Goal: Transaction & Acquisition: Book appointment/travel/reservation

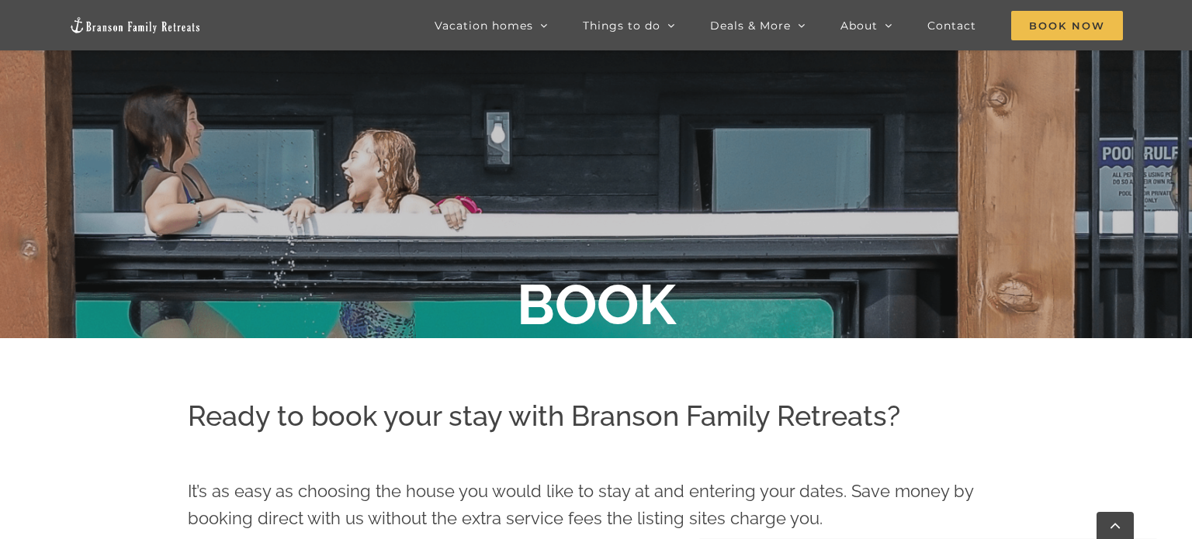
scroll to position [232, 0]
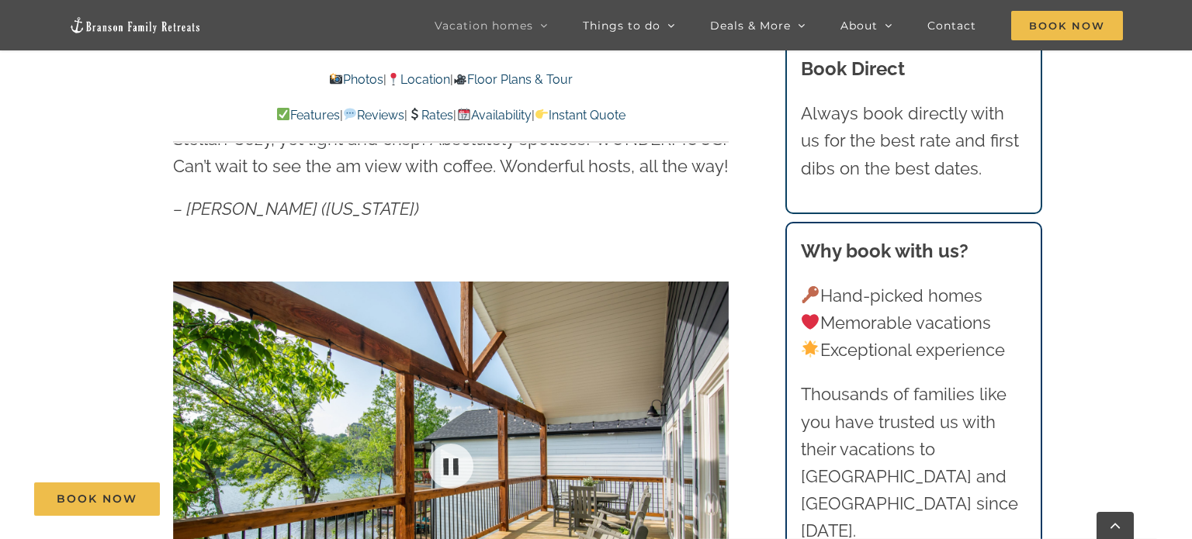
scroll to position [867, 0]
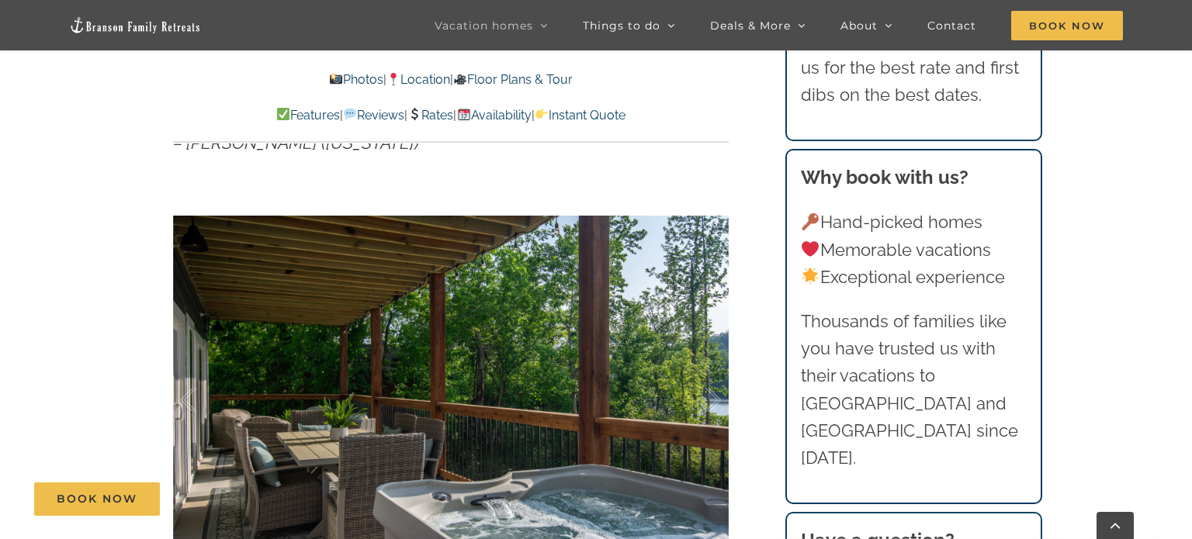
click at [254, 440] on div at bounding box center [451, 400] width 556 height 456
click at [197, 407] on div at bounding box center [205, 400] width 48 height 96
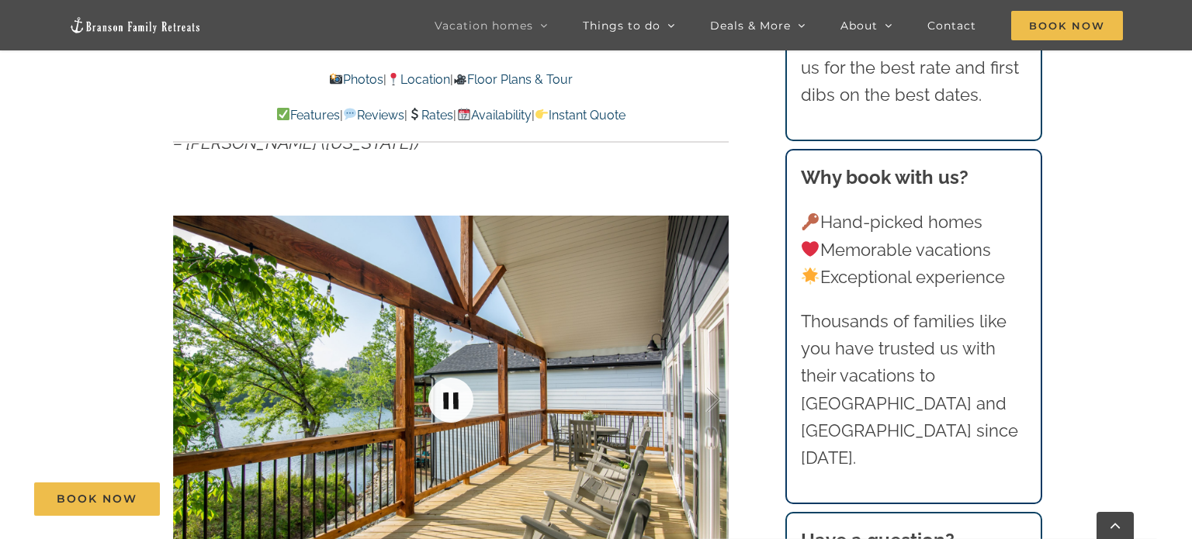
click at [449, 412] on link at bounding box center [451, 400] width 62 height 62
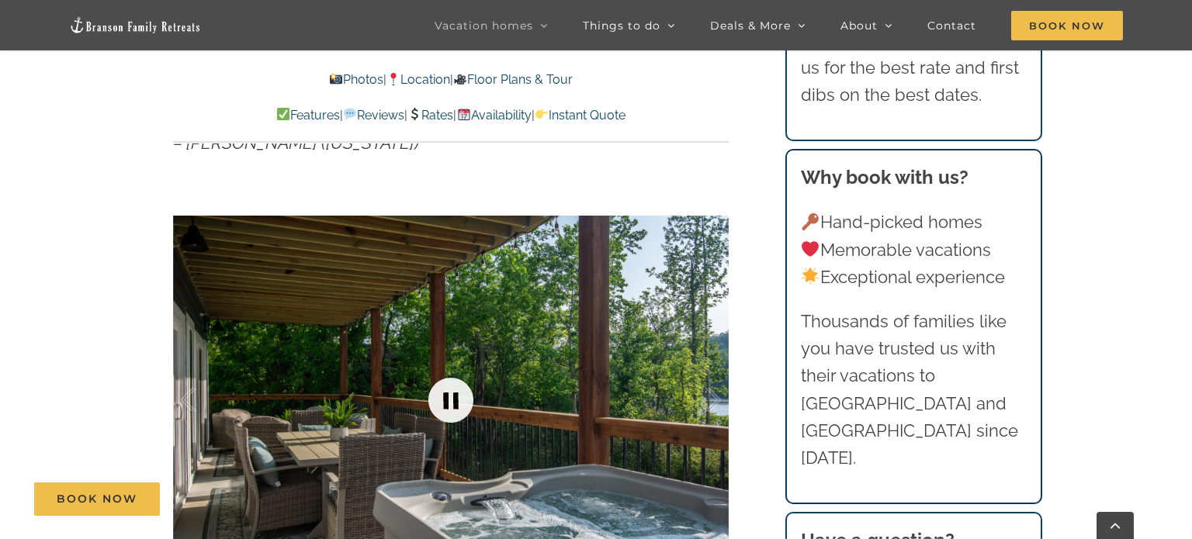
click at [449, 412] on link at bounding box center [451, 400] width 62 height 62
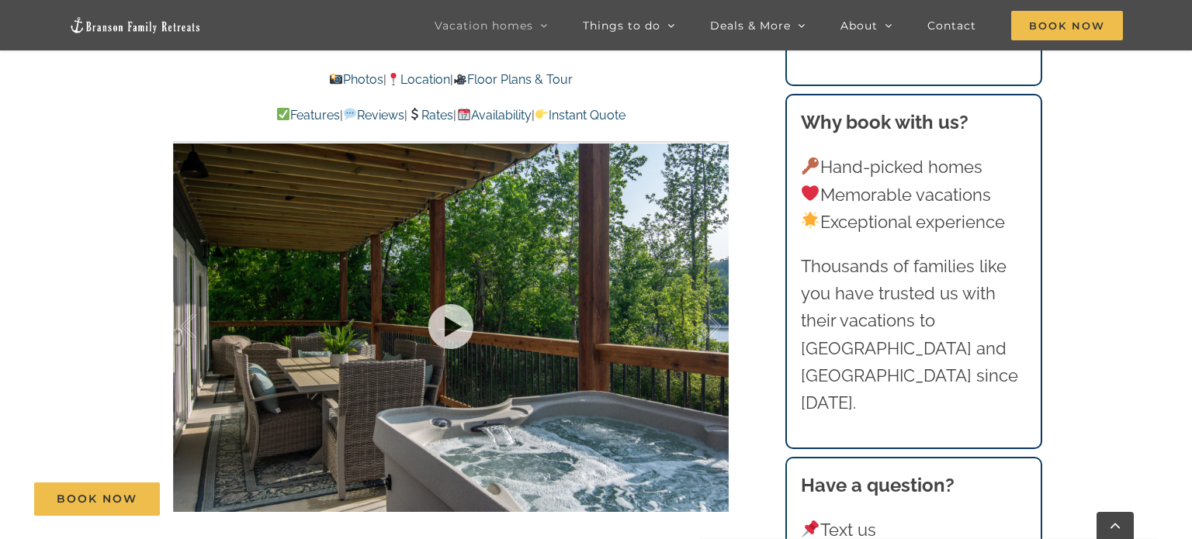
scroll to position [965, 0]
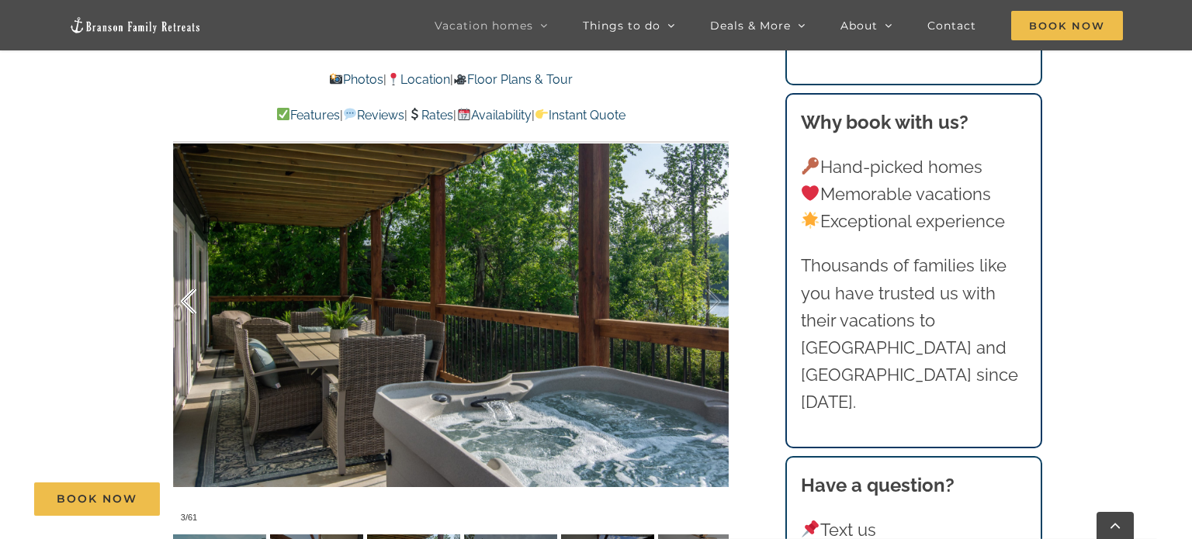
click at [185, 316] on div at bounding box center [205, 302] width 48 height 96
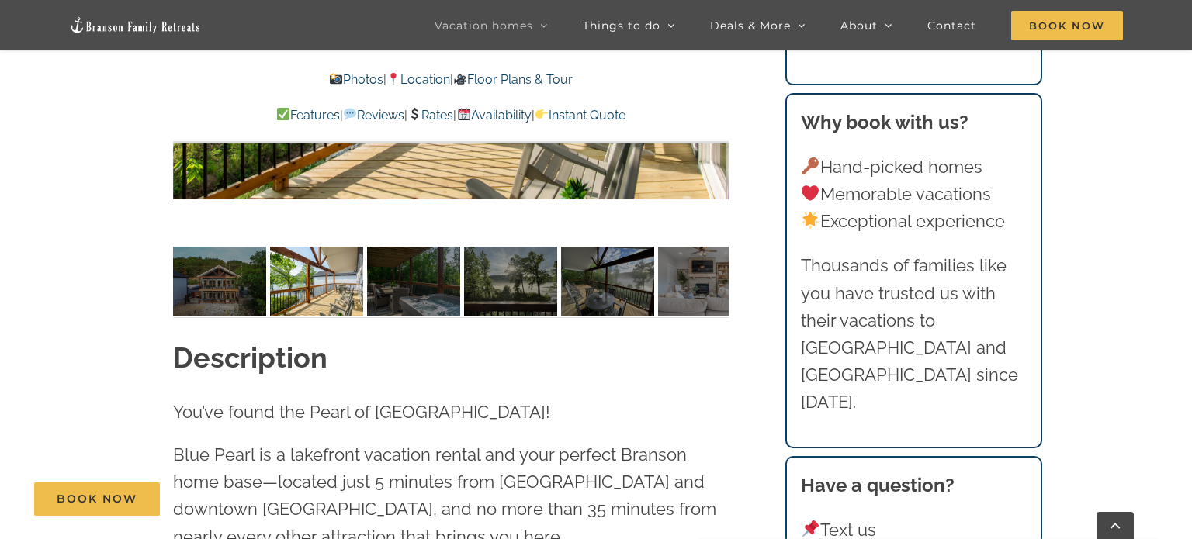
scroll to position [1253, 0]
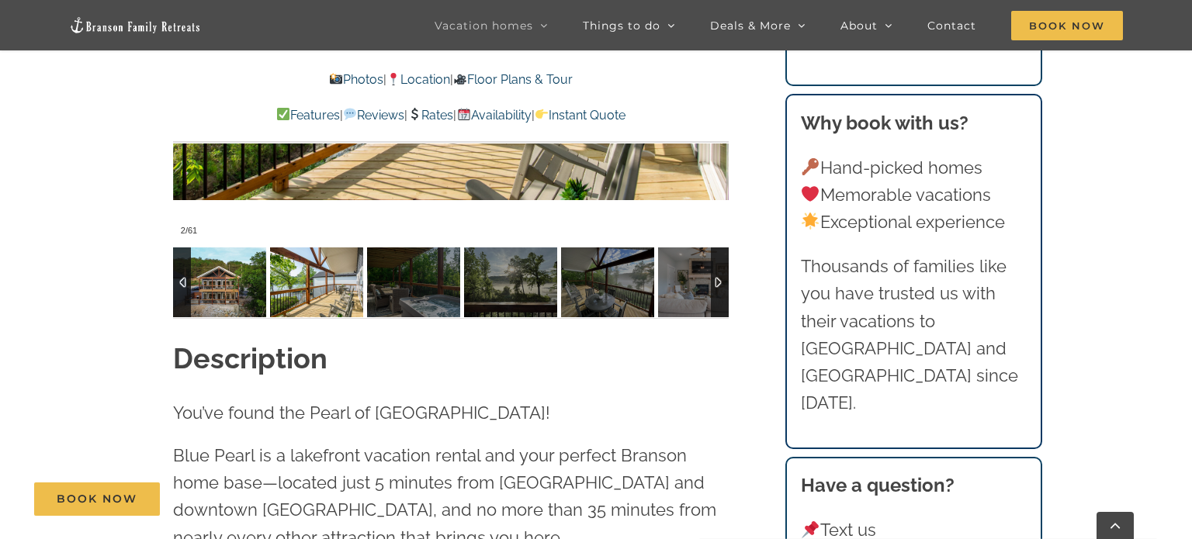
click at [228, 252] on img at bounding box center [219, 283] width 93 height 70
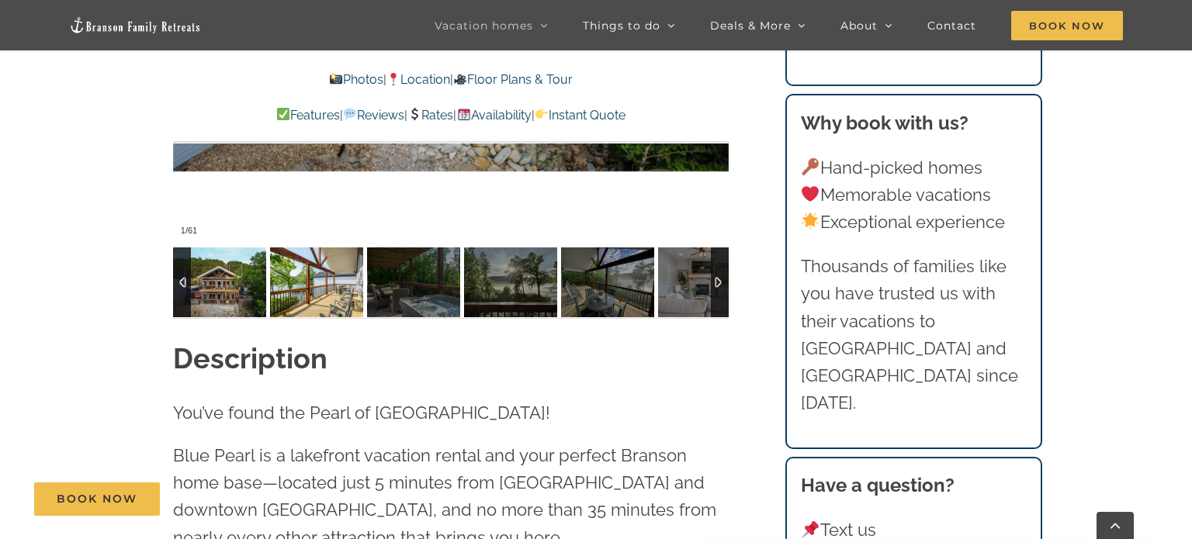
click at [341, 278] on img at bounding box center [316, 283] width 93 height 70
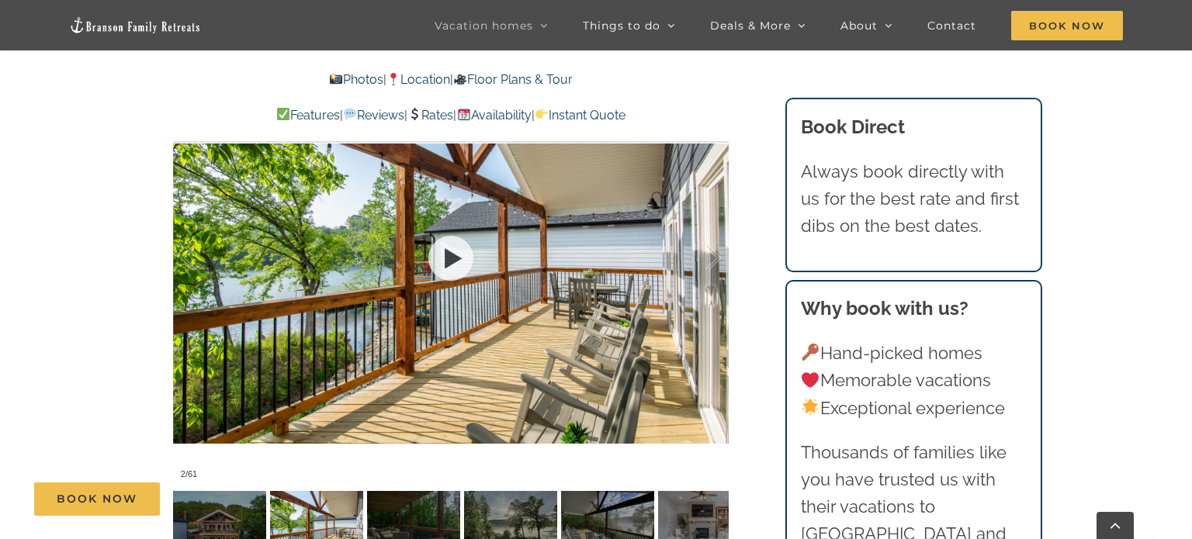
scroll to position [1007, 0]
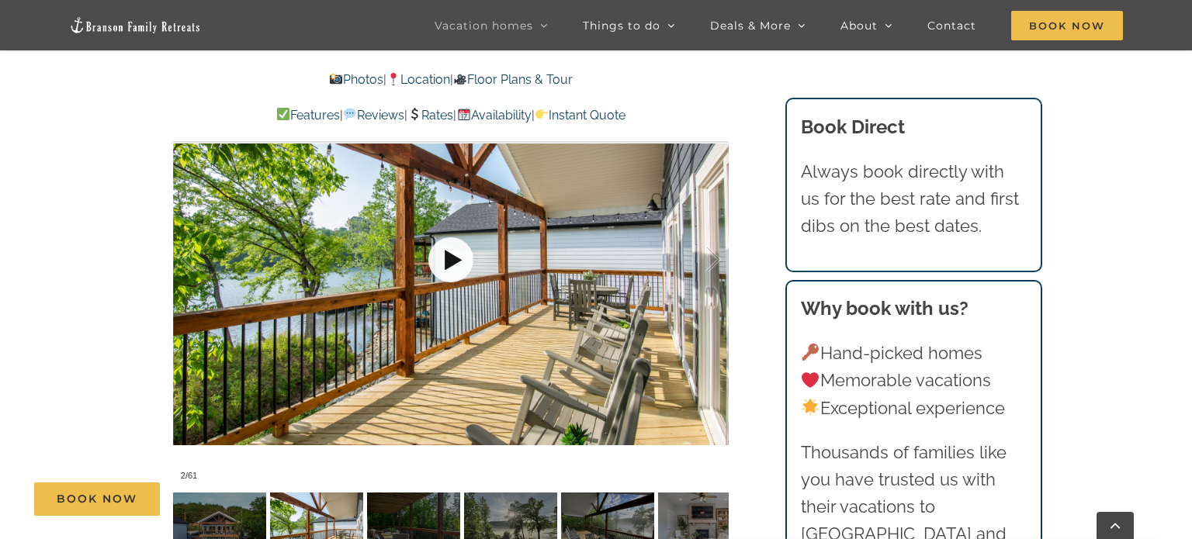
click at [448, 261] on link at bounding box center [451, 260] width 62 height 62
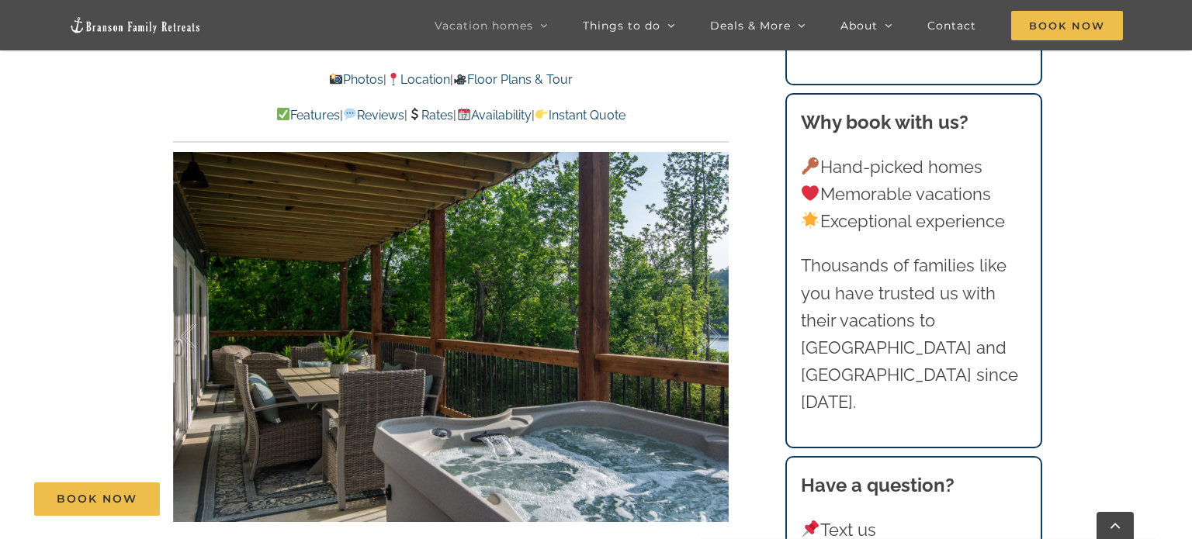
scroll to position [934, 0]
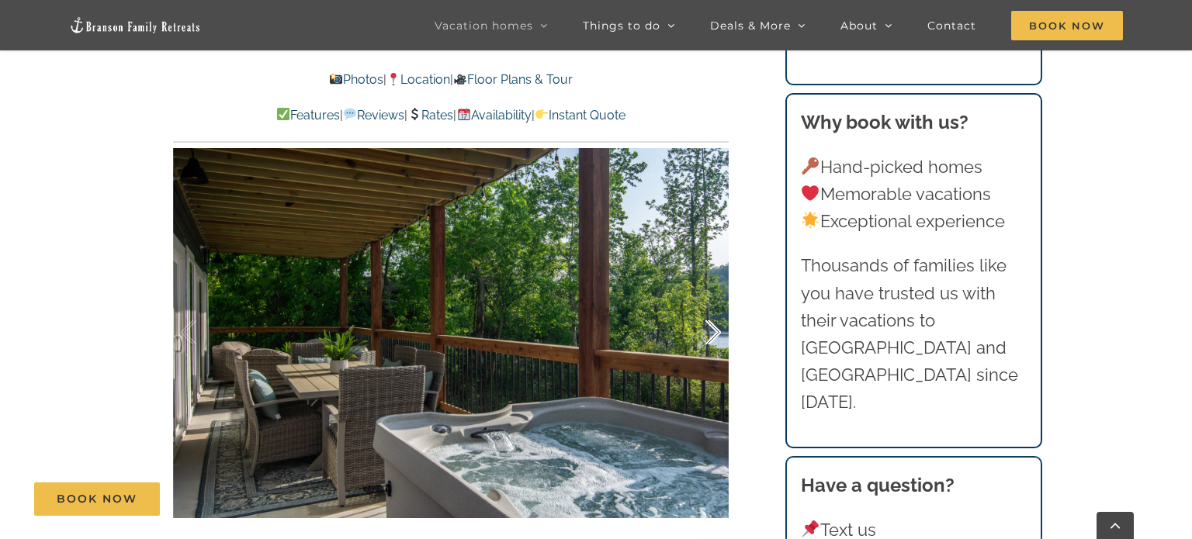
click at [708, 322] on div at bounding box center [697, 333] width 48 height 96
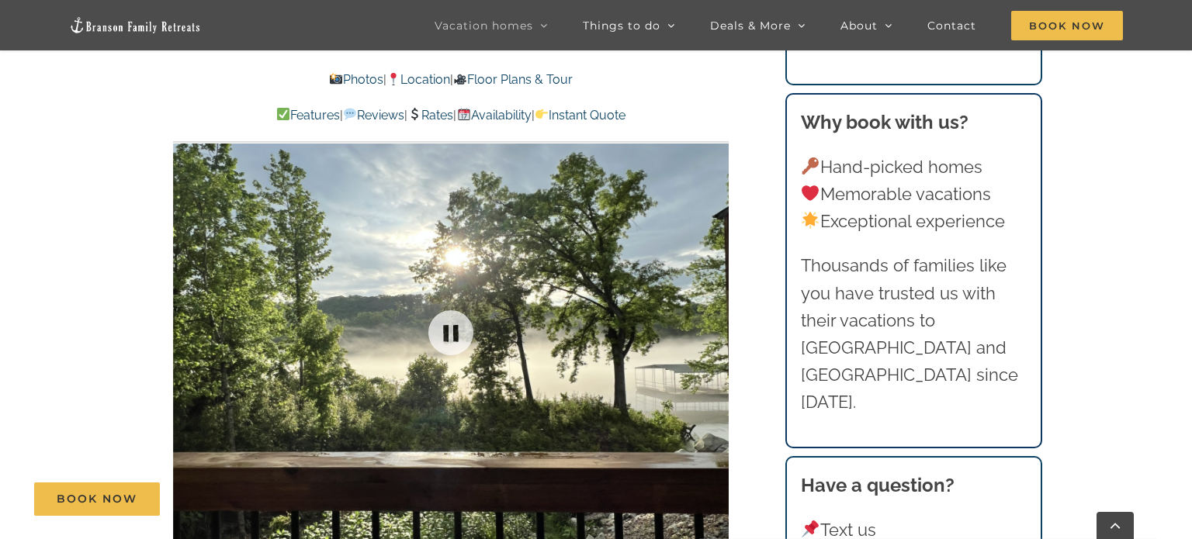
click at [708, 322] on div at bounding box center [451, 333] width 556 height 456
click at [715, 335] on div at bounding box center [697, 333] width 48 height 96
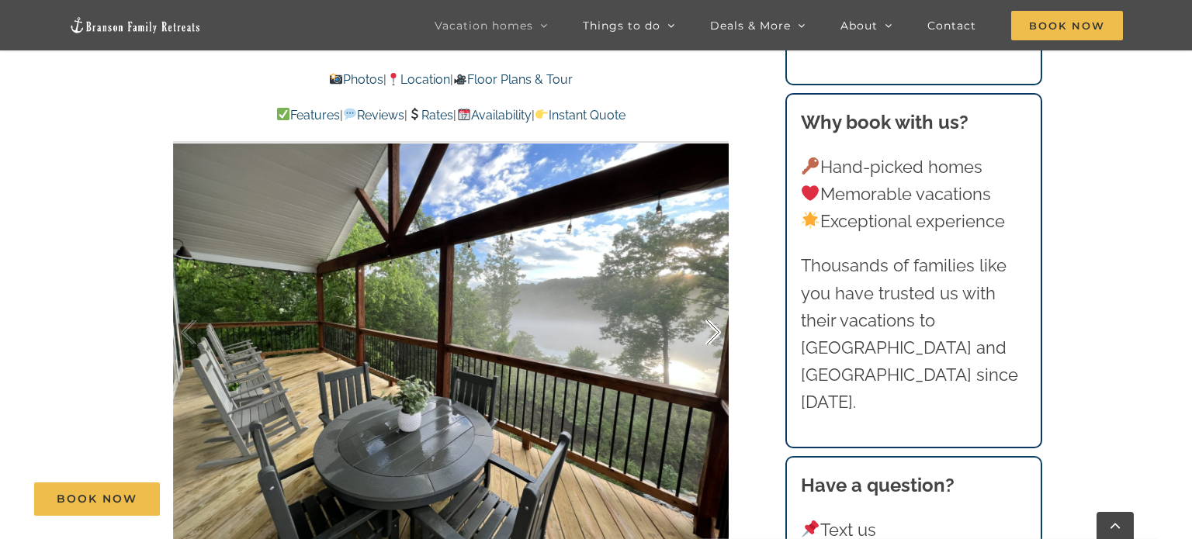
click at [715, 335] on div at bounding box center [697, 333] width 48 height 96
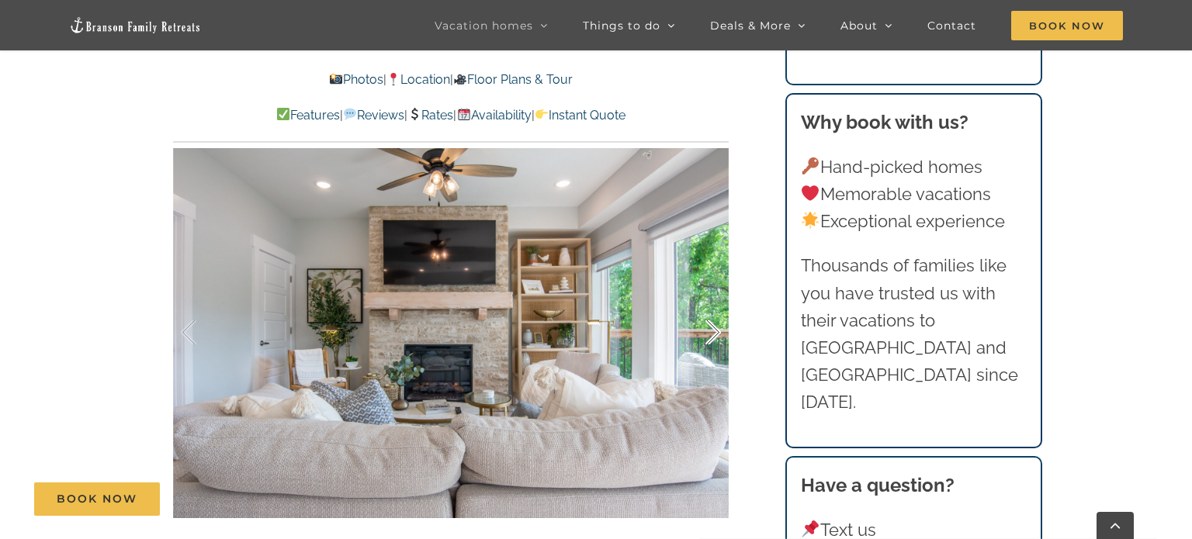
click at [715, 335] on div at bounding box center [697, 333] width 48 height 96
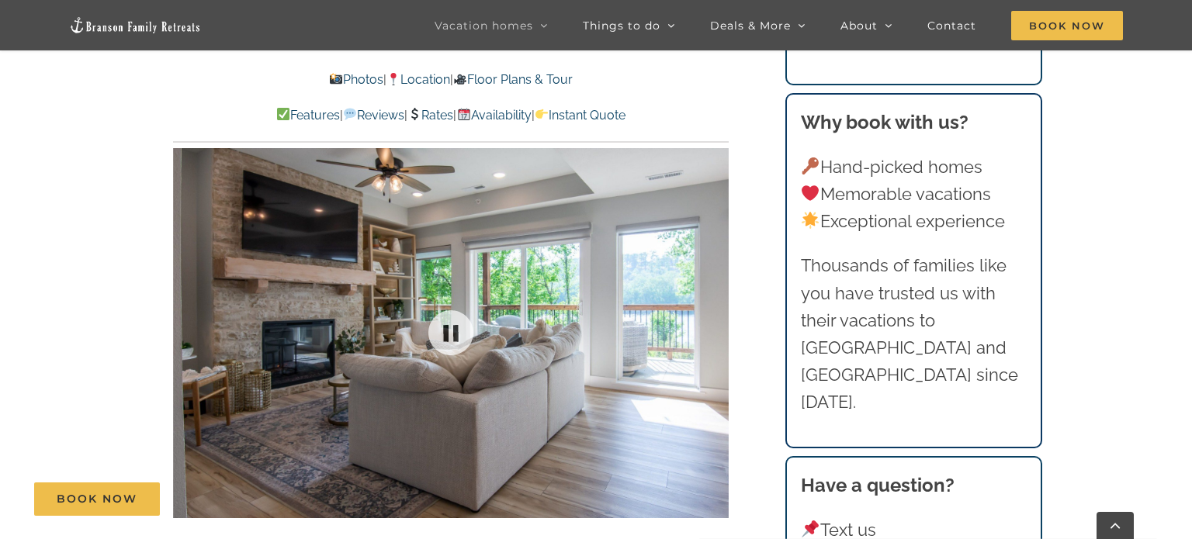
click at [715, 335] on div at bounding box center [451, 333] width 556 height 456
click at [715, 335] on div at bounding box center [697, 333] width 48 height 96
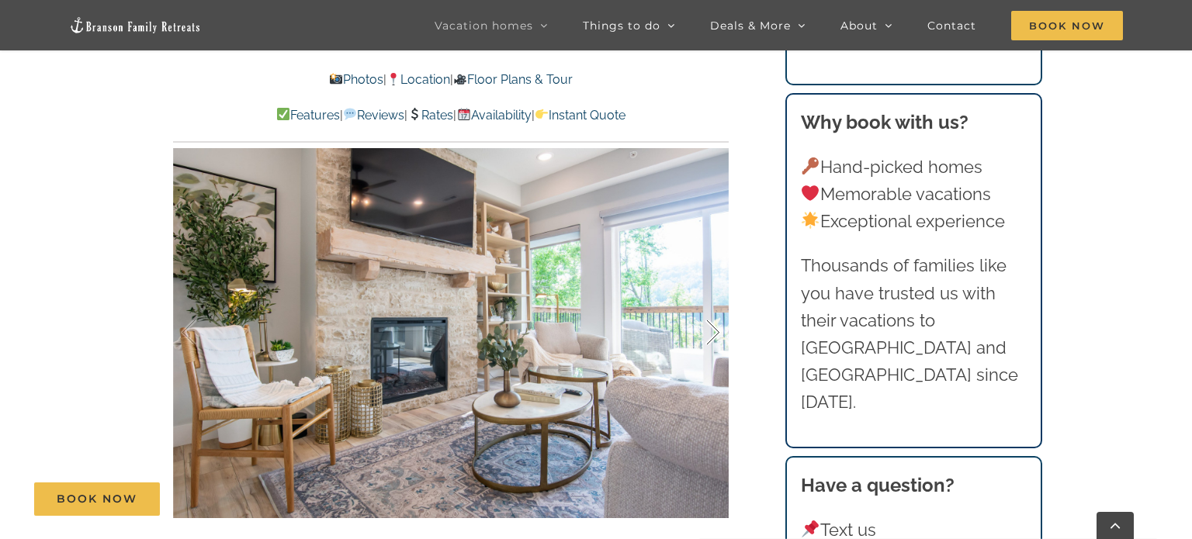
click at [715, 335] on div at bounding box center [697, 333] width 48 height 96
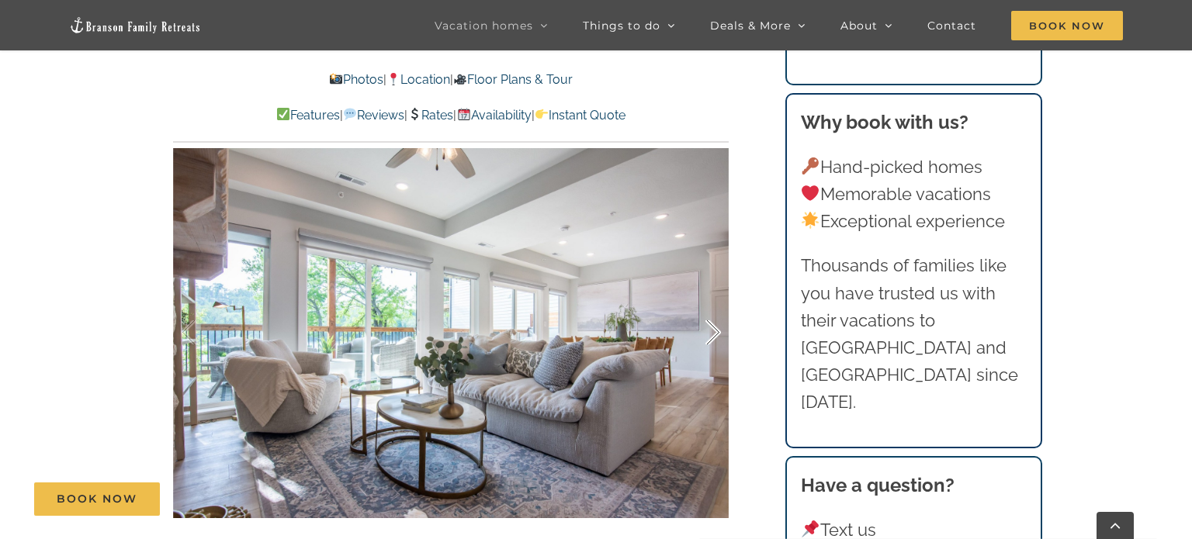
click at [715, 335] on div at bounding box center [697, 333] width 48 height 96
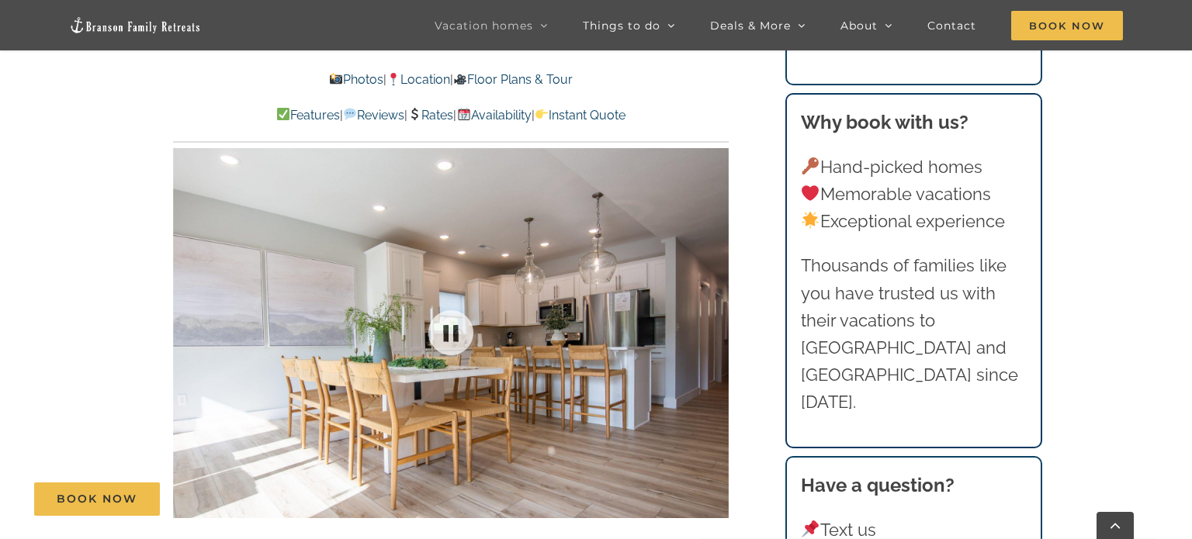
click at [715, 335] on div at bounding box center [451, 333] width 556 height 456
click at [715, 335] on div at bounding box center [697, 333] width 48 height 96
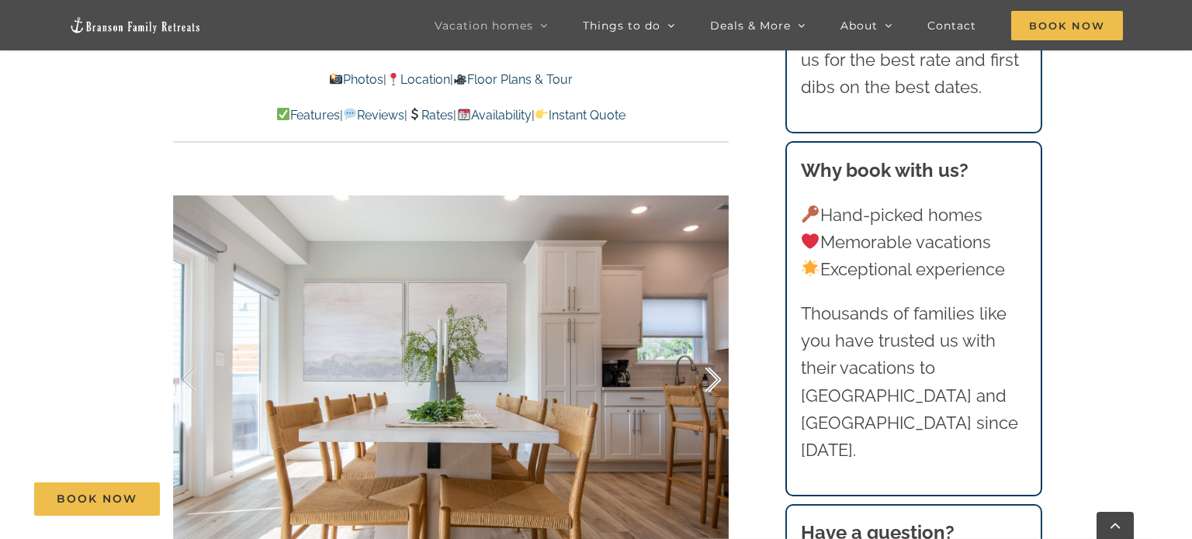
scroll to position [886, 0]
click at [715, 335] on div at bounding box center [451, 381] width 556 height 456
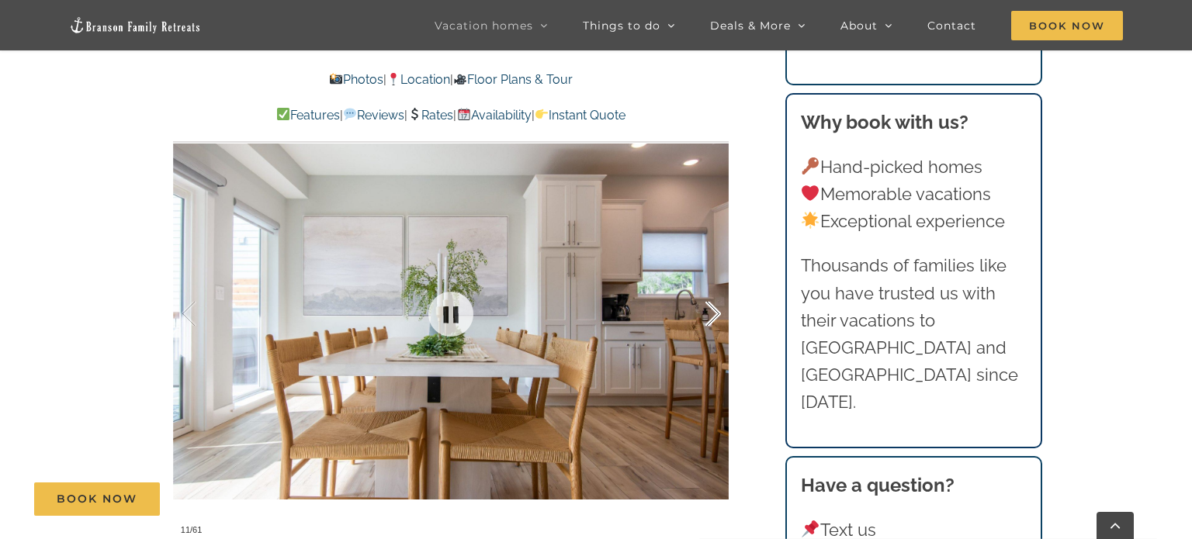
scroll to position [956, 0]
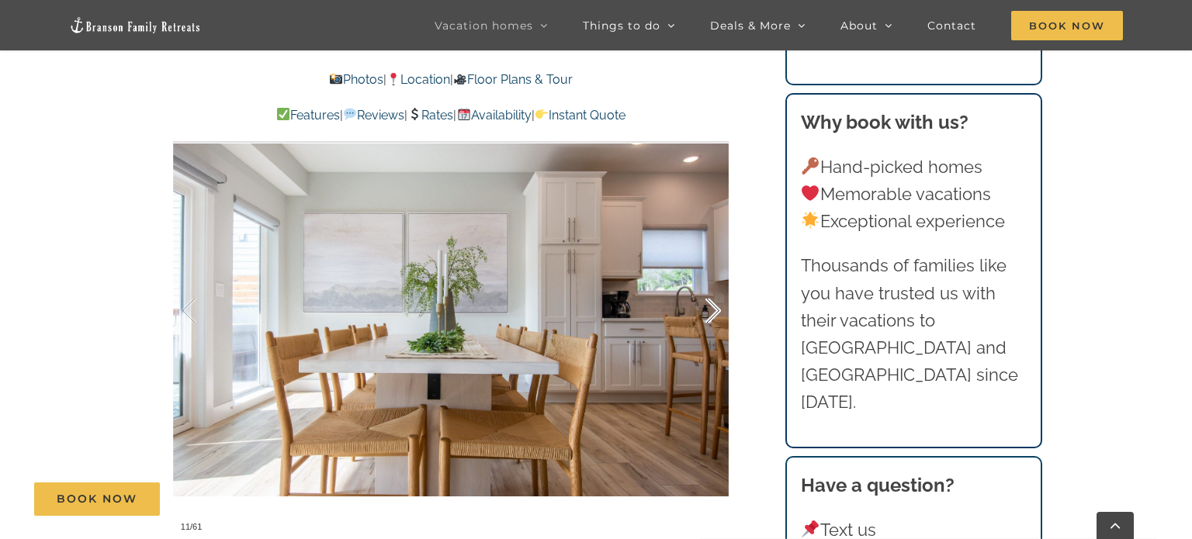
click at [715, 317] on div at bounding box center [697, 311] width 48 height 96
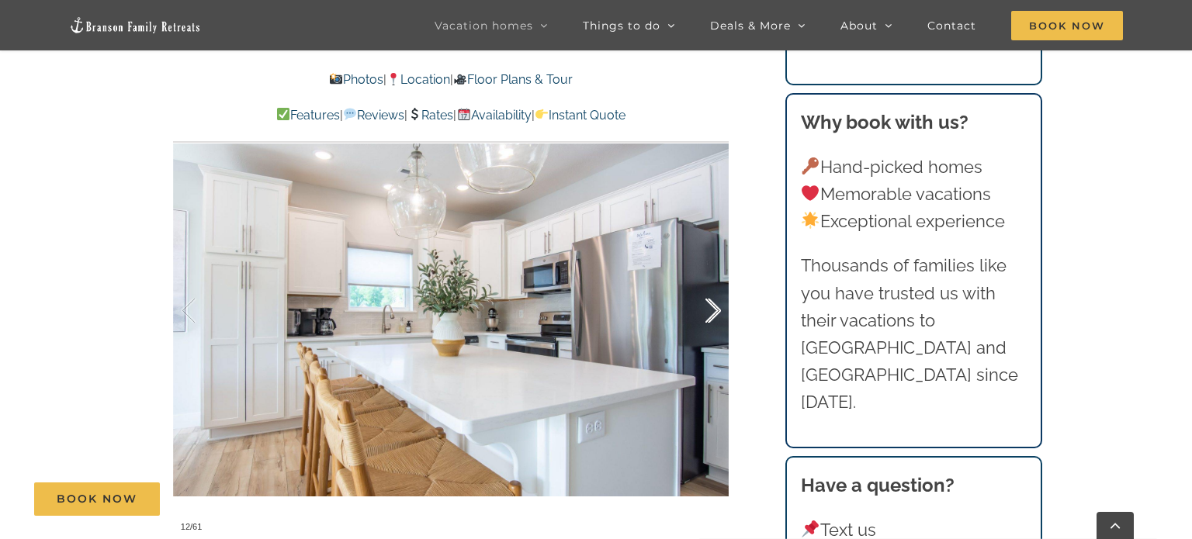
click at [715, 317] on div at bounding box center [697, 311] width 48 height 96
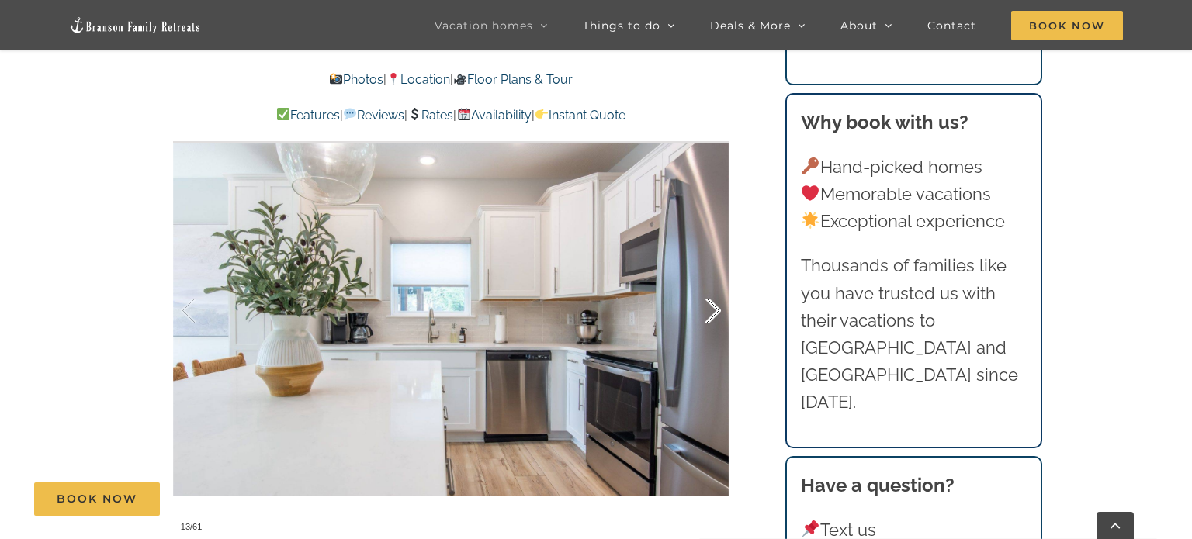
click at [715, 317] on div at bounding box center [697, 311] width 48 height 96
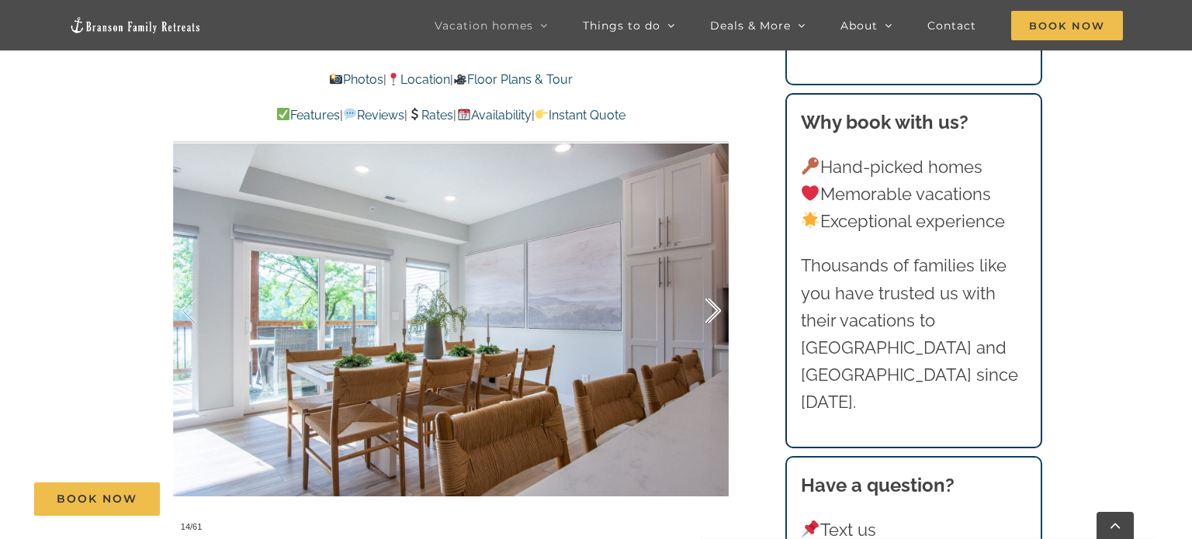
click at [715, 317] on div at bounding box center [697, 311] width 48 height 96
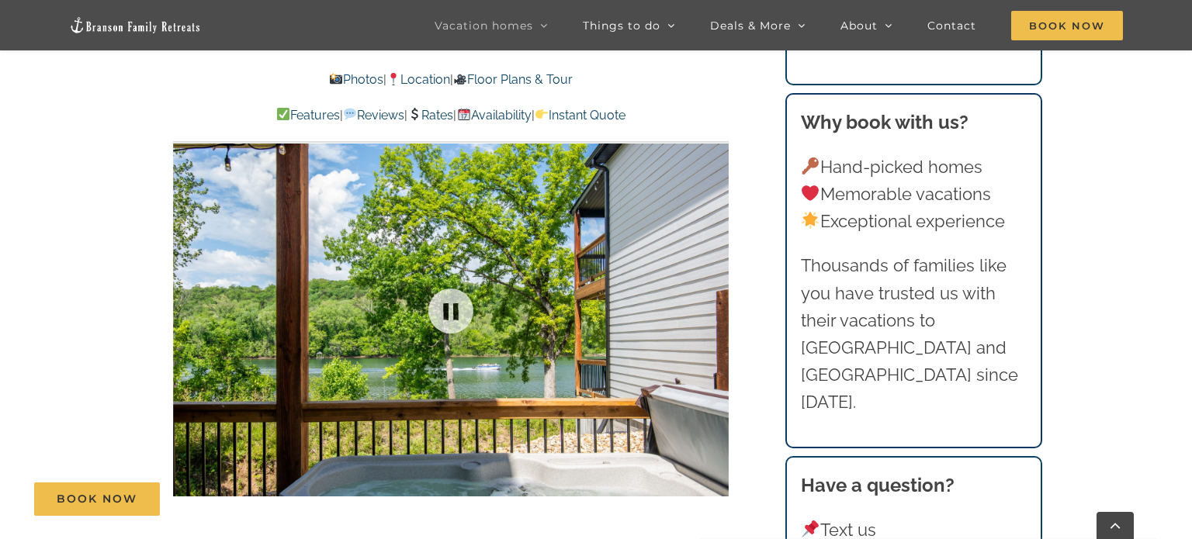
click at [715, 317] on div at bounding box center [451, 311] width 556 height 456
click at [716, 309] on div at bounding box center [697, 311] width 48 height 96
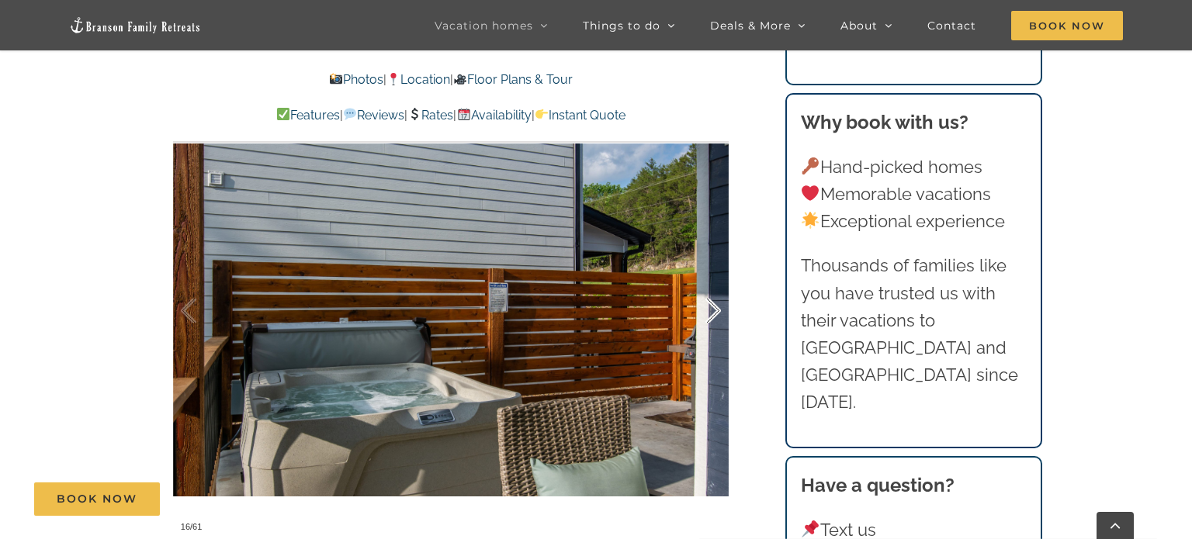
click at [716, 309] on div at bounding box center [697, 311] width 48 height 96
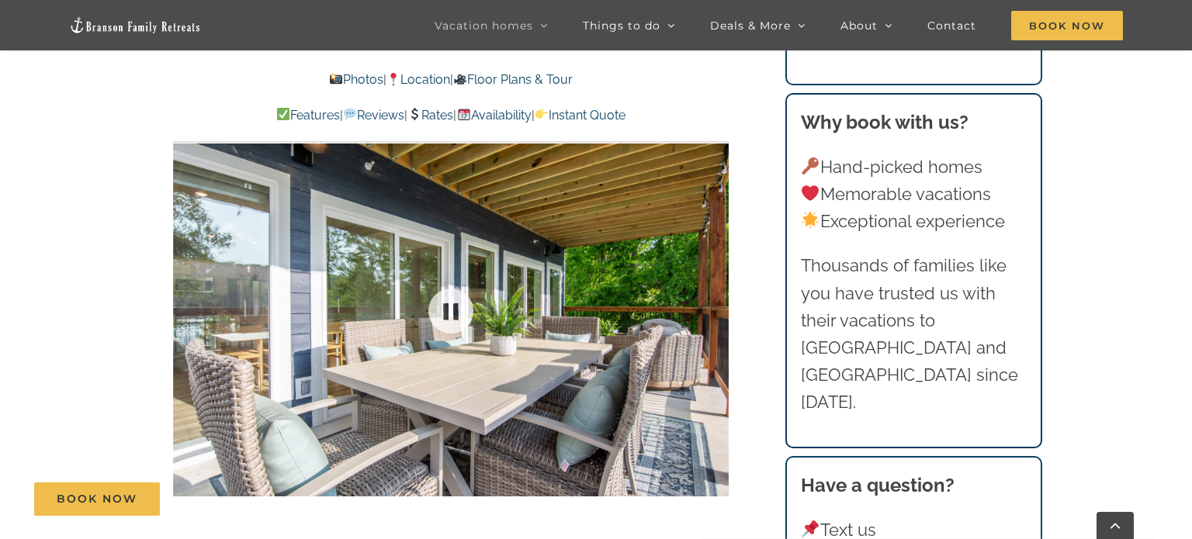
click at [716, 309] on div at bounding box center [451, 311] width 556 height 456
click at [716, 309] on div at bounding box center [697, 311] width 48 height 96
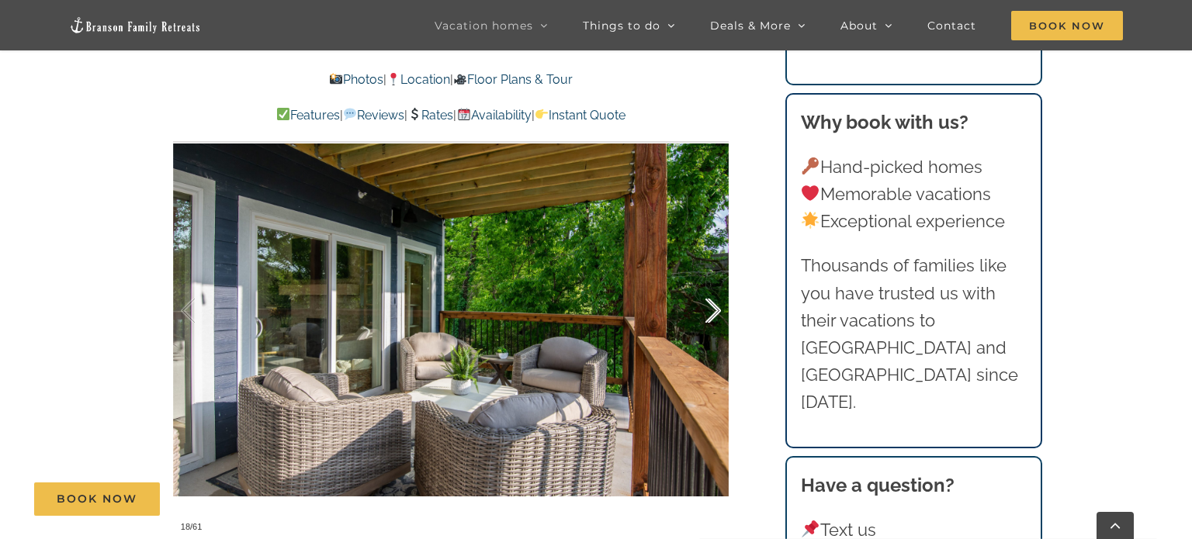
click at [716, 309] on div at bounding box center [697, 311] width 48 height 96
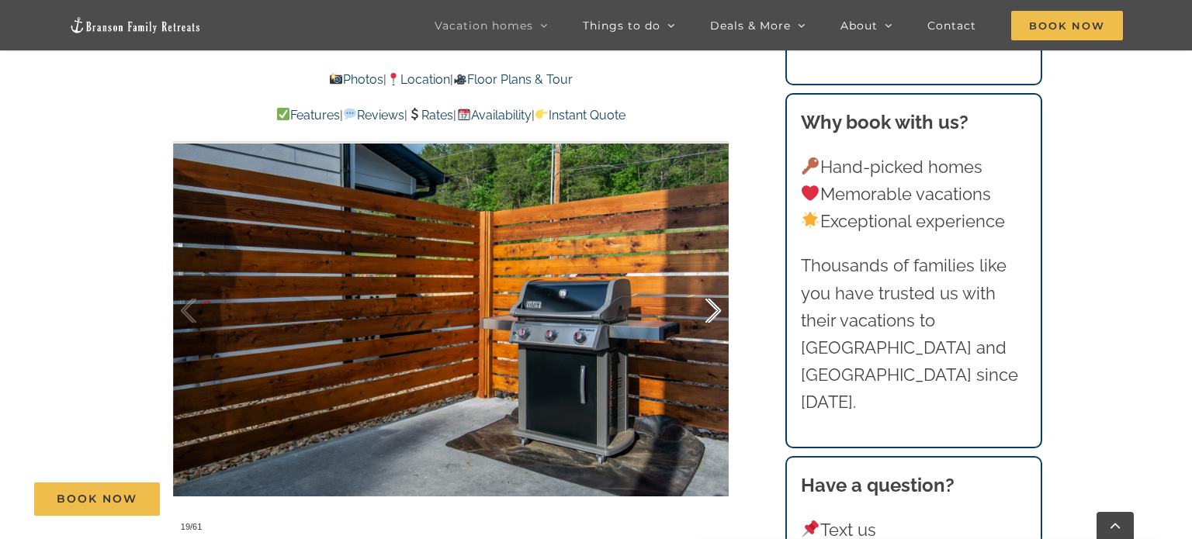
click at [716, 309] on div at bounding box center [697, 311] width 48 height 96
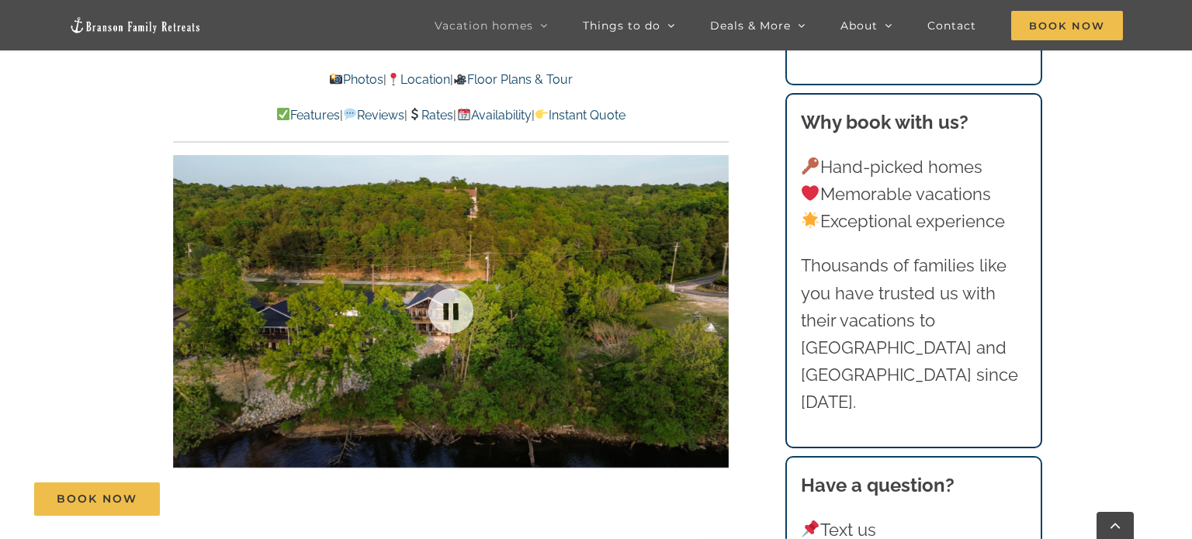
click at [716, 309] on div at bounding box center [451, 311] width 556 height 456
click at [716, 309] on div at bounding box center [697, 311] width 48 height 96
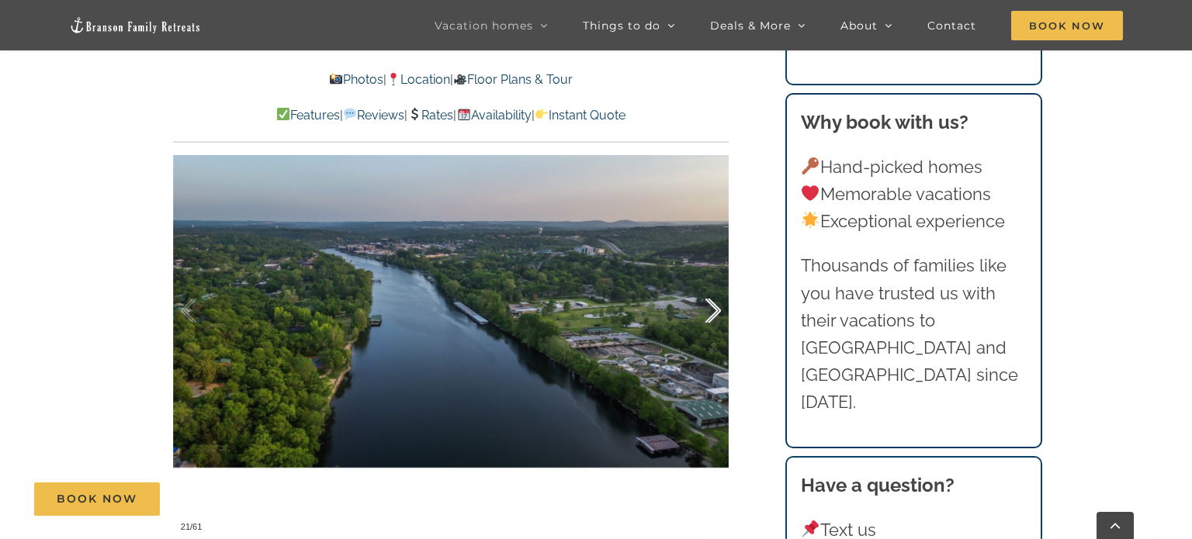
click at [716, 309] on div at bounding box center [697, 311] width 48 height 96
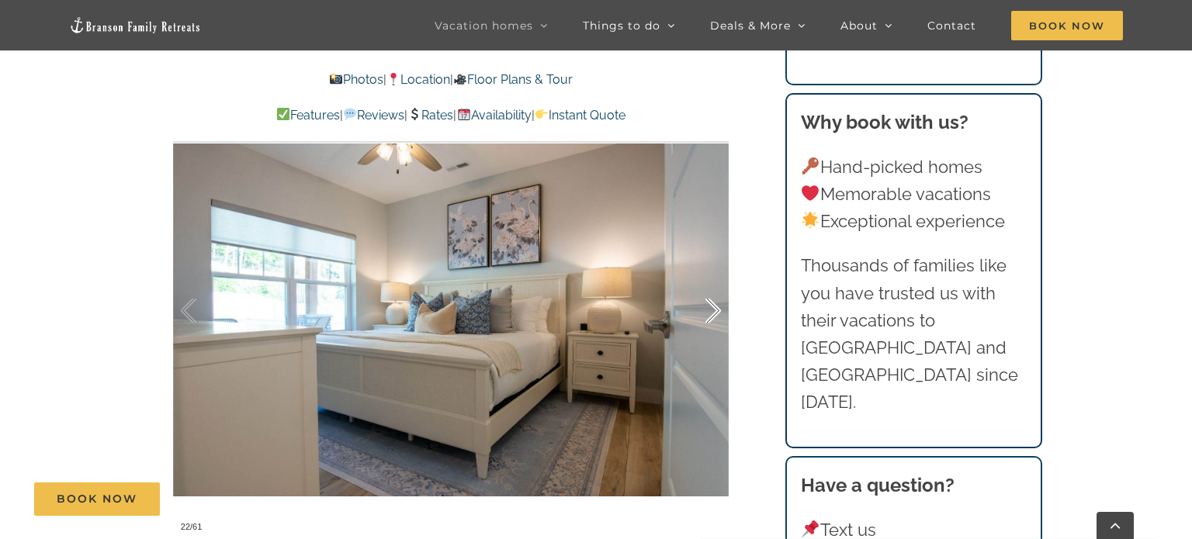
click at [716, 309] on div at bounding box center [697, 311] width 48 height 96
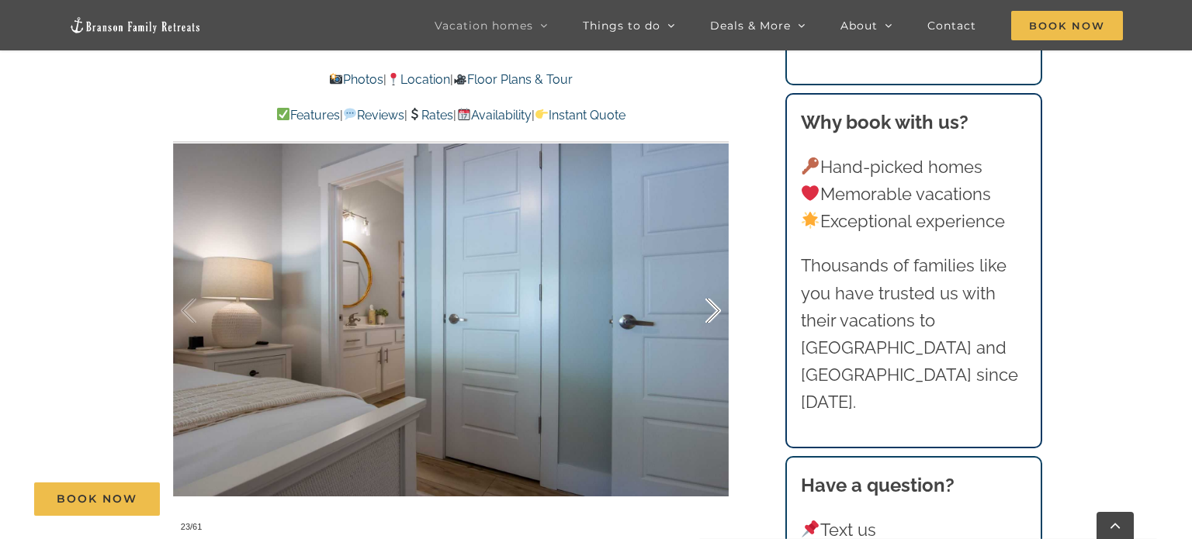
click at [716, 309] on div at bounding box center [697, 311] width 48 height 96
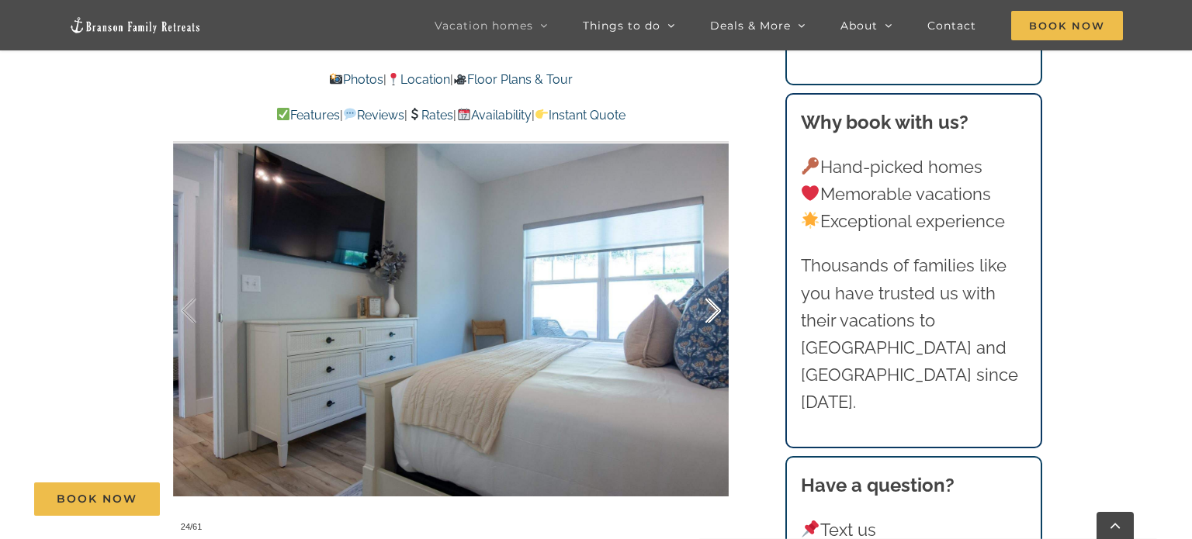
click at [716, 309] on div at bounding box center [697, 311] width 48 height 96
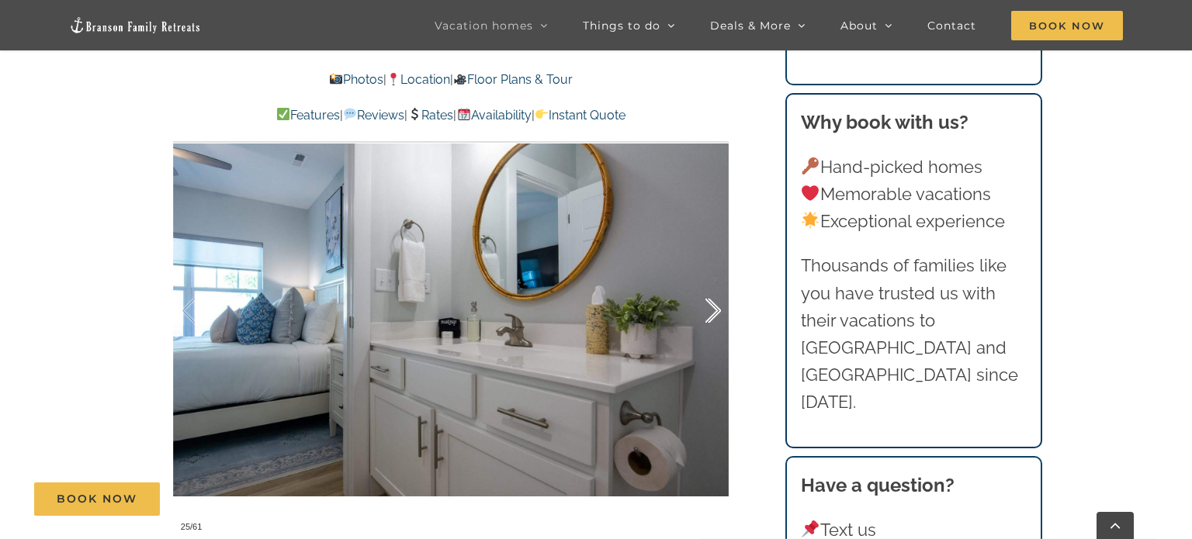
click at [716, 309] on div at bounding box center [697, 311] width 48 height 96
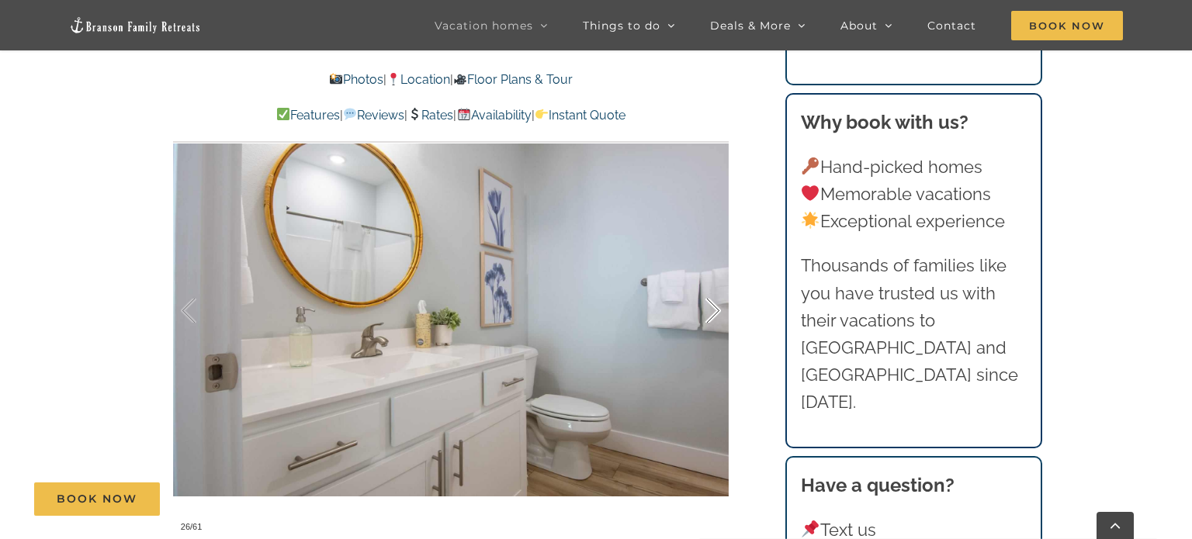
click at [716, 309] on div at bounding box center [697, 311] width 48 height 96
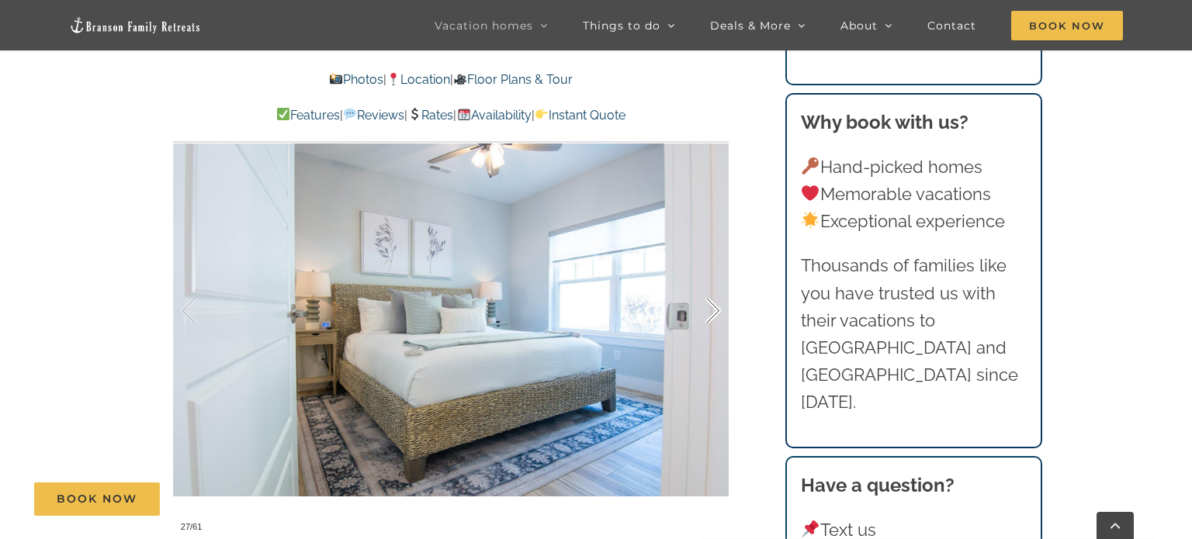
click at [716, 309] on div at bounding box center [697, 311] width 48 height 96
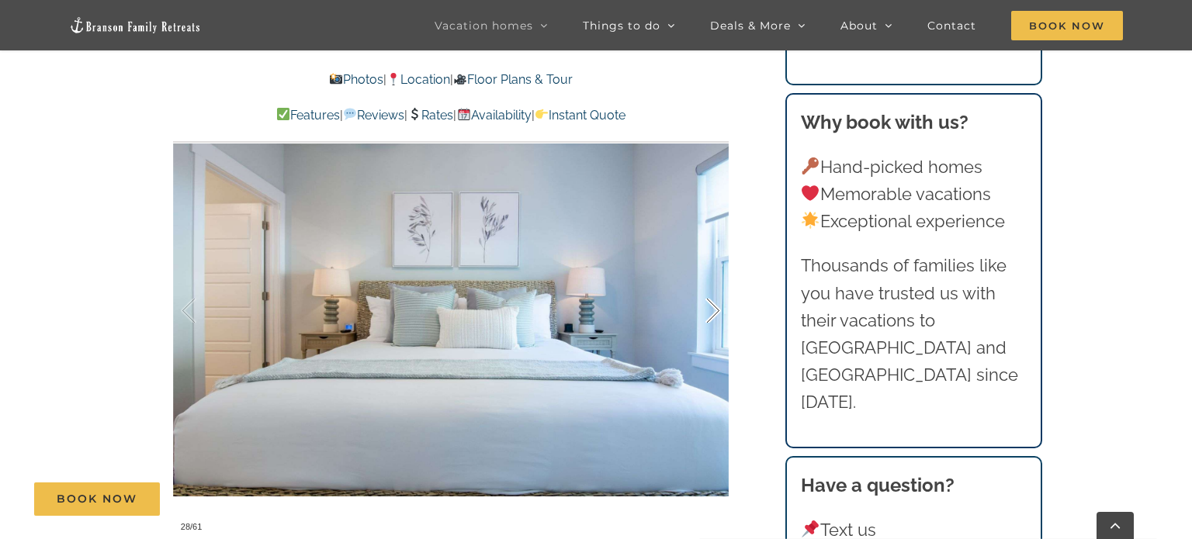
click at [716, 309] on div at bounding box center [697, 311] width 48 height 96
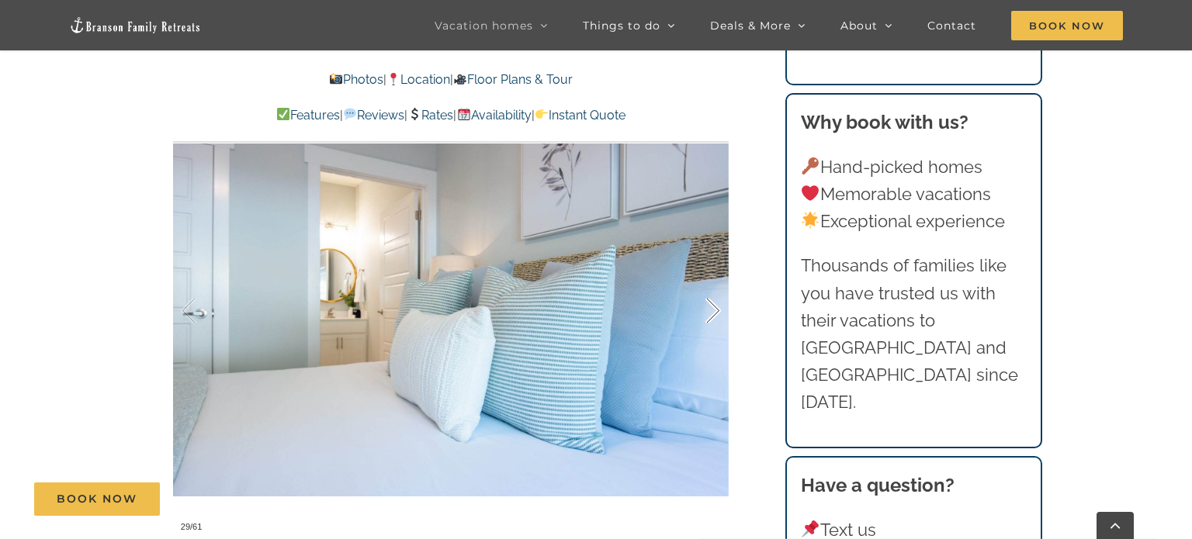
click at [716, 309] on div at bounding box center [697, 311] width 48 height 96
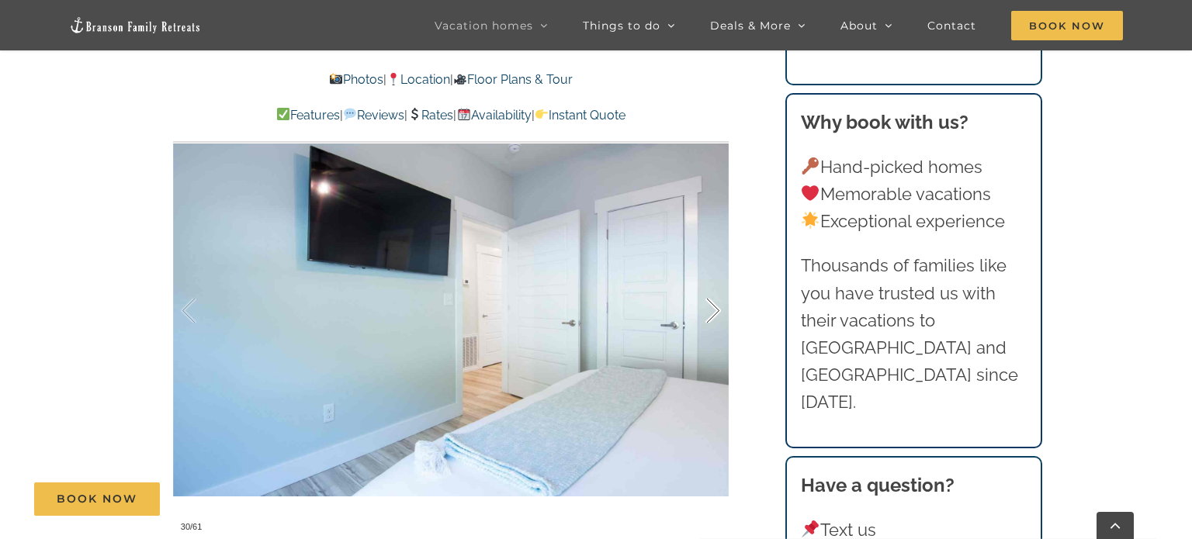
click at [716, 309] on div at bounding box center [697, 311] width 48 height 96
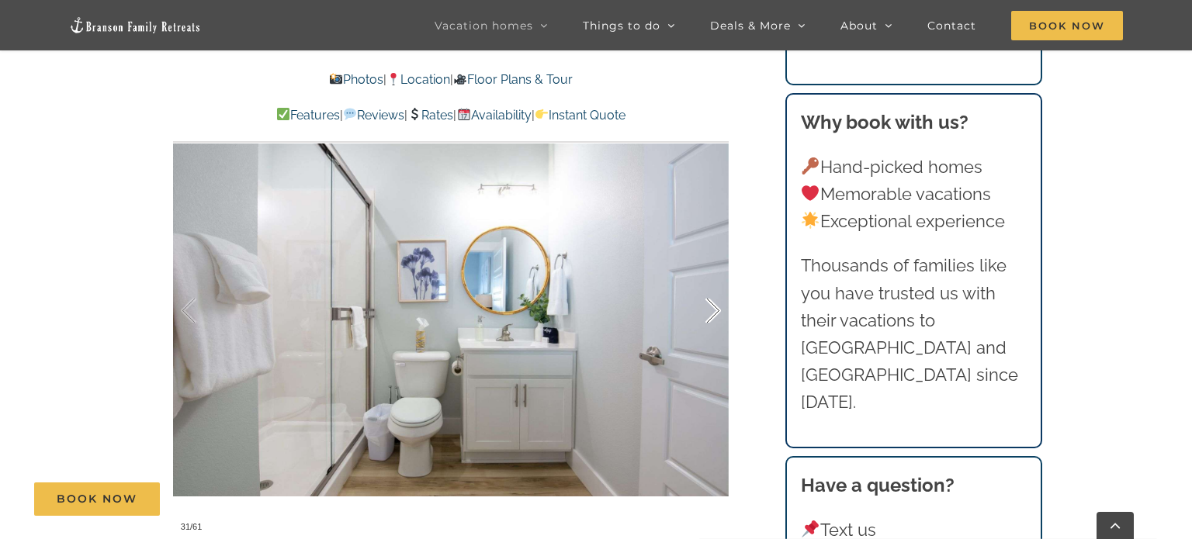
click at [716, 309] on div at bounding box center [697, 311] width 48 height 96
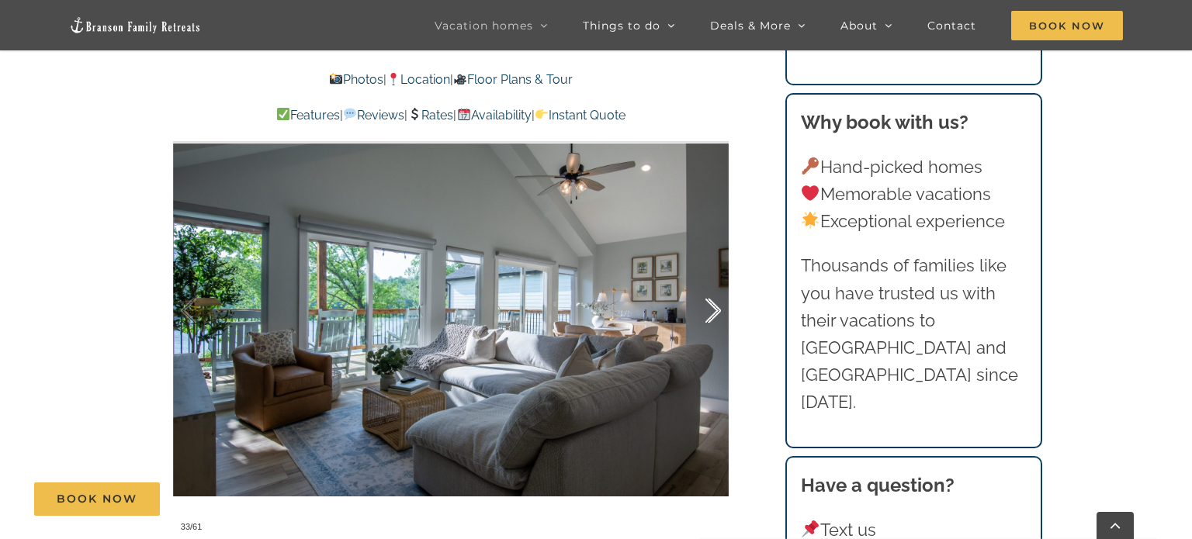
click at [716, 309] on div at bounding box center [697, 311] width 48 height 96
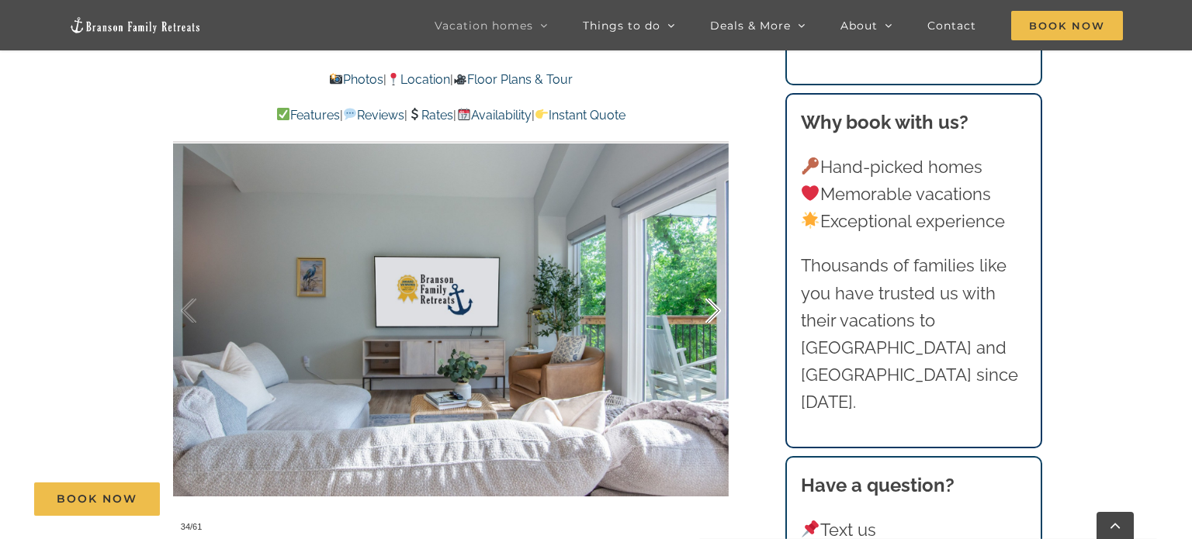
click at [716, 309] on div at bounding box center [697, 311] width 48 height 96
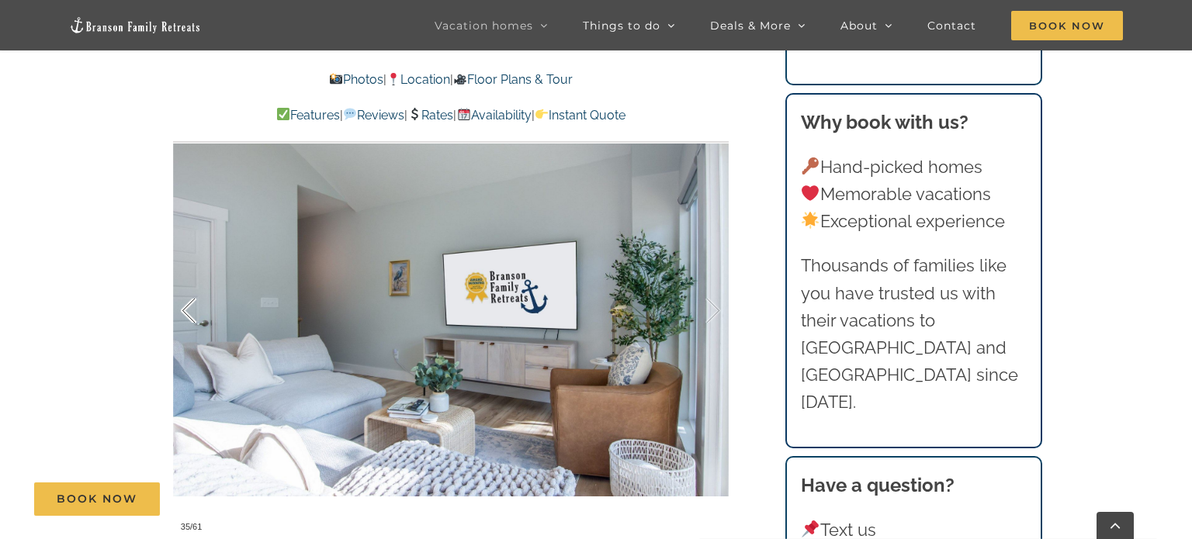
click at [196, 324] on div at bounding box center [205, 311] width 48 height 96
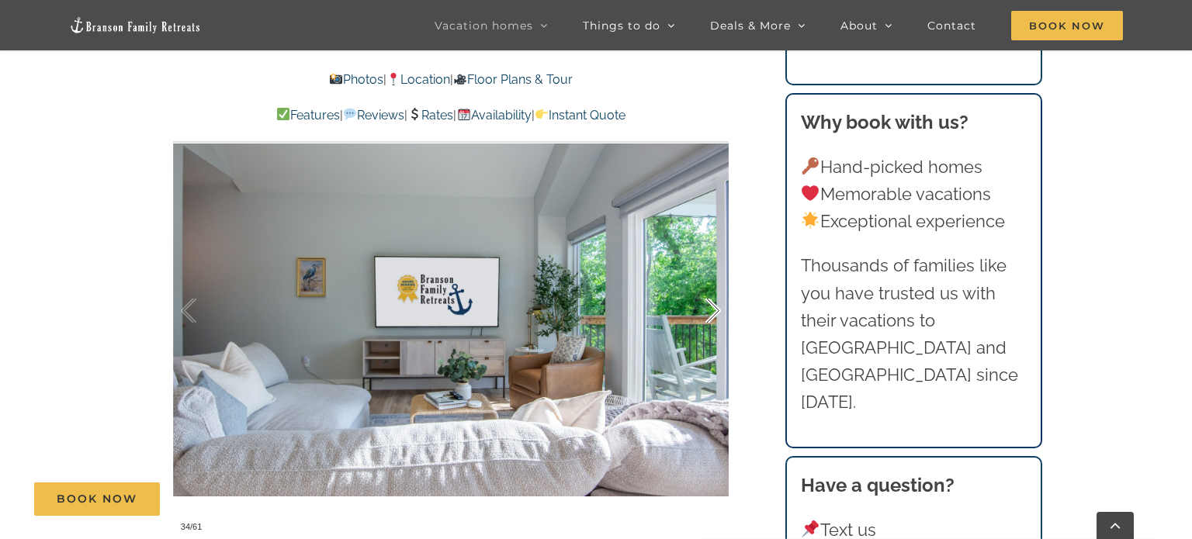
click at [707, 322] on div at bounding box center [697, 311] width 48 height 96
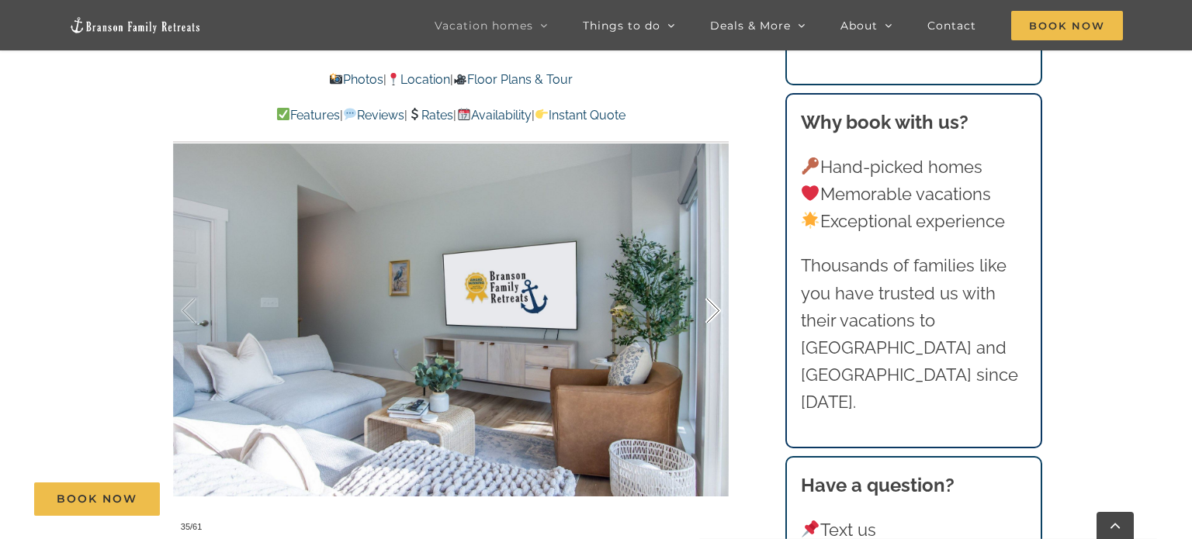
click at [707, 322] on div at bounding box center [697, 311] width 48 height 96
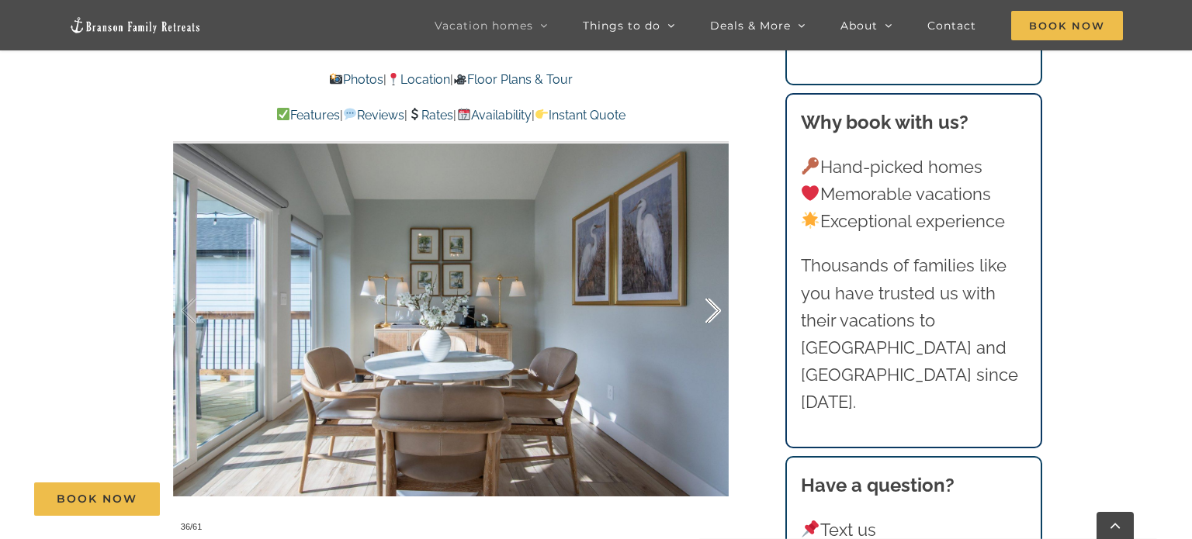
click at [707, 322] on div at bounding box center [697, 311] width 48 height 96
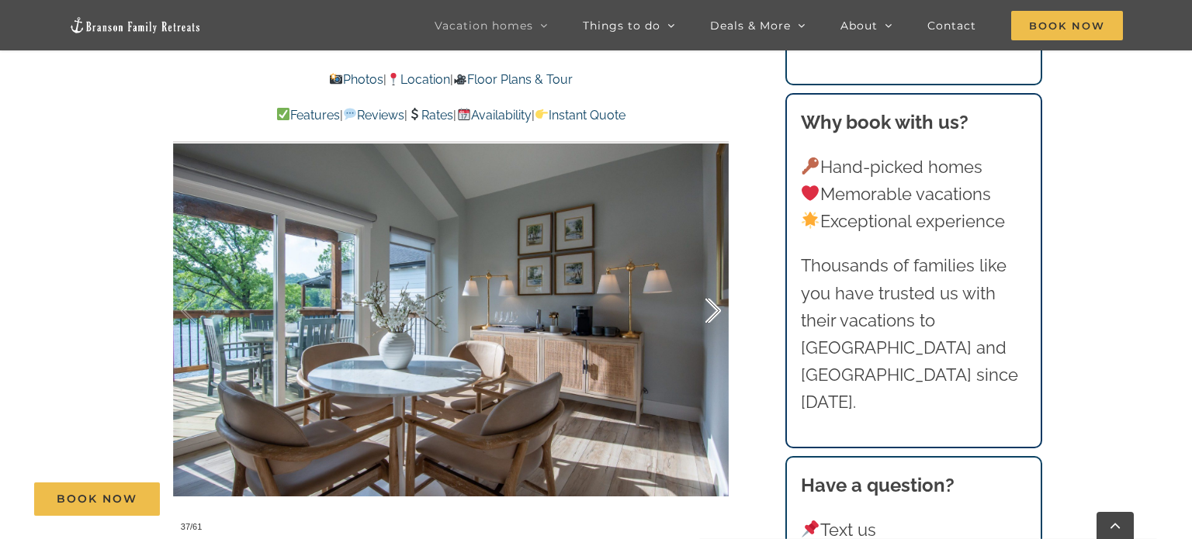
click at [707, 322] on div at bounding box center [697, 311] width 48 height 96
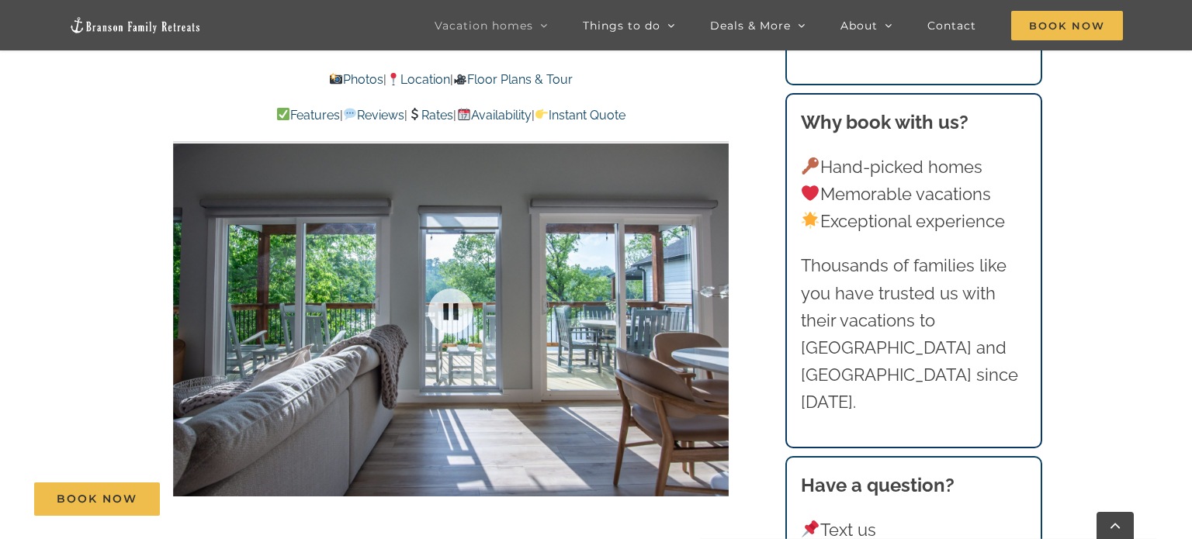
click at [707, 322] on div at bounding box center [451, 311] width 556 height 456
click at [707, 322] on div at bounding box center [697, 311] width 48 height 96
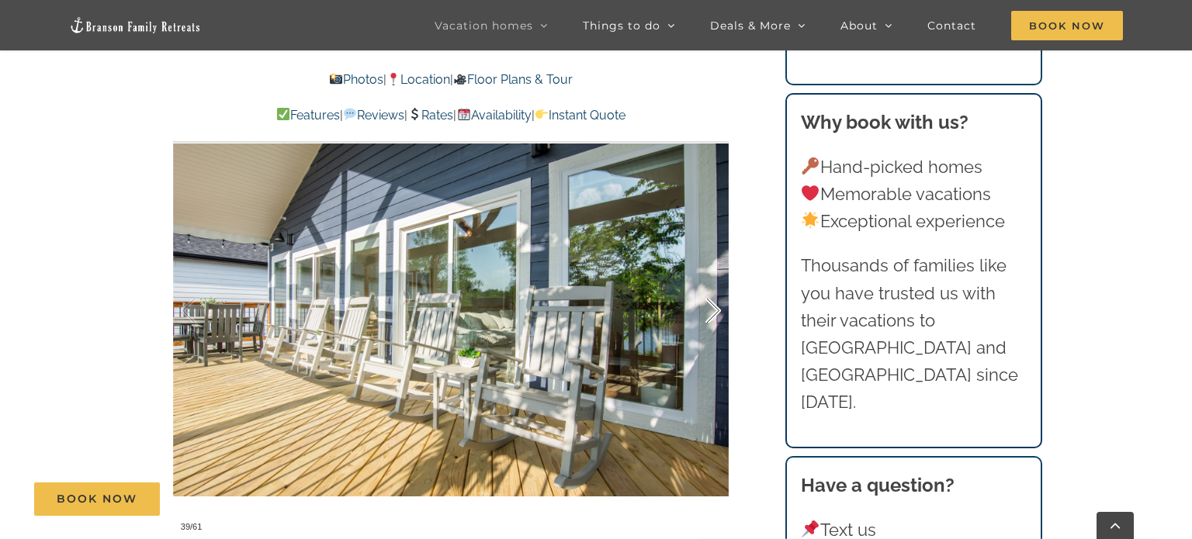
click at [707, 322] on div at bounding box center [697, 311] width 48 height 96
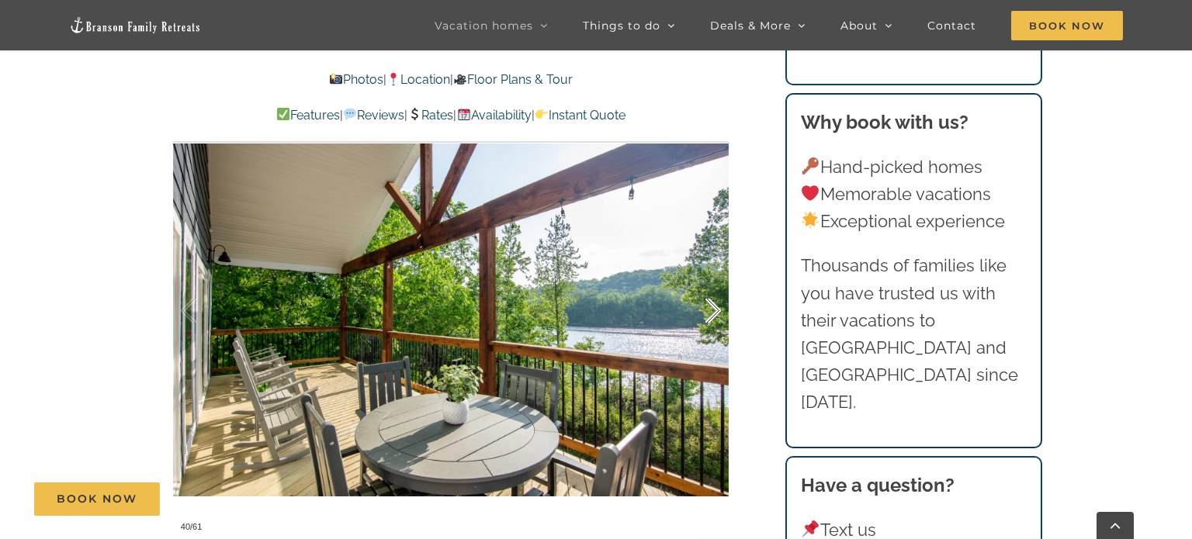
click at [707, 322] on div at bounding box center [697, 311] width 48 height 96
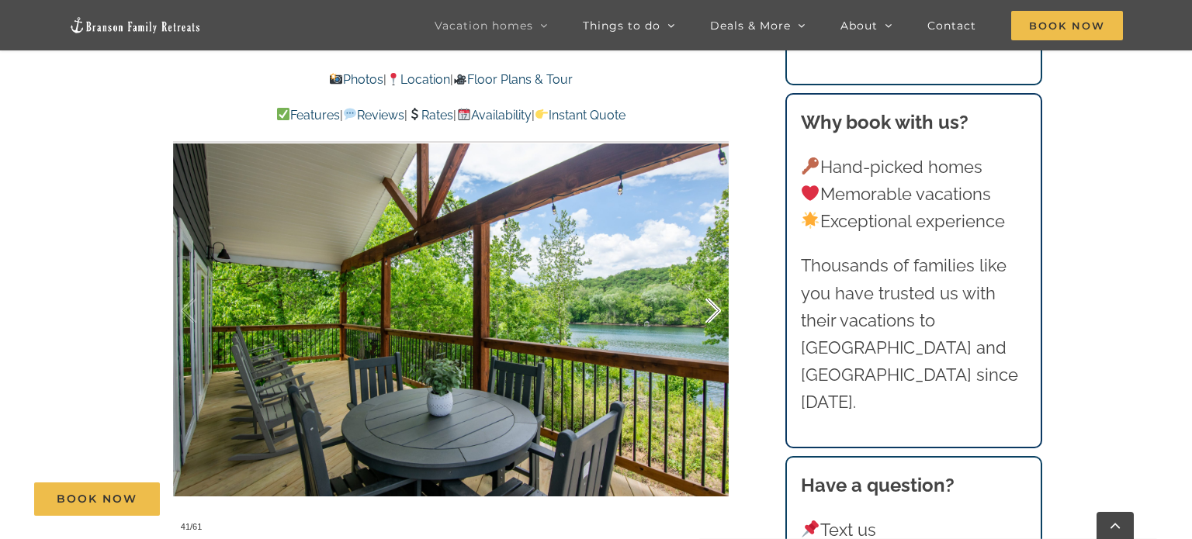
click at [707, 322] on div at bounding box center [697, 311] width 48 height 96
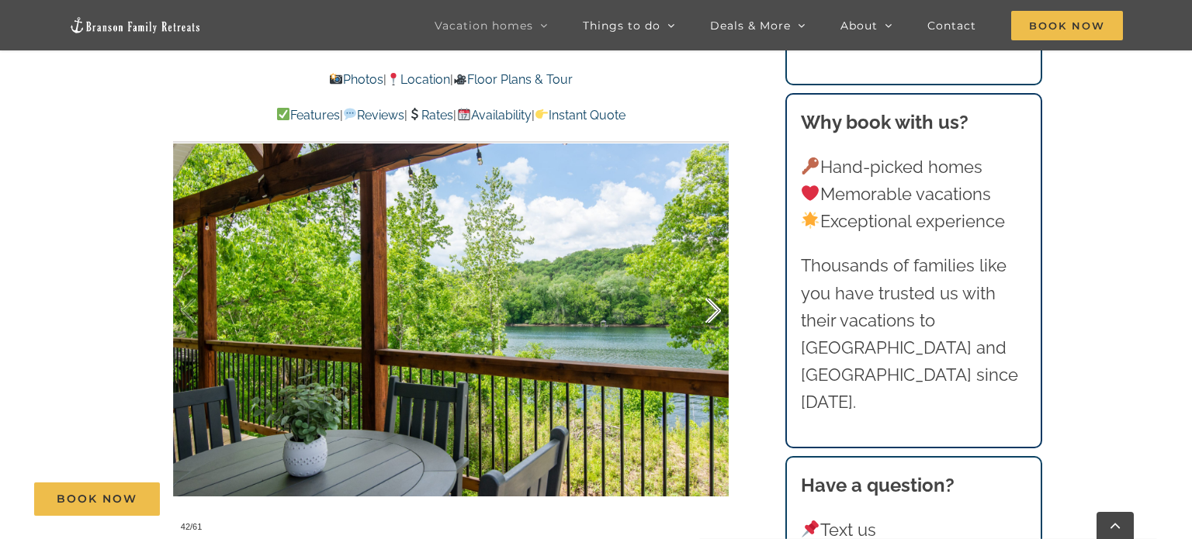
click at [707, 322] on div at bounding box center [697, 311] width 48 height 96
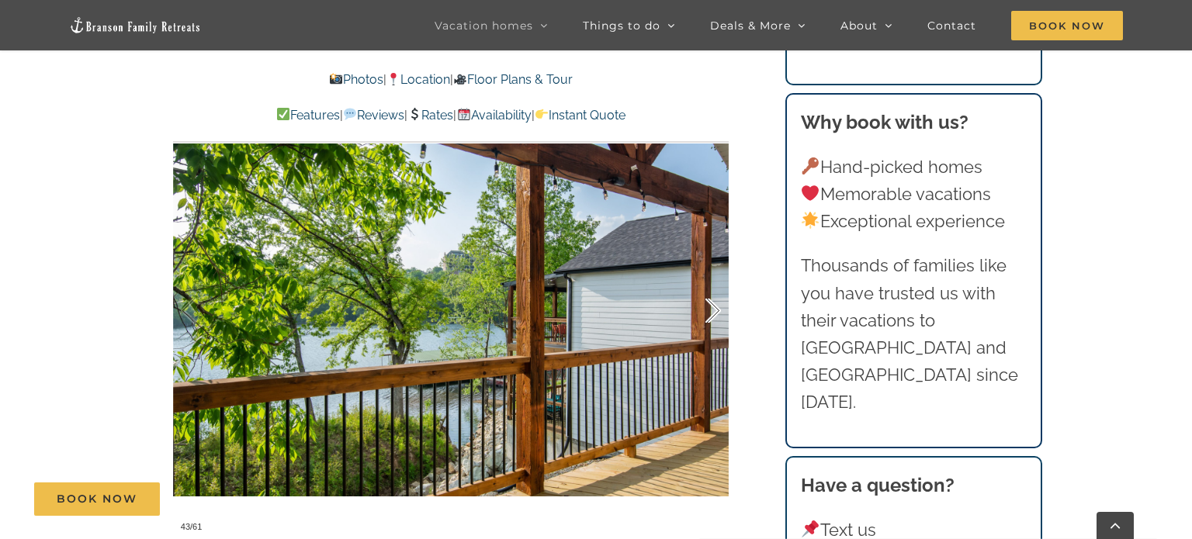
click at [707, 322] on div at bounding box center [697, 311] width 48 height 96
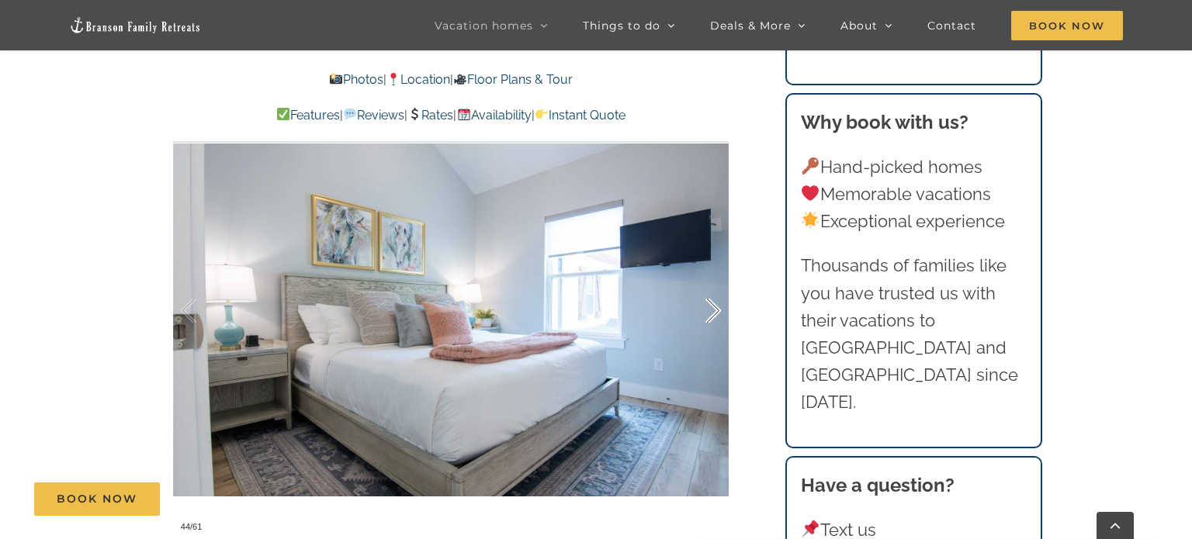
click at [707, 322] on div at bounding box center [697, 311] width 48 height 96
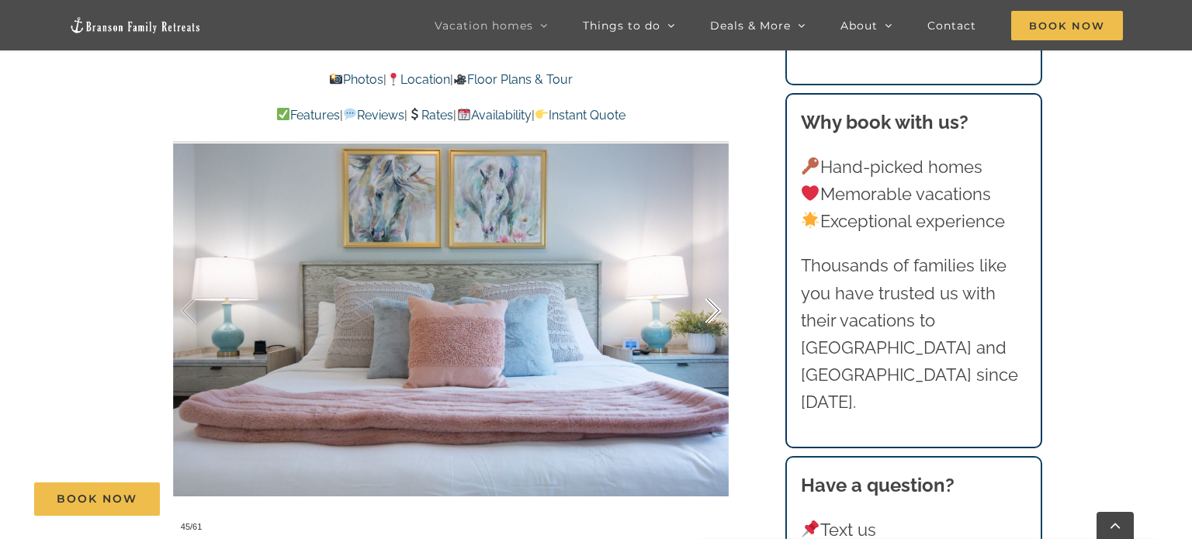
click at [707, 322] on div at bounding box center [697, 311] width 48 height 96
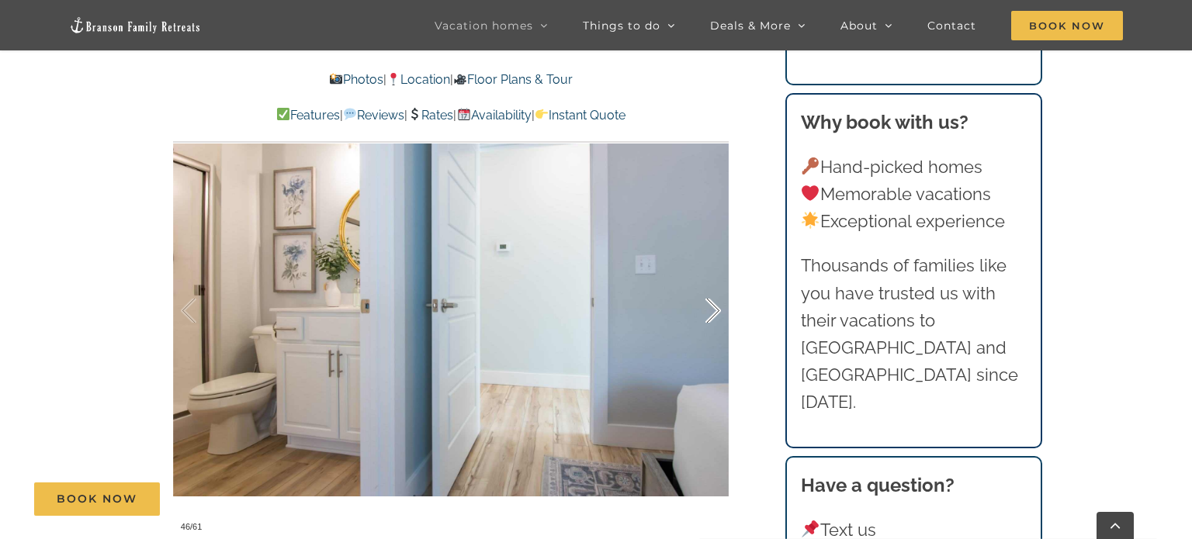
click at [707, 322] on div at bounding box center [697, 311] width 48 height 96
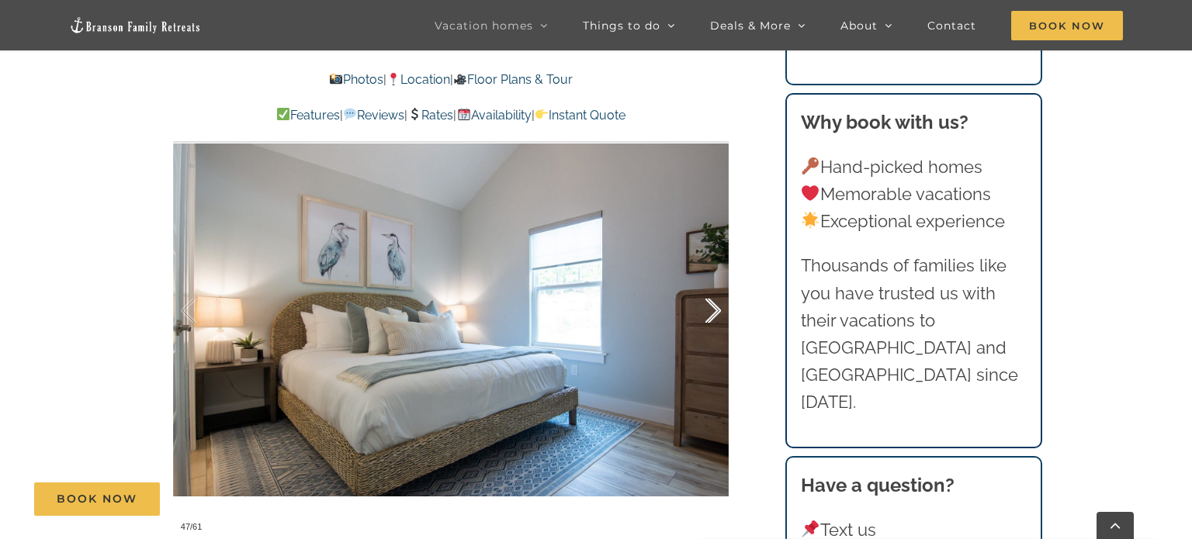
click at [707, 322] on div at bounding box center [697, 311] width 48 height 96
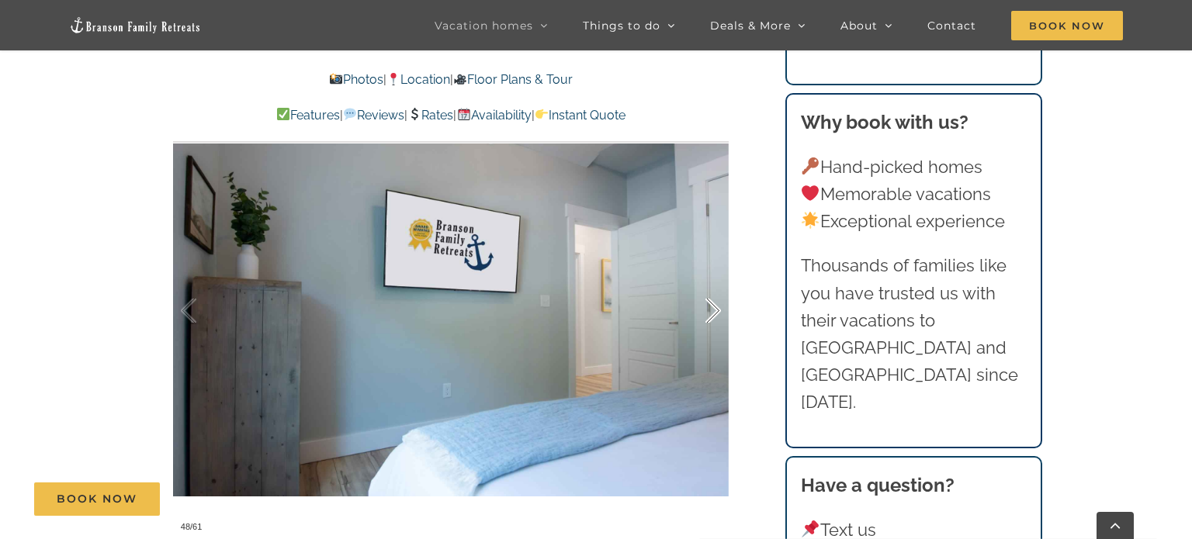
click at [707, 322] on div at bounding box center [697, 311] width 48 height 96
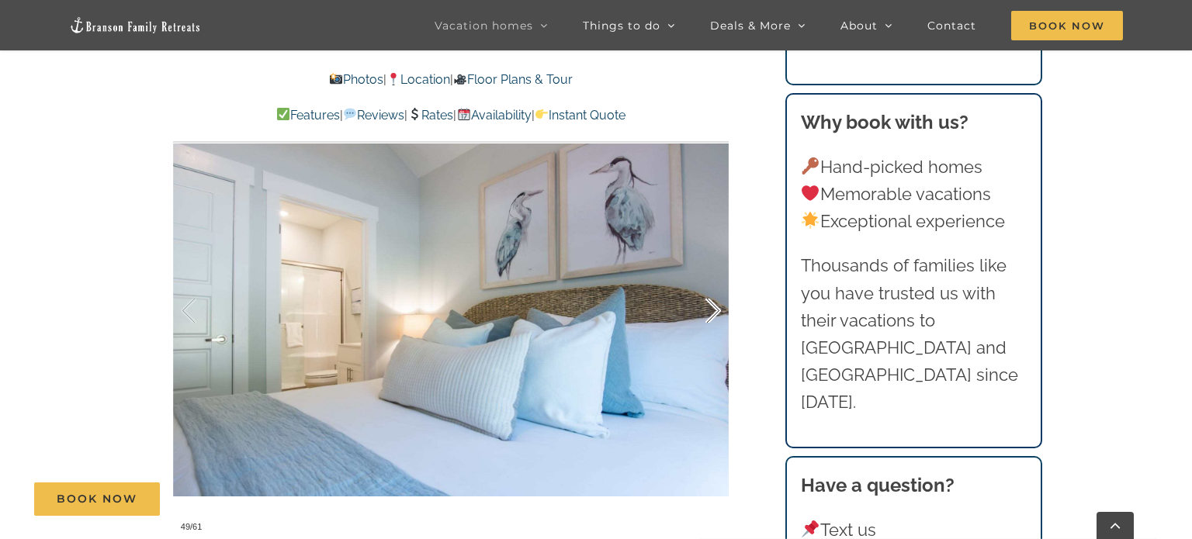
click at [707, 322] on div at bounding box center [697, 311] width 48 height 96
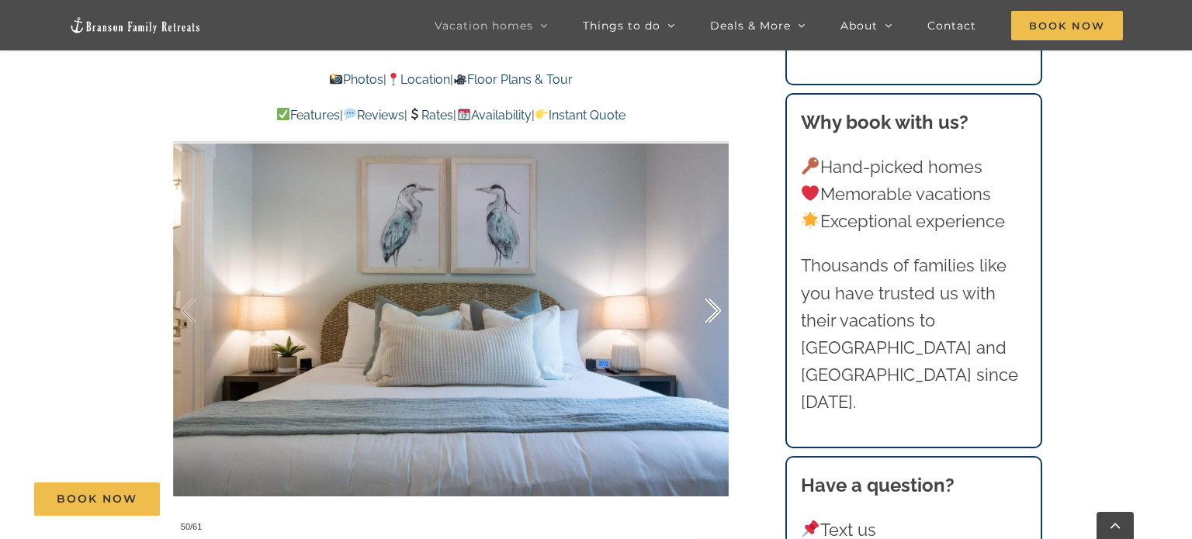
click at [707, 322] on div at bounding box center [697, 311] width 48 height 96
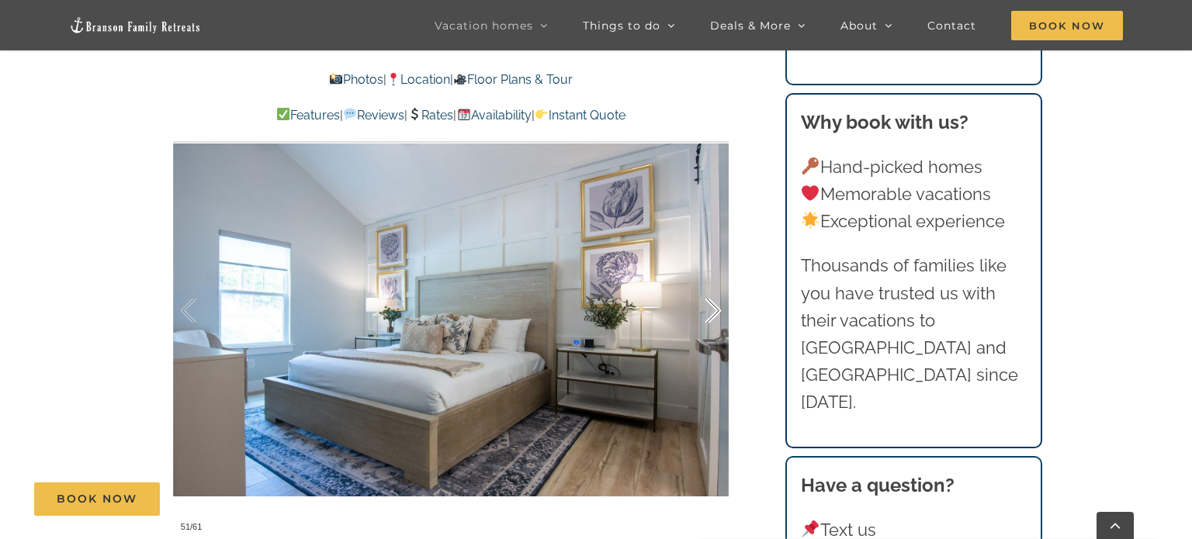
click at [707, 322] on div at bounding box center [697, 311] width 48 height 96
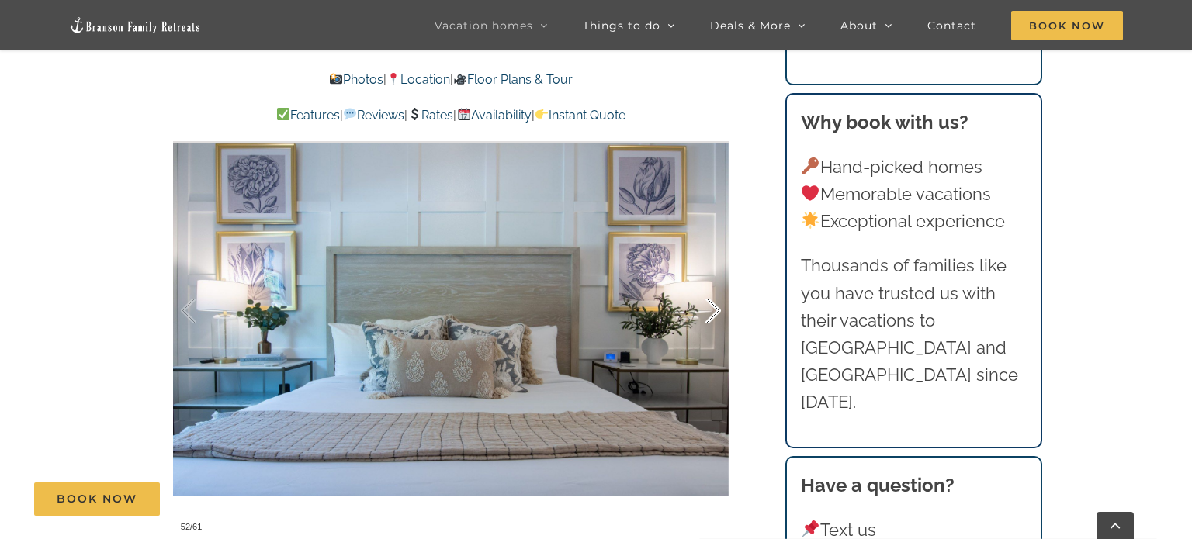
click at [707, 322] on div at bounding box center [697, 311] width 48 height 96
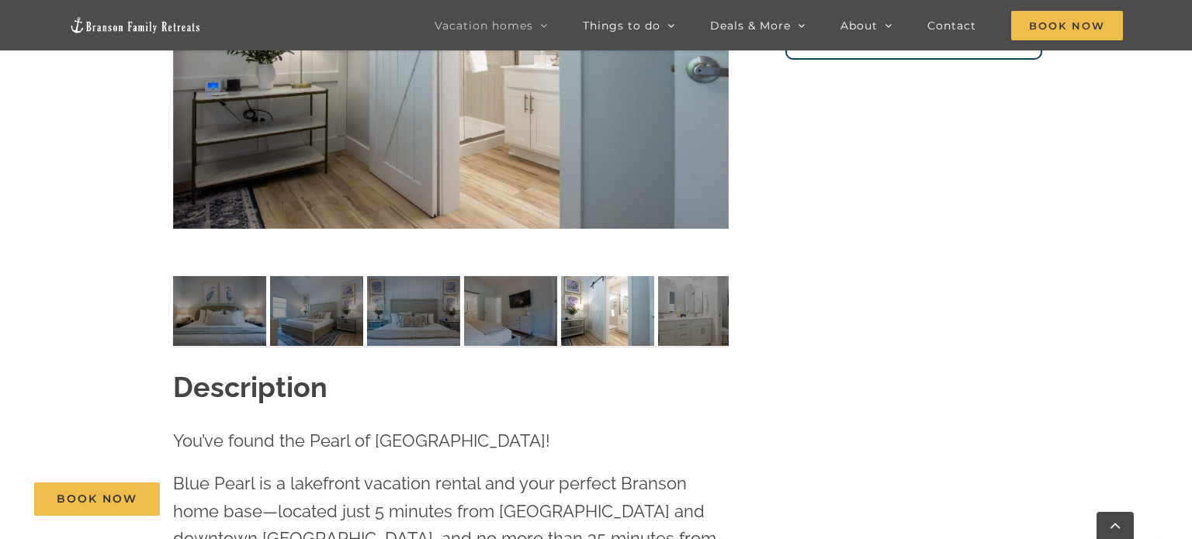
scroll to position [0, 0]
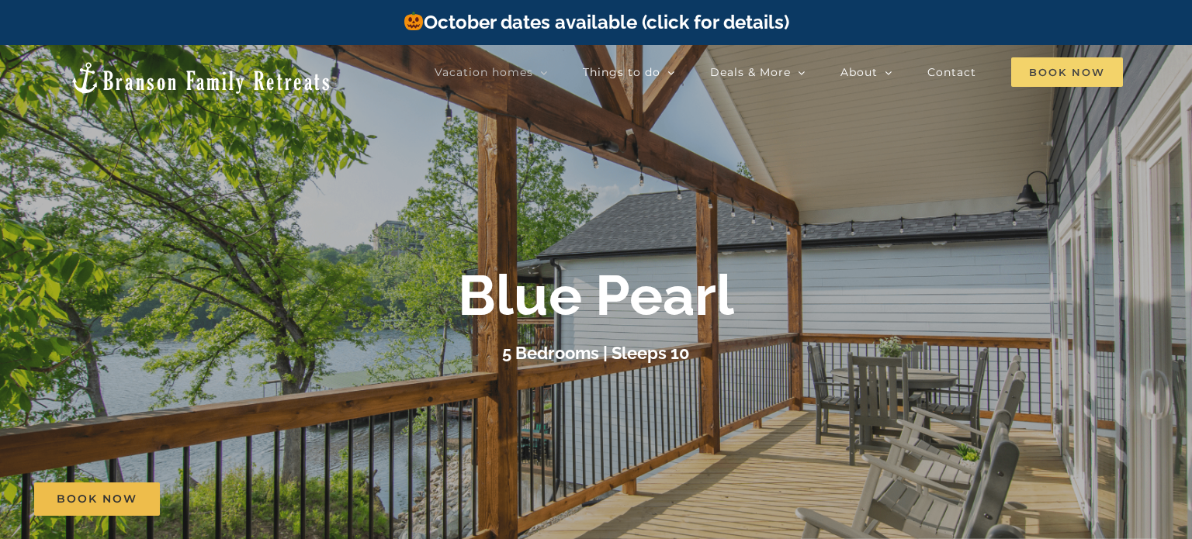
click at [1073, 83] on span "Book Now" at bounding box center [1067, 71] width 112 height 29
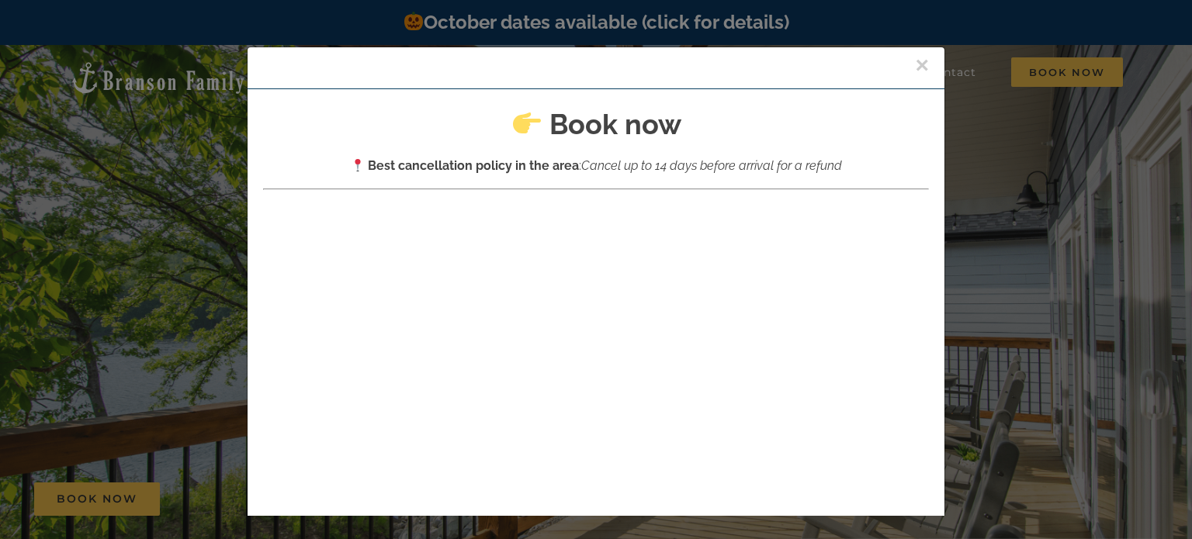
click at [920, 68] on button "×" at bounding box center [922, 65] width 14 height 23
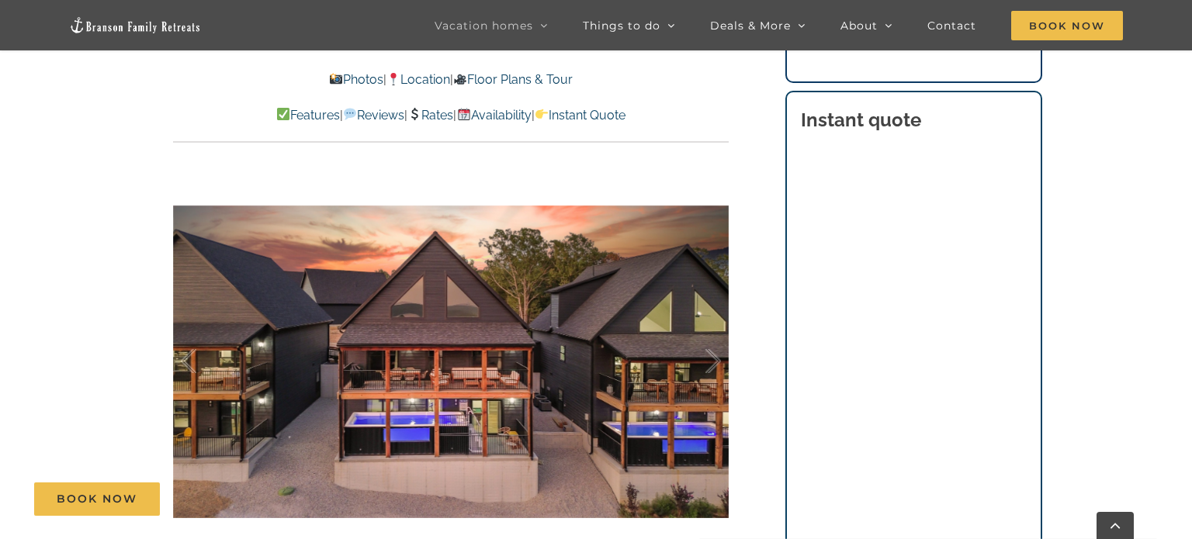
scroll to position [962, 0]
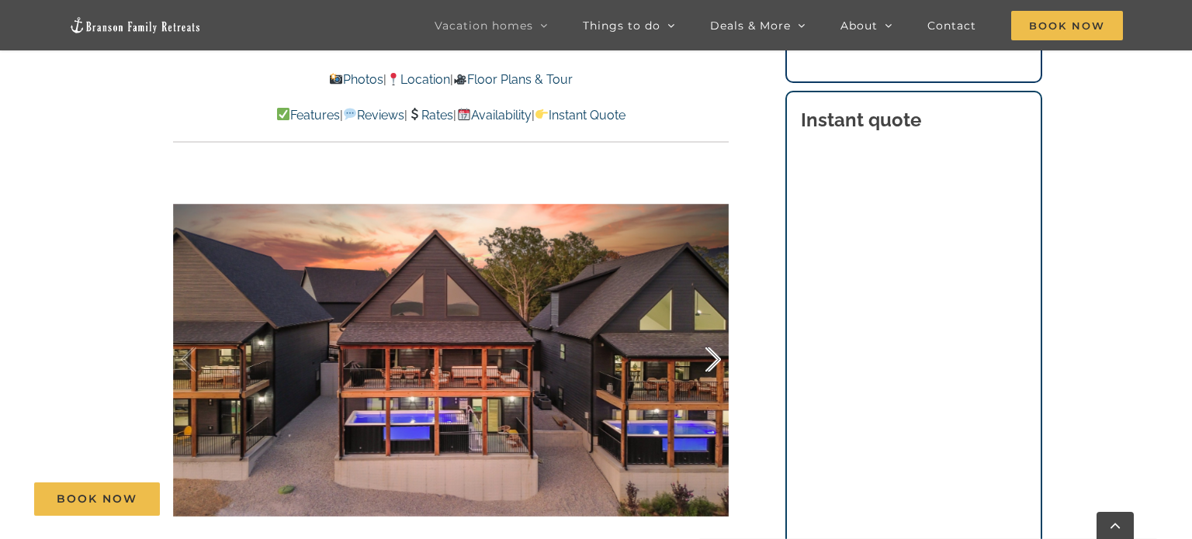
click at [709, 365] on div at bounding box center [697, 360] width 48 height 96
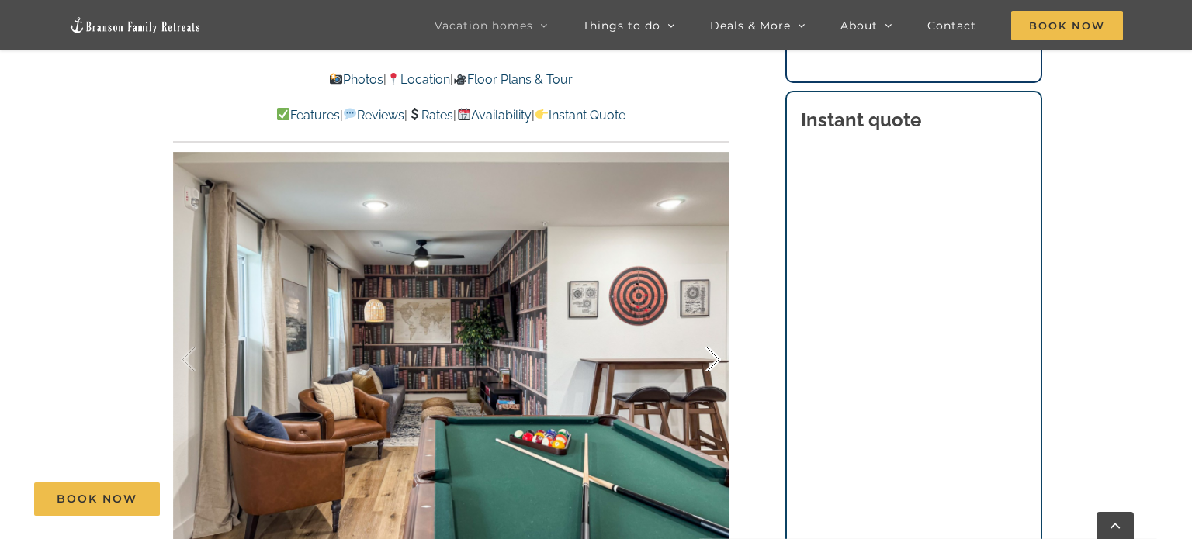
click at [709, 366] on div at bounding box center [697, 360] width 48 height 96
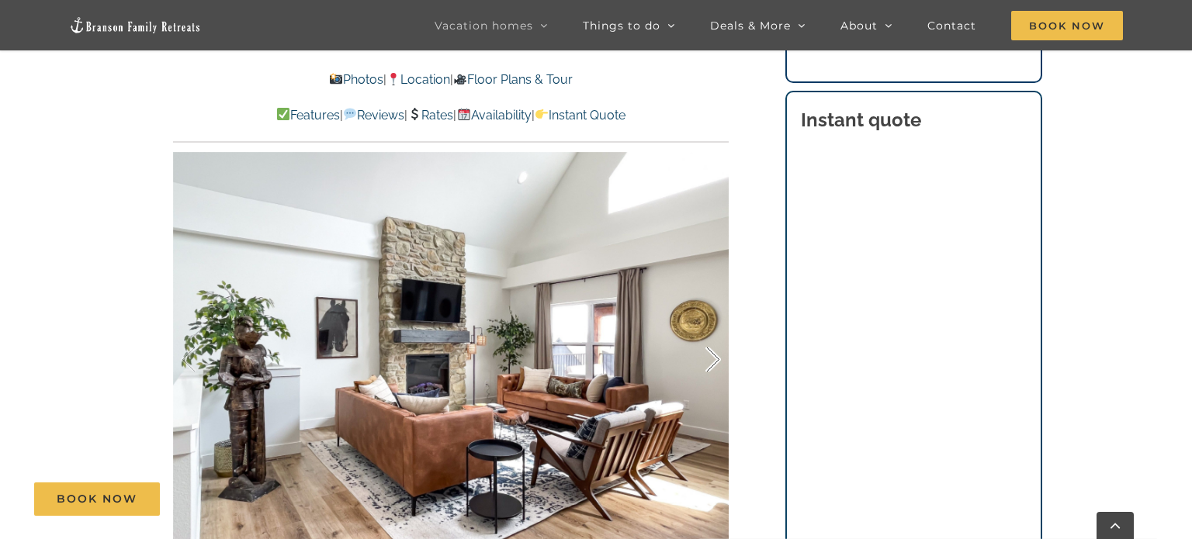
click at [709, 366] on div at bounding box center [697, 360] width 48 height 96
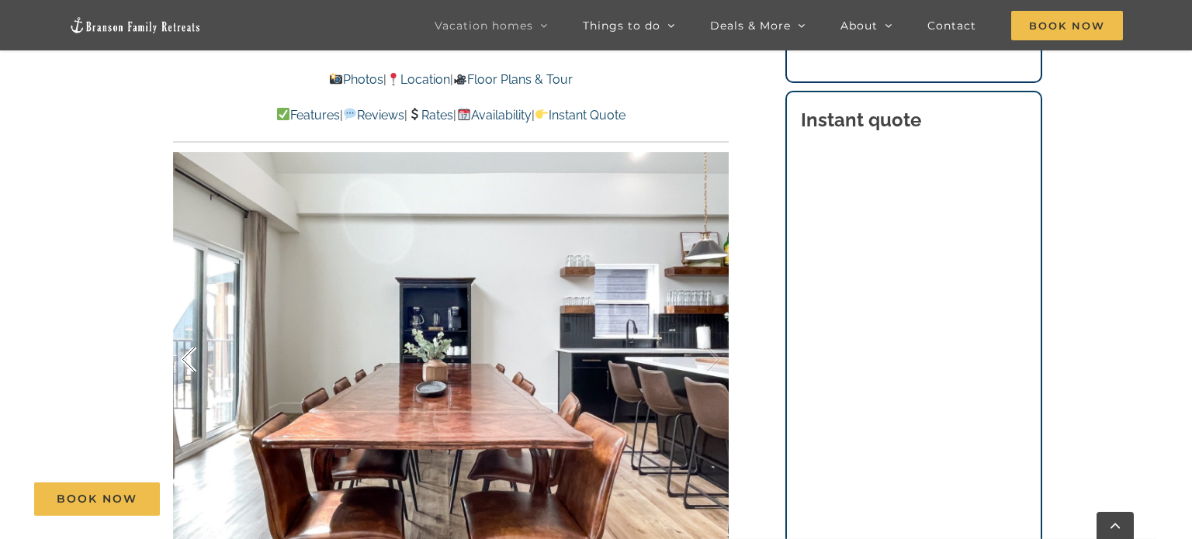
click at [188, 374] on div at bounding box center [205, 360] width 48 height 96
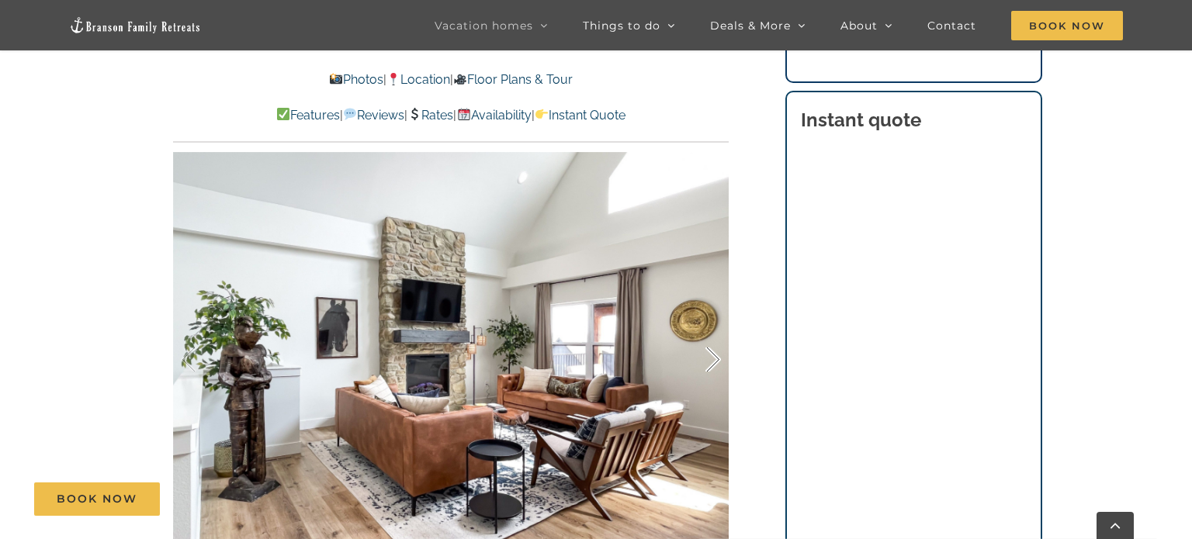
click at [715, 365] on div at bounding box center [697, 360] width 48 height 96
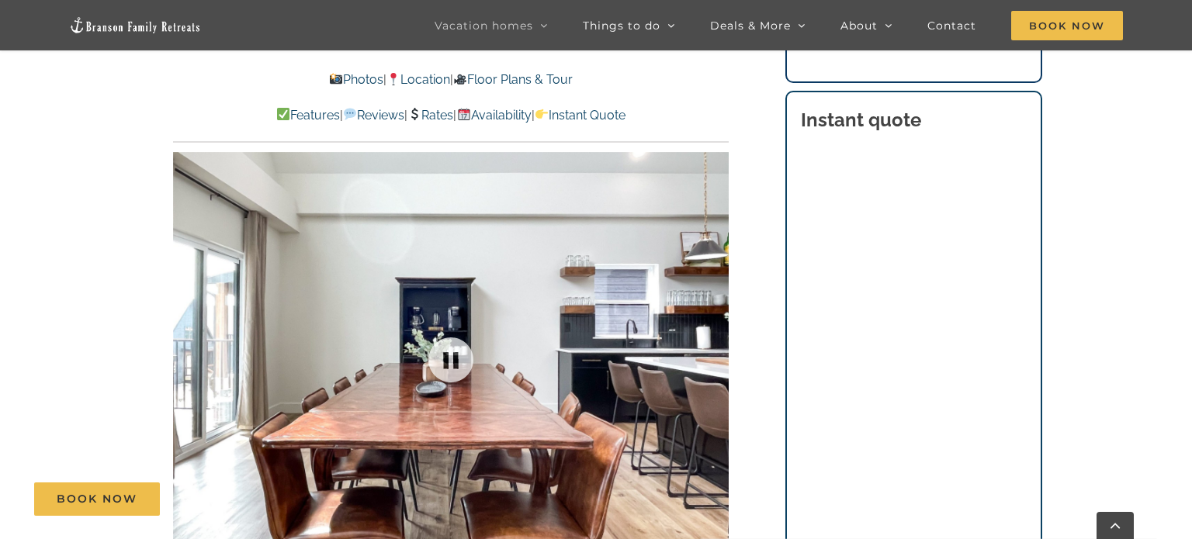
click at [715, 365] on div at bounding box center [451, 360] width 556 height 456
click at [711, 361] on div at bounding box center [697, 360] width 48 height 96
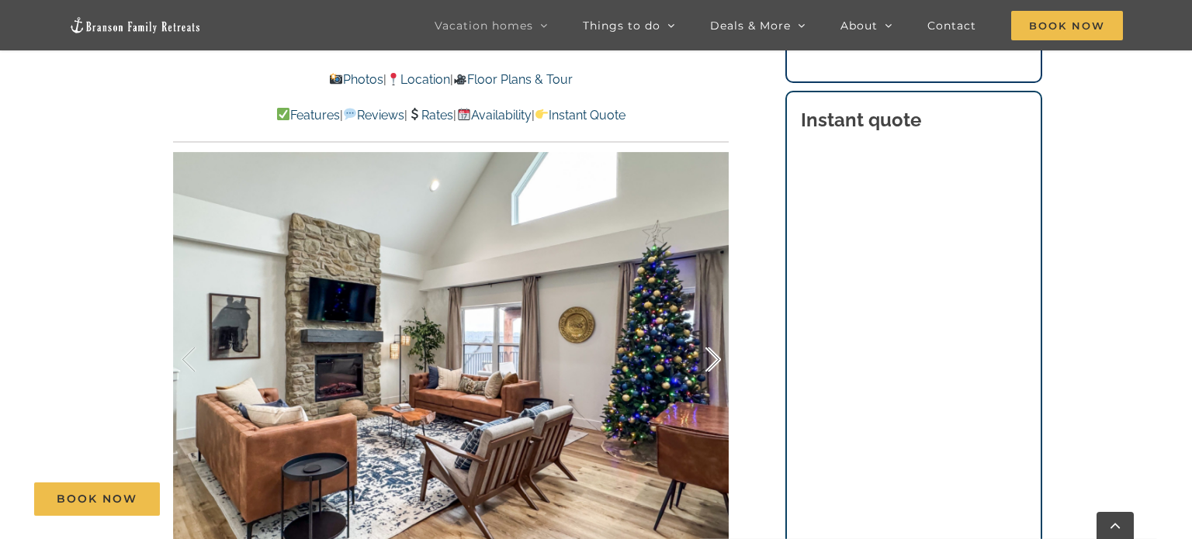
click at [710, 362] on div at bounding box center [697, 360] width 48 height 96
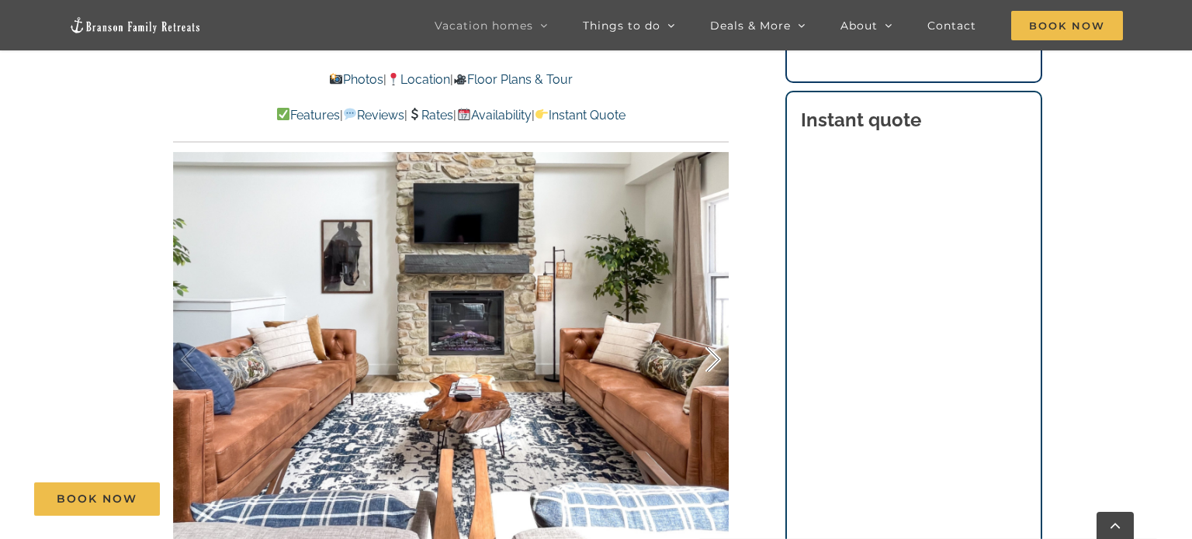
click at [710, 362] on div at bounding box center [697, 360] width 48 height 96
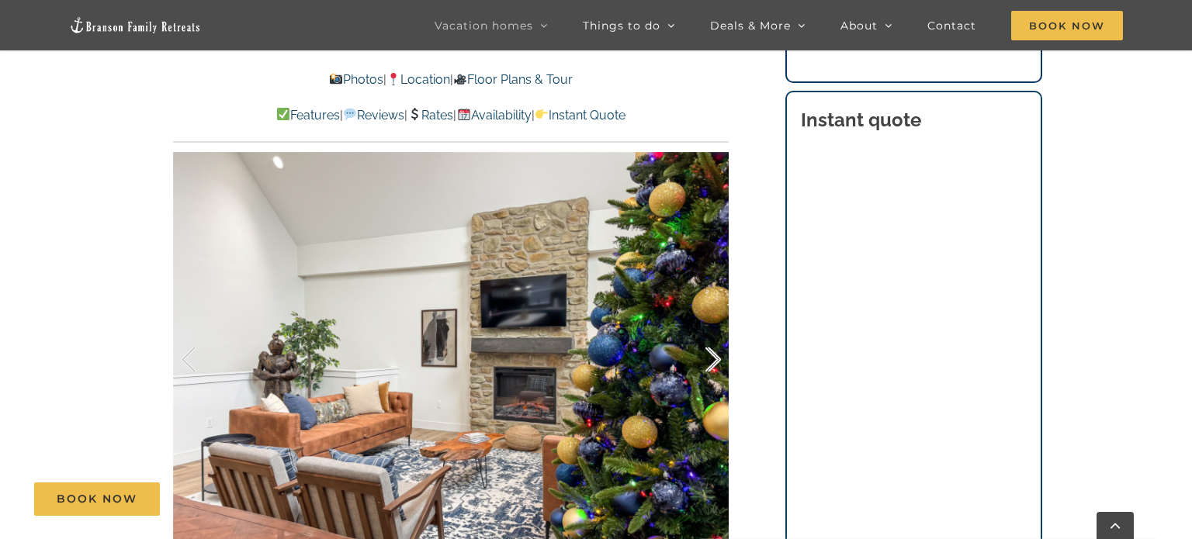
click at [710, 362] on div at bounding box center [697, 360] width 48 height 96
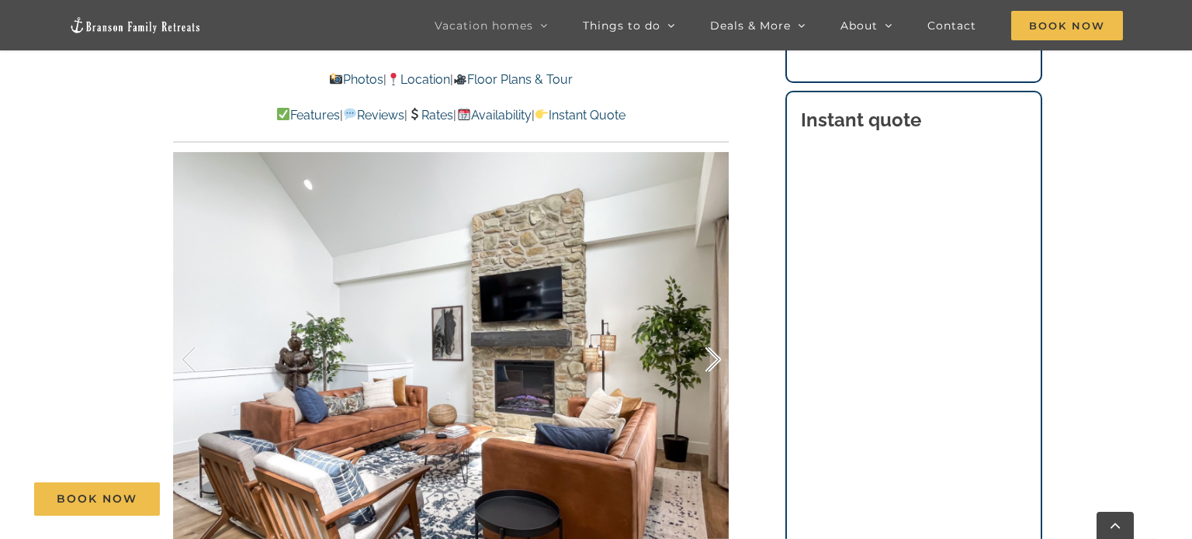
click at [711, 362] on div at bounding box center [697, 360] width 48 height 96
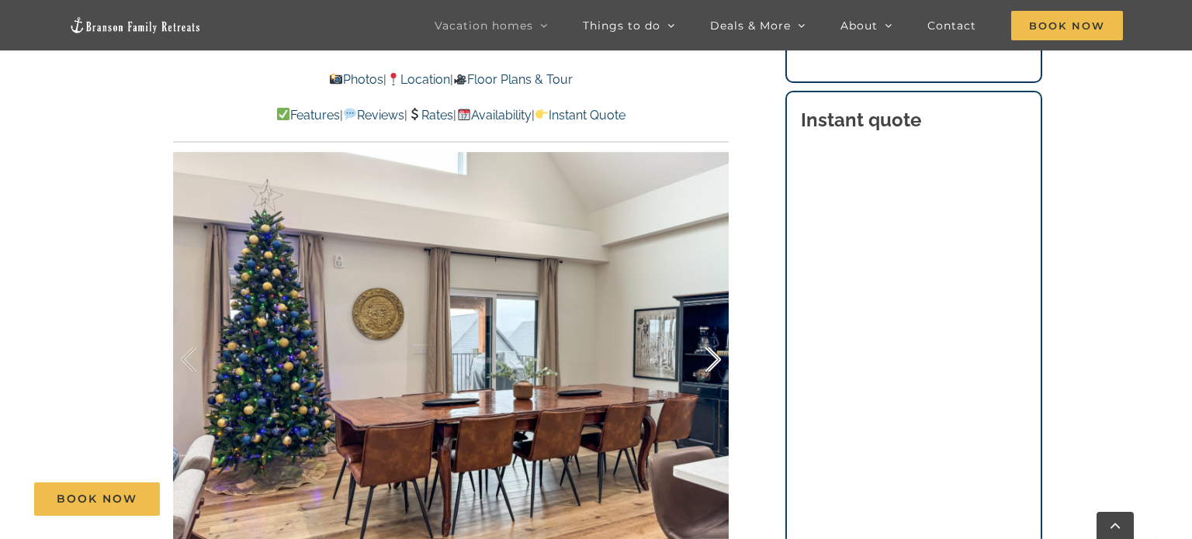
click at [711, 362] on div at bounding box center [697, 360] width 48 height 96
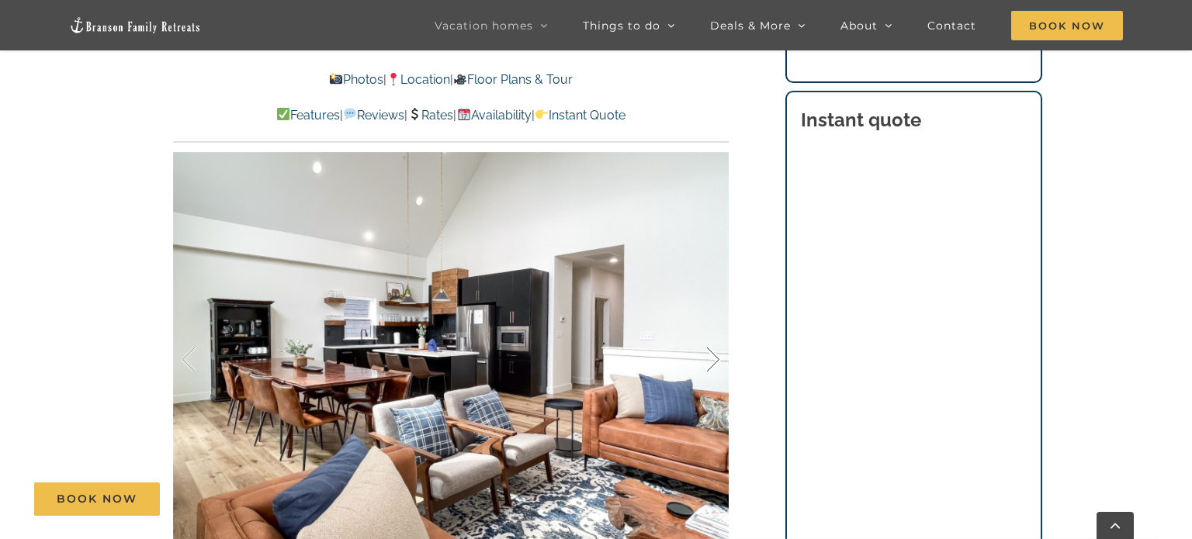
click at [711, 362] on div at bounding box center [697, 360] width 48 height 96
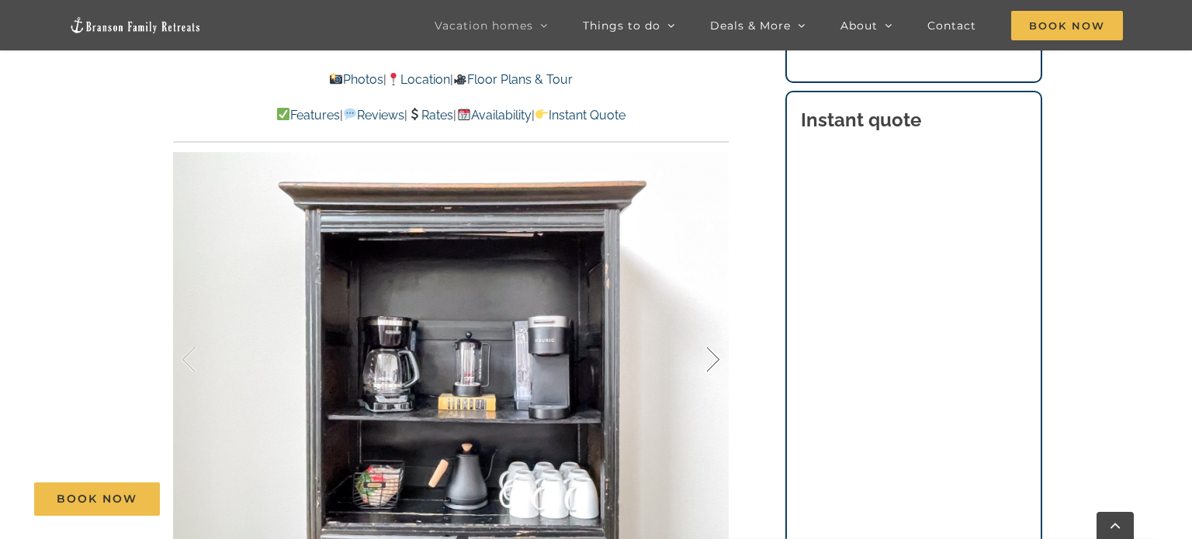
click at [711, 362] on div at bounding box center [697, 360] width 48 height 96
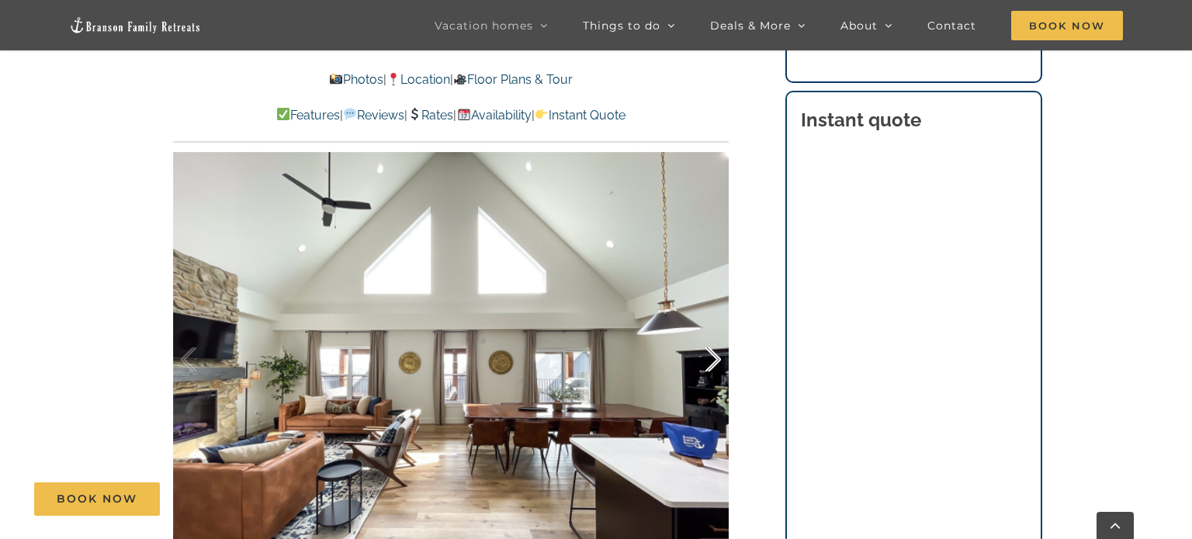
click at [711, 362] on div at bounding box center [697, 360] width 48 height 96
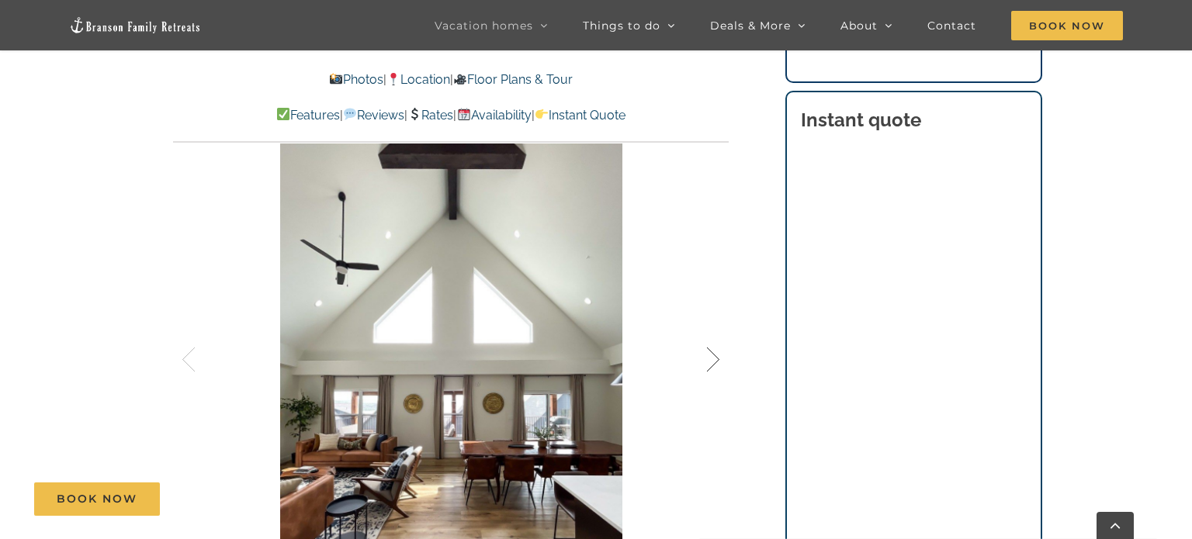
click at [711, 362] on div at bounding box center [697, 360] width 48 height 96
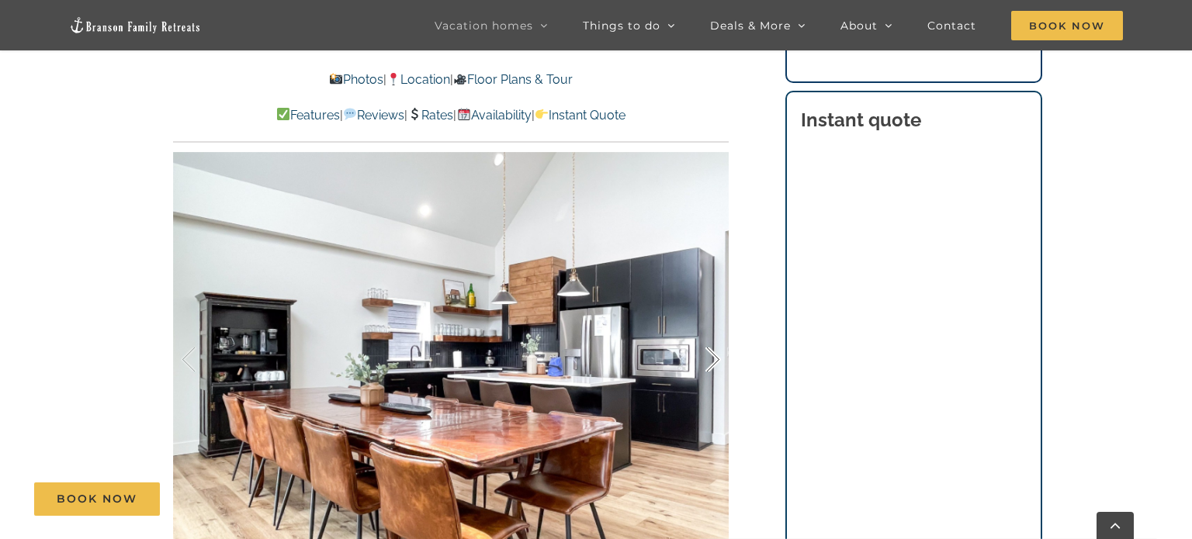
click at [711, 362] on div at bounding box center [697, 360] width 48 height 96
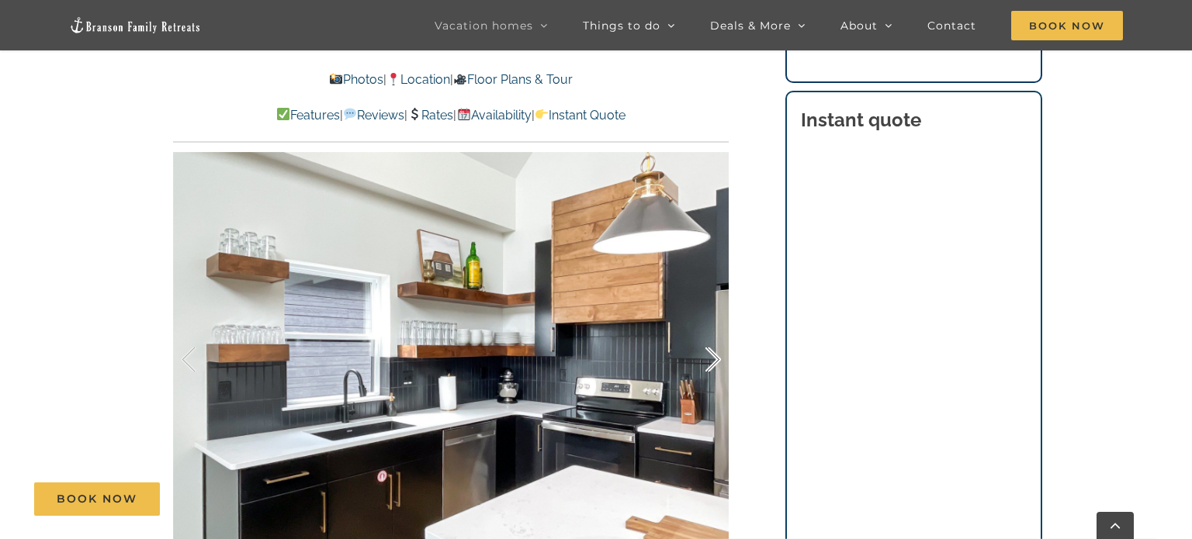
click at [711, 362] on div at bounding box center [697, 360] width 48 height 96
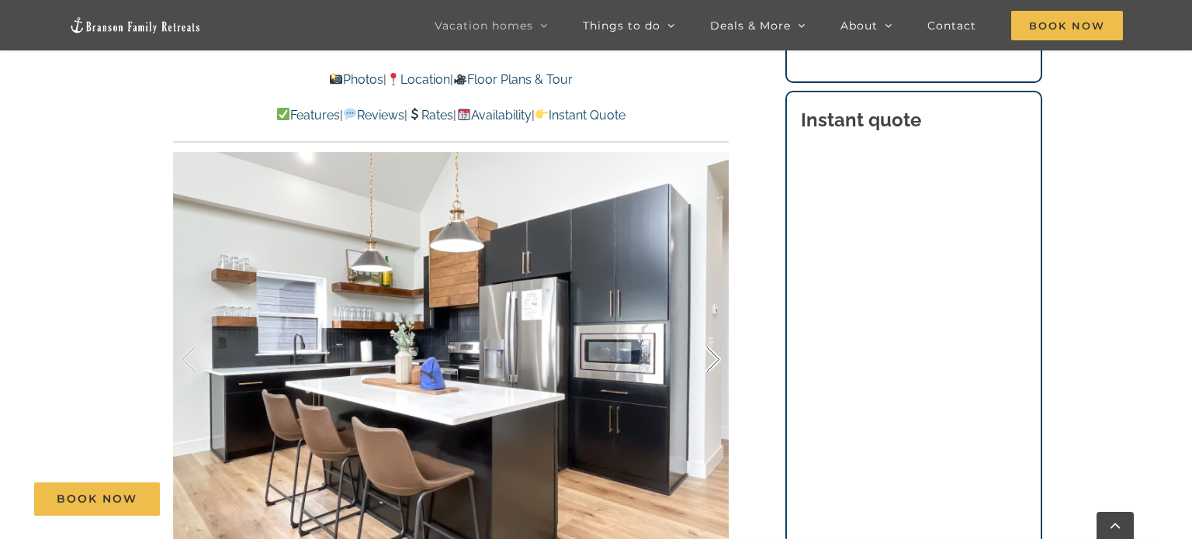
click at [711, 362] on div at bounding box center [697, 360] width 48 height 96
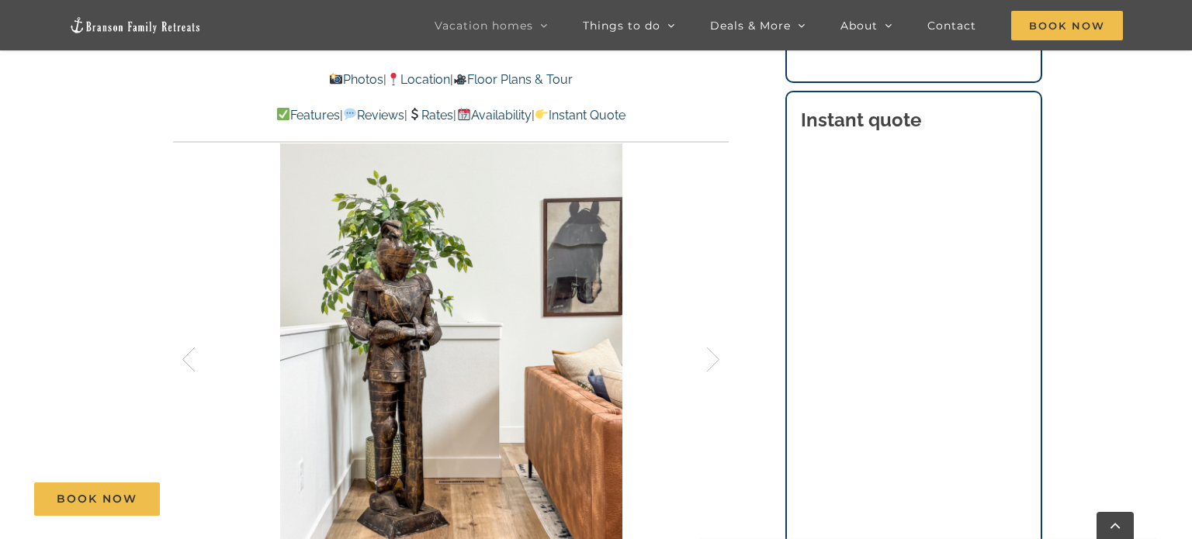
click at [300, 353] on div at bounding box center [451, 360] width 556 height 456
click at [191, 366] on div at bounding box center [205, 360] width 48 height 96
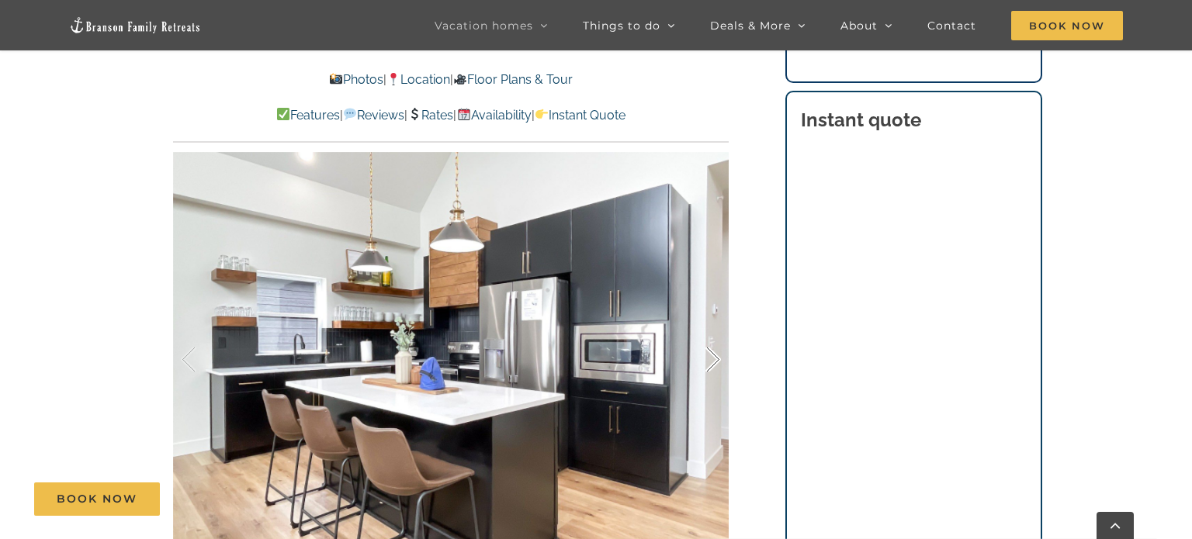
click at [710, 355] on div at bounding box center [697, 360] width 48 height 96
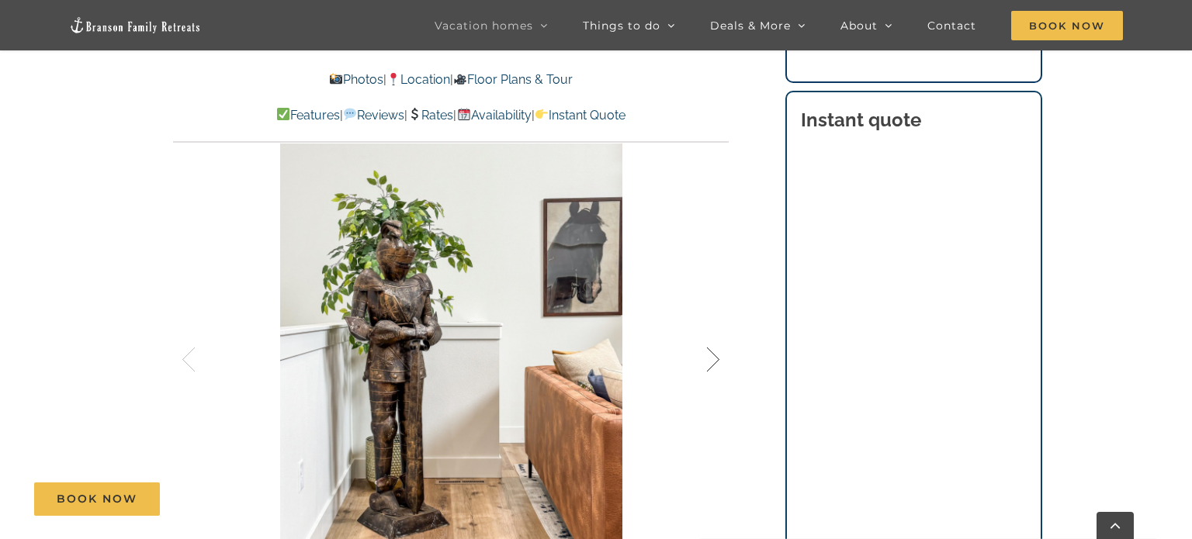
click at [709, 355] on div at bounding box center [697, 360] width 48 height 96
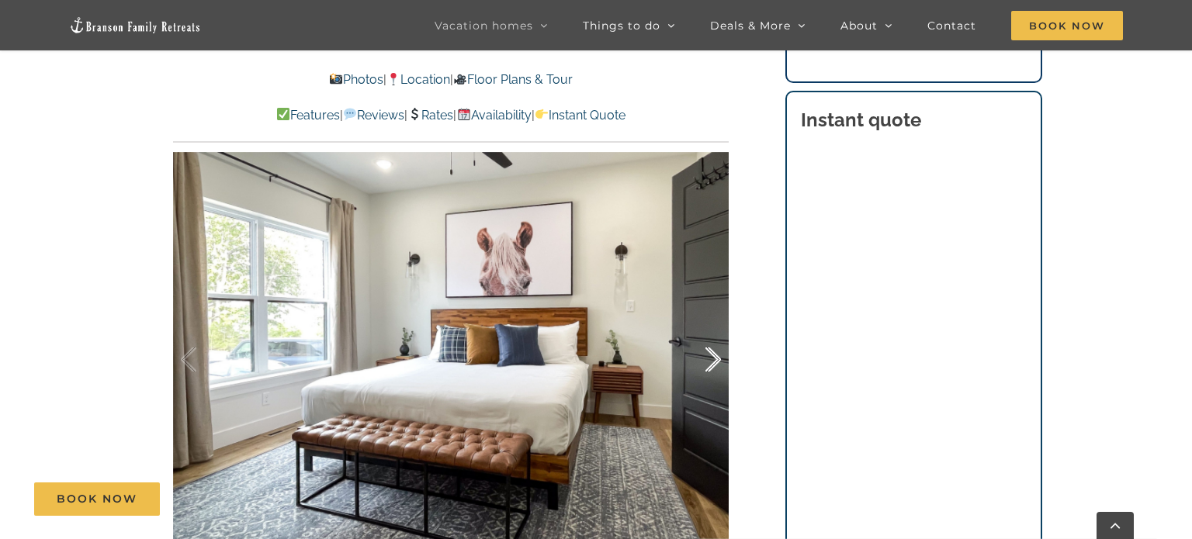
click at [709, 355] on div at bounding box center [697, 360] width 48 height 96
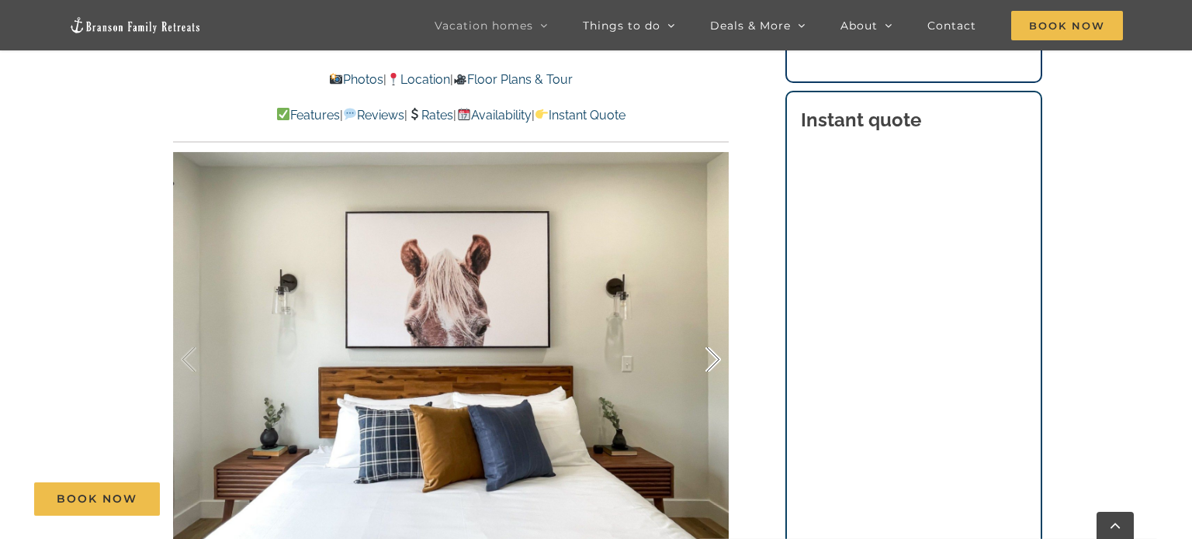
click at [709, 355] on div at bounding box center [697, 360] width 48 height 96
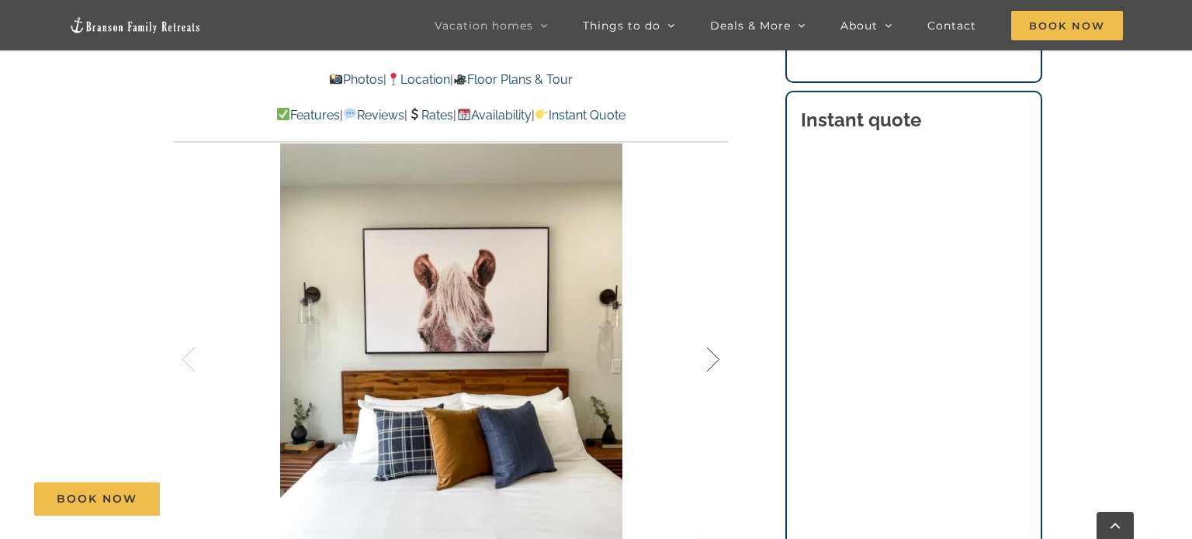
click at [709, 355] on div at bounding box center [697, 360] width 48 height 96
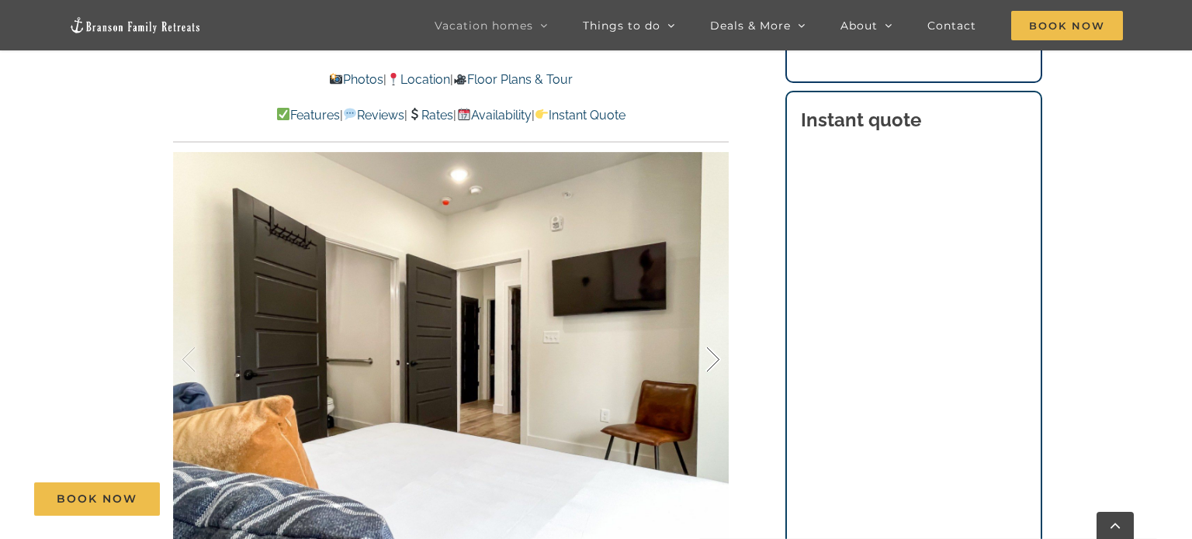
click at [709, 355] on div at bounding box center [697, 360] width 48 height 96
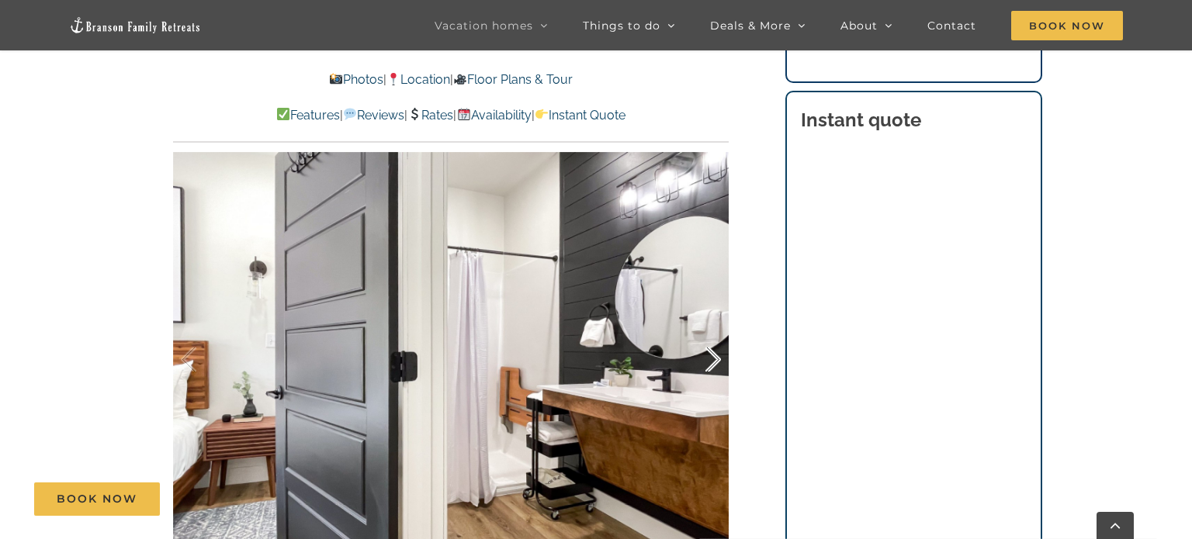
click at [709, 355] on div at bounding box center [697, 360] width 48 height 96
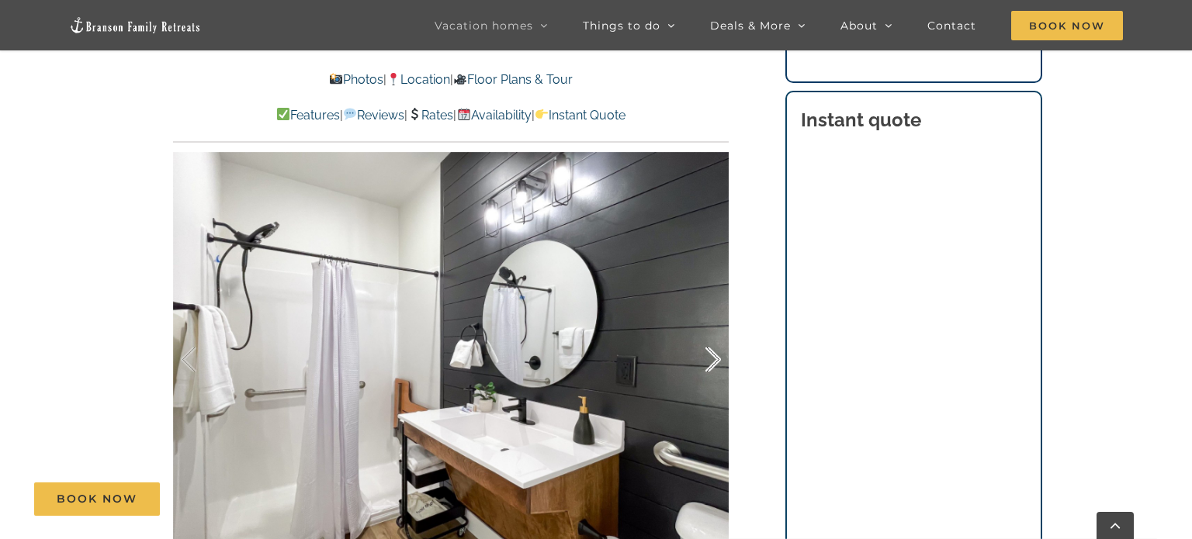
click at [709, 355] on div at bounding box center [697, 360] width 48 height 96
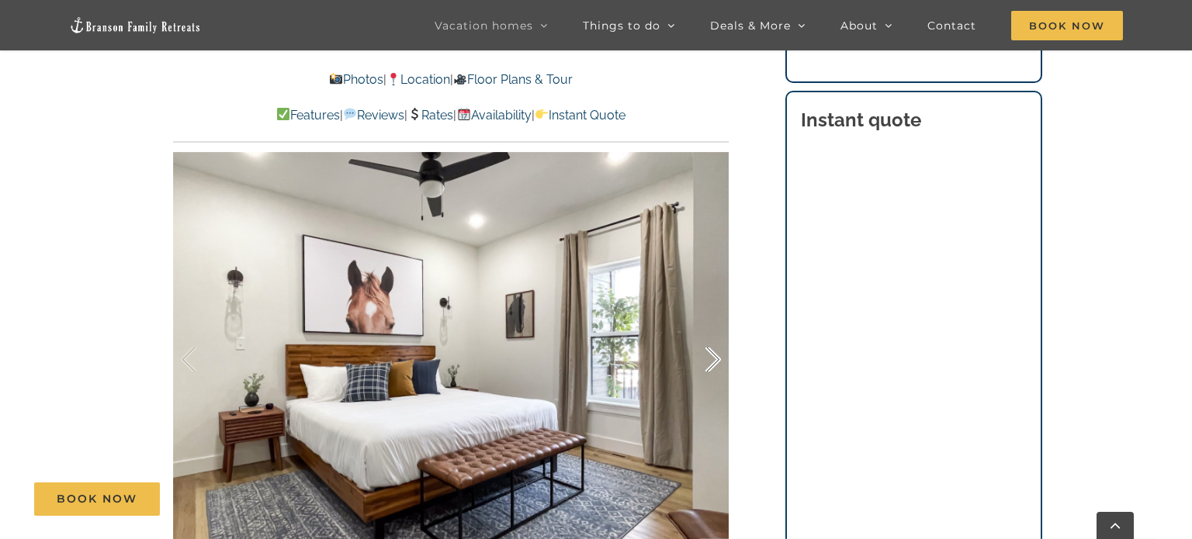
click at [709, 355] on div at bounding box center [697, 360] width 48 height 96
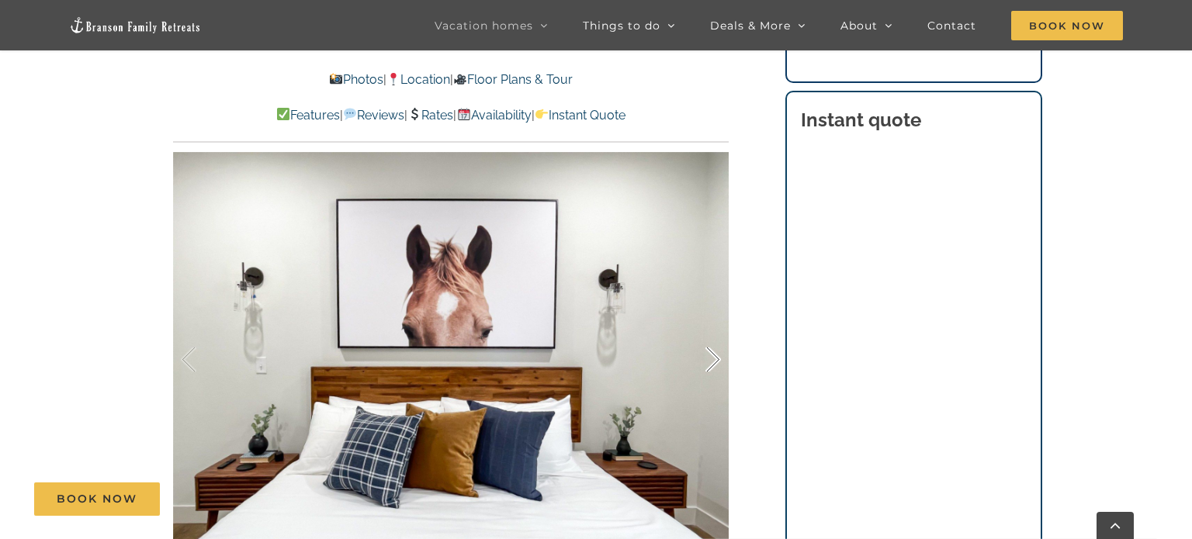
click at [709, 355] on div at bounding box center [697, 360] width 48 height 96
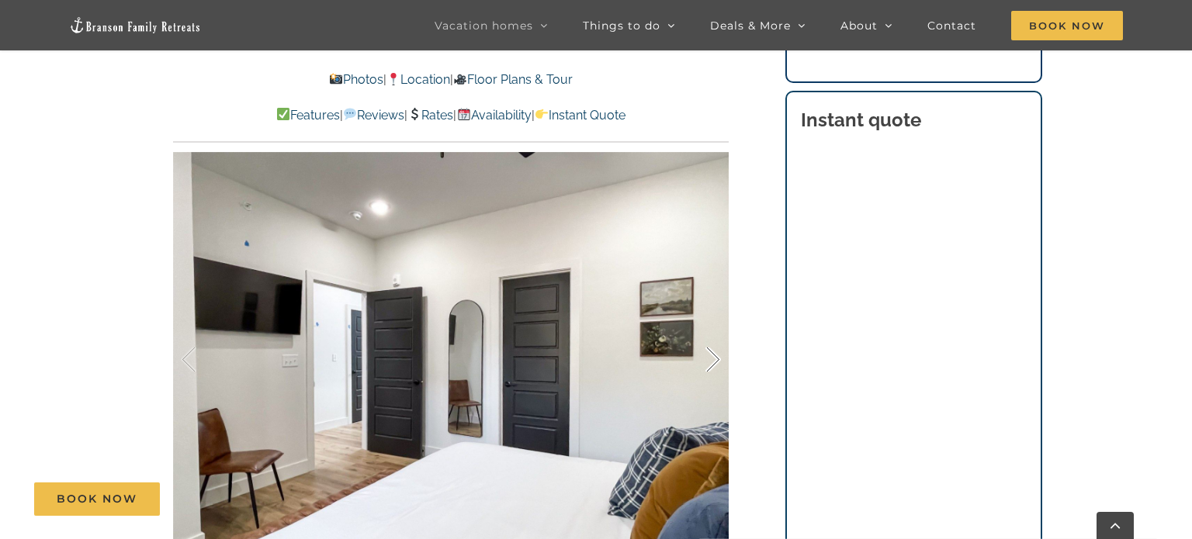
click at [709, 355] on div at bounding box center [697, 360] width 48 height 96
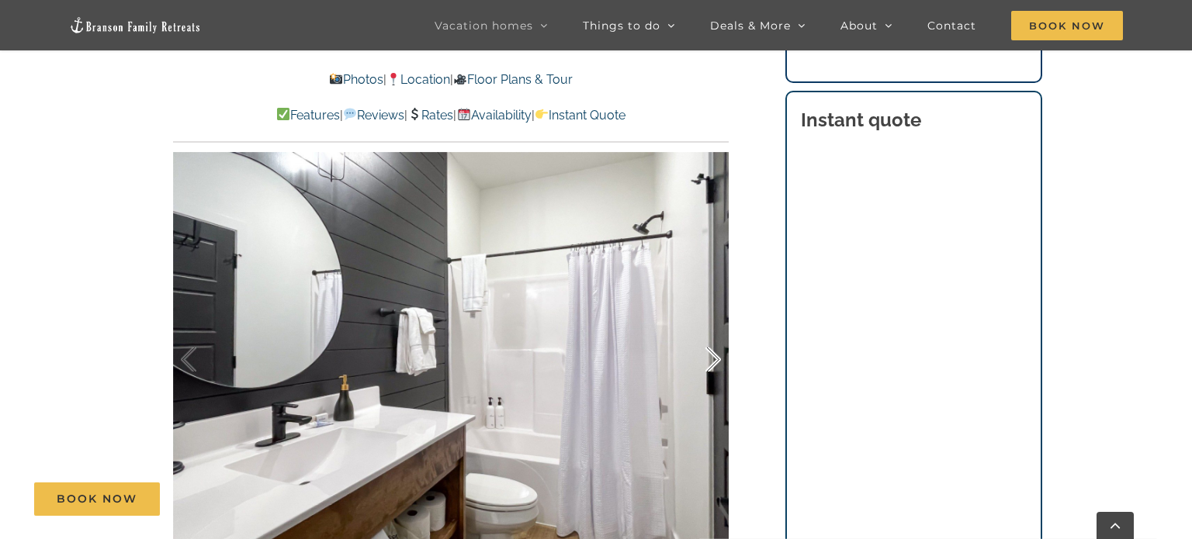
click at [709, 355] on div at bounding box center [697, 360] width 48 height 96
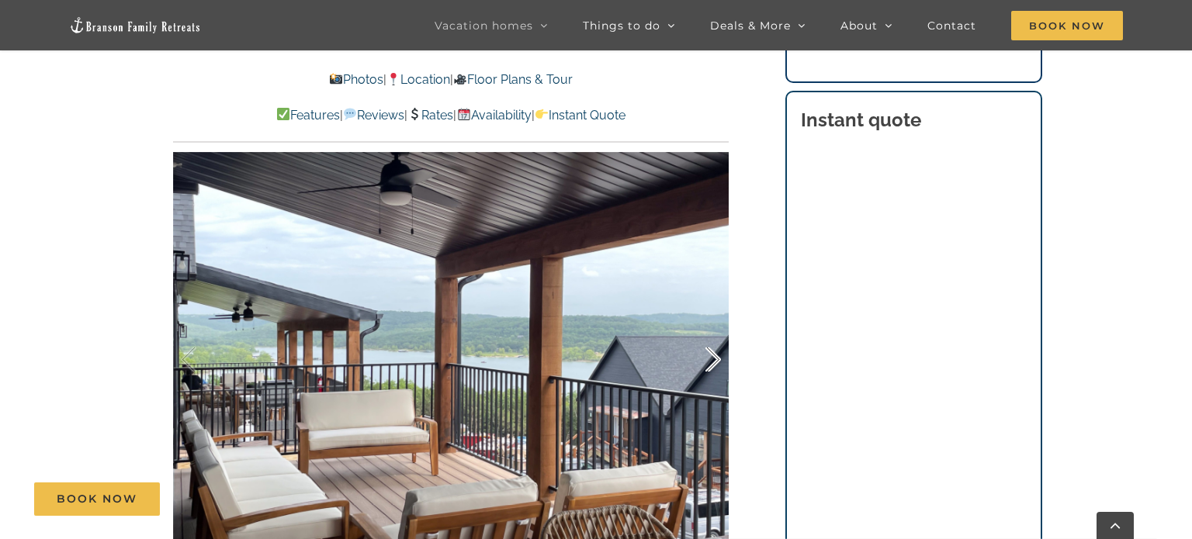
click at [709, 355] on div at bounding box center [697, 360] width 48 height 96
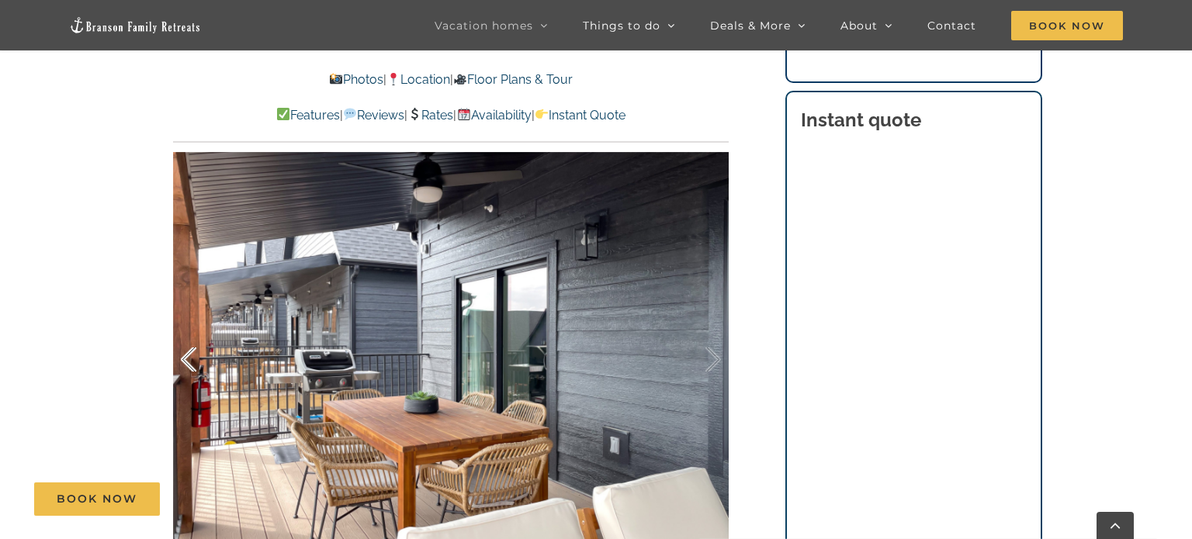
click at [196, 368] on div at bounding box center [205, 360] width 48 height 96
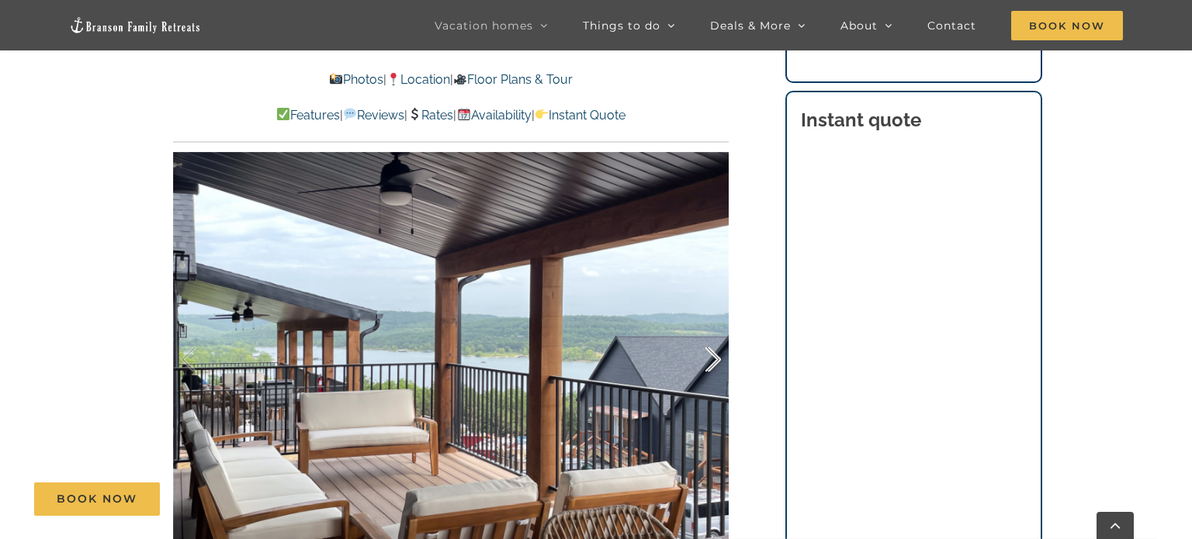
click at [708, 363] on div at bounding box center [697, 360] width 48 height 96
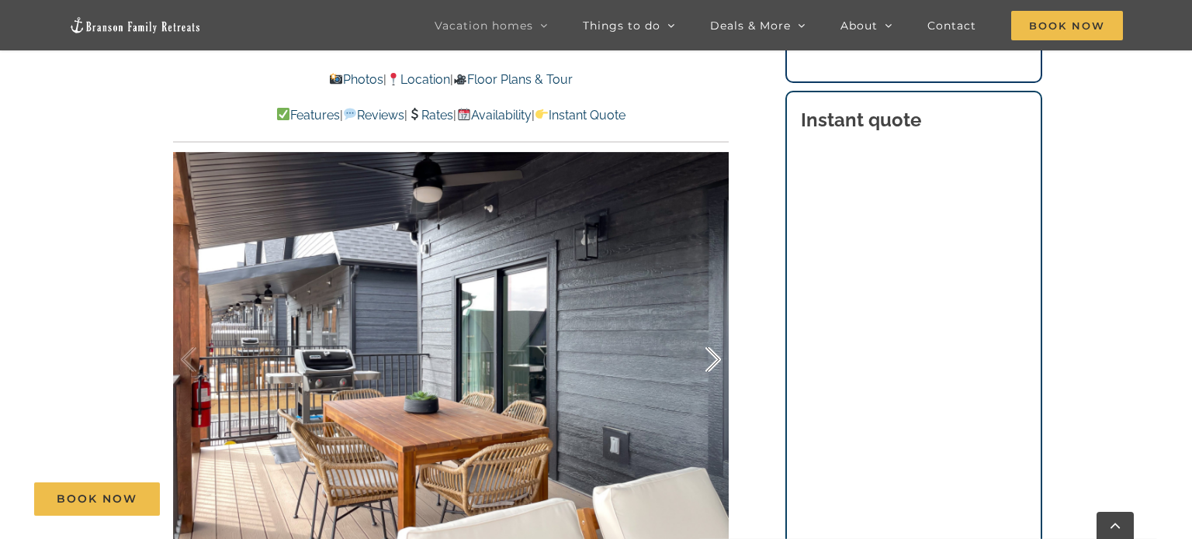
click at [708, 363] on div at bounding box center [697, 360] width 48 height 96
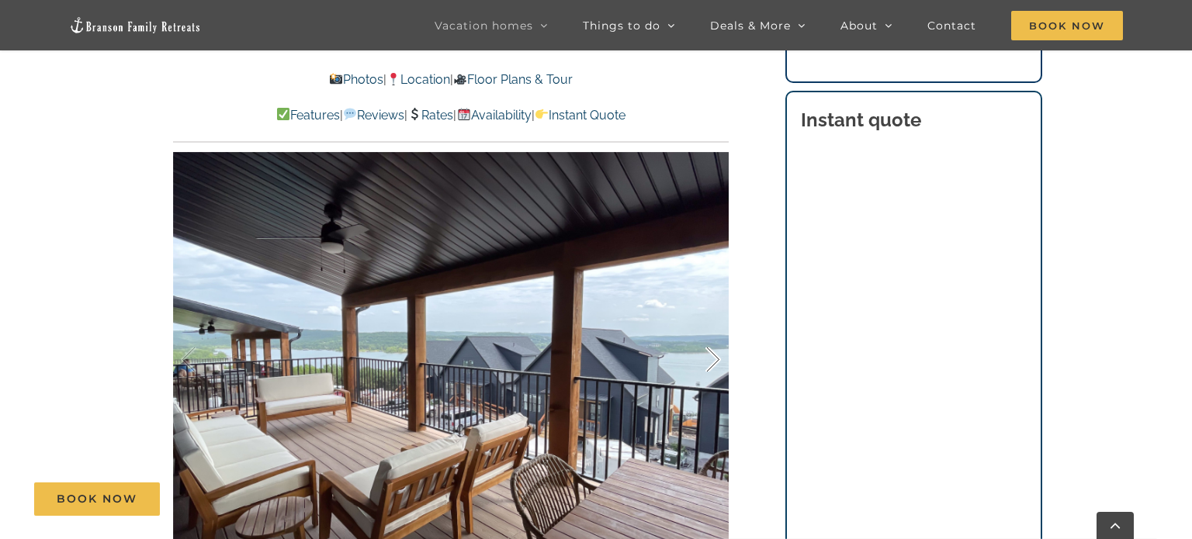
click at [708, 363] on div at bounding box center [697, 360] width 48 height 96
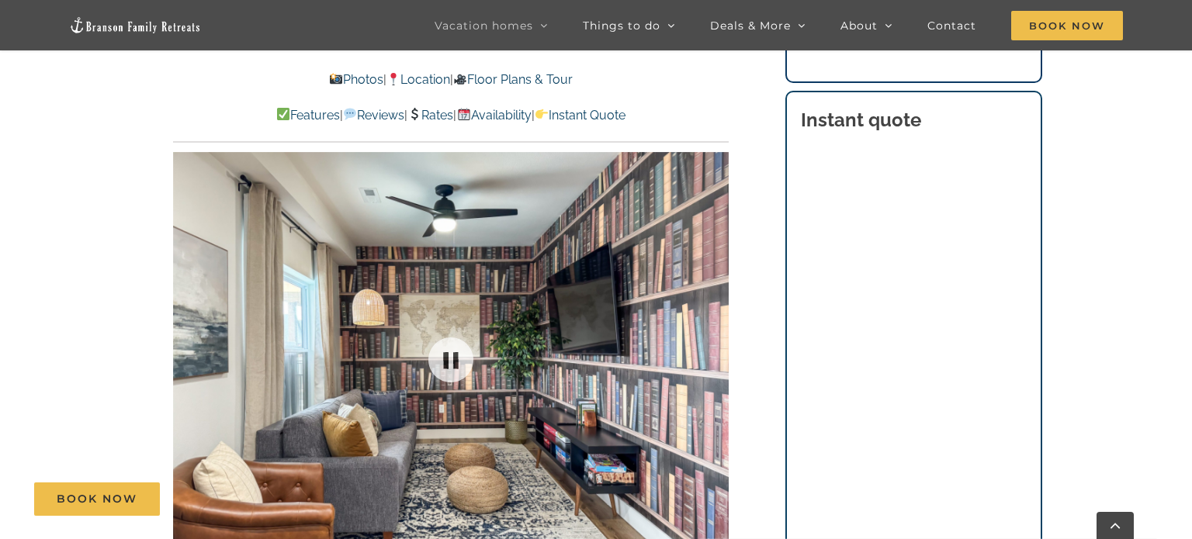
click at [708, 363] on div "31 / 63" at bounding box center [451, 360] width 556 height 456
click at [712, 356] on div at bounding box center [697, 360] width 48 height 96
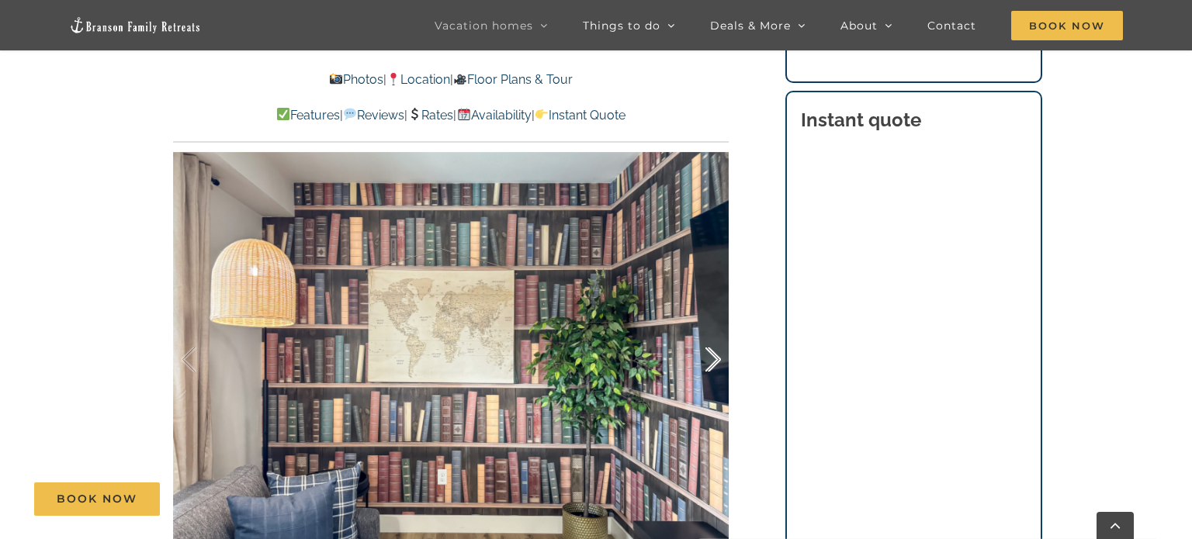
click at [712, 356] on div at bounding box center [697, 360] width 48 height 96
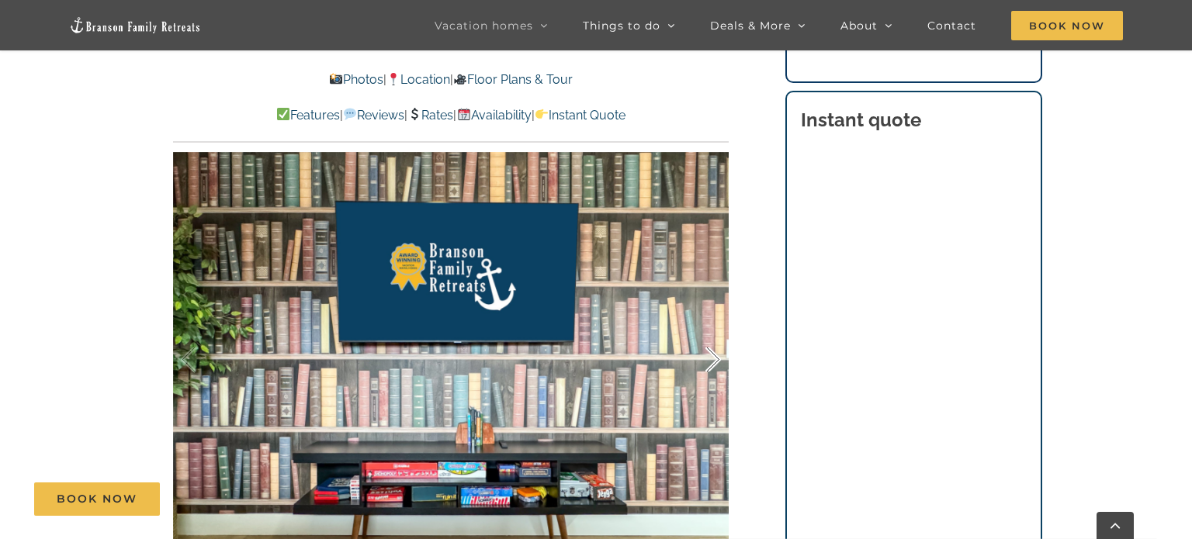
click at [712, 356] on div at bounding box center [697, 360] width 48 height 96
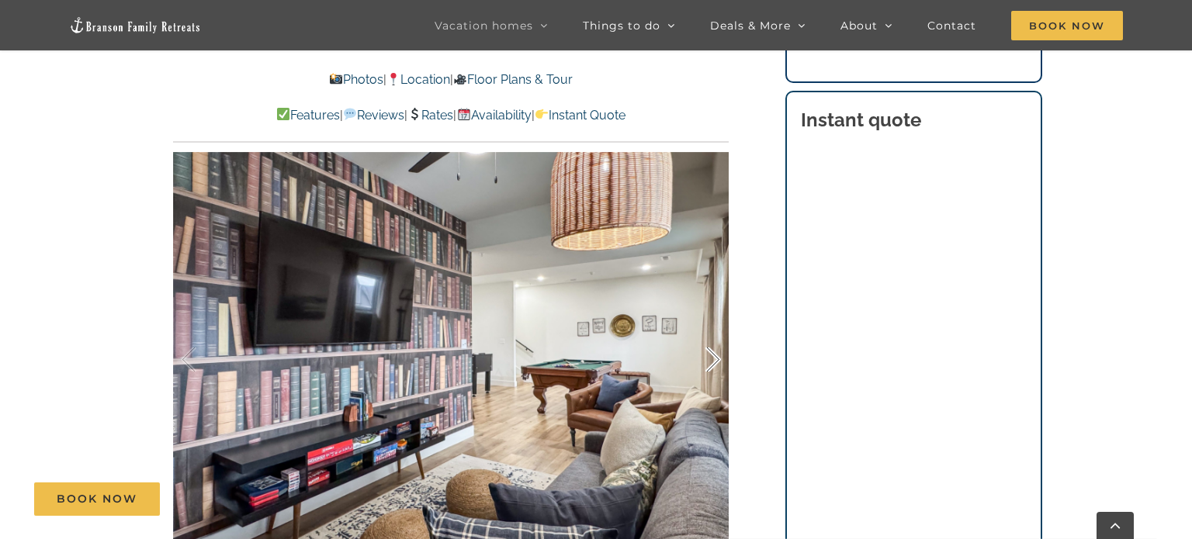
click at [712, 356] on div at bounding box center [697, 360] width 48 height 96
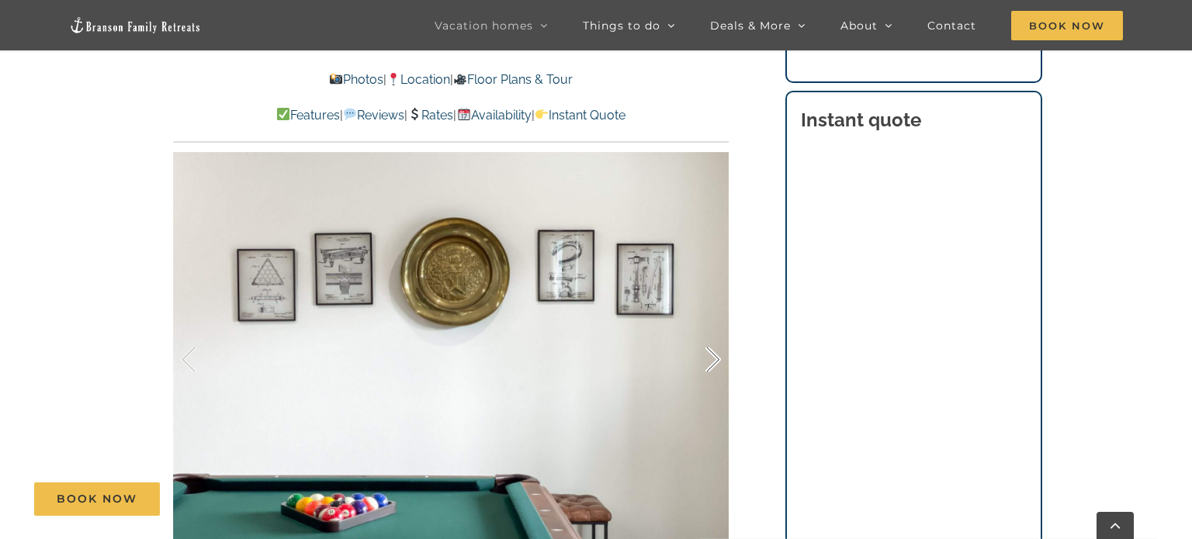
click at [712, 356] on div at bounding box center [697, 360] width 48 height 96
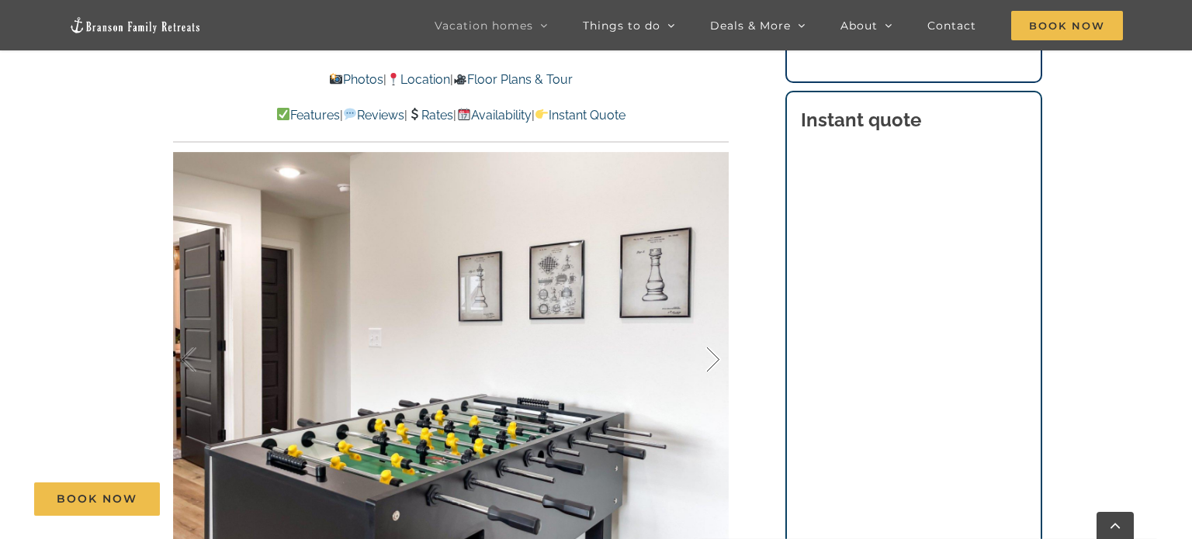
click at [712, 356] on div at bounding box center [697, 360] width 48 height 96
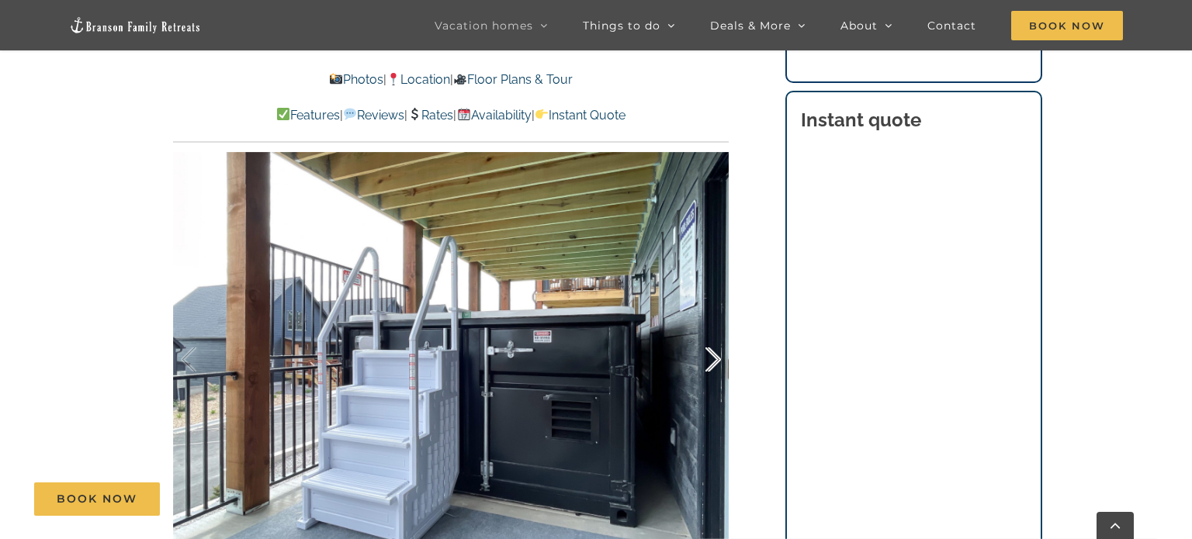
click at [709, 360] on div at bounding box center [697, 360] width 48 height 96
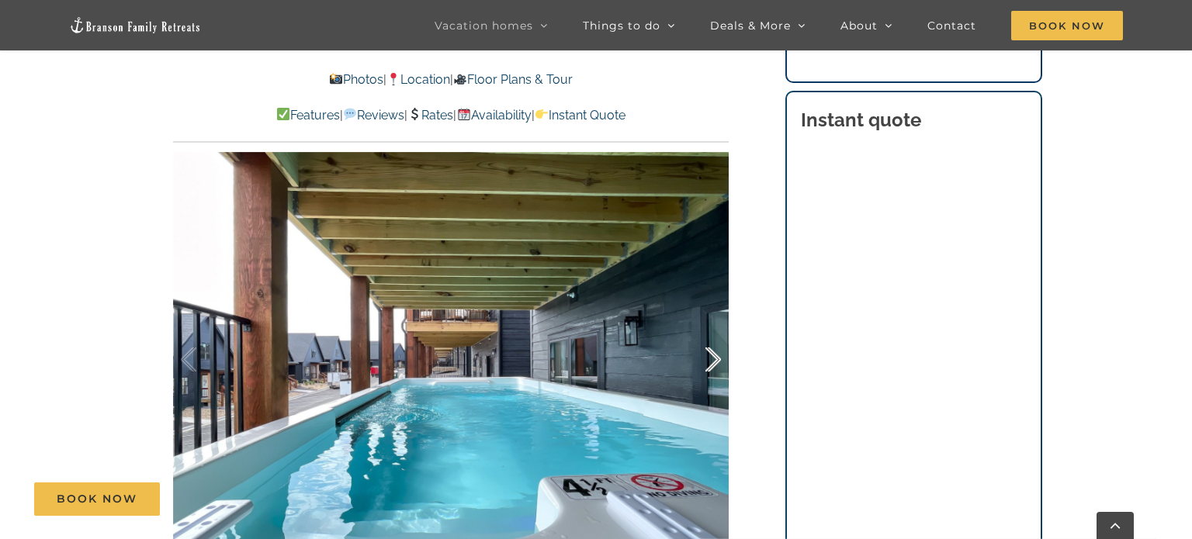
click at [709, 360] on div at bounding box center [697, 360] width 48 height 96
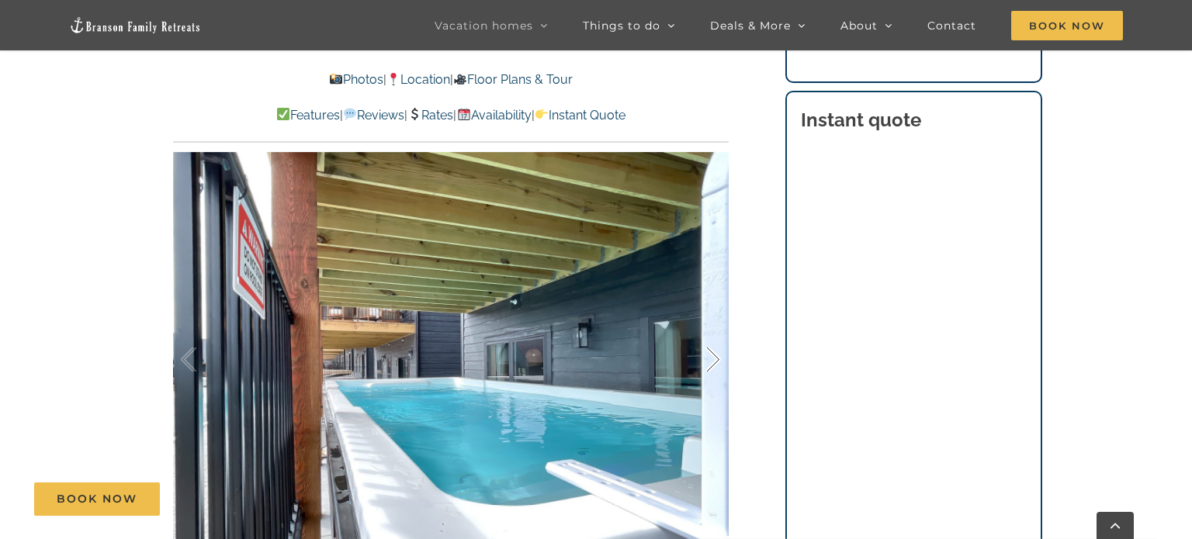
click at [709, 360] on div at bounding box center [697, 360] width 48 height 96
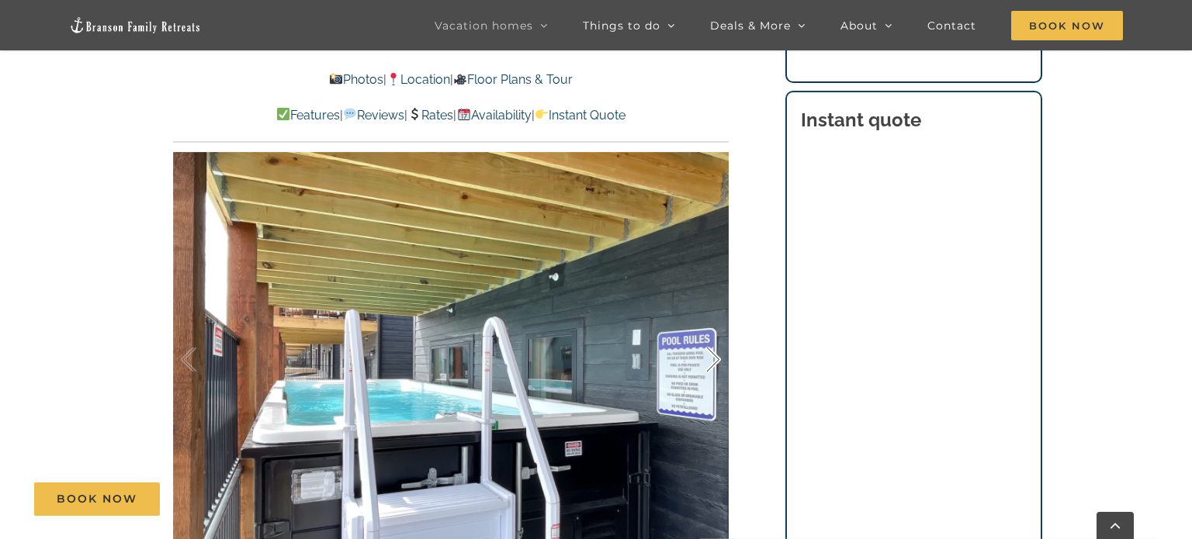
click at [709, 360] on div at bounding box center [697, 360] width 48 height 96
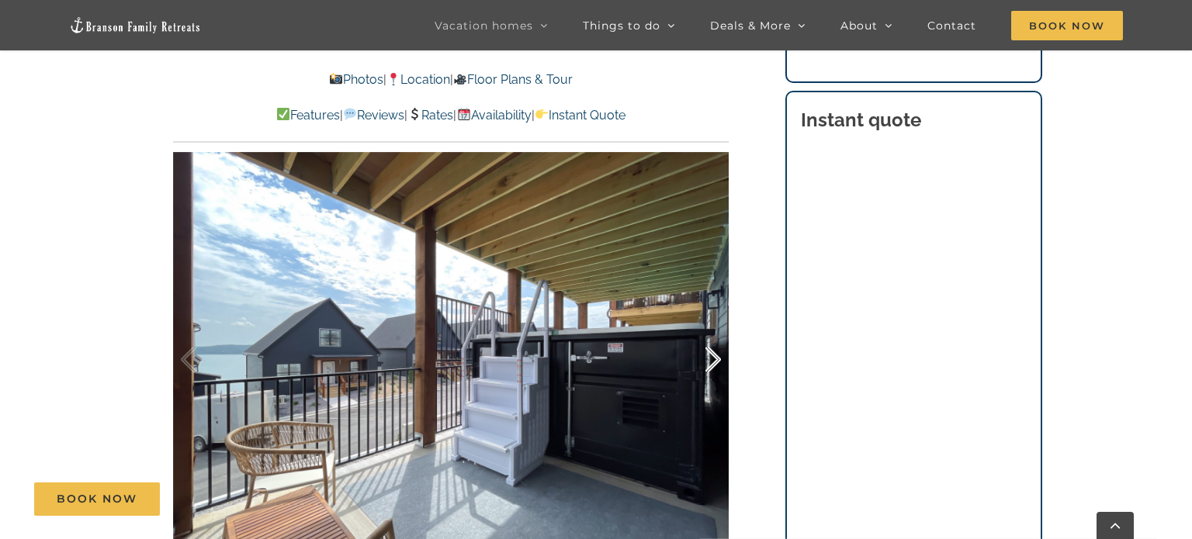
click at [709, 360] on div at bounding box center [697, 360] width 48 height 96
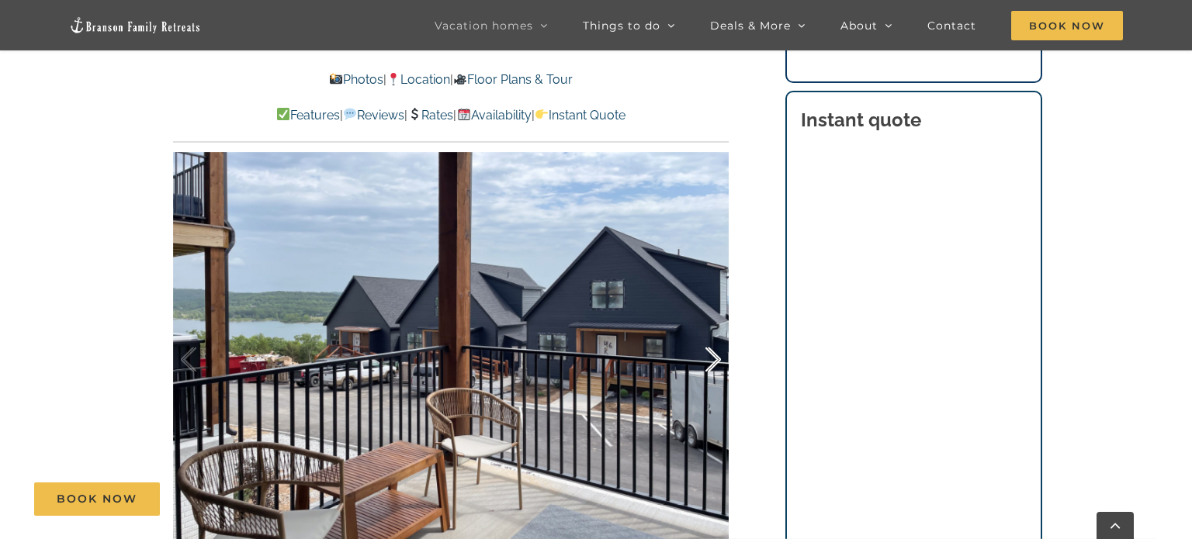
click at [709, 360] on div at bounding box center [697, 360] width 48 height 96
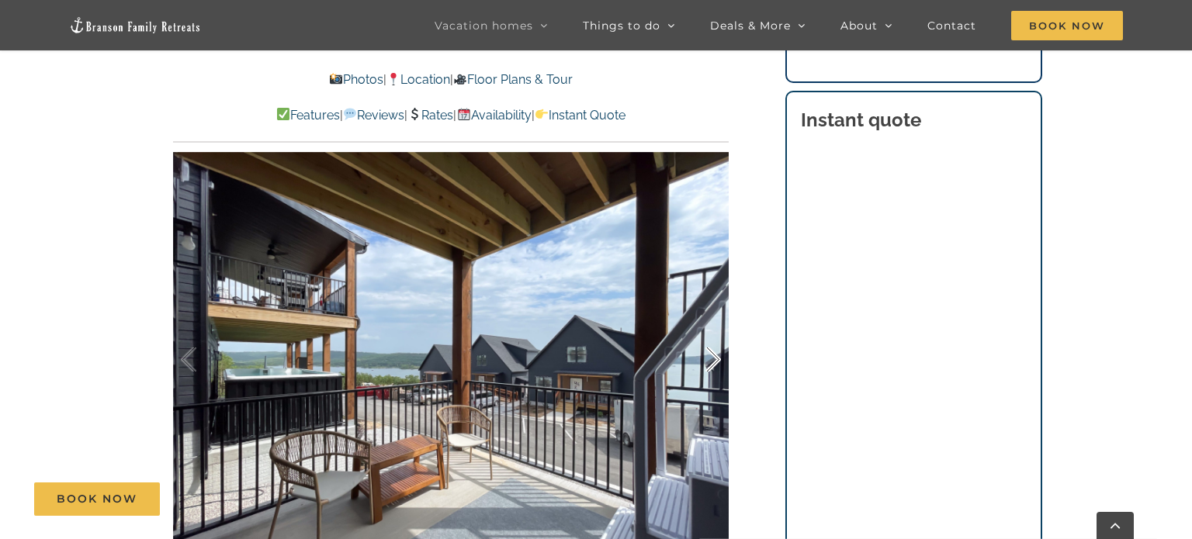
click at [709, 360] on div at bounding box center [697, 360] width 48 height 96
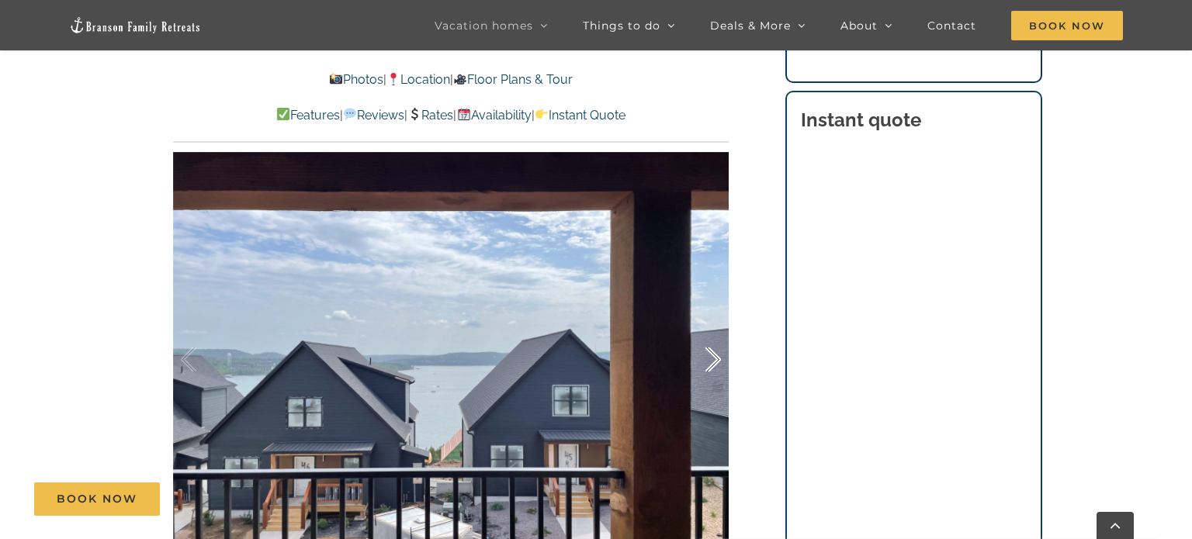
click at [718, 361] on div at bounding box center [697, 360] width 48 height 96
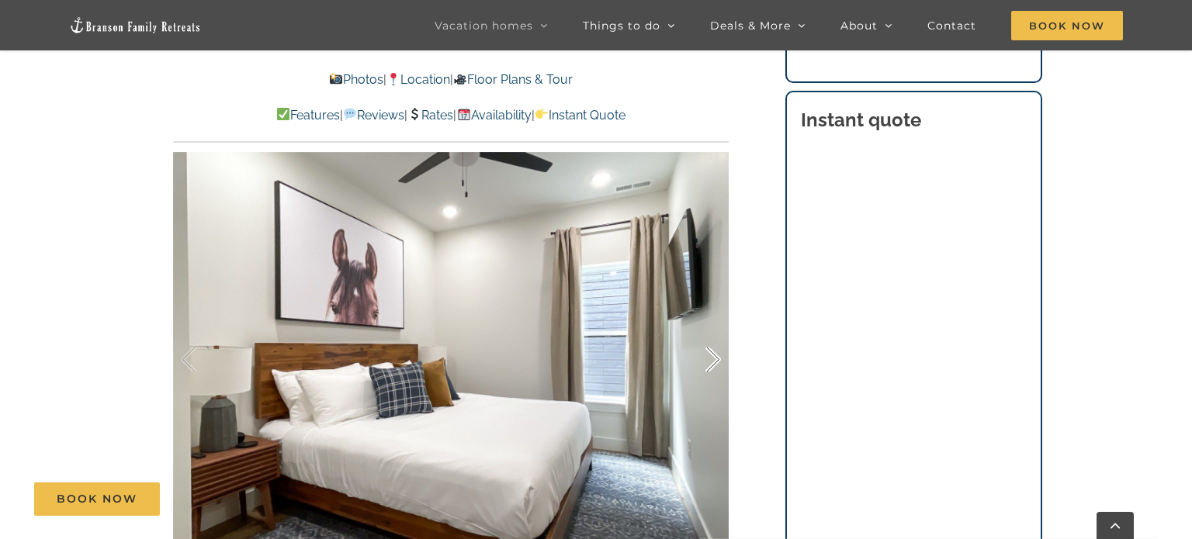
click at [718, 361] on div at bounding box center [697, 360] width 48 height 96
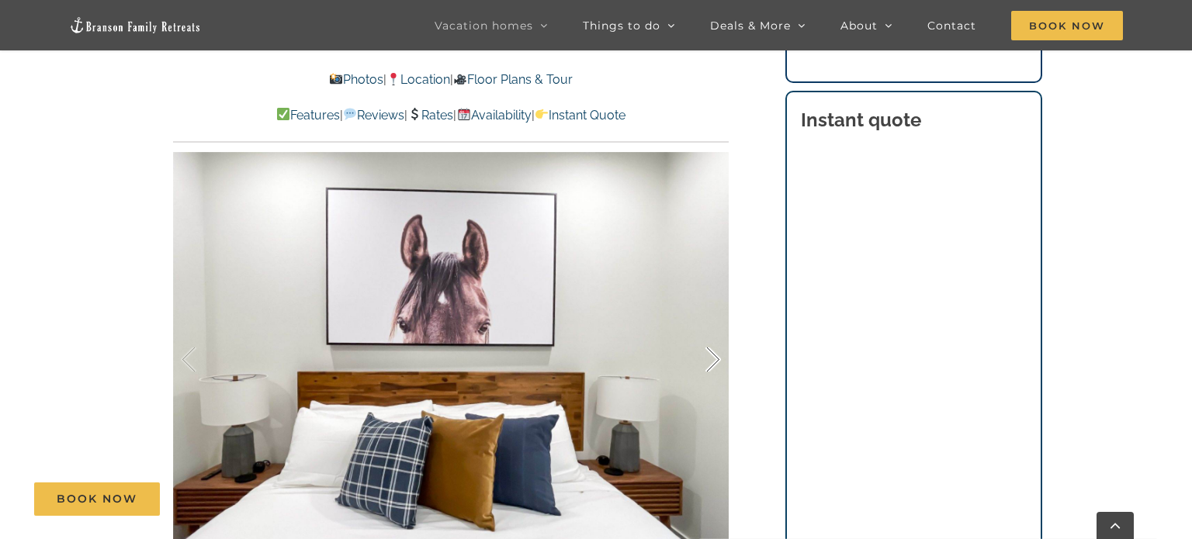
click at [718, 361] on div at bounding box center [697, 360] width 48 height 96
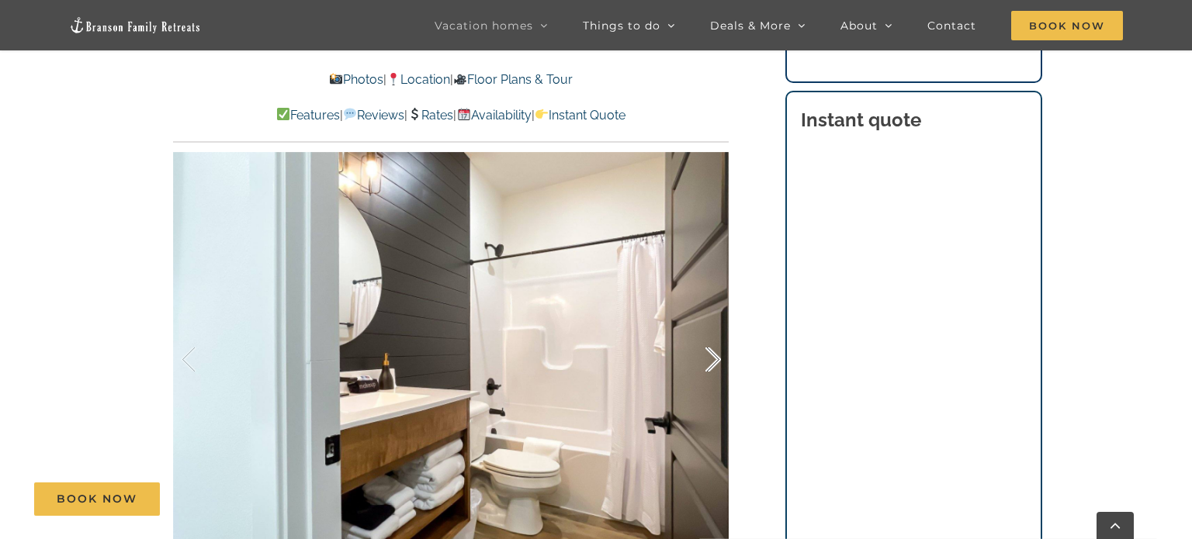
click at [718, 361] on div at bounding box center [697, 360] width 48 height 96
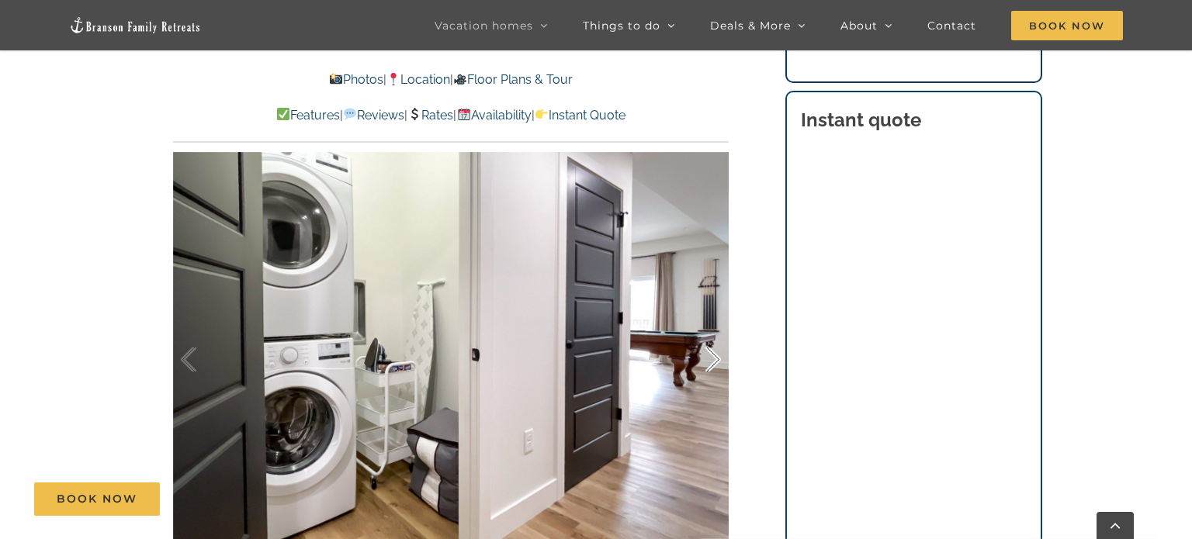
click at [718, 361] on div at bounding box center [697, 360] width 48 height 96
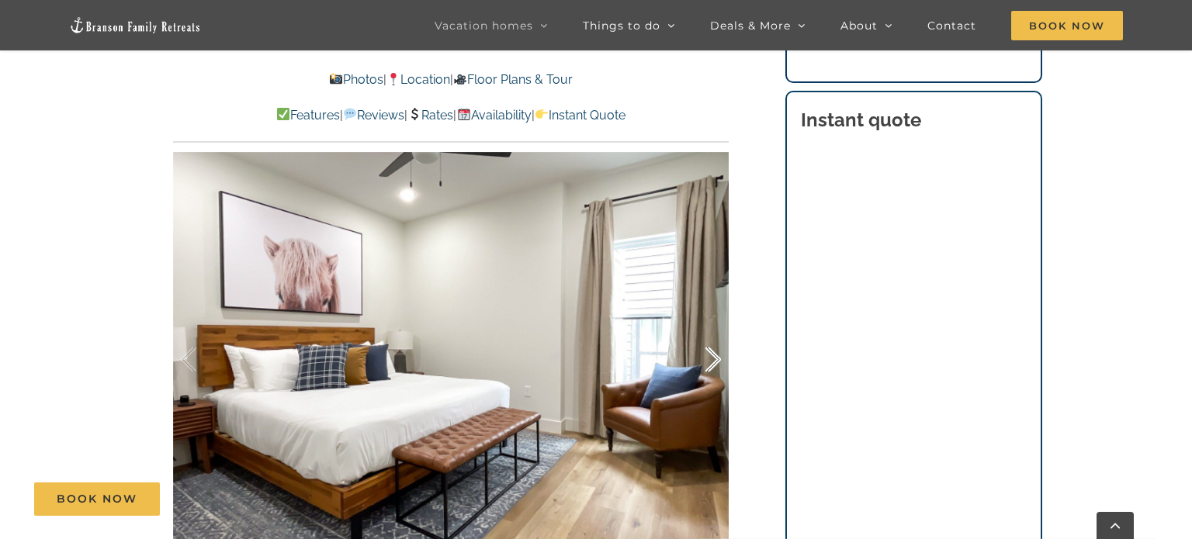
click at [718, 361] on div at bounding box center [697, 360] width 48 height 96
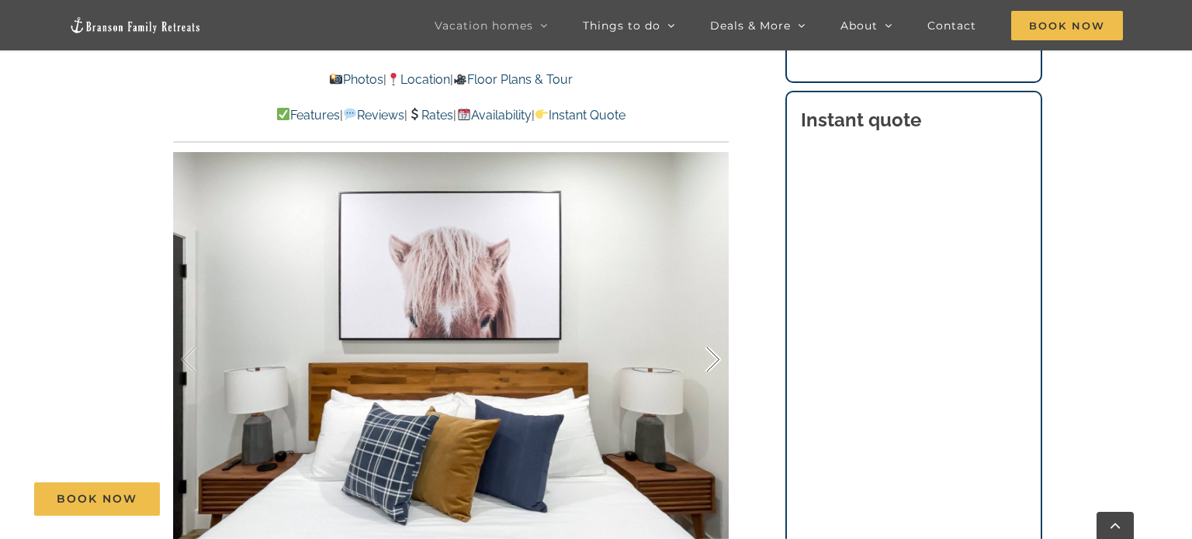
click at [718, 361] on div at bounding box center [697, 360] width 48 height 96
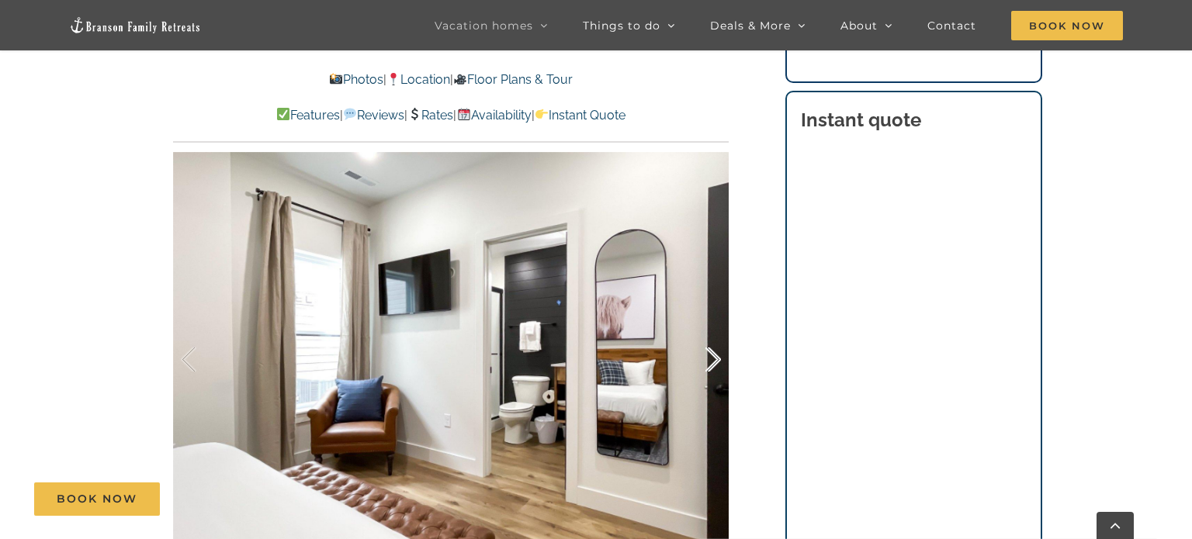
click at [718, 361] on div at bounding box center [697, 360] width 48 height 96
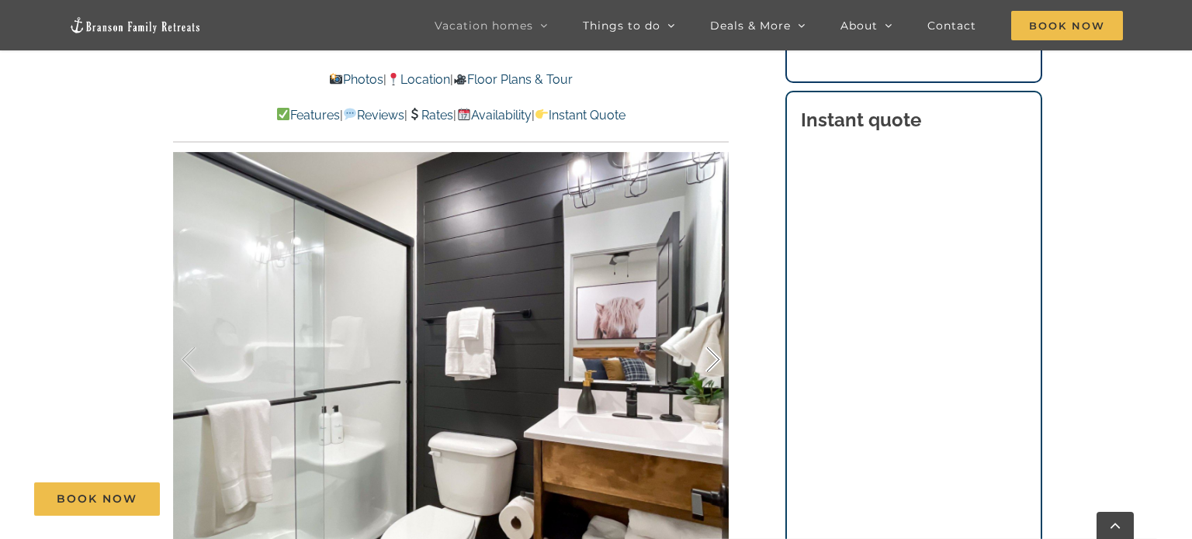
click at [718, 361] on div at bounding box center [697, 360] width 48 height 96
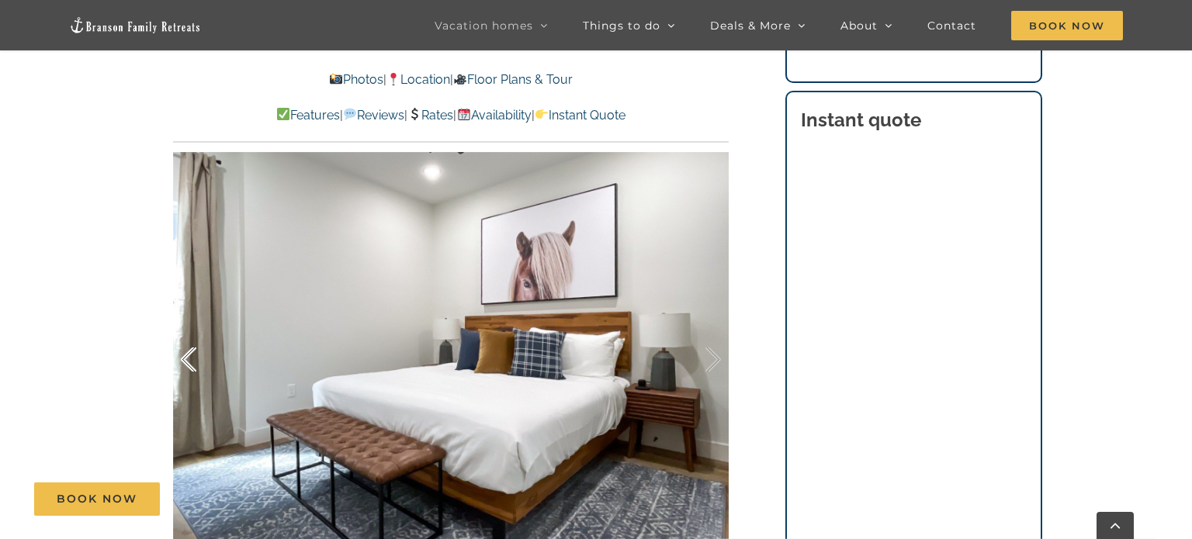
click at [189, 352] on div at bounding box center [205, 360] width 48 height 96
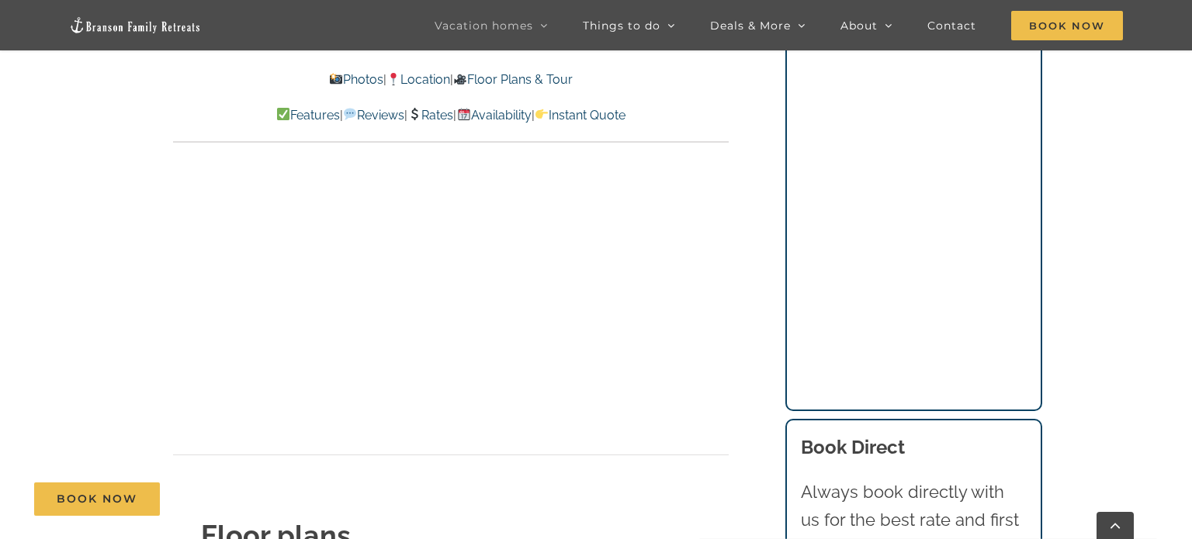
scroll to position [5482, 0]
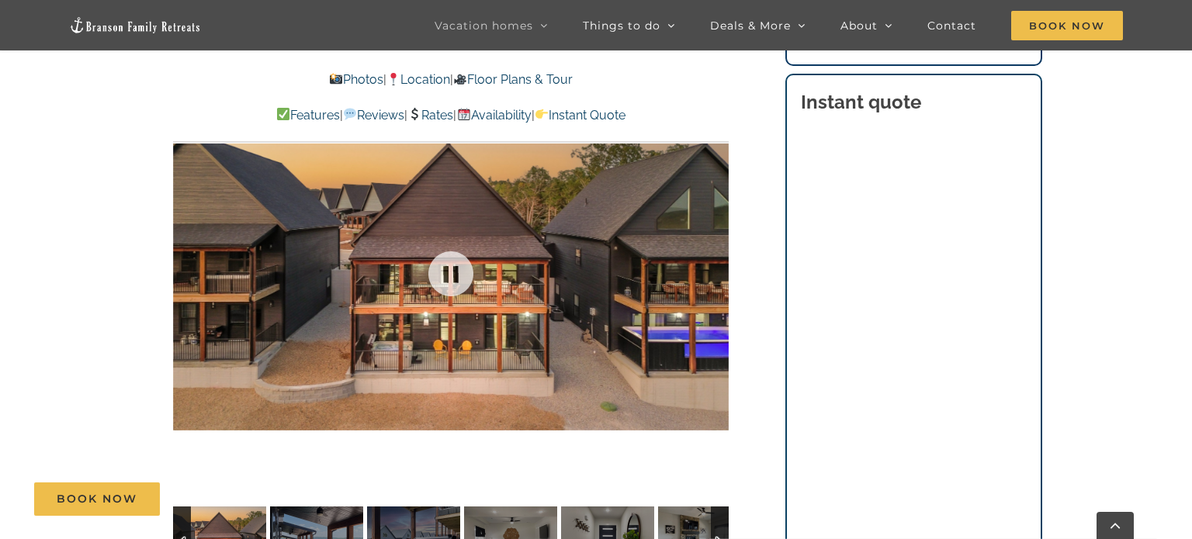
scroll to position [977, 0]
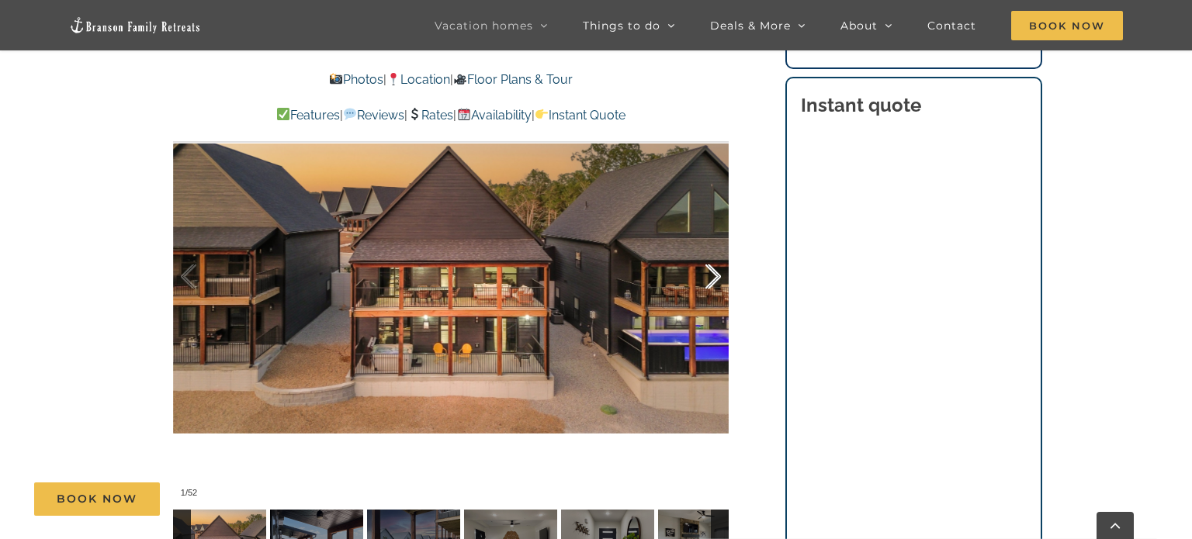
click at [710, 284] on div at bounding box center [697, 277] width 48 height 96
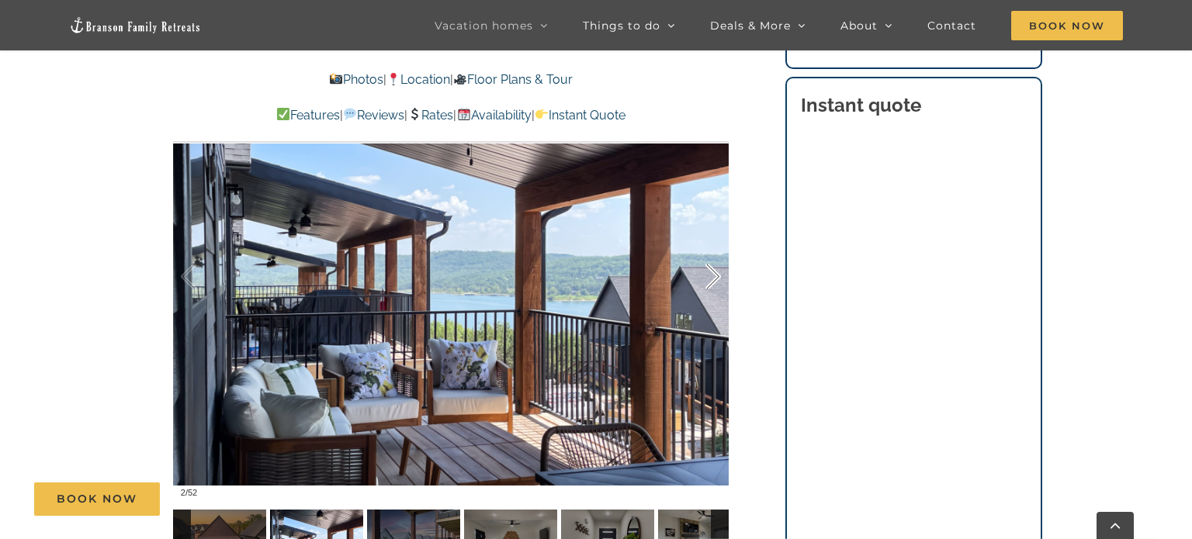
click at [710, 284] on div at bounding box center [697, 277] width 48 height 96
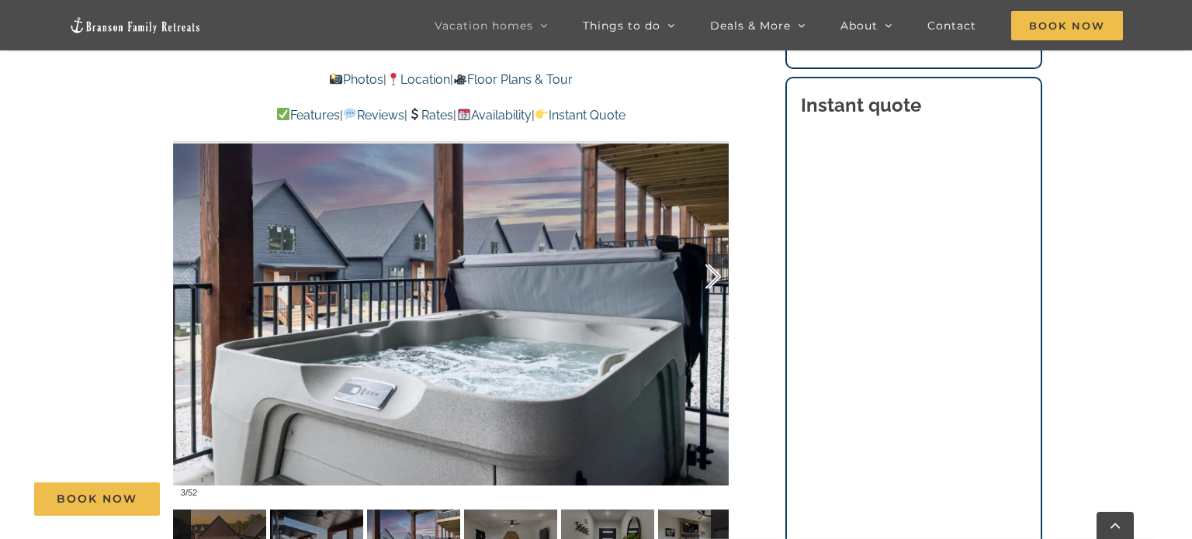
click at [710, 284] on div at bounding box center [697, 277] width 48 height 96
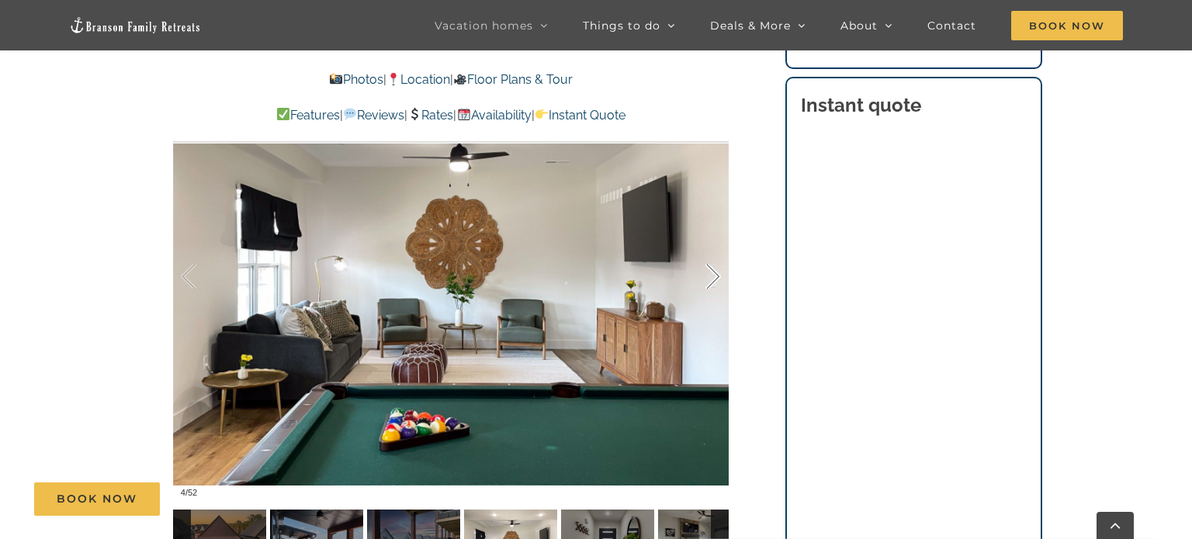
click at [710, 284] on div at bounding box center [697, 277] width 48 height 96
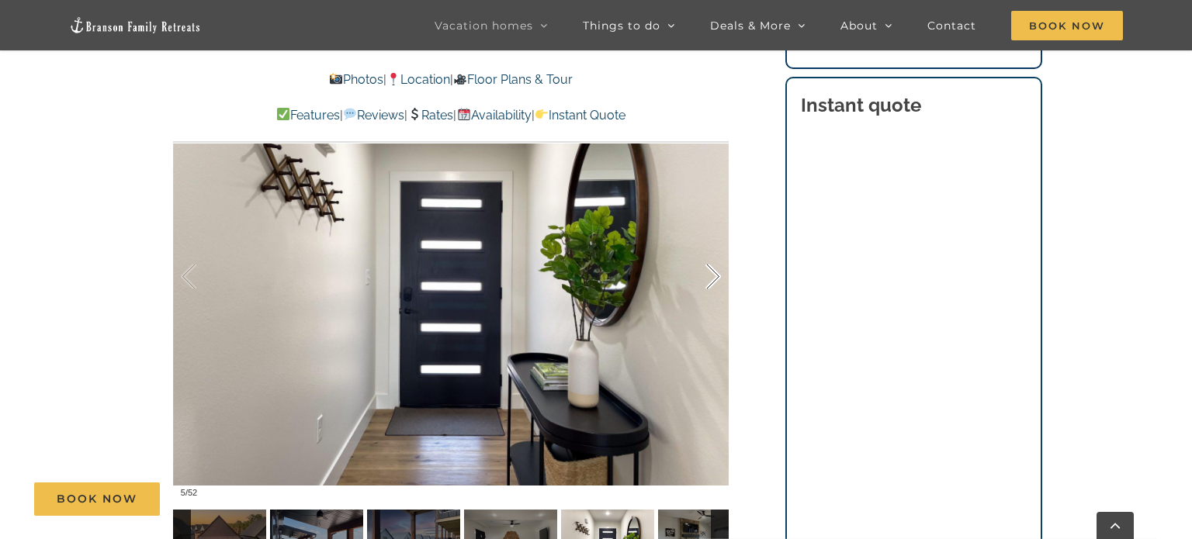
click at [710, 284] on div at bounding box center [697, 277] width 48 height 96
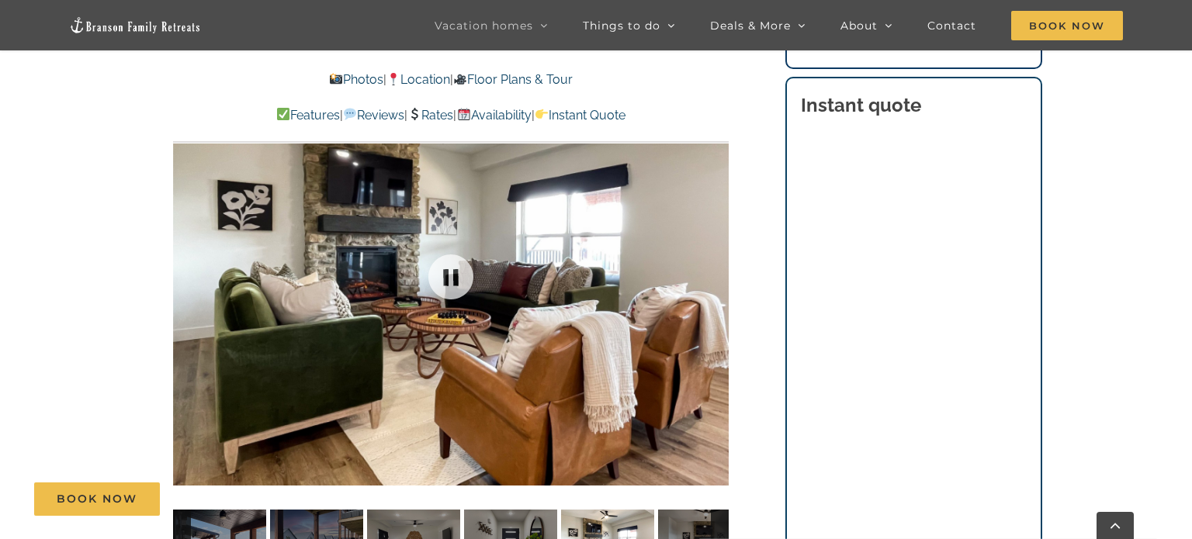
click at [710, 284] on div at bounding box center [451, 277] width 556 height 456
click at [716, 280] on div at bounding box center [697, 277] width 48 height 96
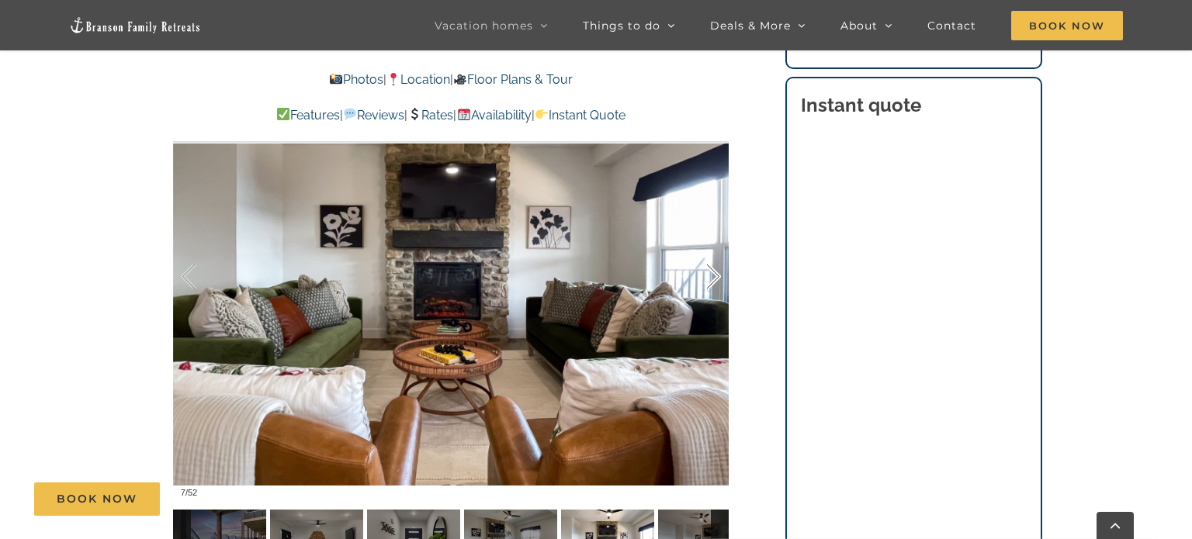
click at [716, 280] on div at bounding box center [697, 277] width 48 height 96
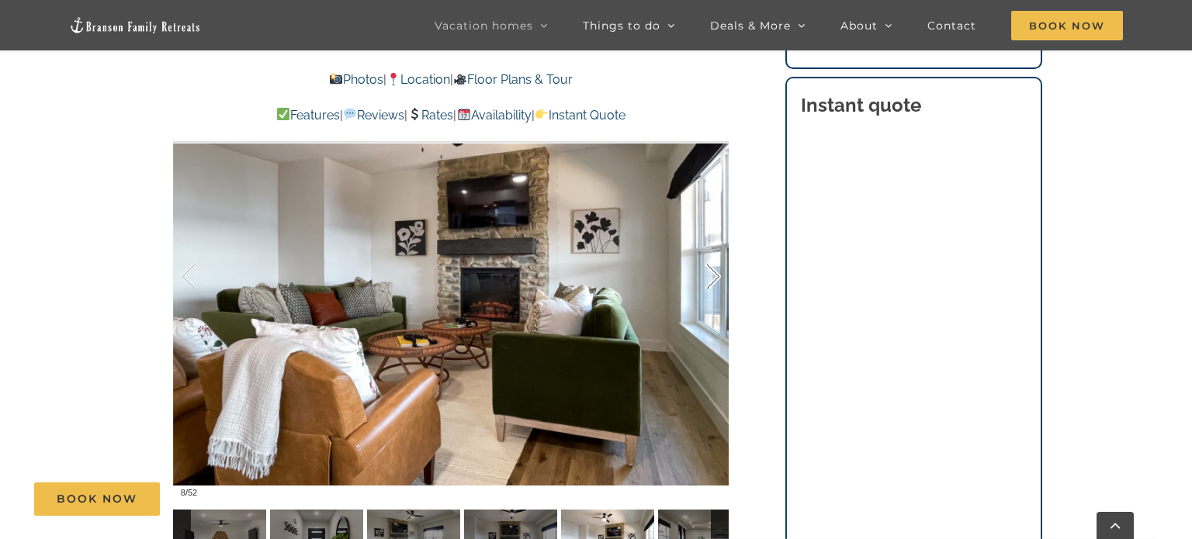
click at [716, 280] on div at bounding box center [697, 277] width 48 height 96
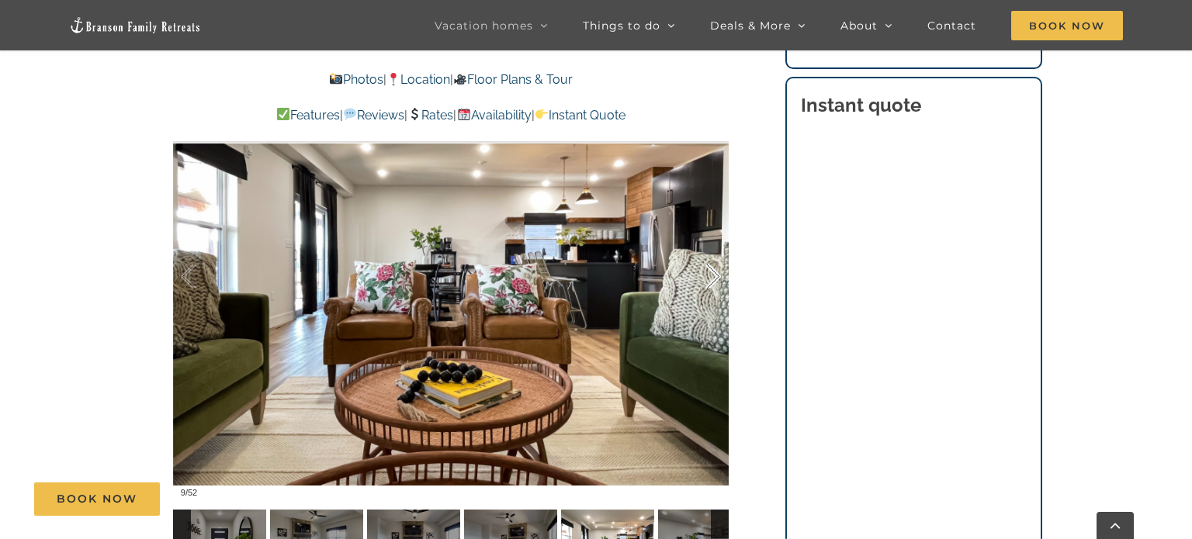
click at [716, 280] on div at bounding box center [697, 277] width 48 height 96
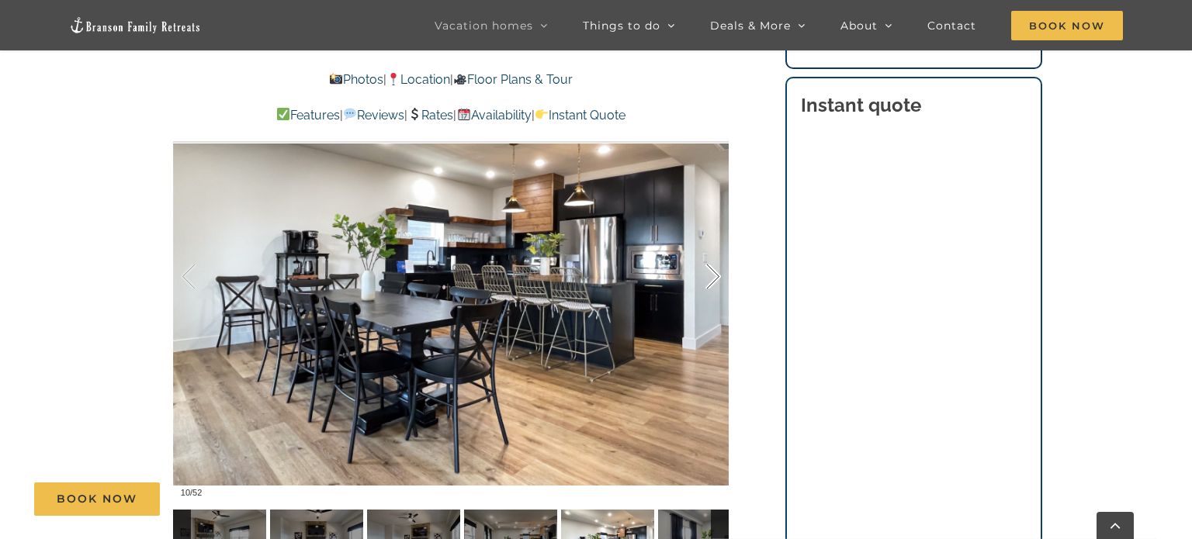
click at [716, 280] on div at bounding box center [697, 277] width 48 height 96
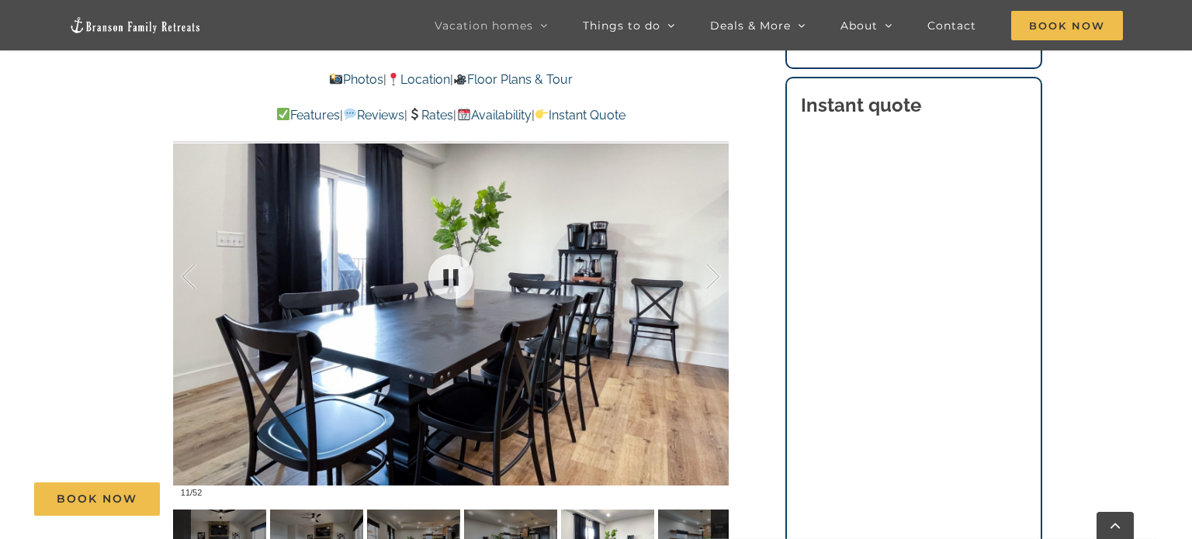
click at [200, 332] on div at bounding box center [451, 277] width 556 height 456
click at [189, 284] on div at bounding box center [205, 277] width 48 height 96
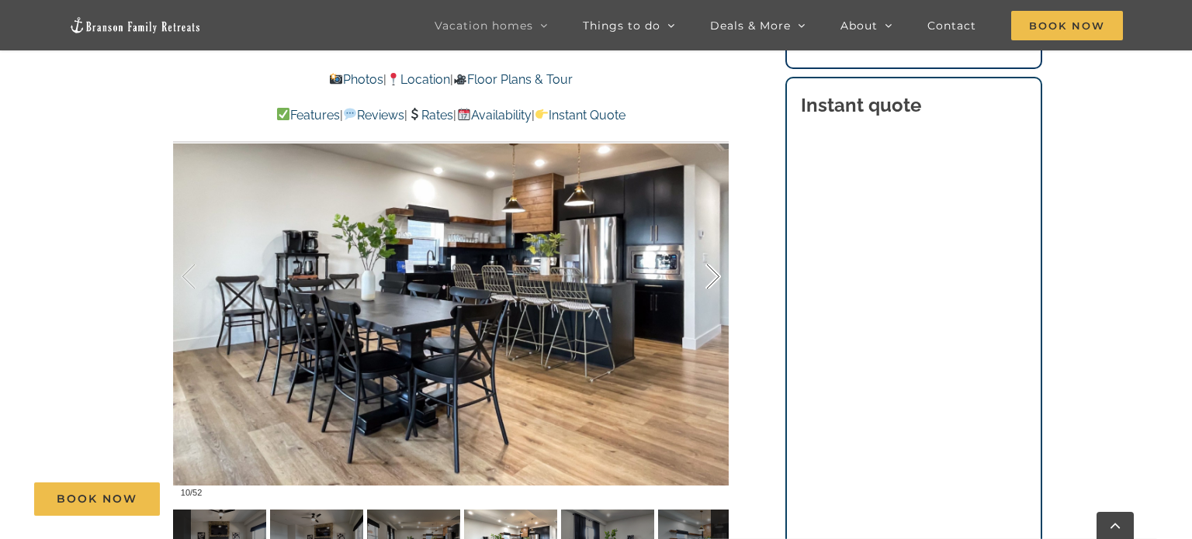
click at [718, 282] on div at bounding box center [697, 277] width 48 height 96
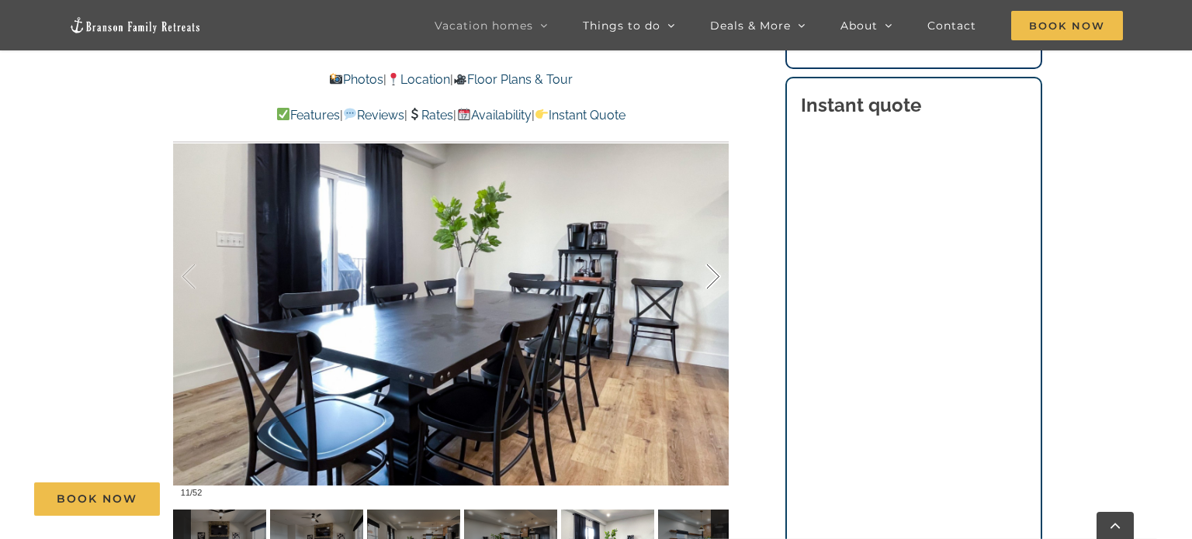
click at [718, 282] on div at bounding box center [697, 277] width 48 height 96
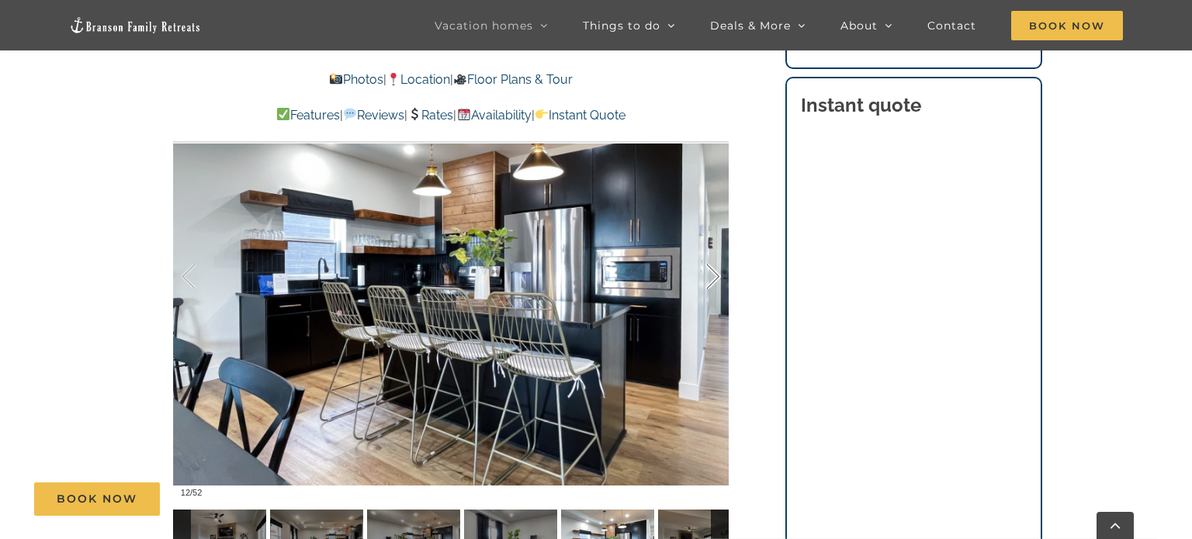
click at [718, 282] on div at bounding box center [697, 277] width 48 height 96
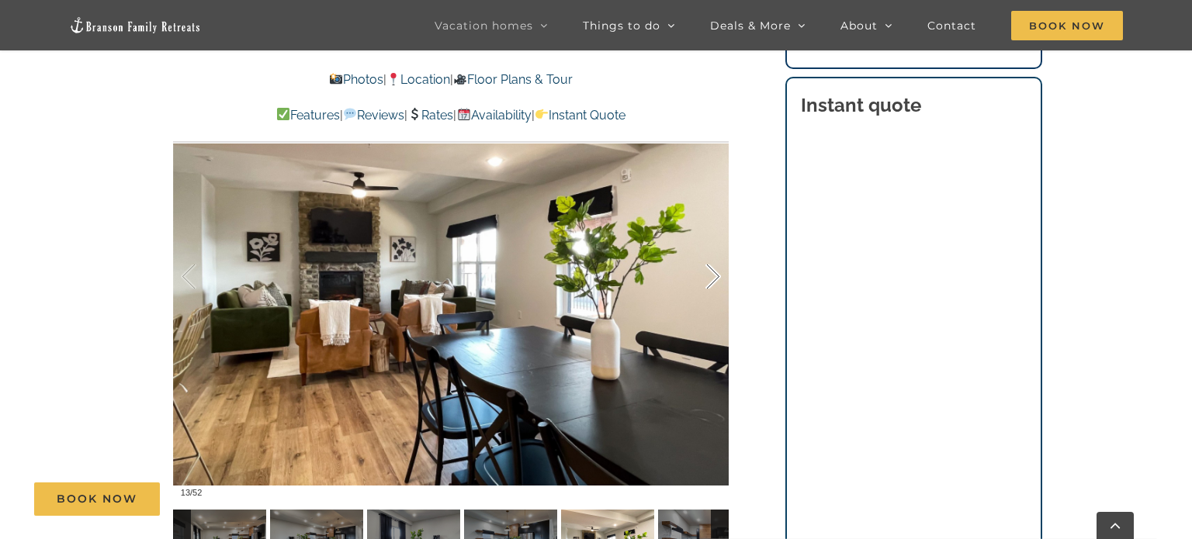
click at [718, 282] on div at bounding box center [697, 277] width 48 height 96
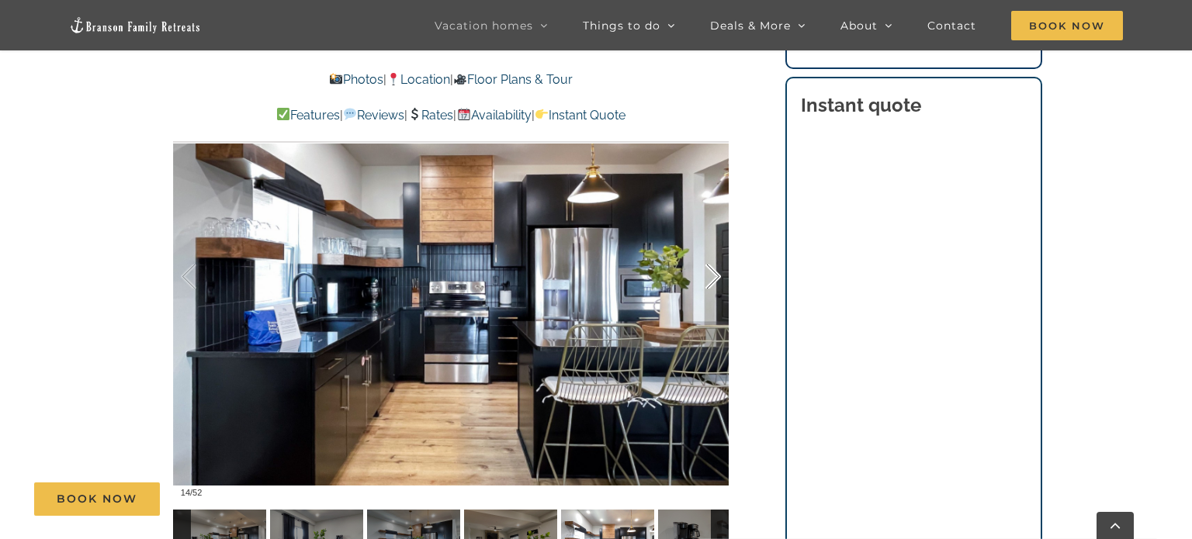
click at [718, 282] on div at bounding box center [697, 277] width 48 height 96
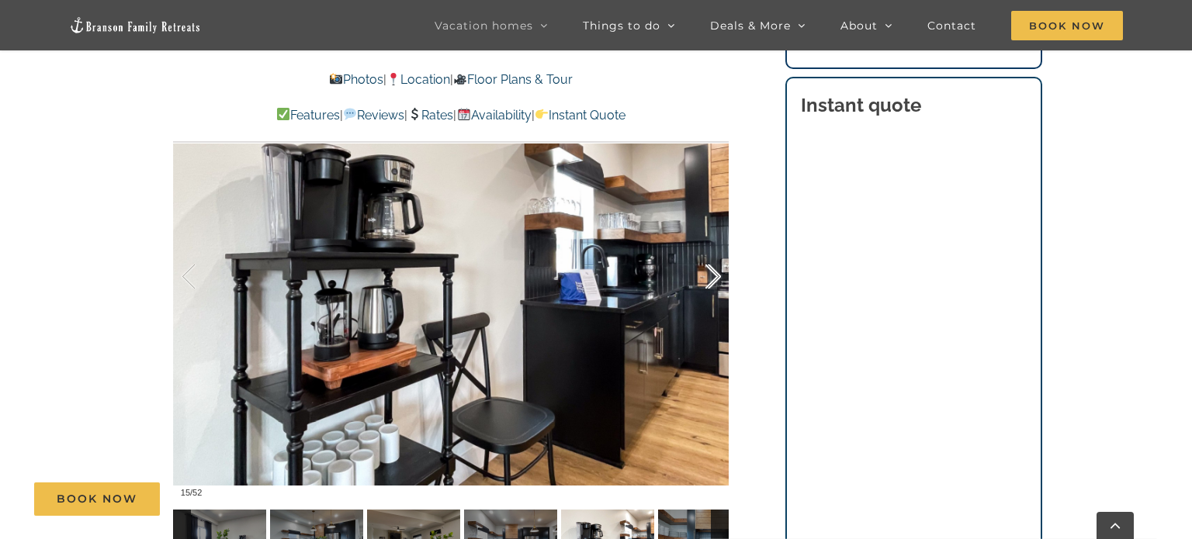
click at [718, 282] on div at bounding box center [697, 277] width 48 height 96
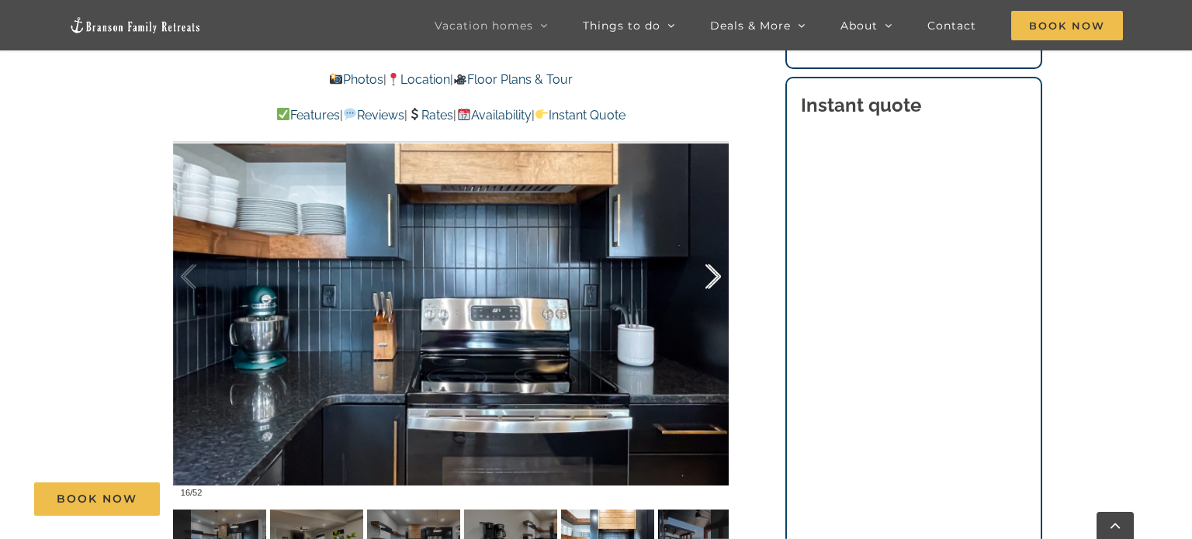
click at [718, 282] on div at bounding box center [697, 277] width 48 height 96
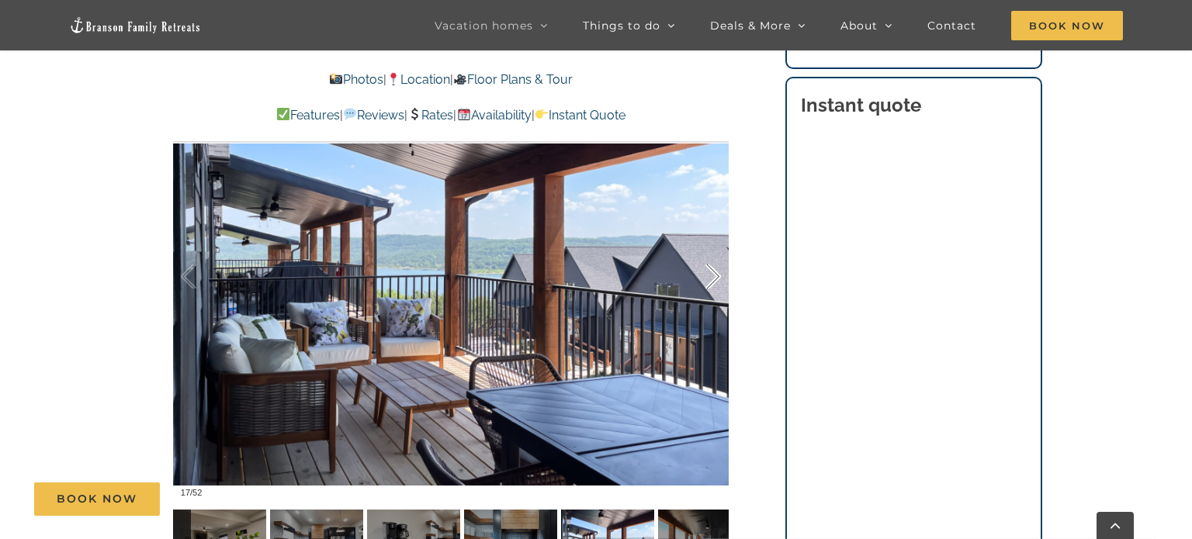
click at [718, 282] on div at bounding box center [697, 277] width 48 height 96
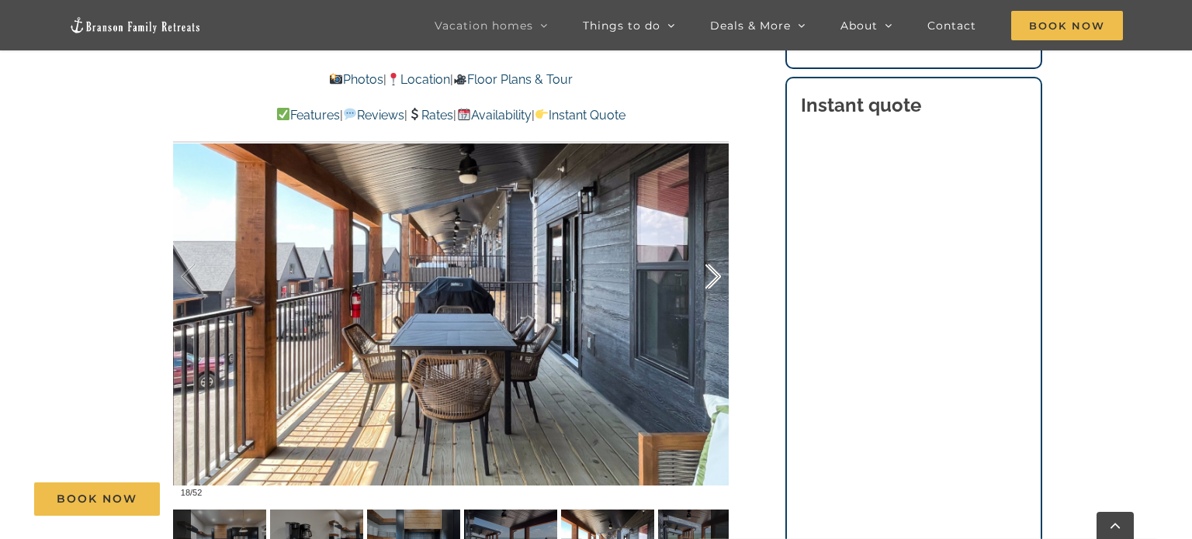
click at [718, 282] on div at bounding box center [697, 277] width 48 height 96
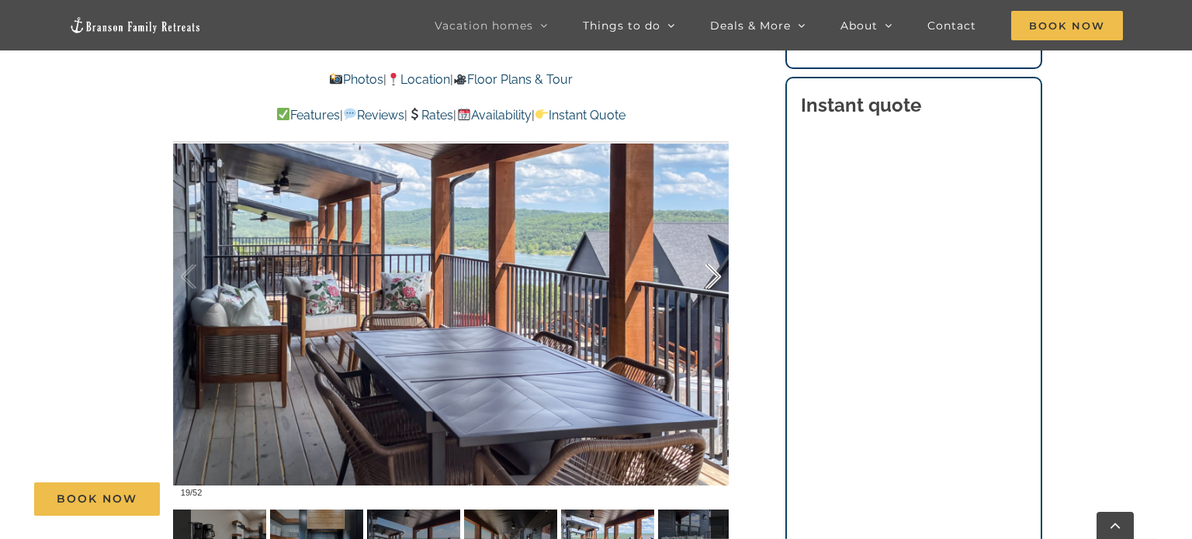
click at [718, 282] on div at bounding box center [697, 277] width 48 height 96
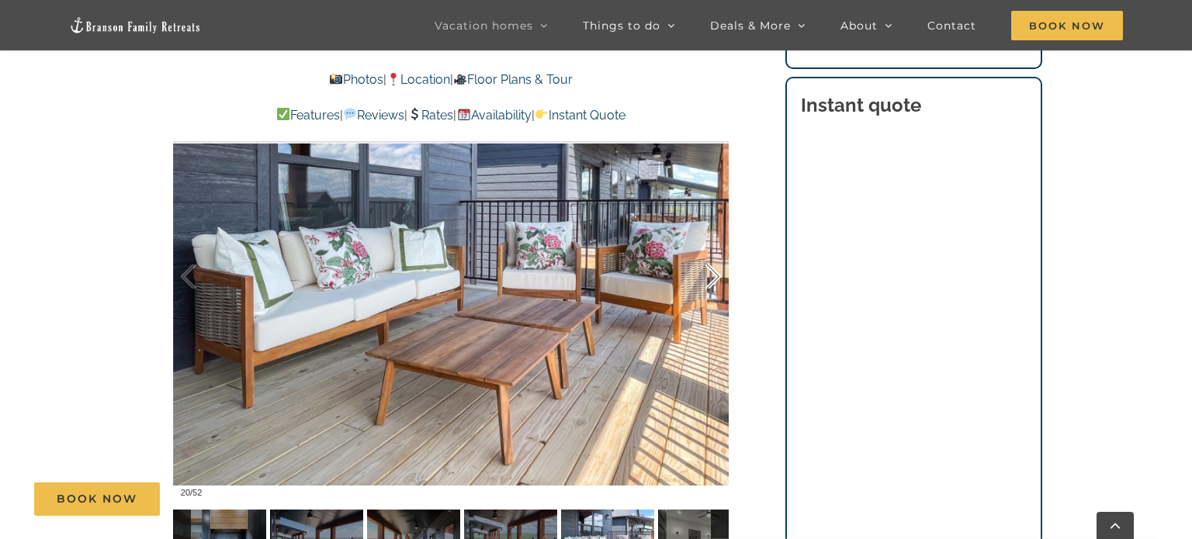
click at [718, 282] on div at bounding box center [697, 277] width 48 height 96
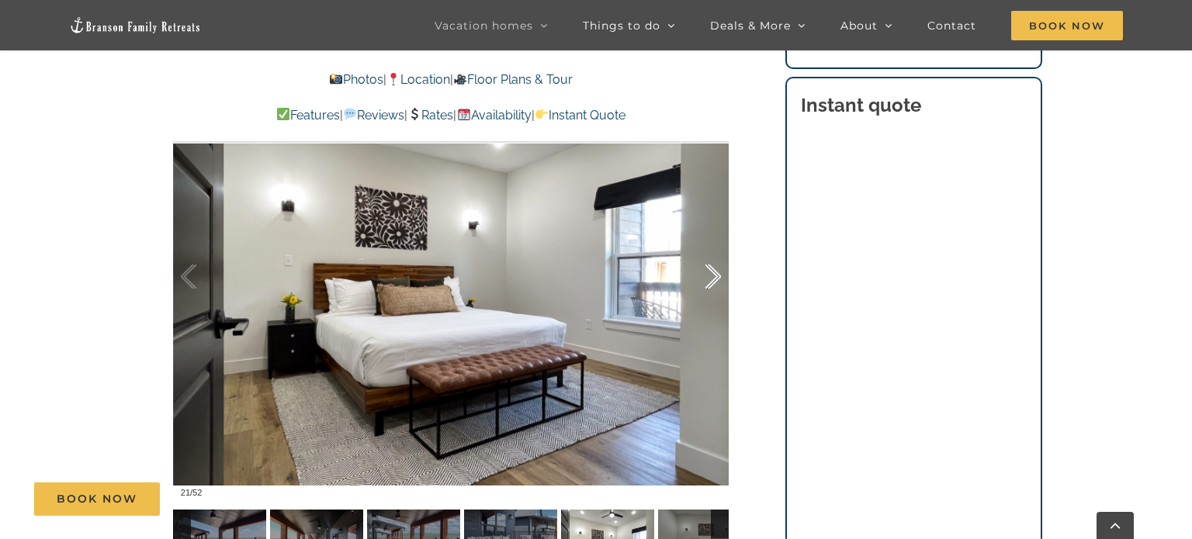
click at [718, 282] on div at bounding box center [697, 277] width 48 height 96
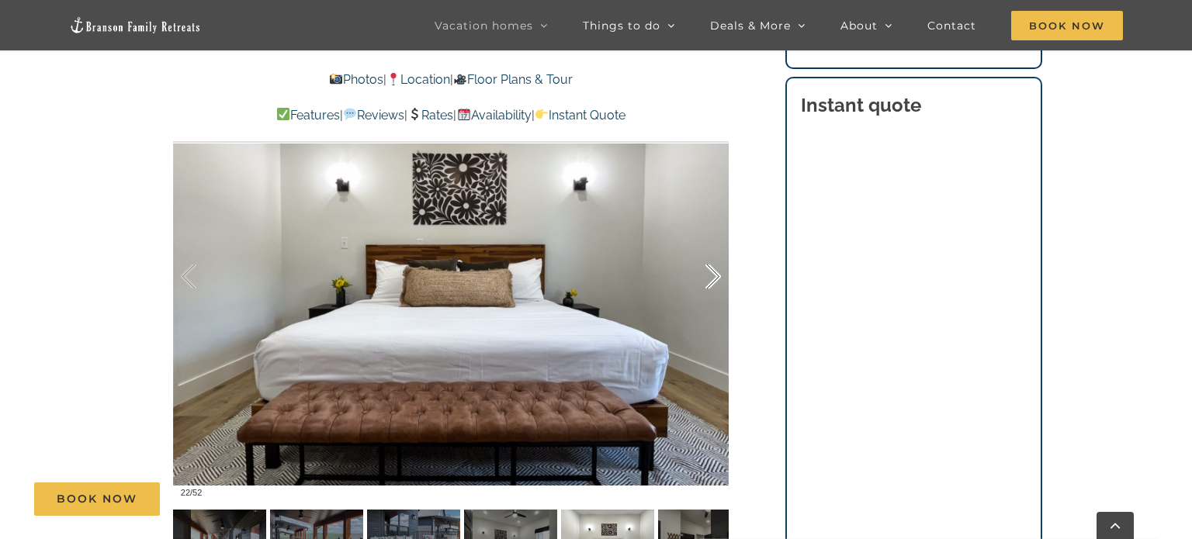
click at [718, 282] on div at bounding box center [697, 277] width 48 height 96
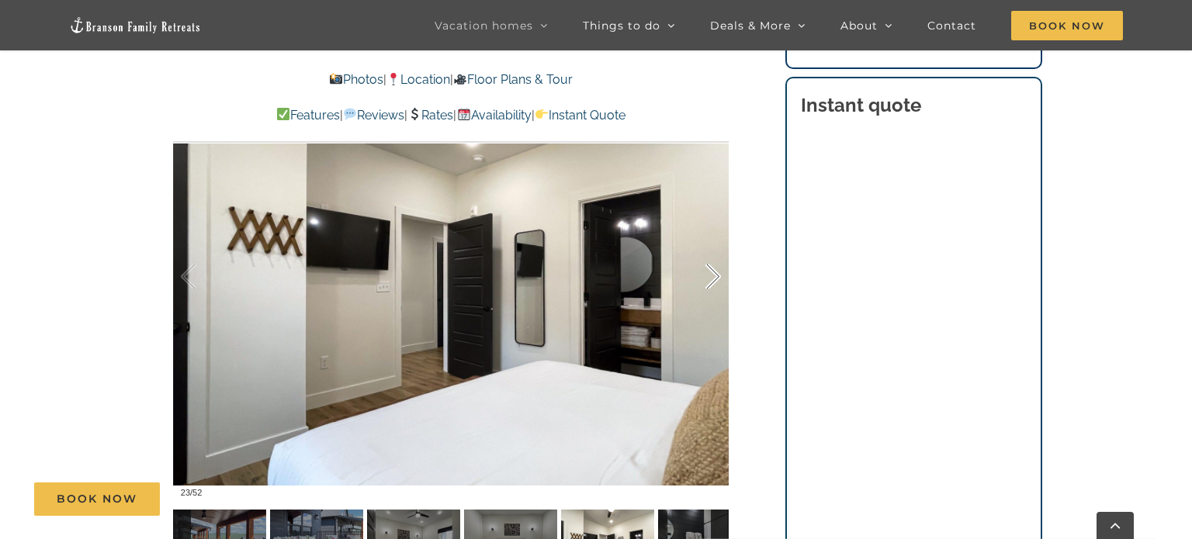
click at [718, 282] on div at bounding box center [697, 277] width 48 height 96
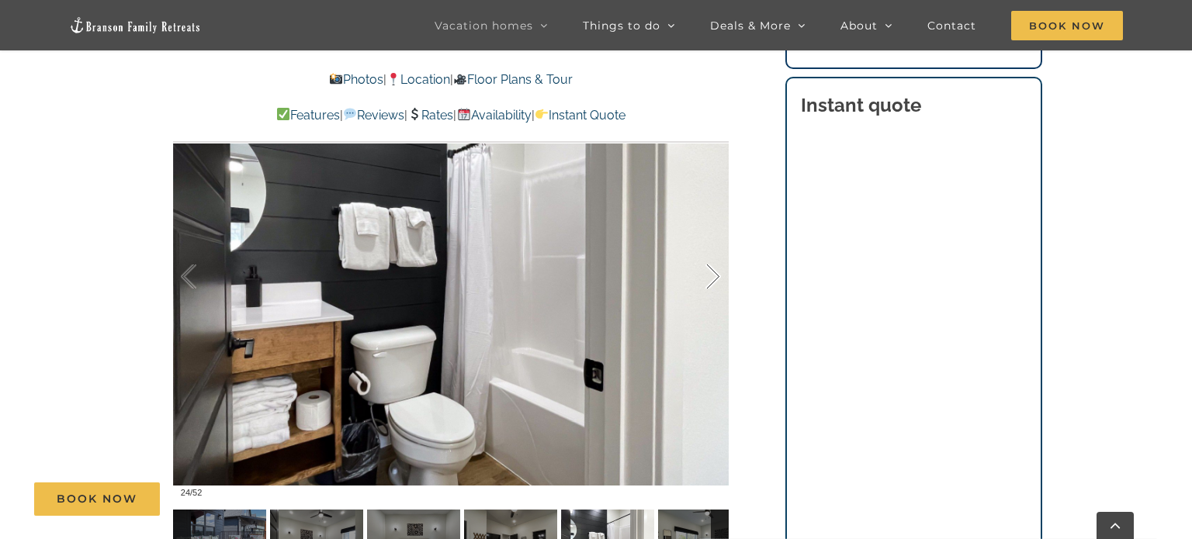
click at [718, 282] on div at bounding box center [697, 277] width 48 height 96
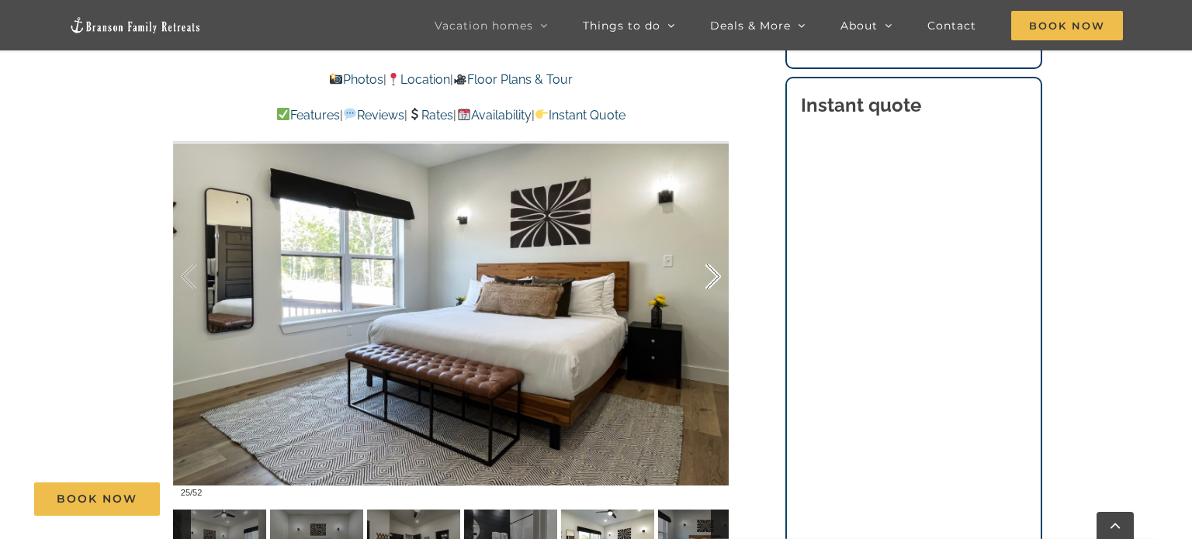
click at [718, 282] on div at bounding box center [697, 277] width 48 height 96
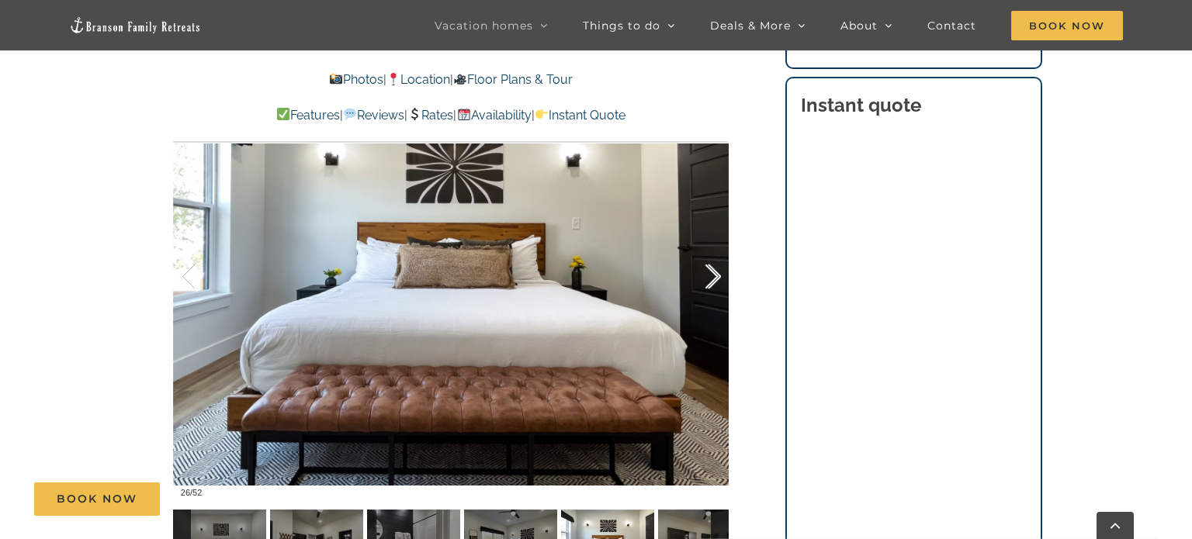
click at [718, 282] on div at bounding box center [697, 277] width 48 height 96
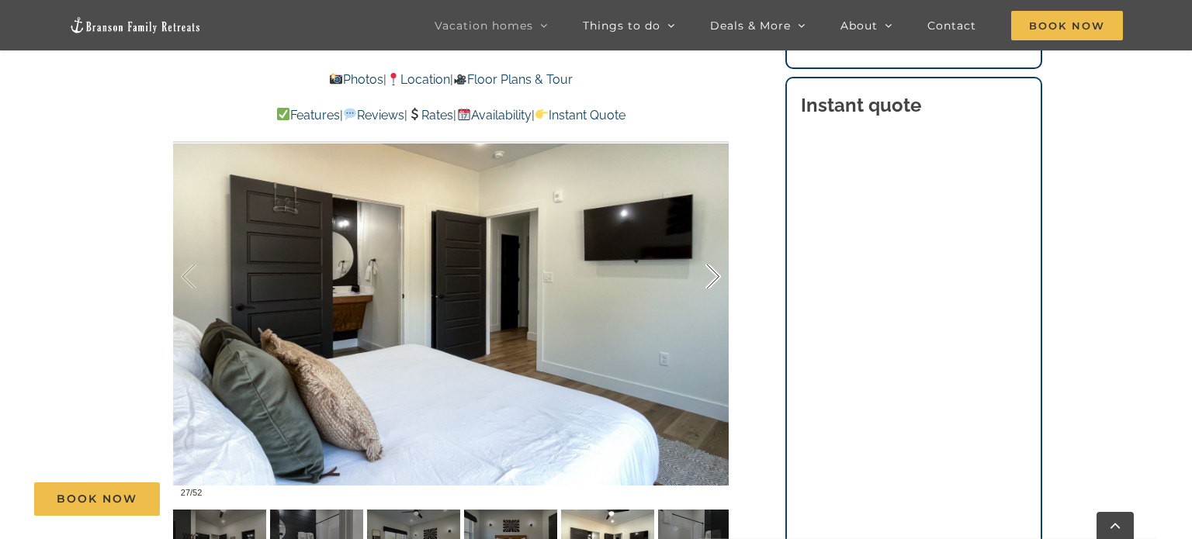
click at [718, 282] on div at bounding box center [697, 277] width 48 height 96
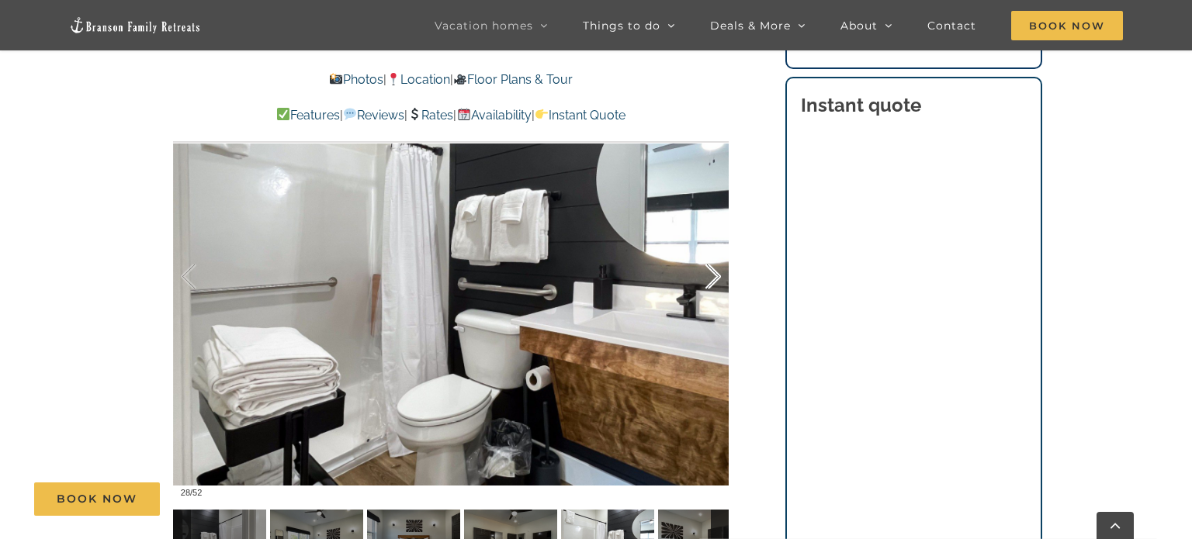
click at [718, 282] on div at bounding box center [697, 277] width 48 height 96
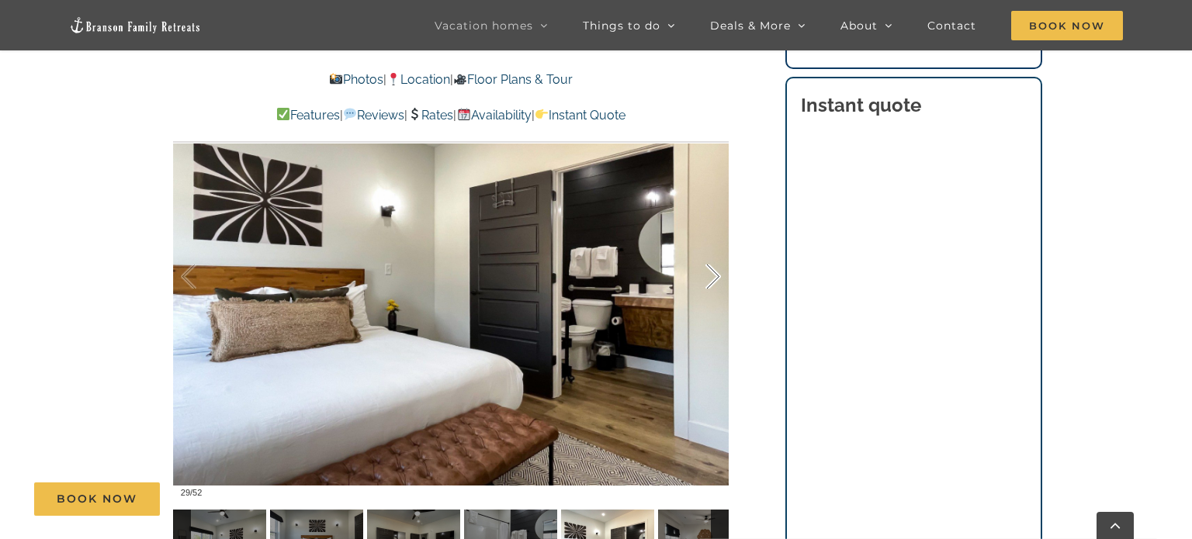
click at [718, 282] on div at bounding box center [697, 277] width 48 height 96
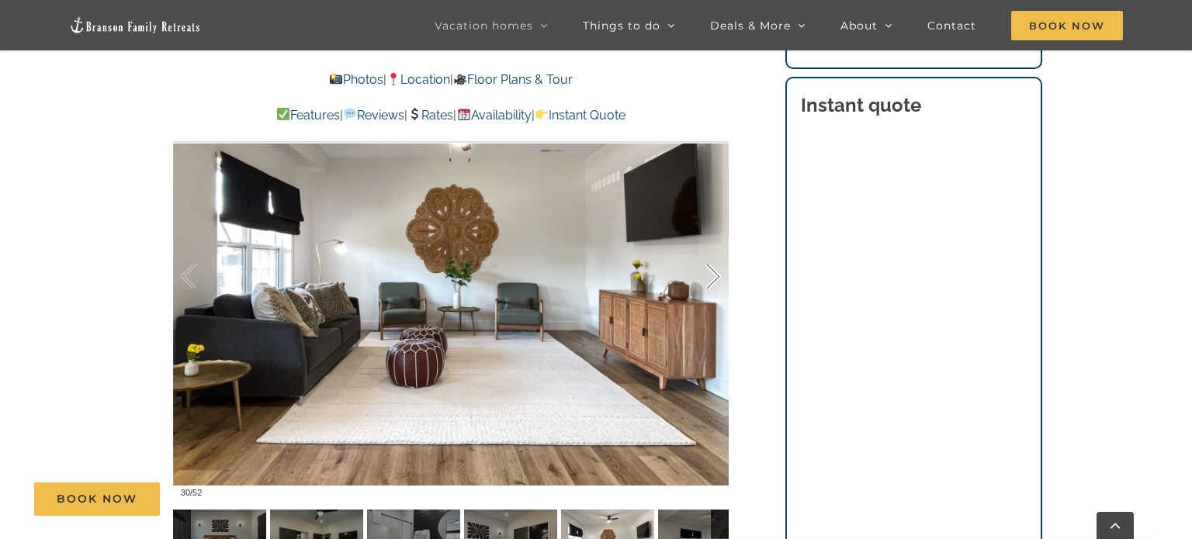
click at [718, 282] on div at bounding box center [697, 277] width 48 height 96
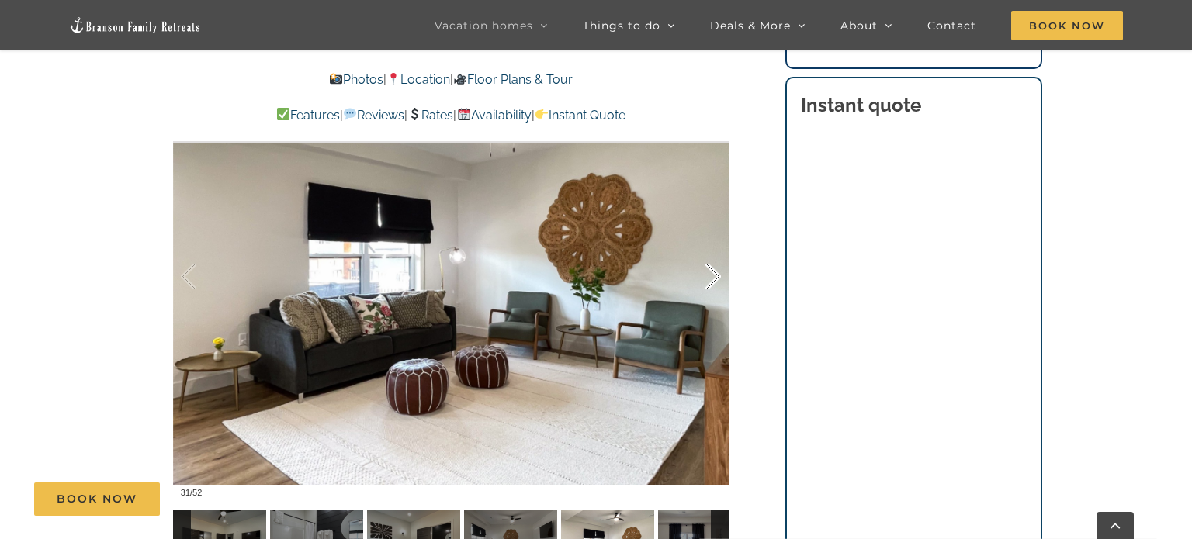
click at [718, 282] on div at bounding box center [697, 277] width 48 height 96
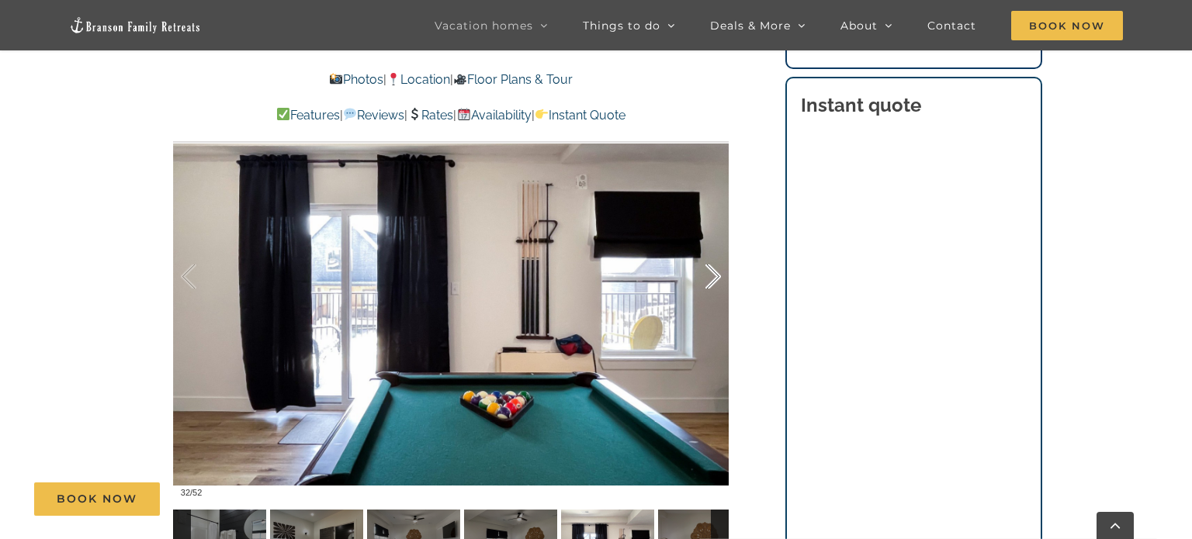
click at [718, 282] on div at bounding box center [697, 277] width 48 height 96
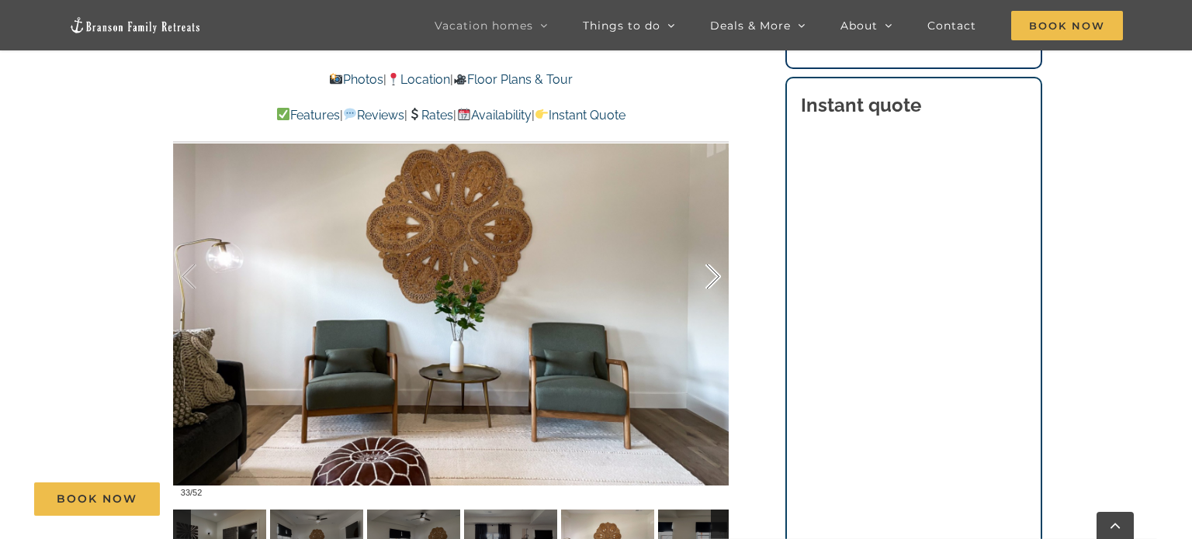
click at [718, 282] on div at bounding box center [697, 277] width 48 height 96
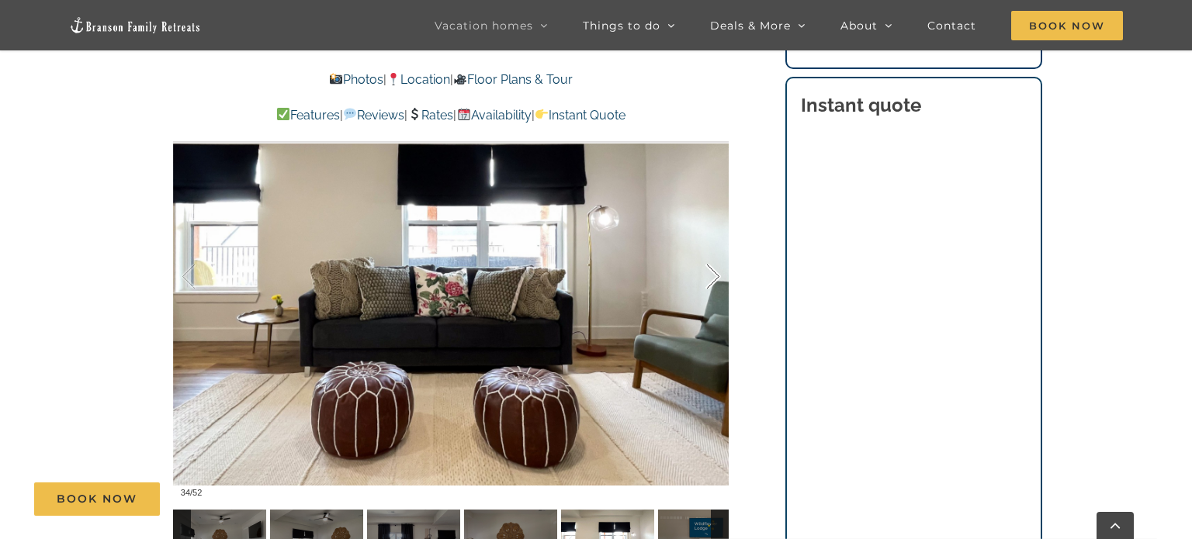
click at [718, 282] on div at bounding box center [697, 277] width 48 height 96
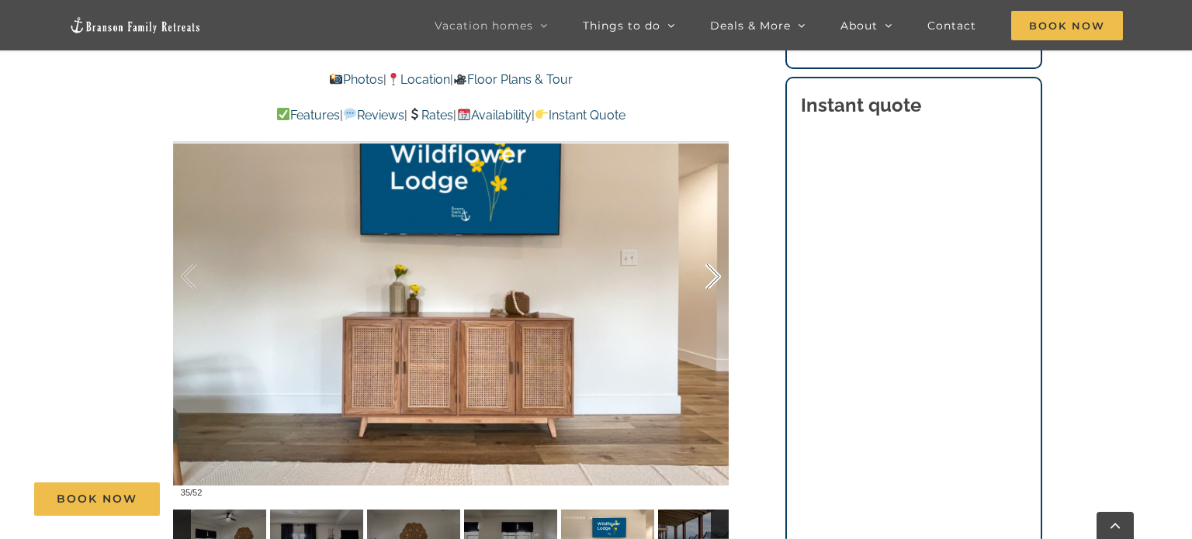
click at [718, 282] on div at bounding box center [697, 277] width 48 height 96
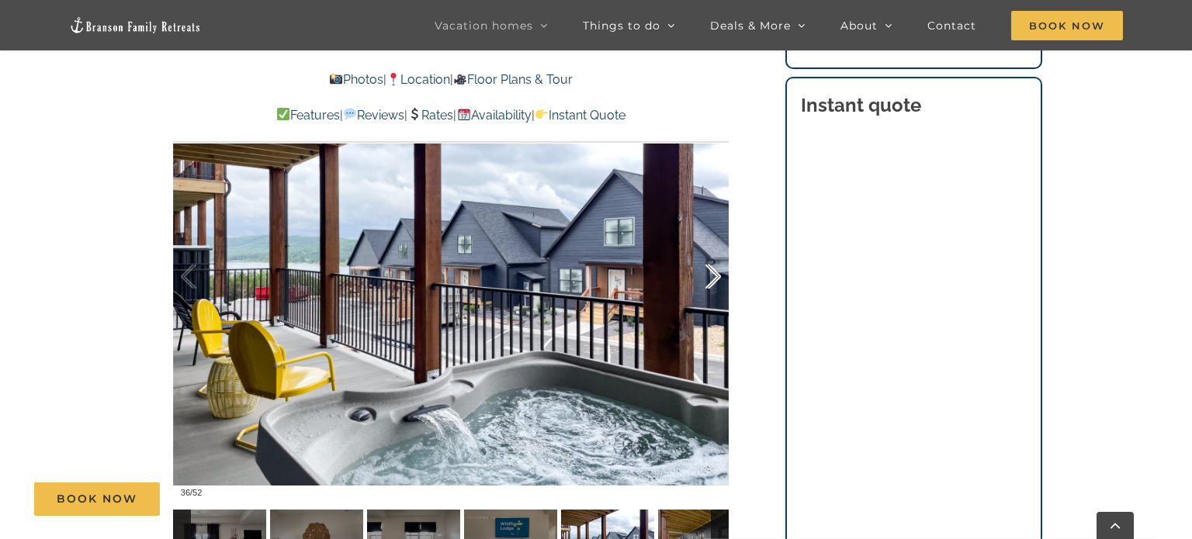
click at [718, 282] on div at bounding box center [697, 277] width 48 height 96
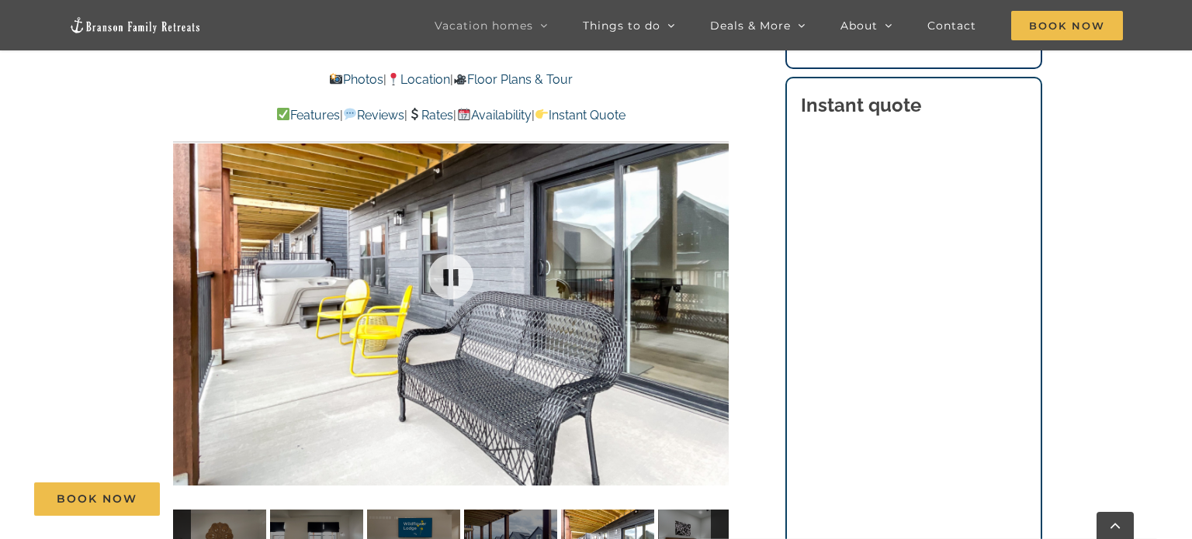
click at [718, 282] on div at bounding box center [451, 277] width 556 height 456
click at [718, 282] on div at bounding box center [697, 277] width 48 height 96
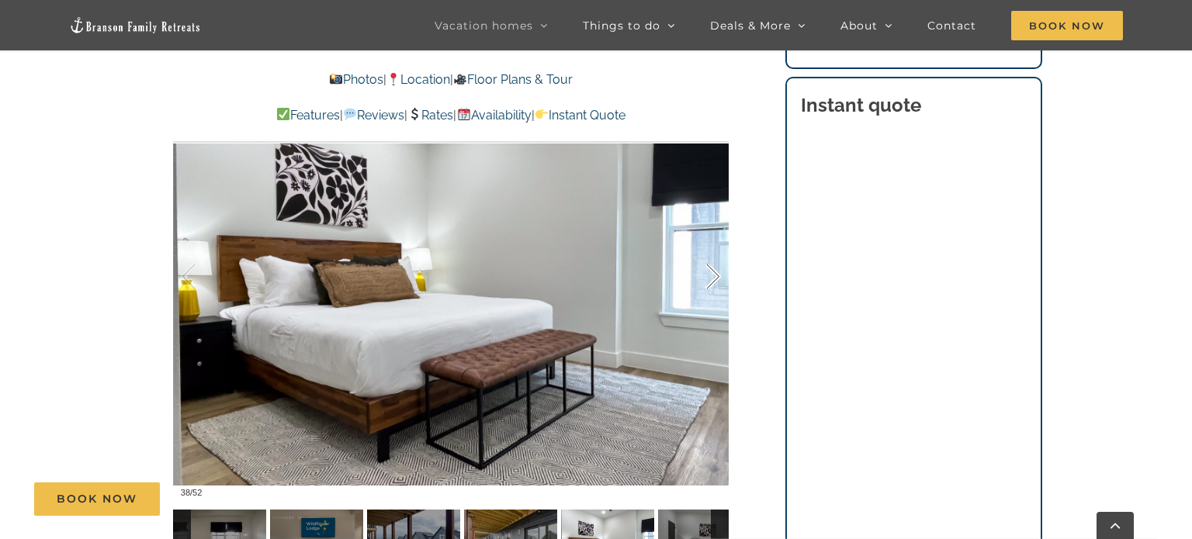
click at [718, 282] on div at bounding box center [697, 277] width 48 height 96
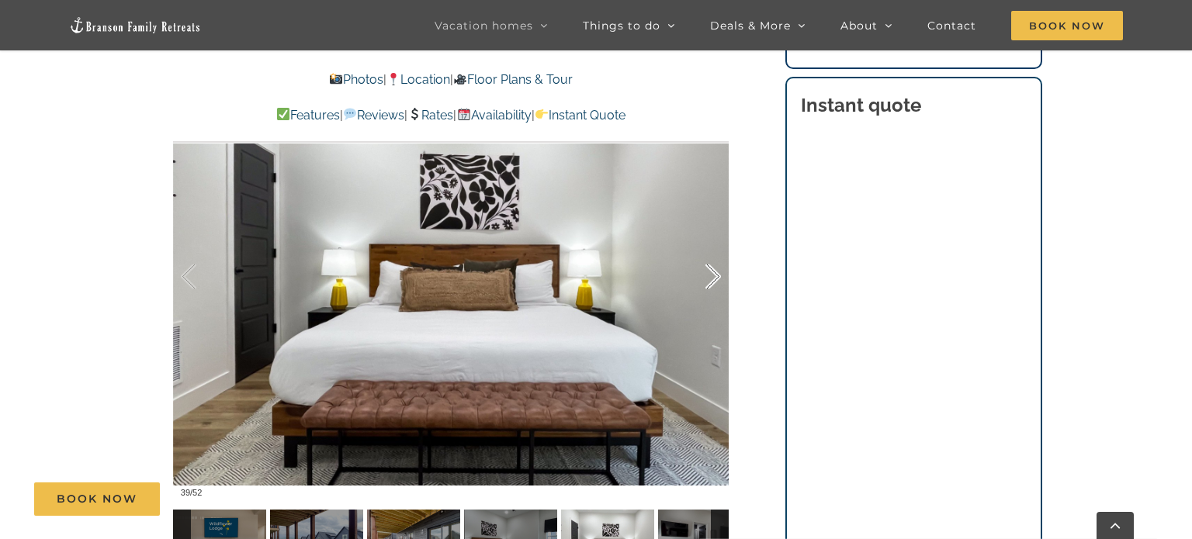
click at [718, 282] on div at bounding box center [697, 277] width 48 height 96
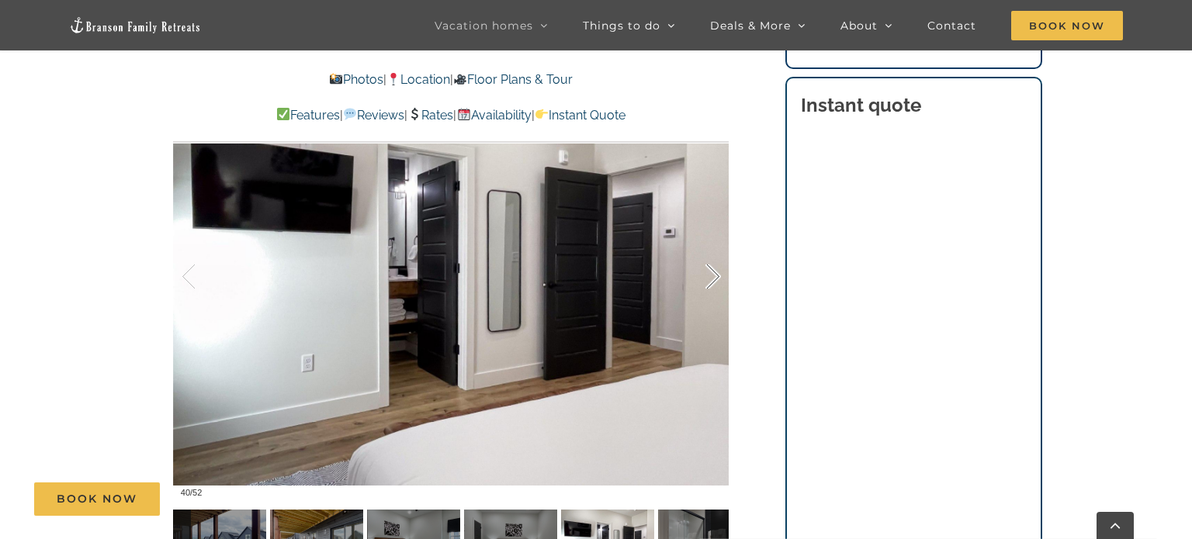
click at [718, 282] on div at bounding box center [697, 277] width 48 height 96
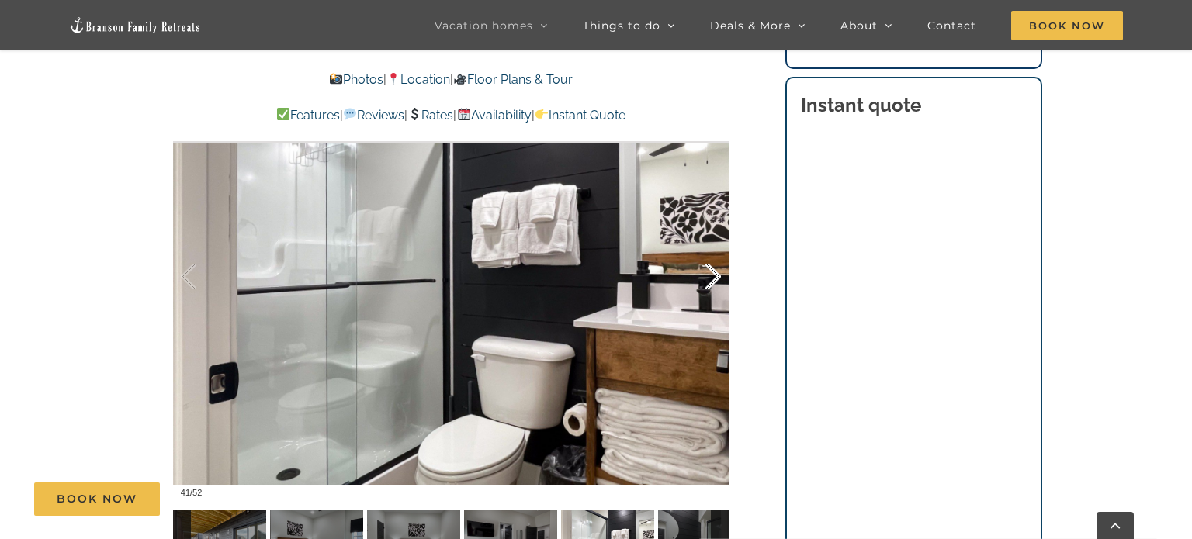
click at [718, 282] on div at bounding box center [697, 277] width 48 height 96
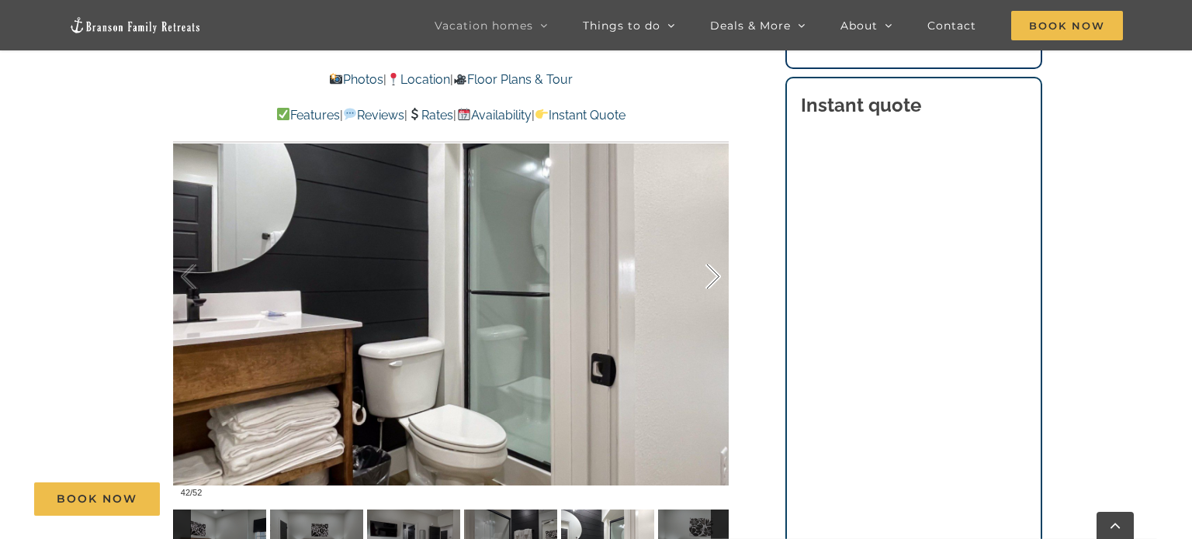
click at [718, 282] on div at bounding box center [697, 277] width 48 height 96
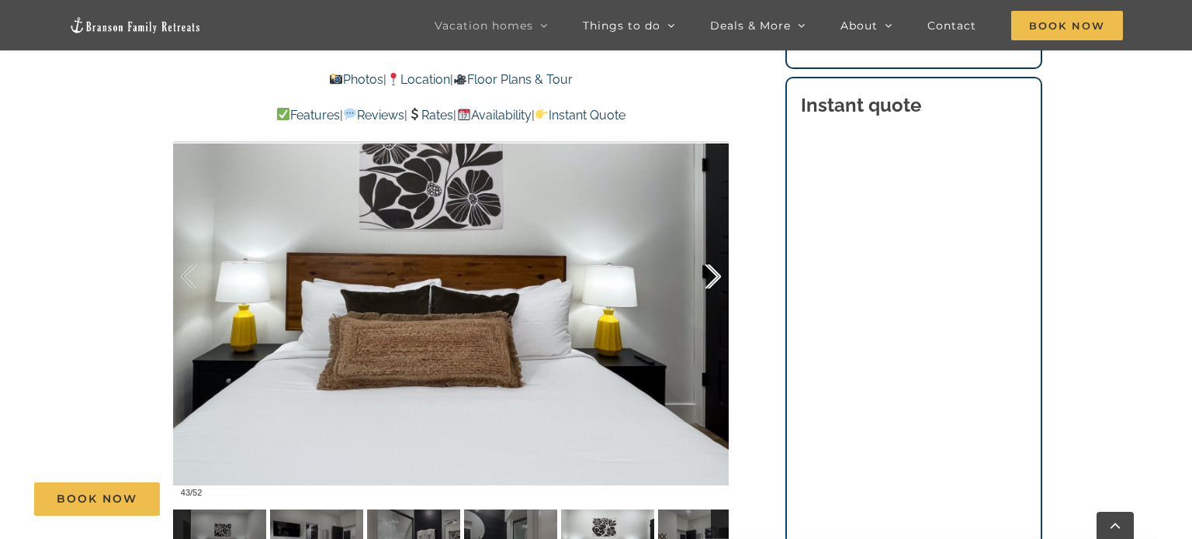
click at [718, 282] on div at bounding box center [697, 277] width 48 height 96
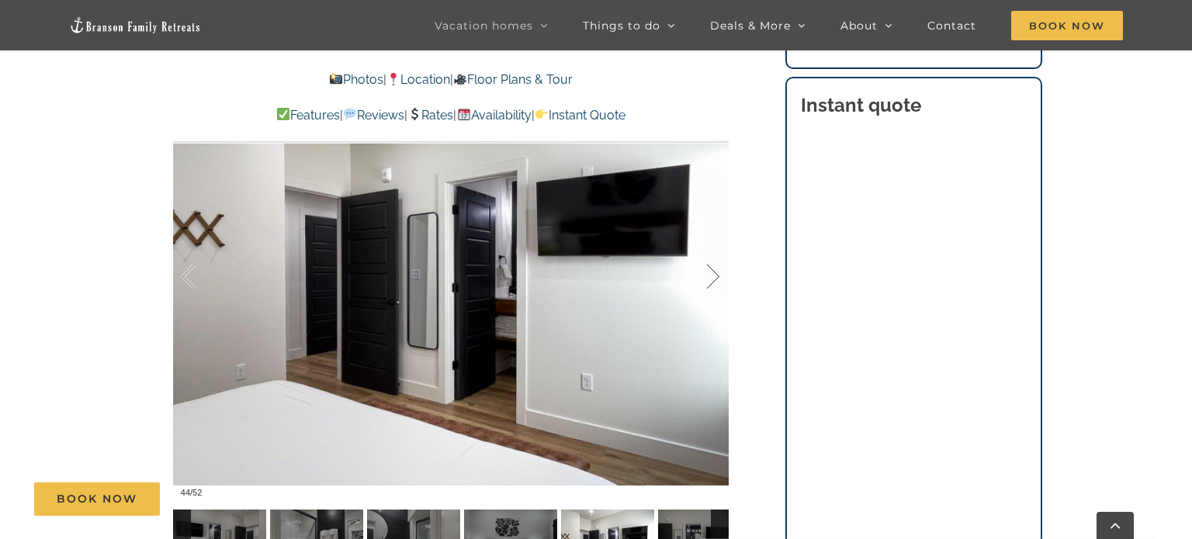
click at [718, 282] on div at bounding box center [697, 277] width 48 height 96
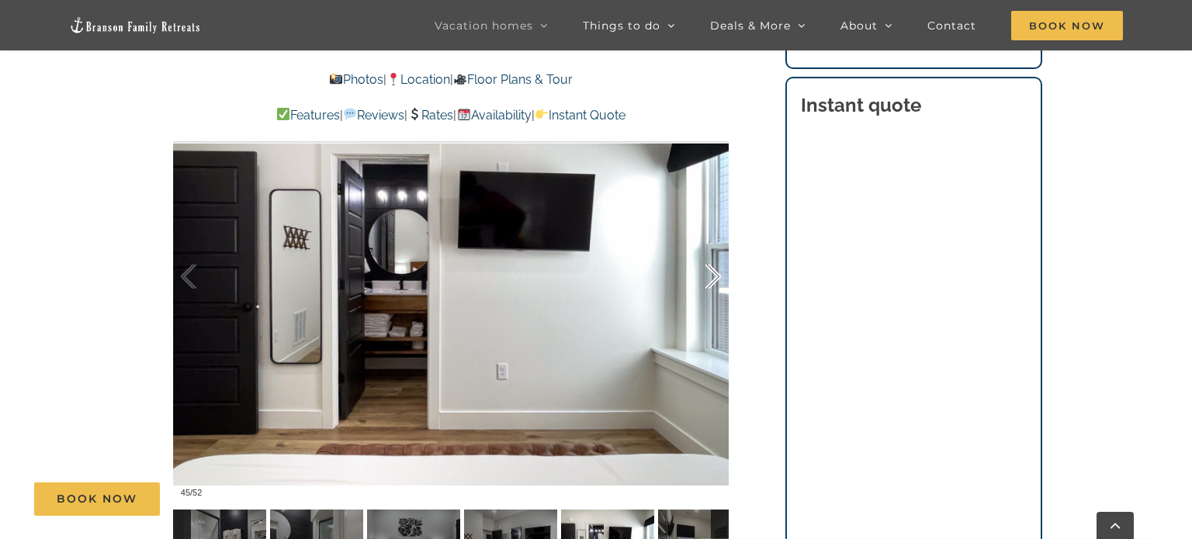
click at [718, 282] on div at bounding box center [697, 277] width 48 height 96
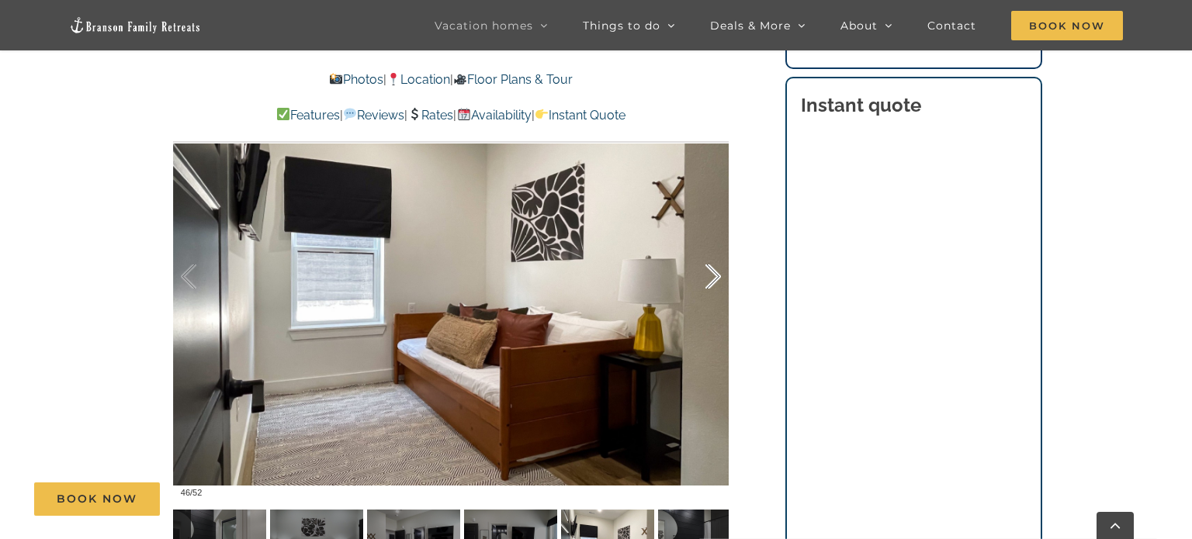
click at [718, 282] on div at bounding box center [697, 277] width 48 height 96
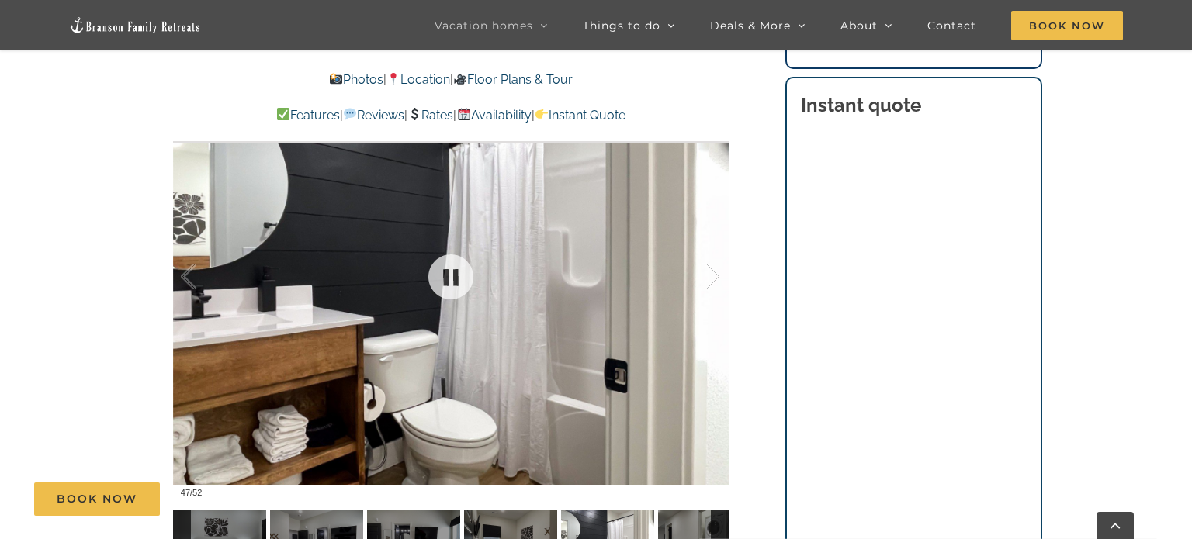
click at [179, 276] on div at bounding box center [451, 277] width 556 height 456
click at [184, 279] on div at bounding box center [205, 277] width 48 height 96
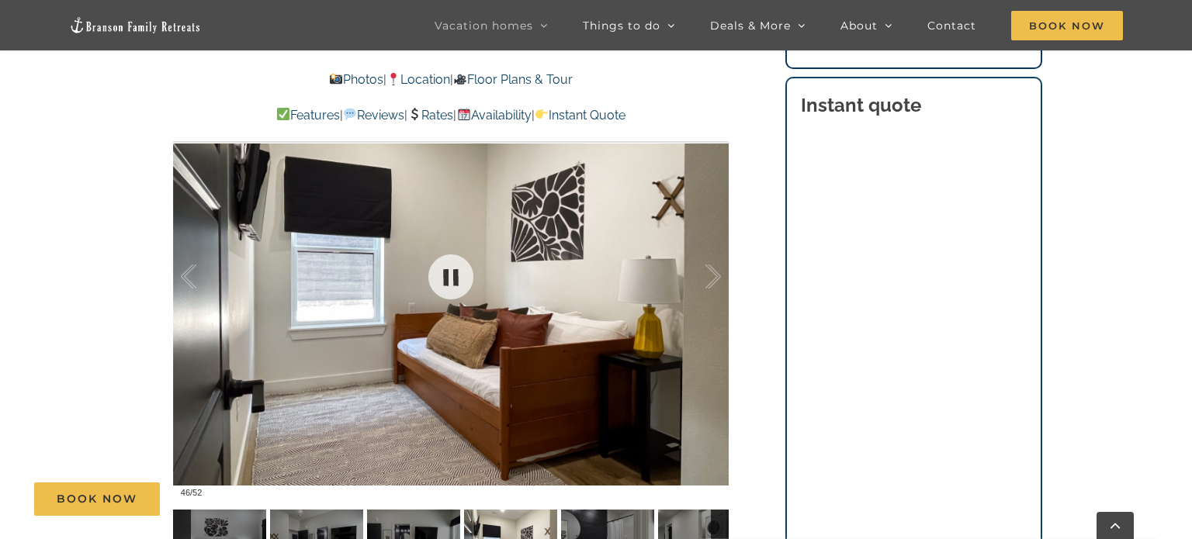
click at [727, 282] on div at bounding box center [451, 277] width 556 height 456
click at [715, 276] on div at bounding box center [697, 277] width 48 height 96
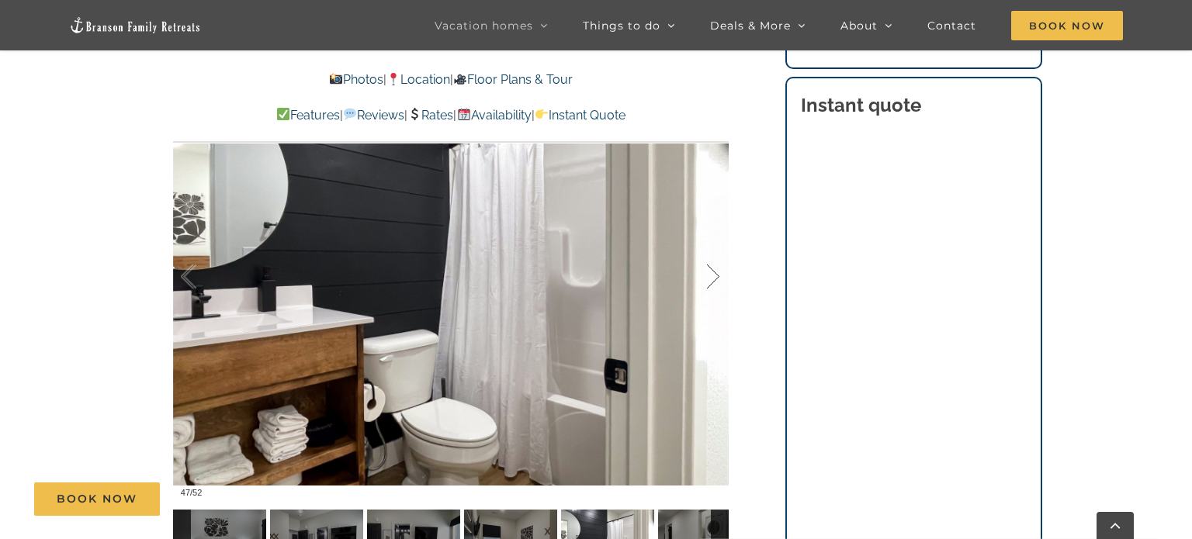
click at [715, 276] on div at bounding box center [697, 277] width 48 height 96
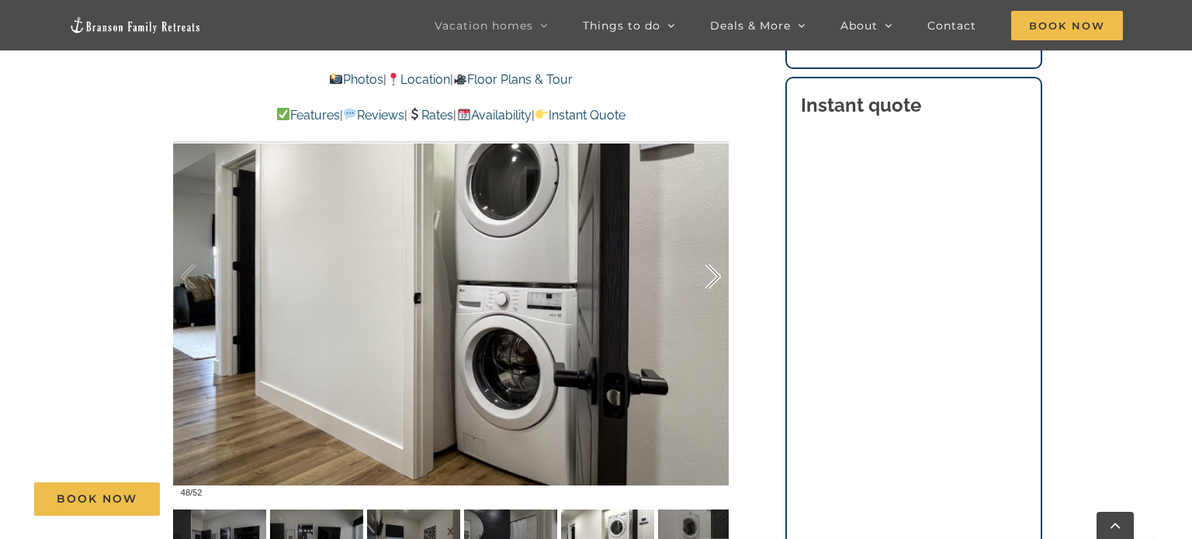
click at [715, 276] on div at bounding box center [697, 277] width 48 height 96
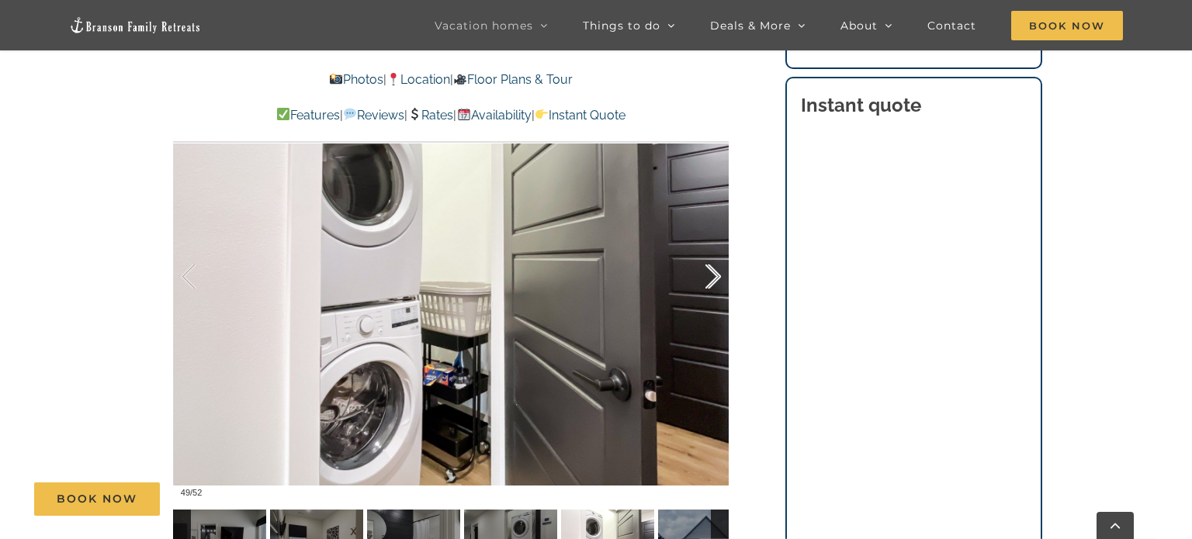
click at [715, 276] on div at bounding box center [697, 277] width 48 height 96
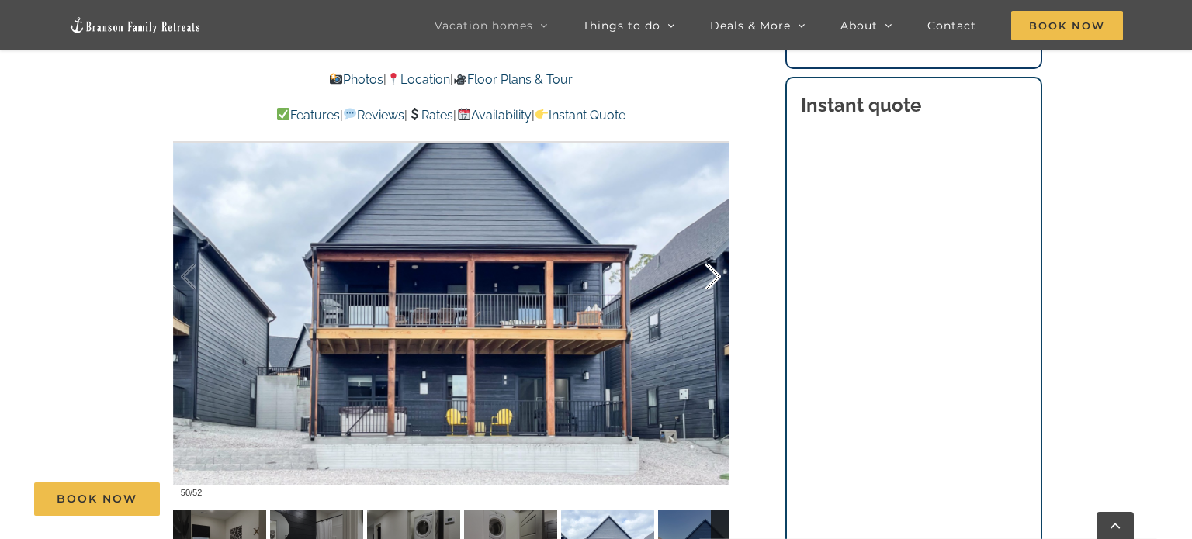
click at [715, 276] on div at bounding box center [697, 277] width 48 height 96
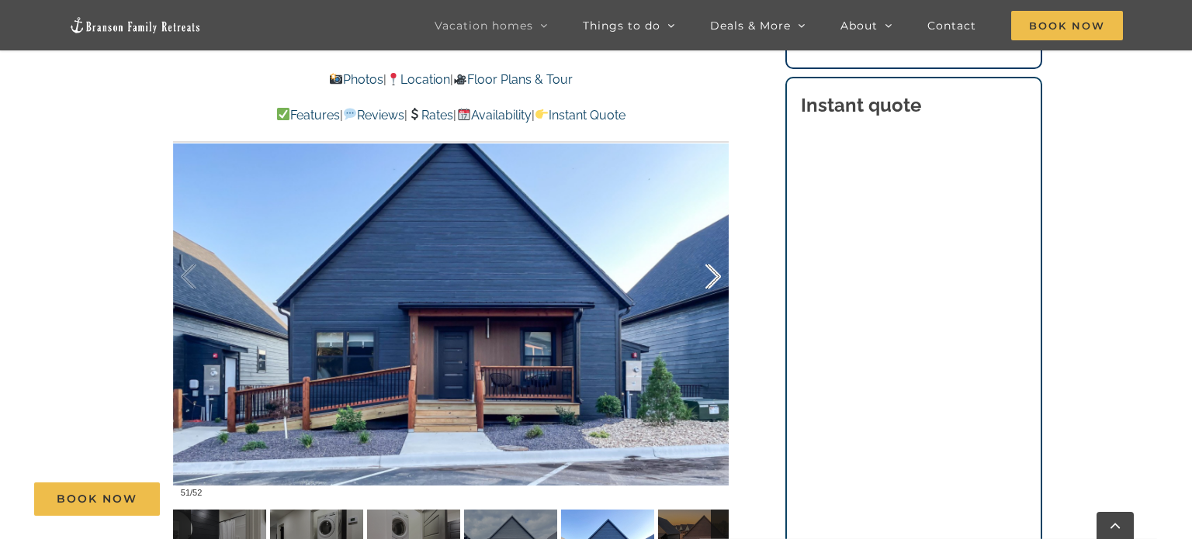
click at [715, 276] on div at bounding box center [697, 277] width 48 height 96
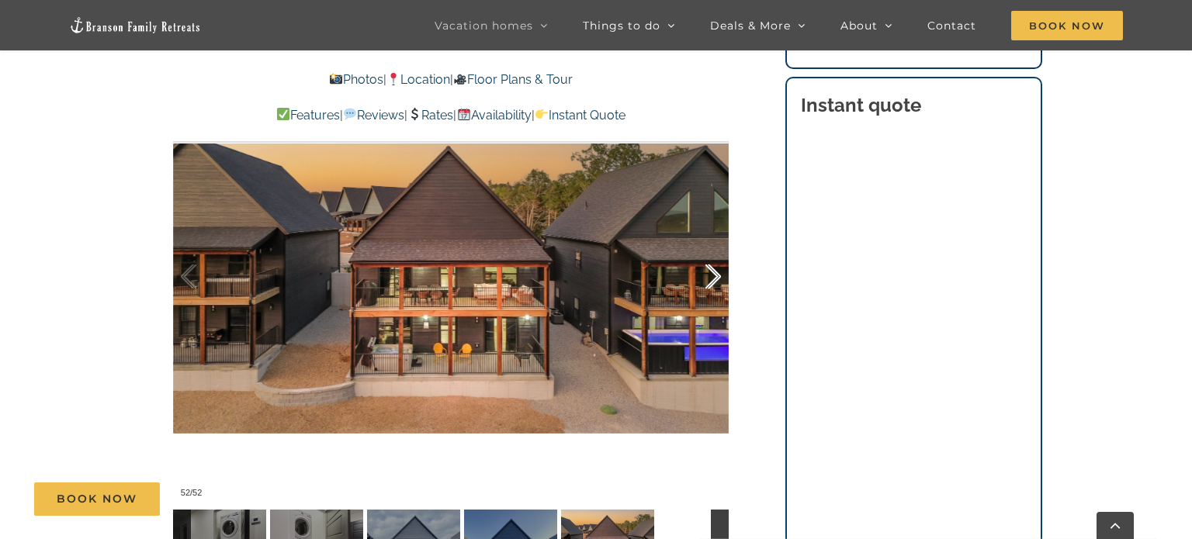
click at [715, 276] on div at bounding box center [697, 277] width 48 height 96
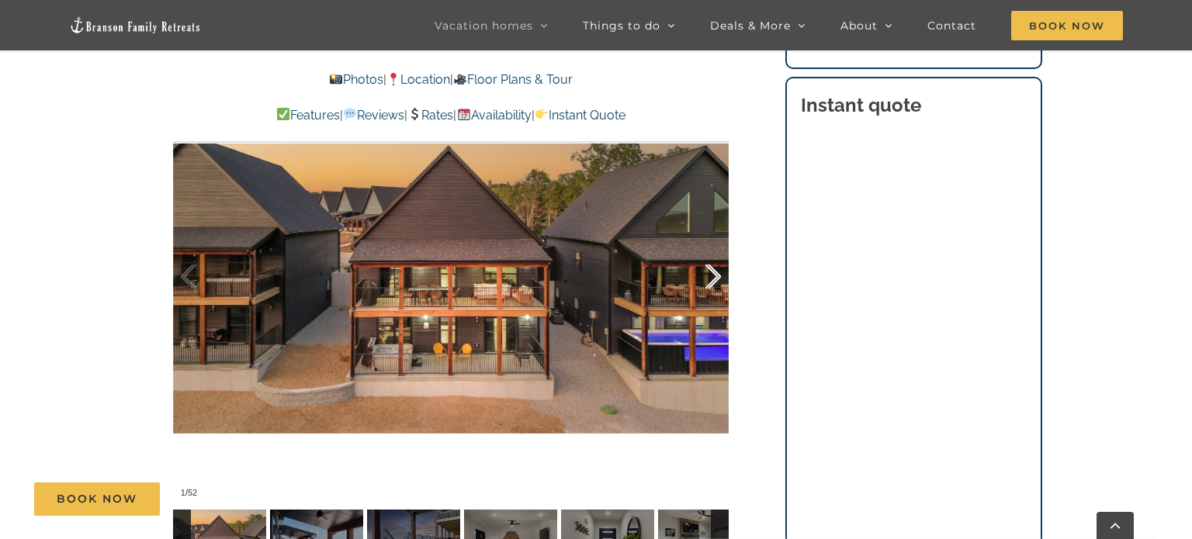
click at [715, 276] on div at bounding box center [697, 277] width 48 height 96
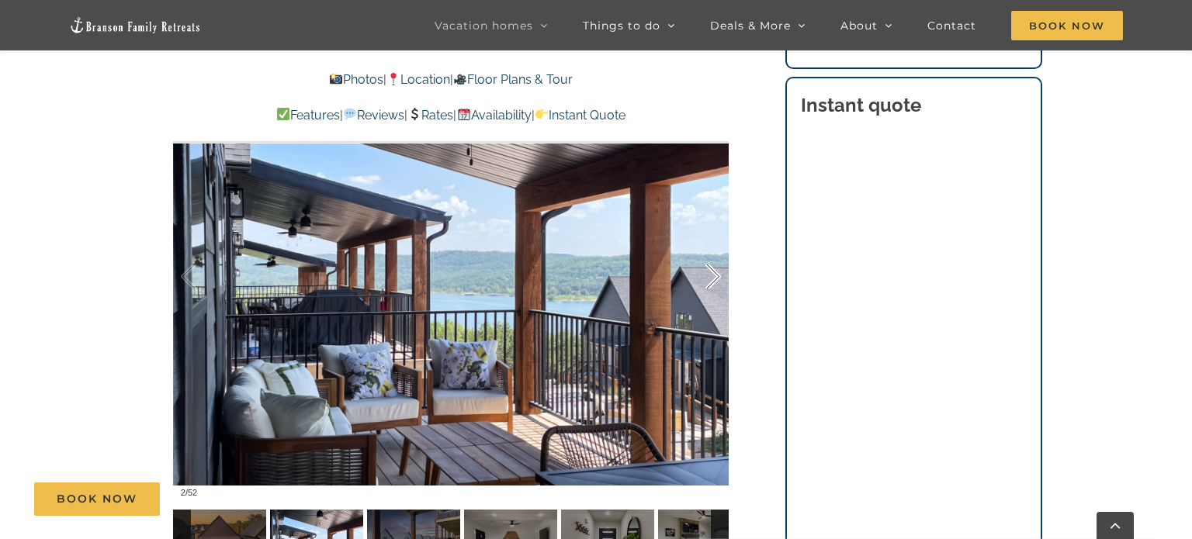
click at [715, 276] on div at bounding box center [697, 277] width 48 height 96
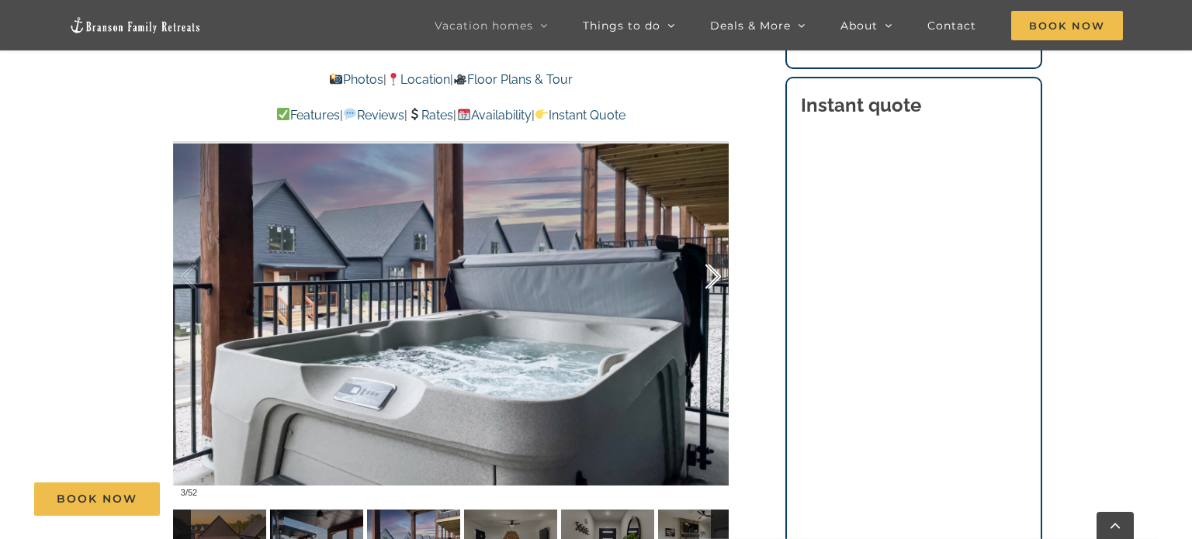
click at [715, 276] on div at bounding box center [697, 277] width 48 height 96
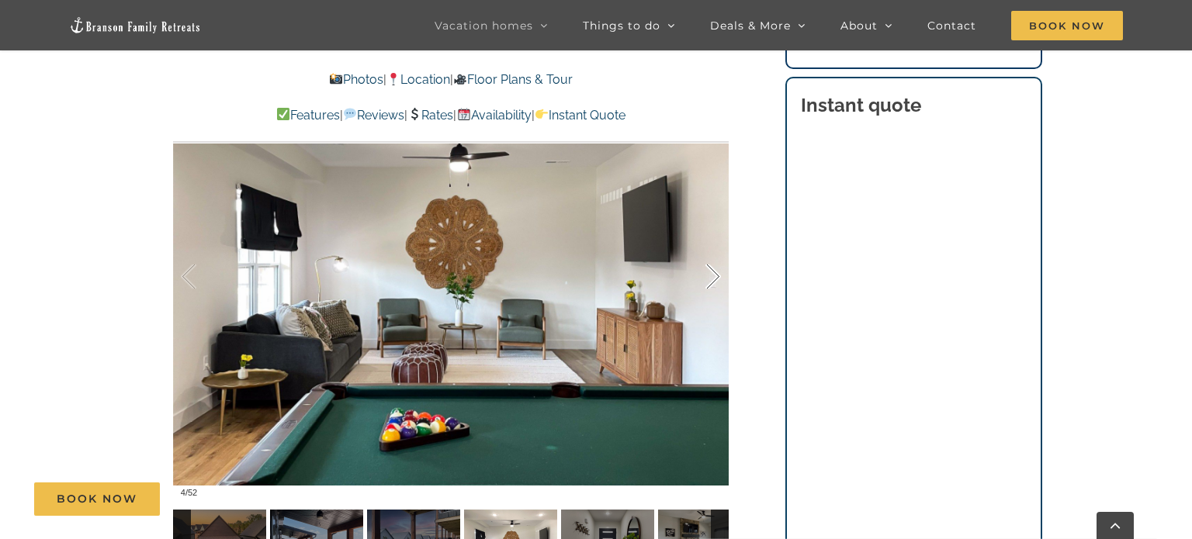
click at [715, 276] on div at bounding box center [697, 277] width 48 height 96
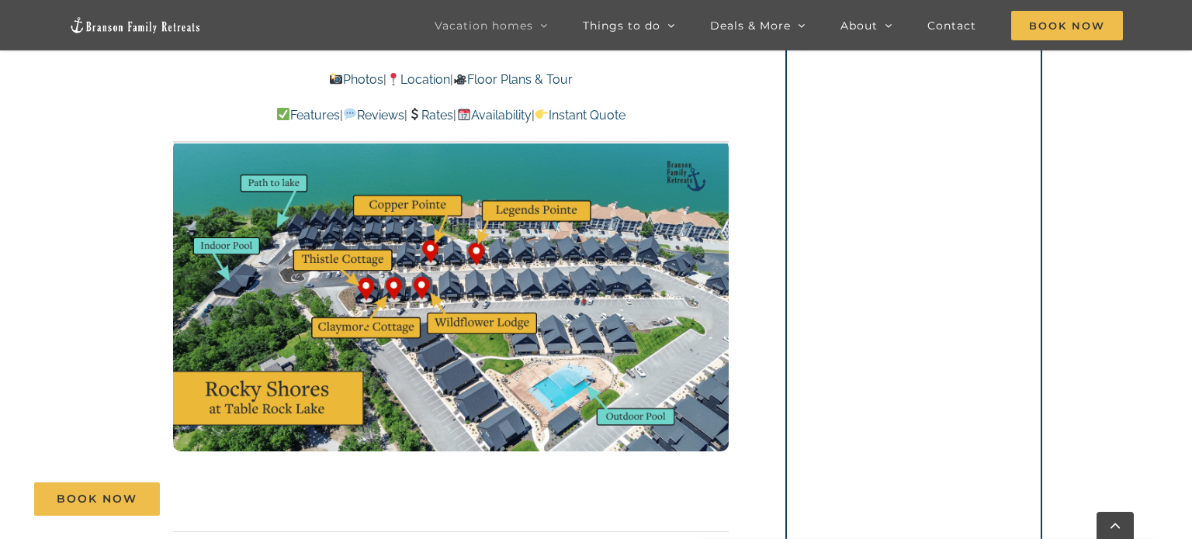
scroll to position [4802, 0]
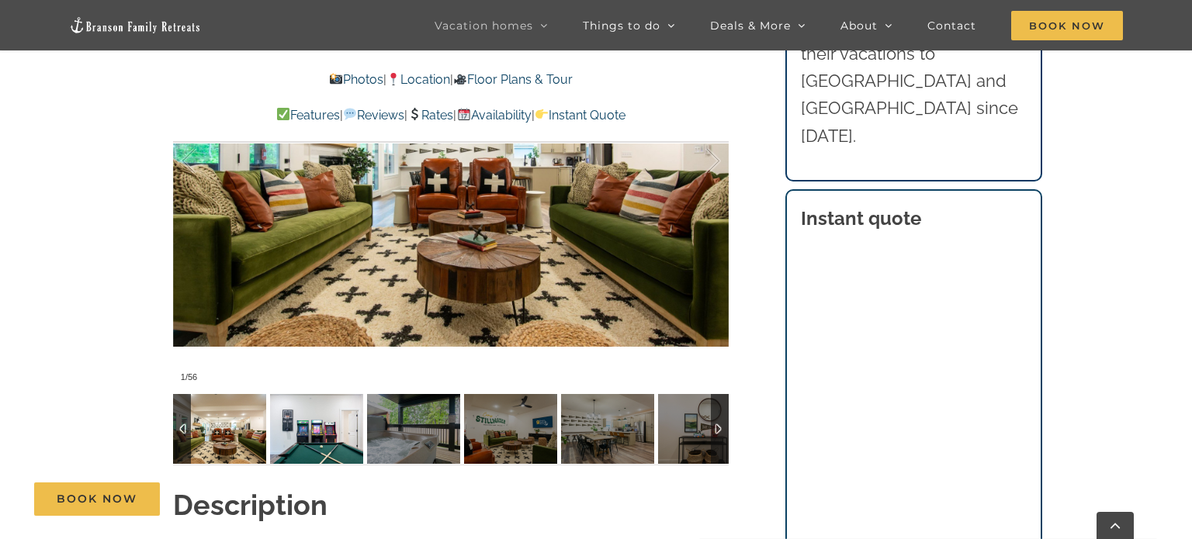
scroll to position [1233, 0]
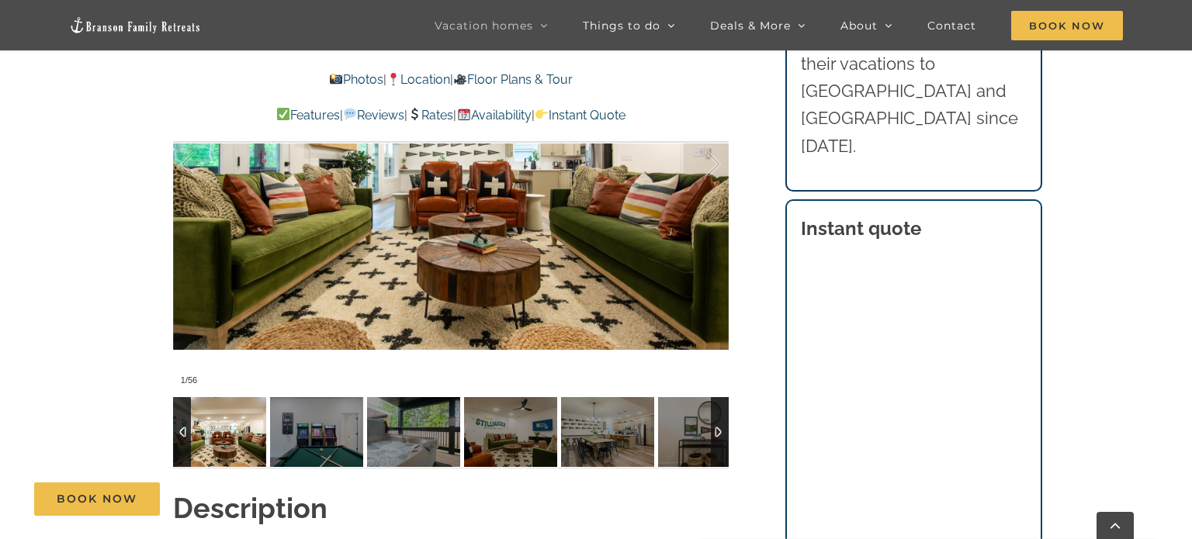
click at [224, 418] on img at bounding box center [219, 432] width 93 height 70
click at [366, 274] on div at bounding box center [451, 164] width 556 height 456
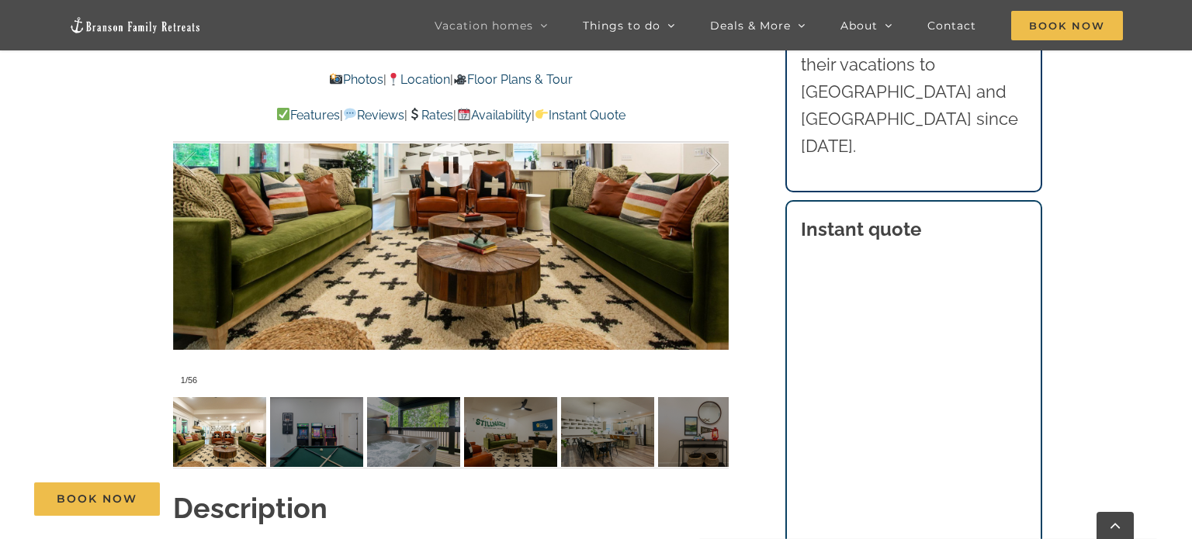
click at [366, 274] on div at bounding box center [451, 164] width 556 height 456
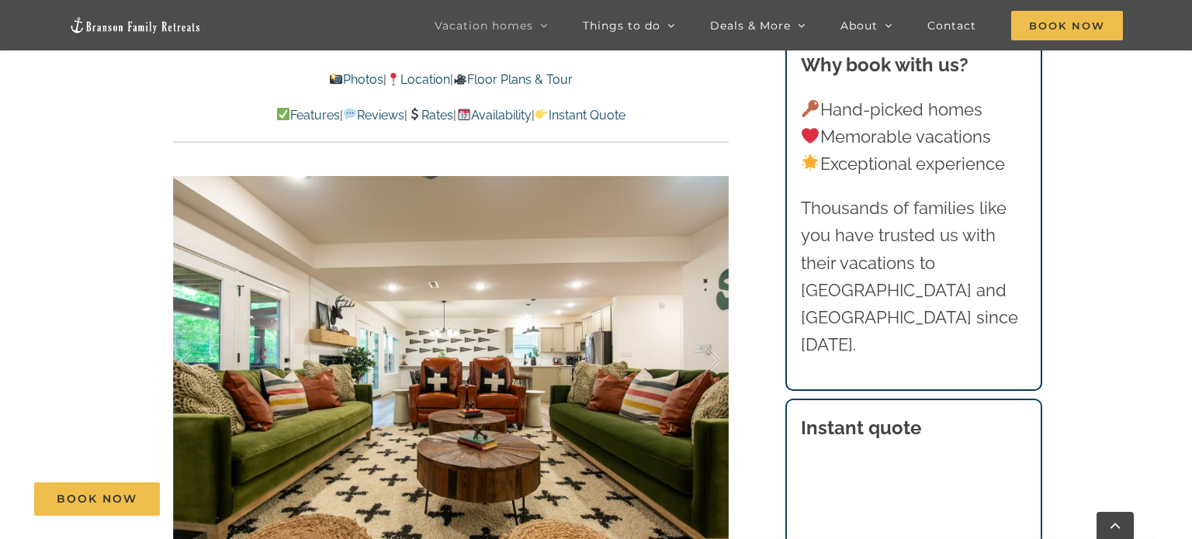
scroll to position [1032, 0]
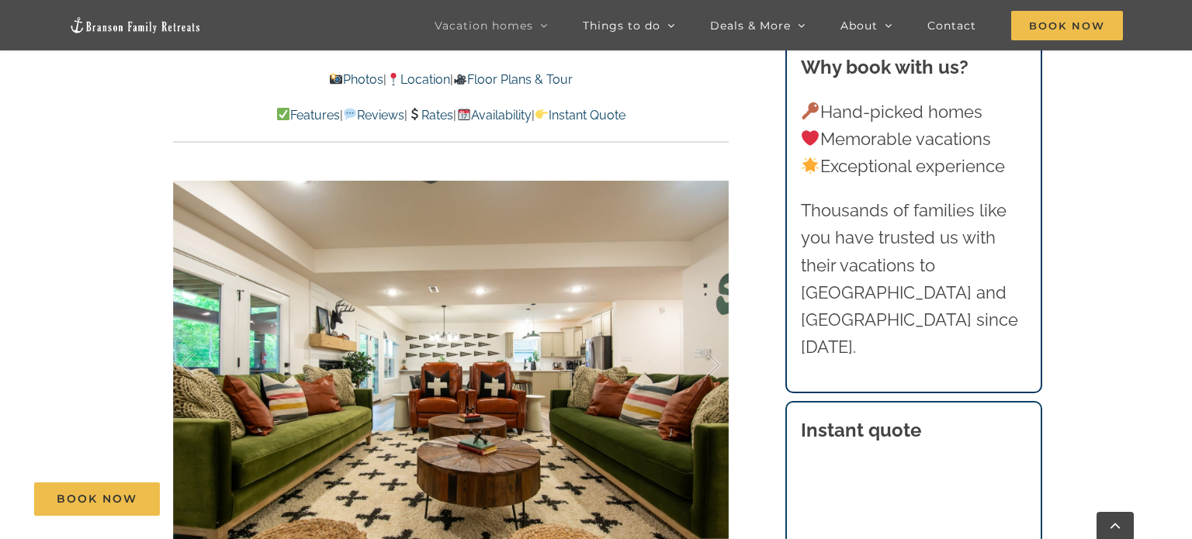
click at [366, 274] on div at bounding box center [451, 365] width 556 height 456
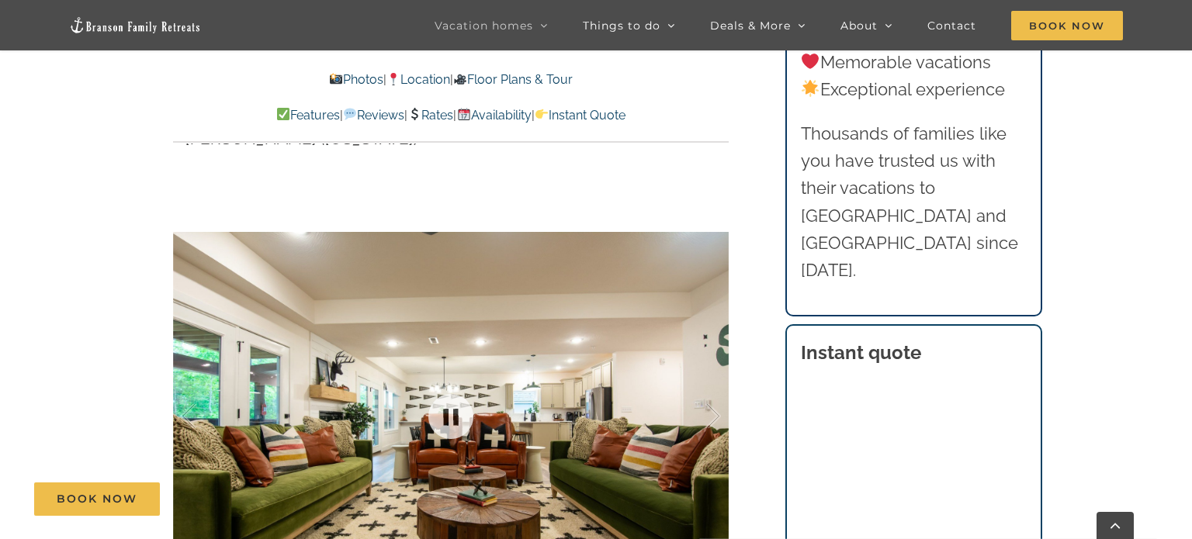
scroll to position [980, 0]
click at [709, 388] on div at bounding box center [697, 417] width 48 height 96
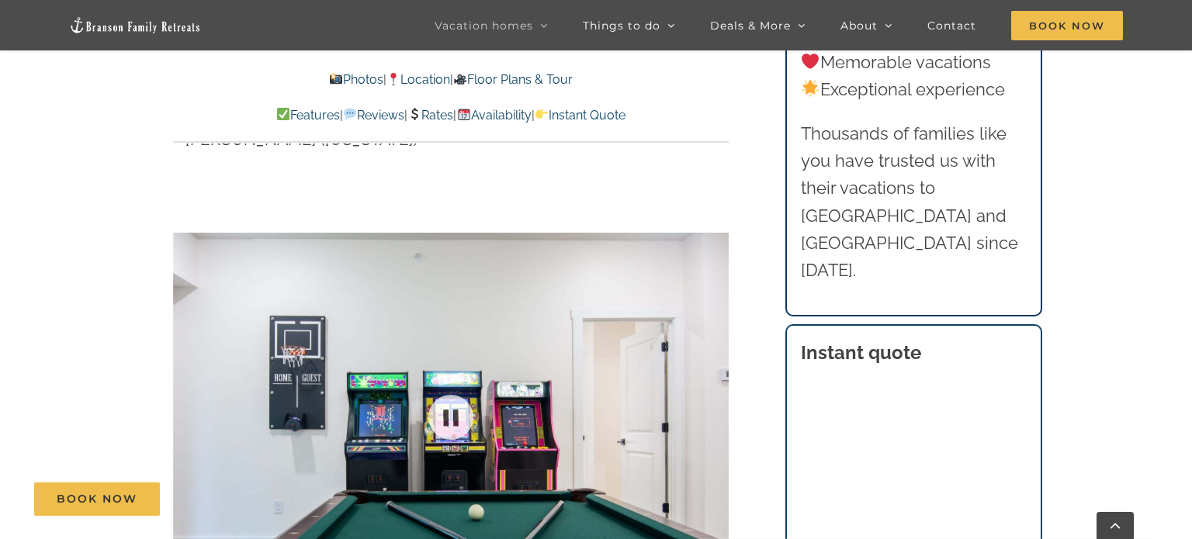
click at [709, 388] on div at bounding box center [451, 417] width 556 height 456
click at [715, 387] on div at bounding box center [697, 417] width 48 height 96
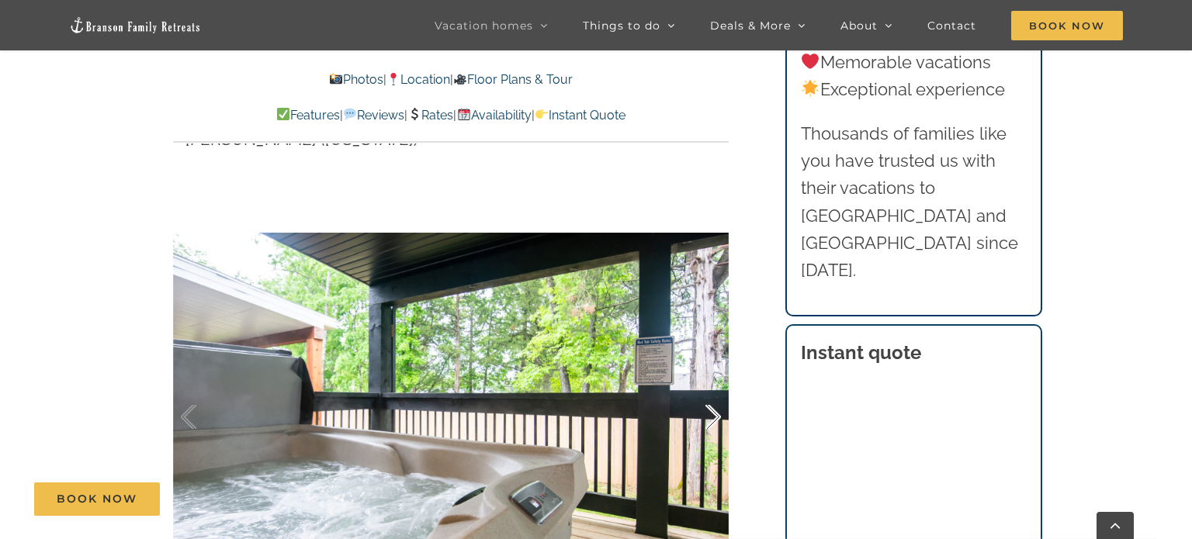
click at [715, 387] on div at bounding box center [697, 417] width 48 height 96
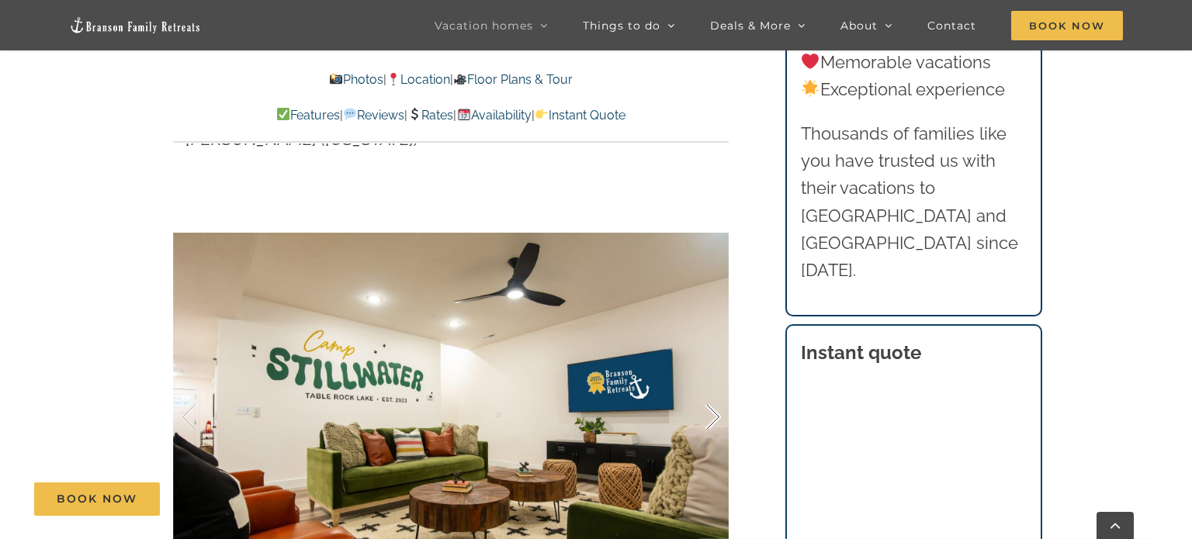
click at [715, 387] on div at bounding box center [697, 417] width 48 height 96
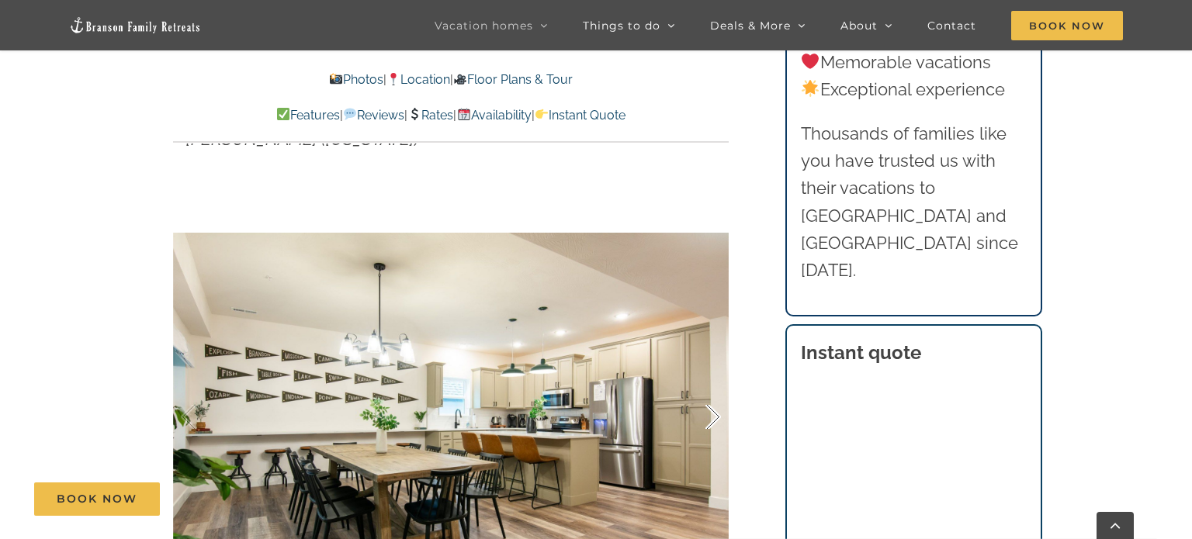
click at [715, 387] on div at bounding box center [697, 417] width 48 height 96
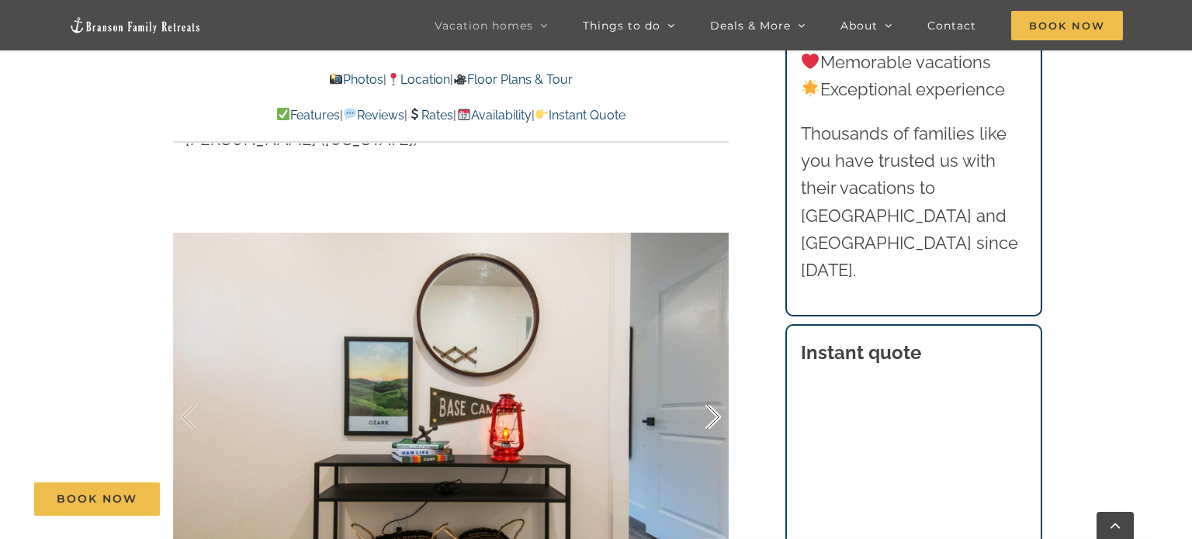
click at [715, 387] on div at bounding box center [697, 417] width 48 height 96
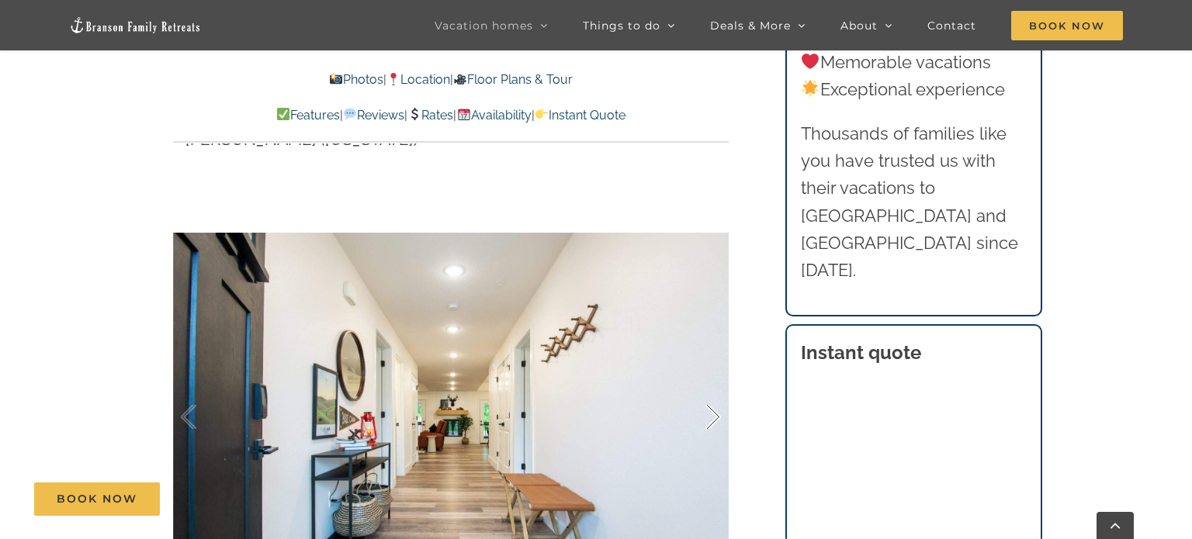
click at [715, 387] on div at bounding box center [697, 417] width 48 height 96
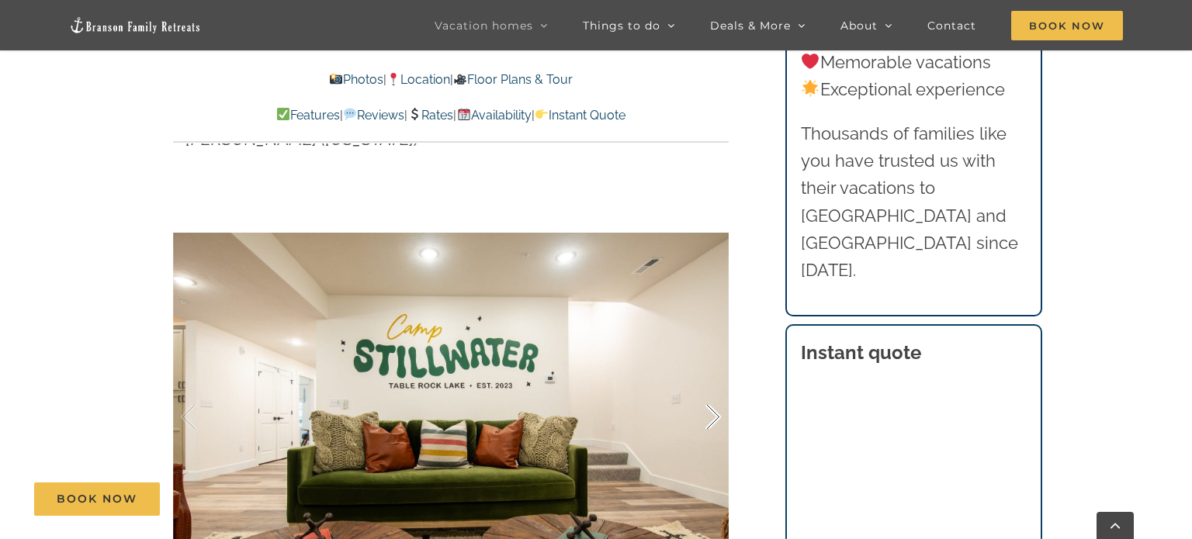
click at [715, 387] on div at bounding box center [697, 417] width 48 height 96
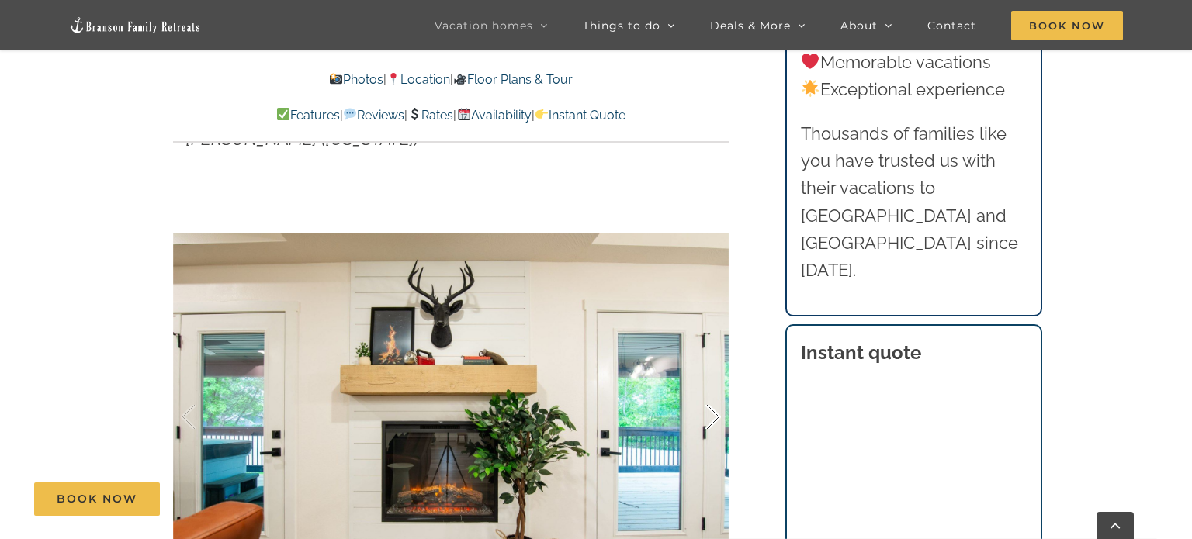
click at [715, 387] on div at bounding box center [697, 417] width 48 height 96
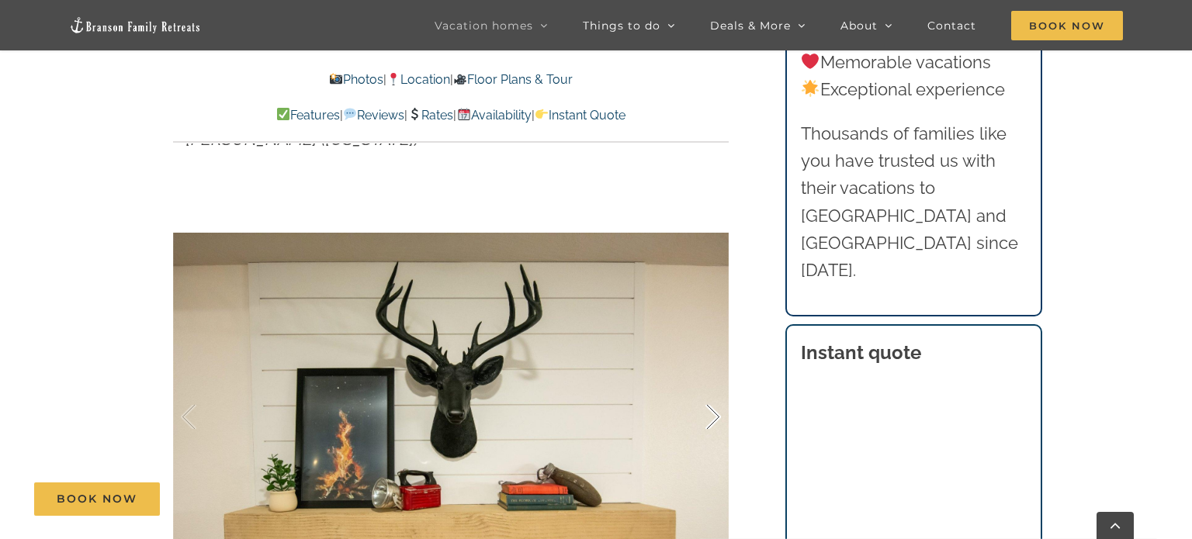
click at [715, 387] on div at bounding box center [697, 417] width 48 height 96
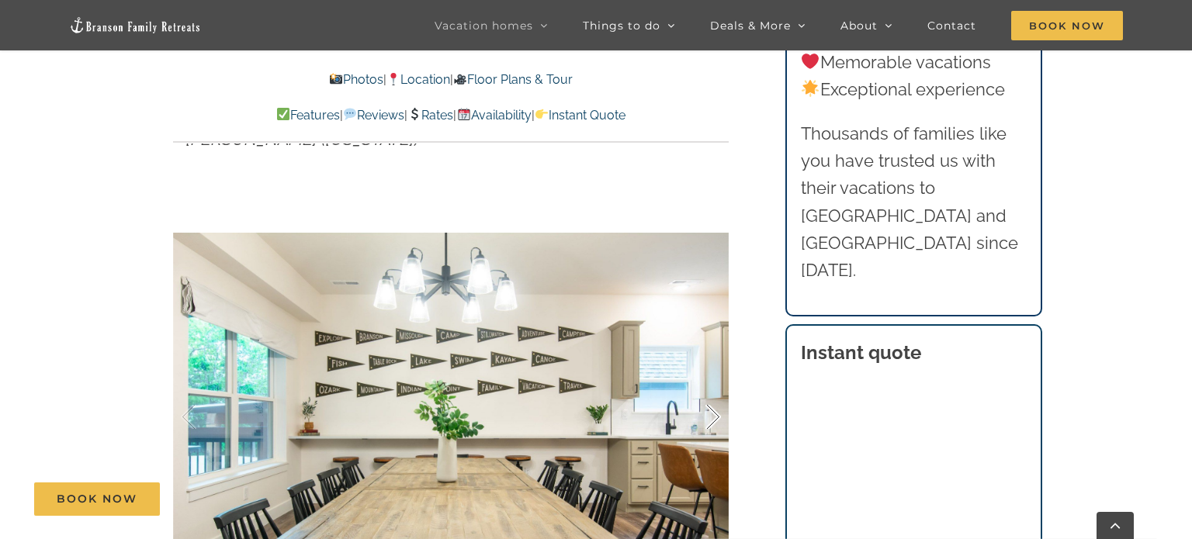
click at [715, 387] on div at bounding box center [697, 417] width 48 height 96
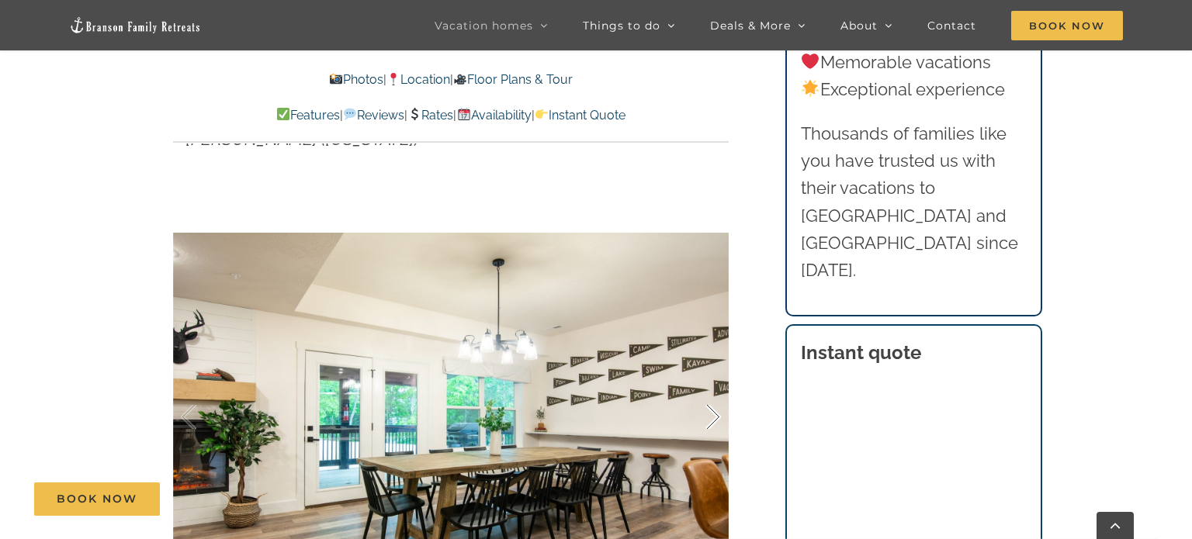
click at [715, 387] on div at bounding box center [697, 417] width 48 height 96
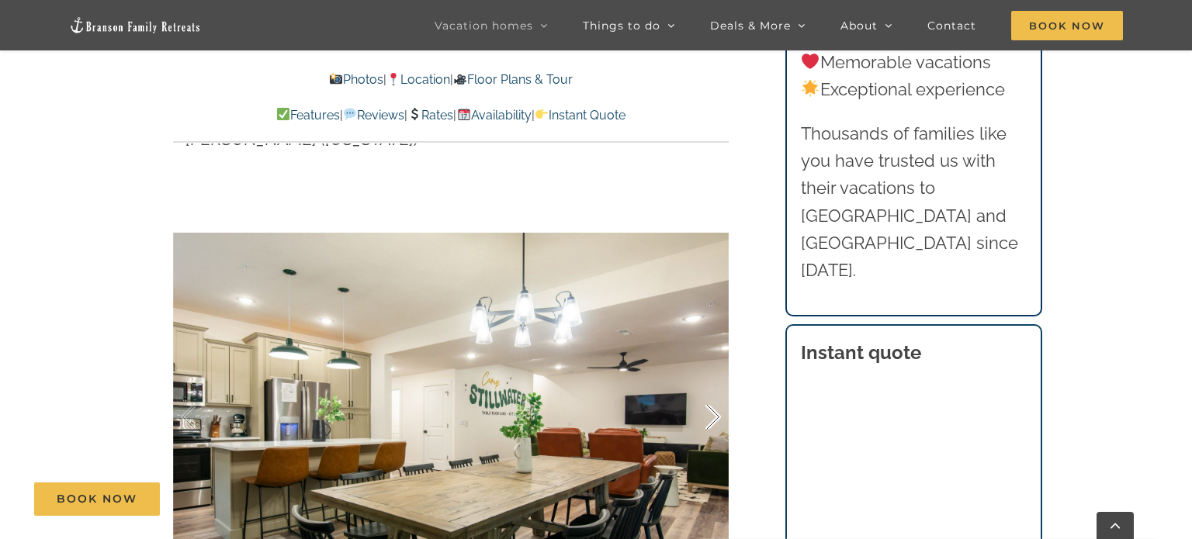
click at [715, 387] on div at bounding box center [697, 417] width 48 height 96
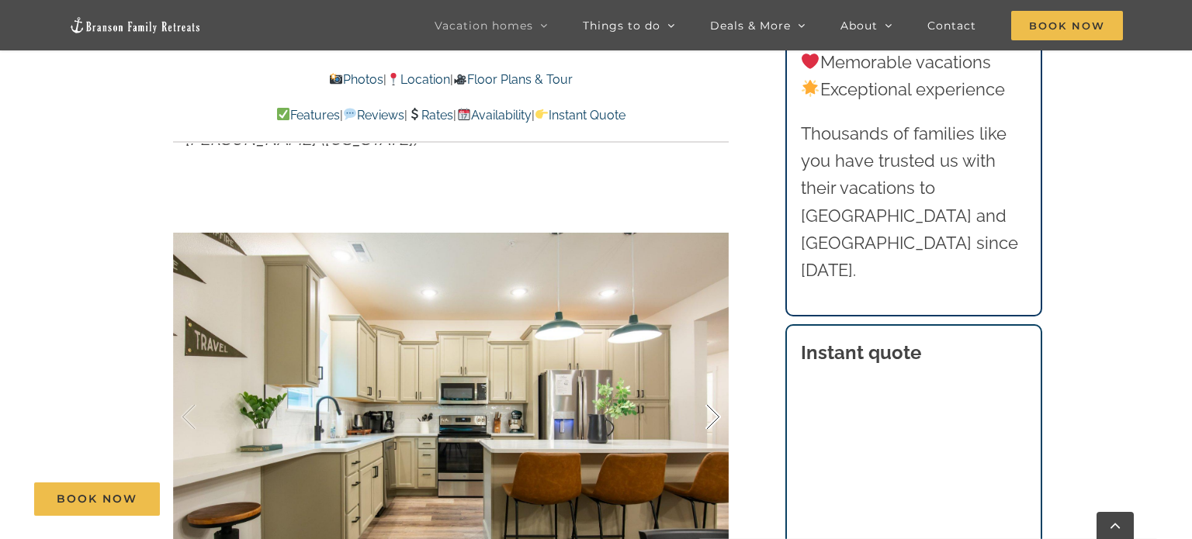
click at [715, 387] on div at bounding box center [697, 417] width 48 height 96
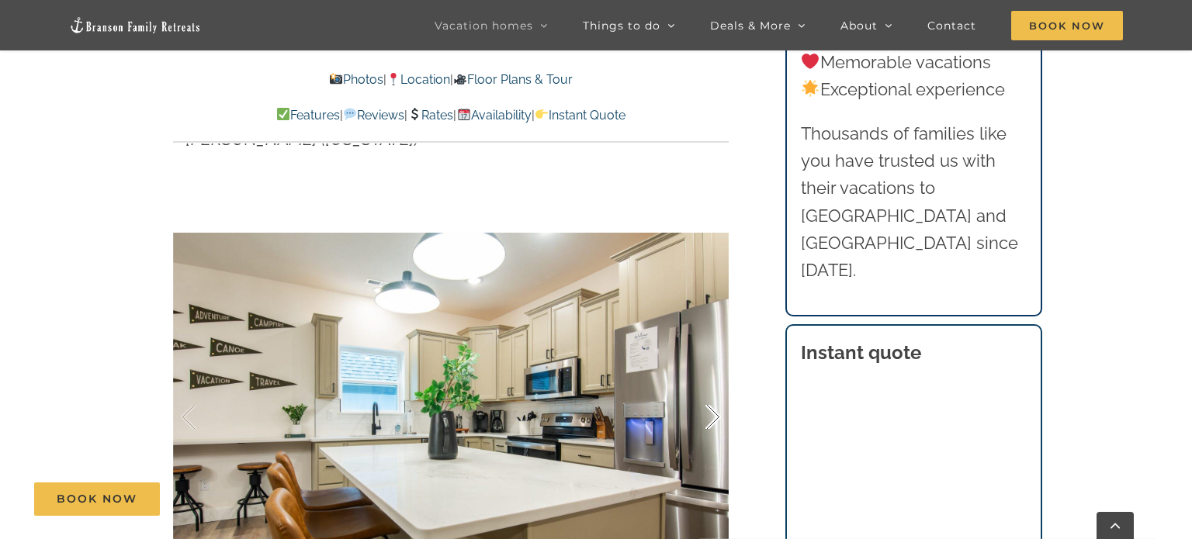
click at [715, 387] on div at bounding box center [697, 417] width 48 height 96
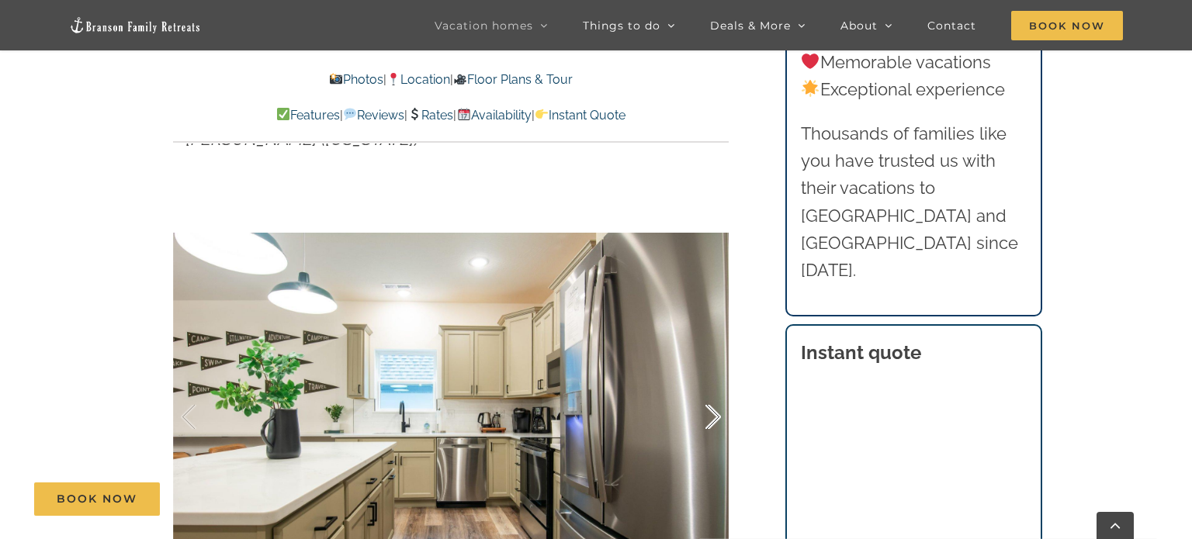
click at [715, 387] on div at bounding box center [697, 417] width 48 height 96
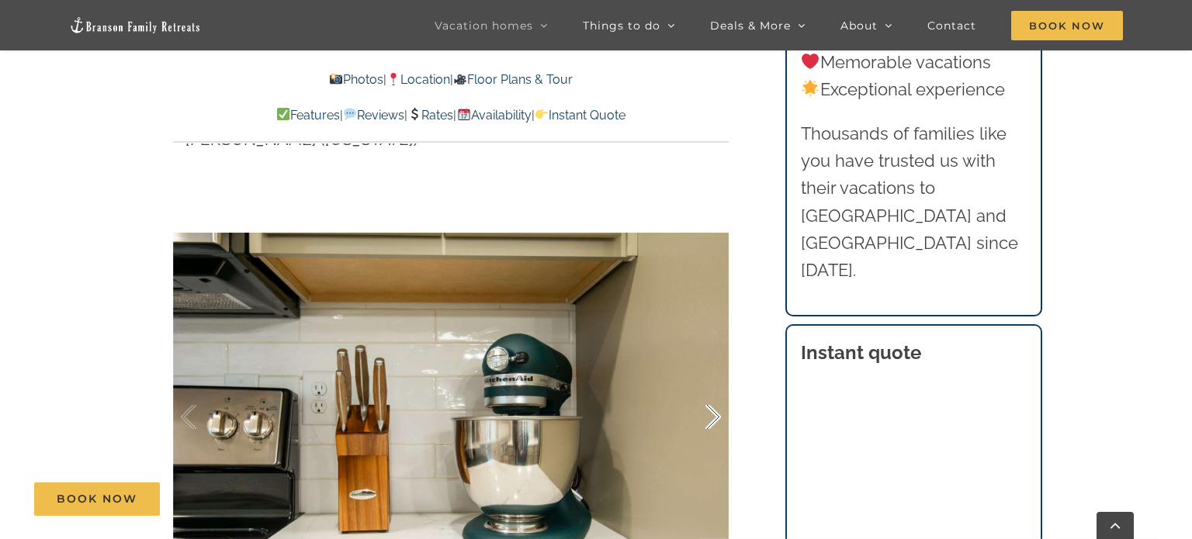
click at [715, 387] on div at bounding box center [697, 417] width 48 height 96
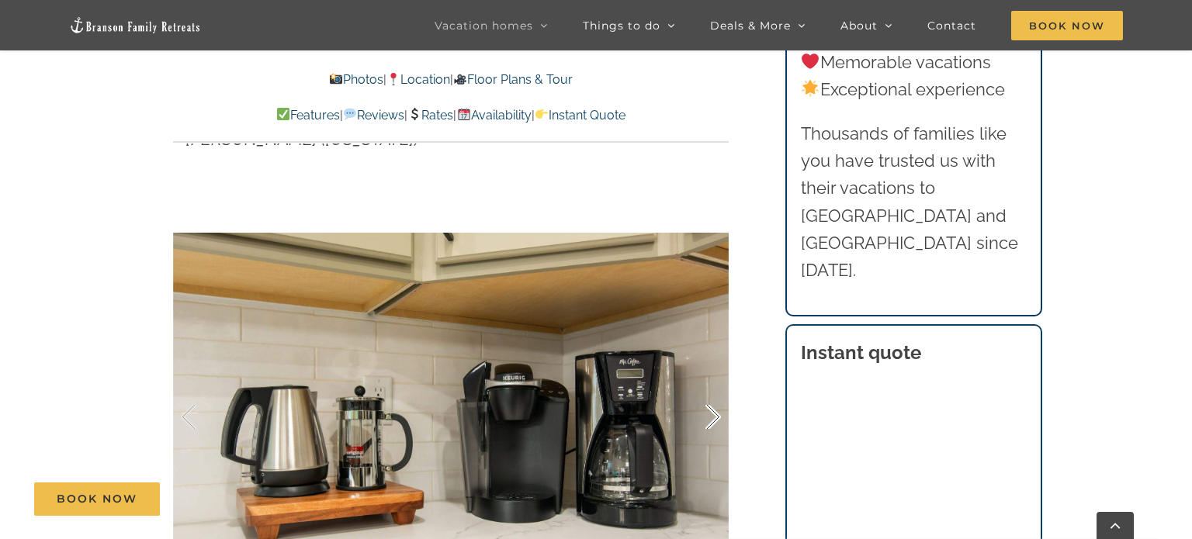
click at [715, 387] on div at bounding box center [697, 417] width 48 height 96
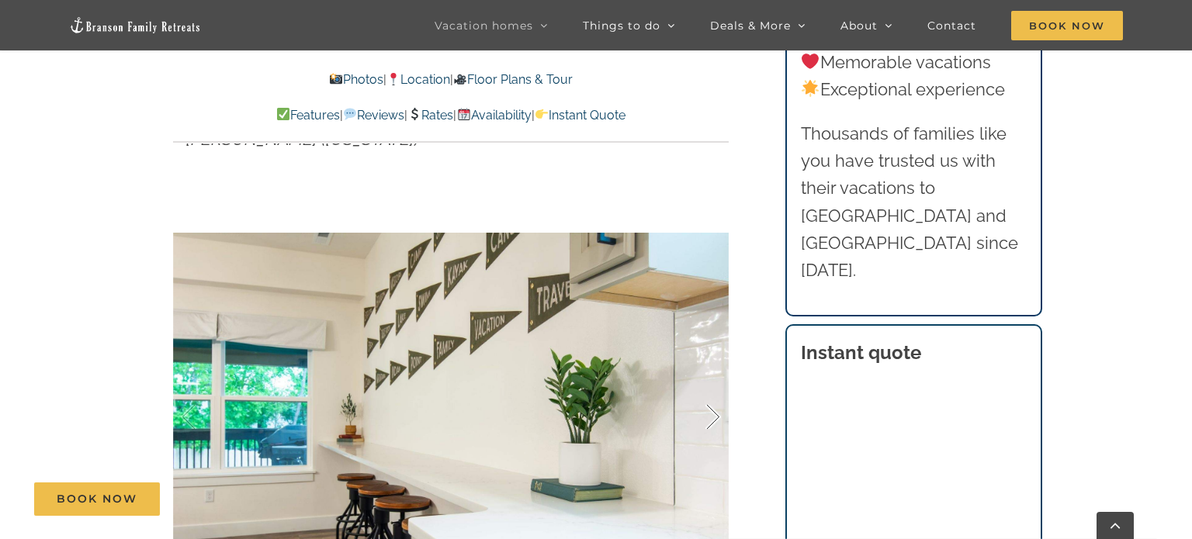
click at [715, 387] on div at bounding box center [697, 417] width 48 height 96
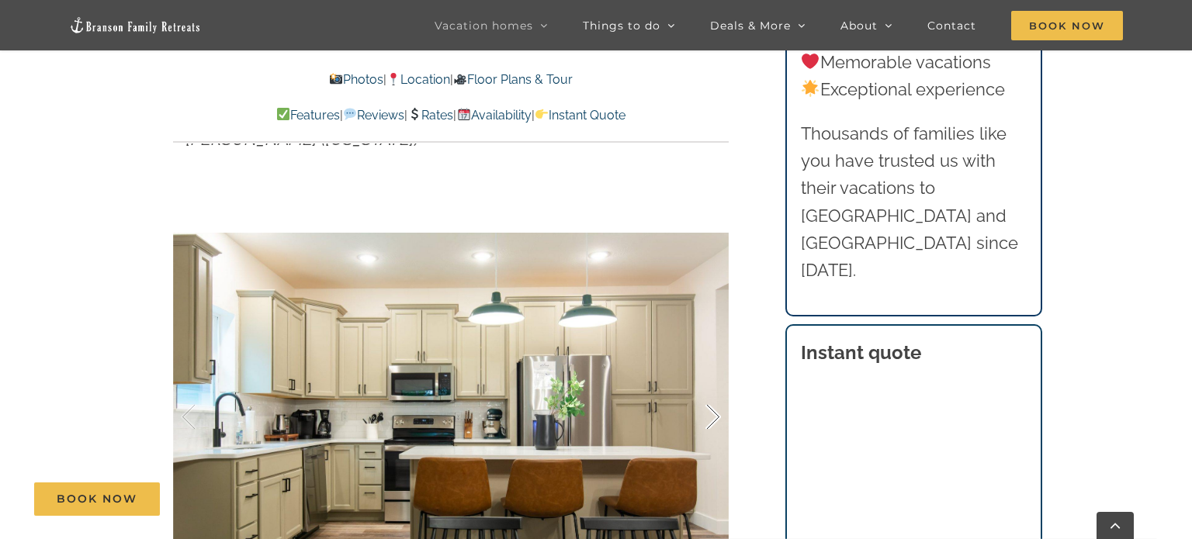
click at [715, 387] on div at bounding box center [697, 417] width 48 height 96
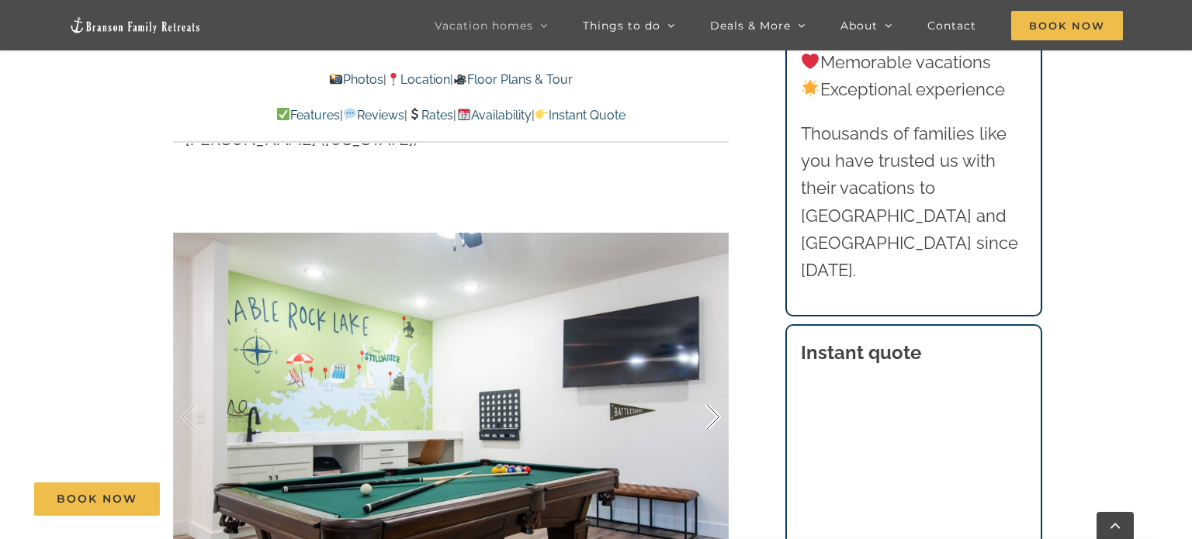
click at [715, 387] on div at bounding box center [697, 417] width 48 height 96
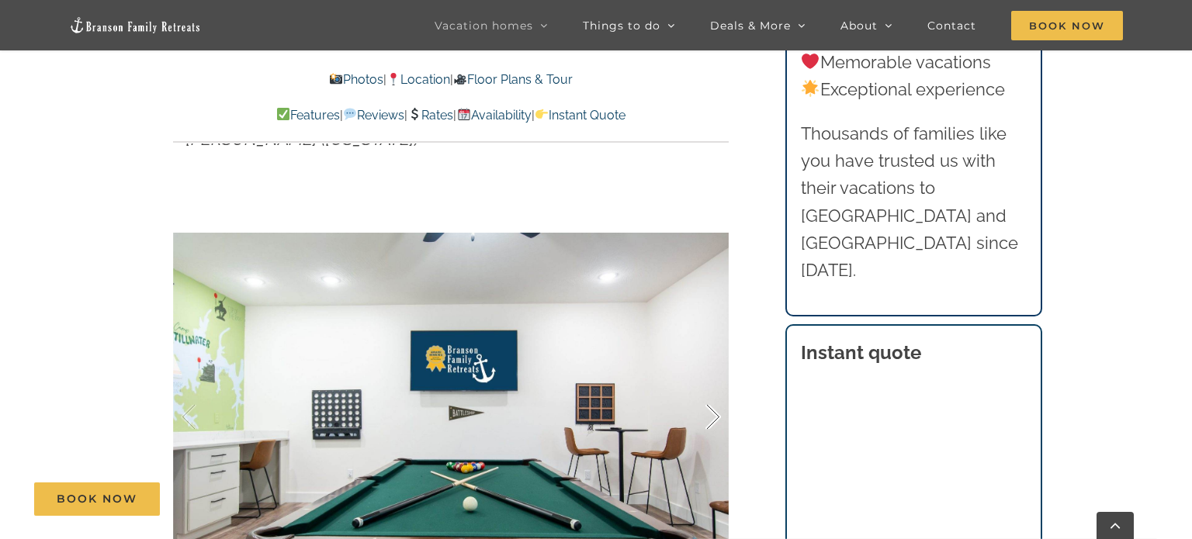
click at [715, 387] on div at bounding box center [697, 417] width 48 height 96
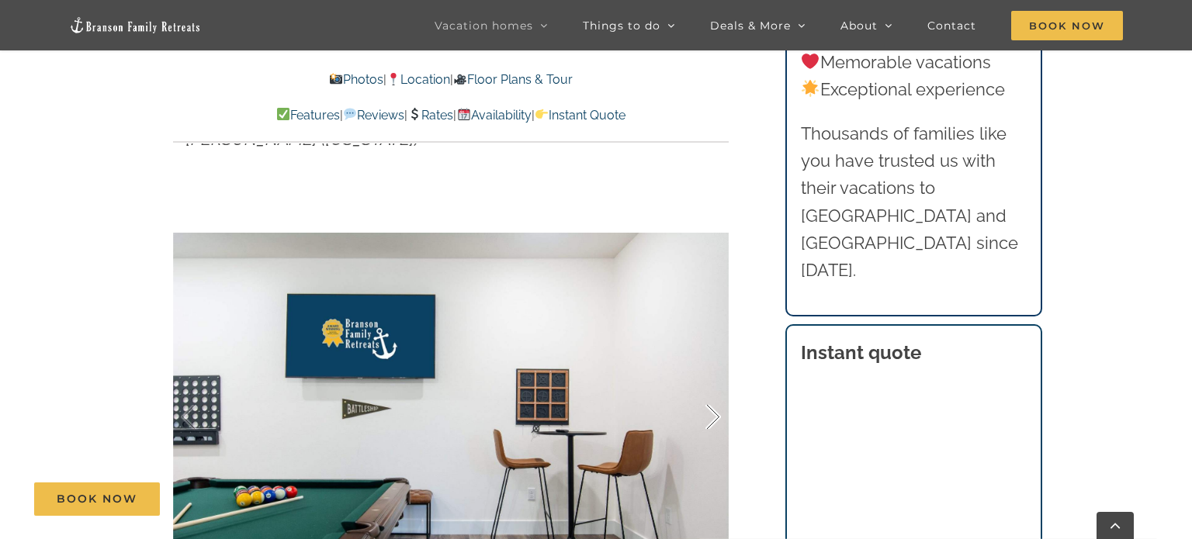
click at [715, 387] on div at bounding box center [697, 417] width 48 height 96
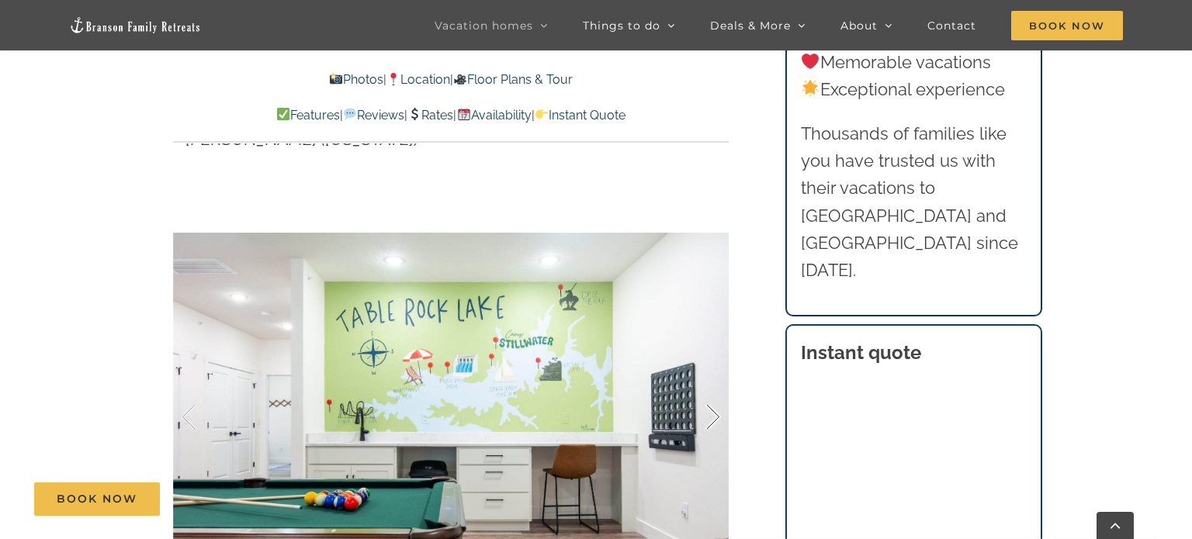
click at [715, 387] on div at bounding box center [697, 417] width 48 height 96
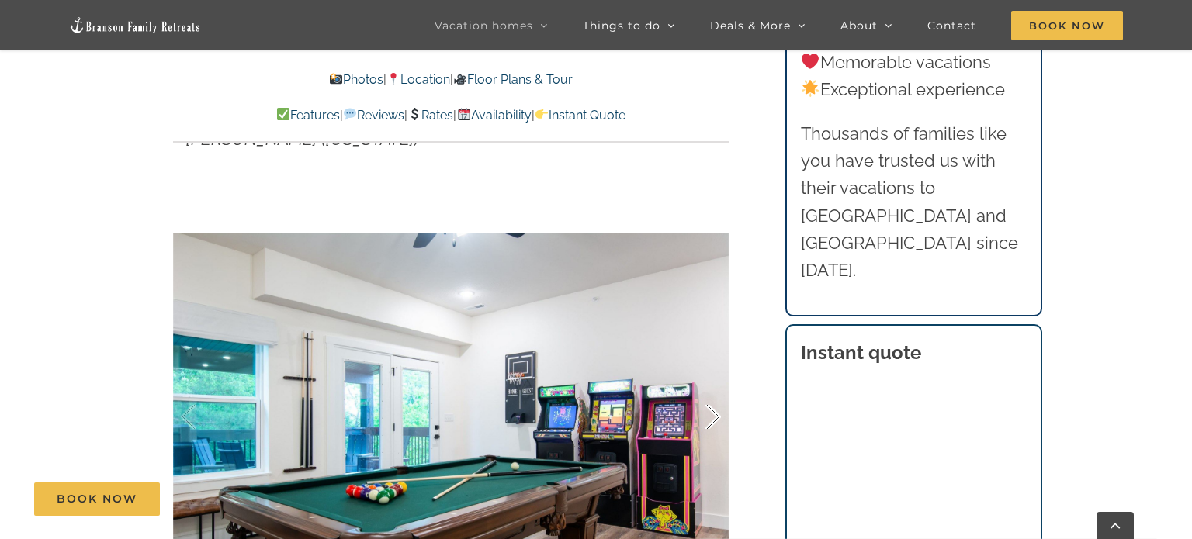
click at [715, 387] on div at bounding box center [697, 417] width 48 height 96
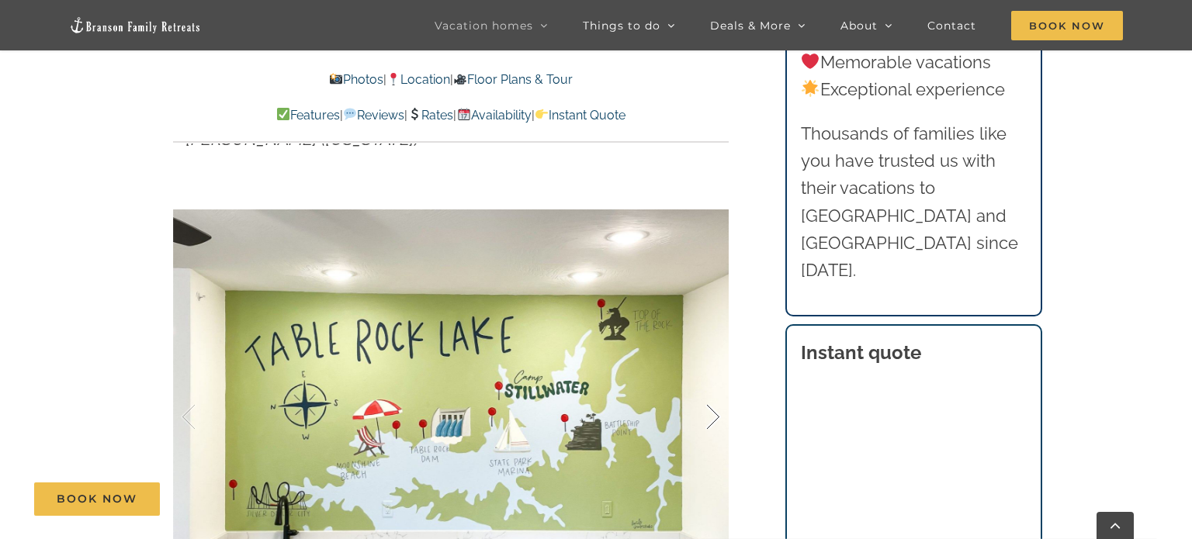
click at [715, 387] on div at bounding box center [697, 417] width 48 height 96
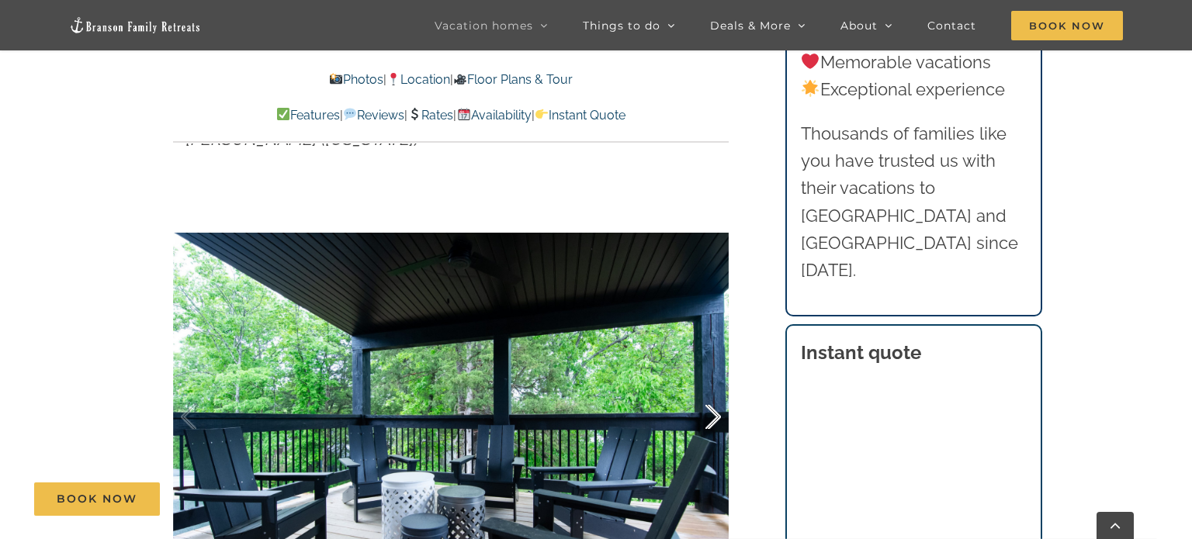
click at [715, 387] on div at bounding box center [697, 417] width 48 height 96
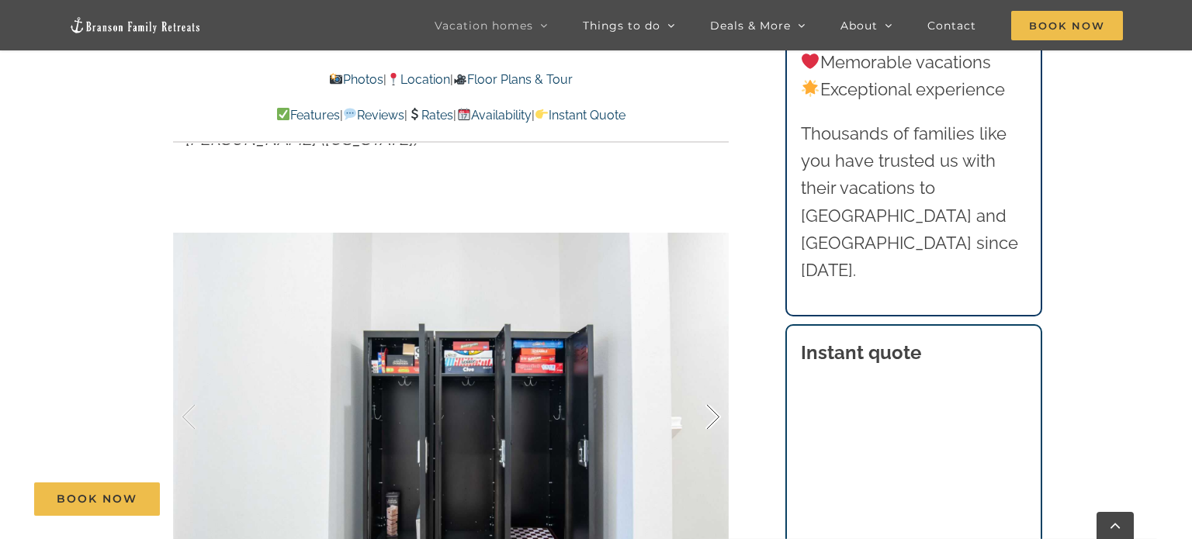
click at [715, 387] on div at bounding box center [697, 417] width 48 height 96
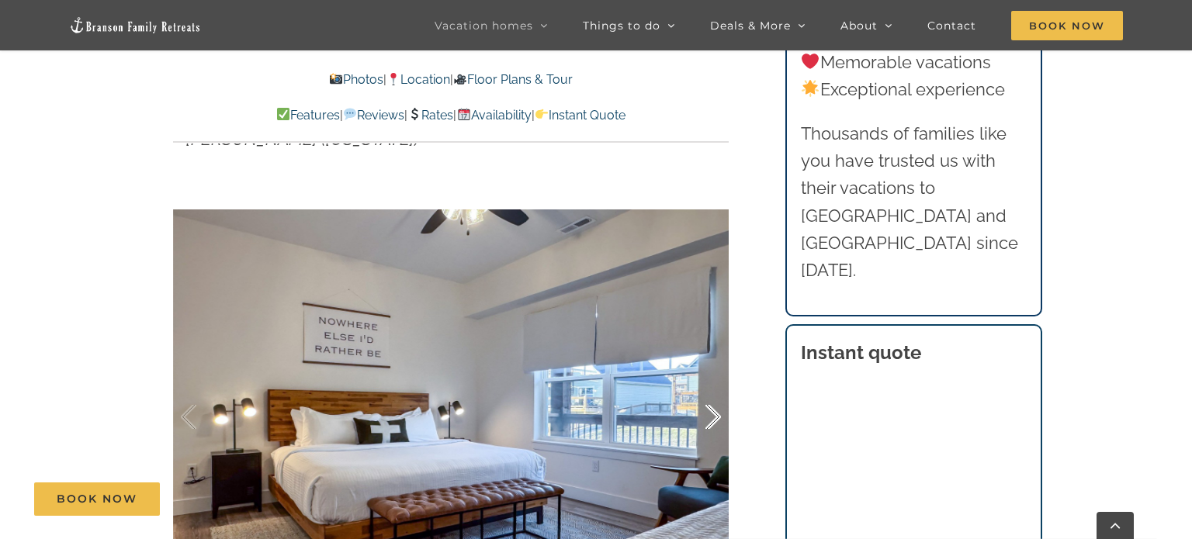
click at [715, 387] on div at bounding box center [697, 417] width 48 height 96
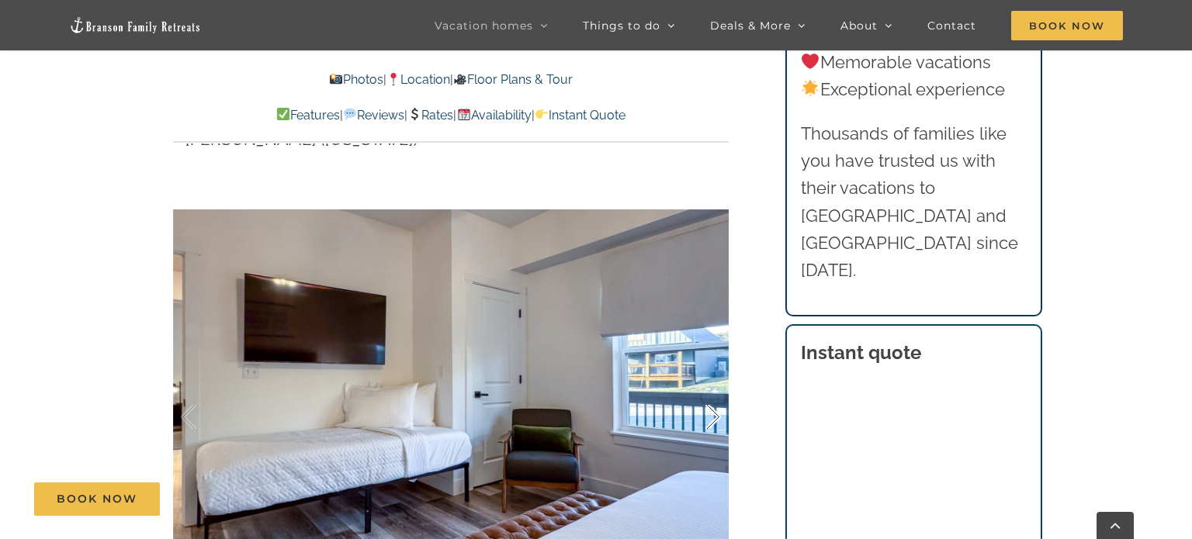
click at [715, 387] on div at bounding box center [697, 417] width 48 height 96
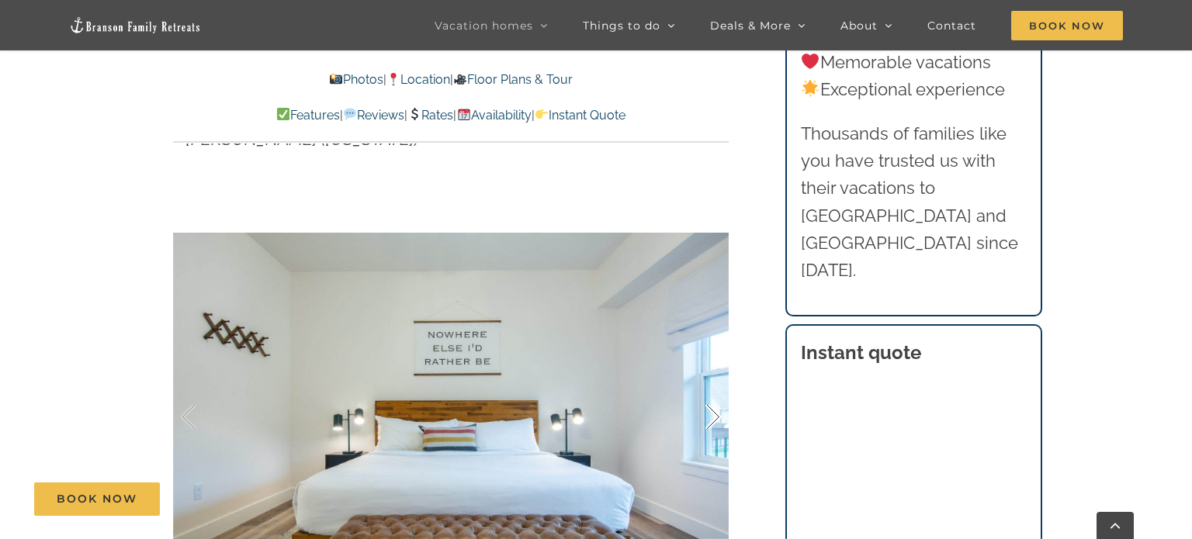
click at [715, 387] on div at bounding box center [697, 417] width 48 height 96
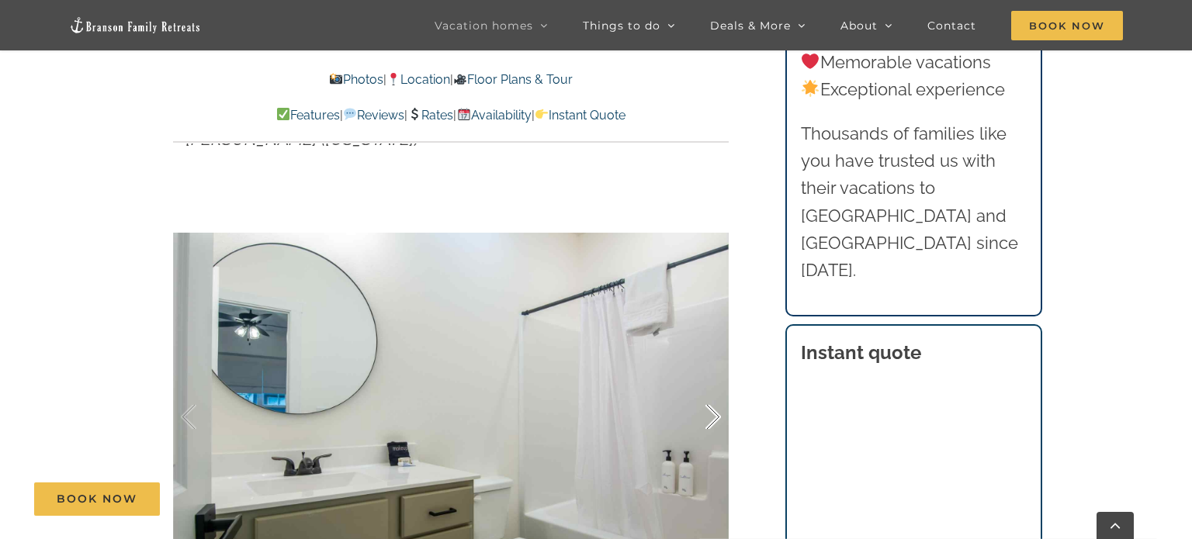
click at [715, 387] on div at bounding box center [697, 417] width 48 height 96
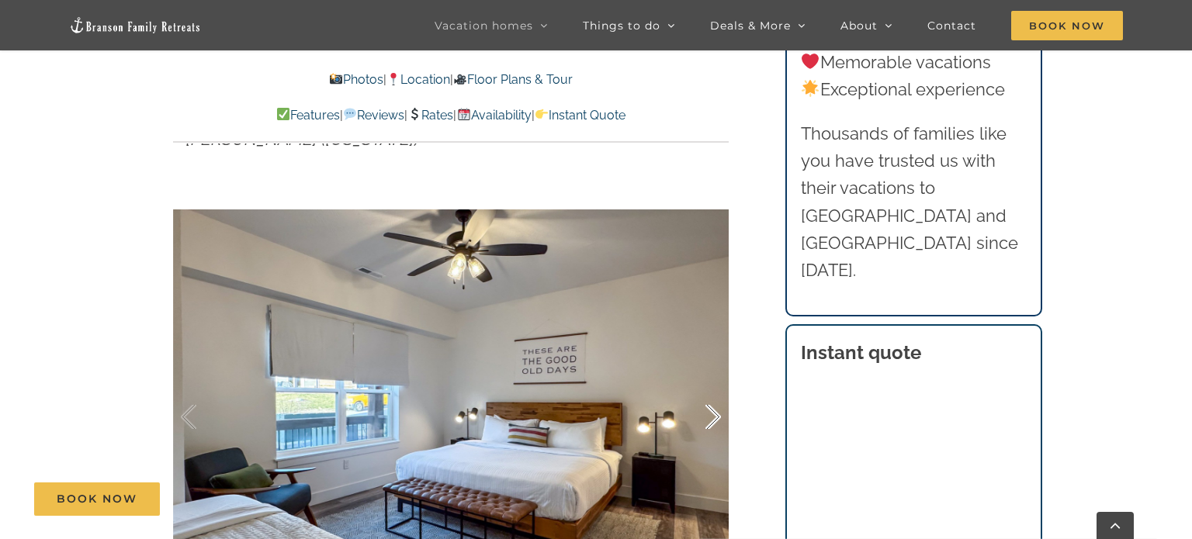
click at [715, 387] on div at bounding box center [697, 417] width 48 height 96
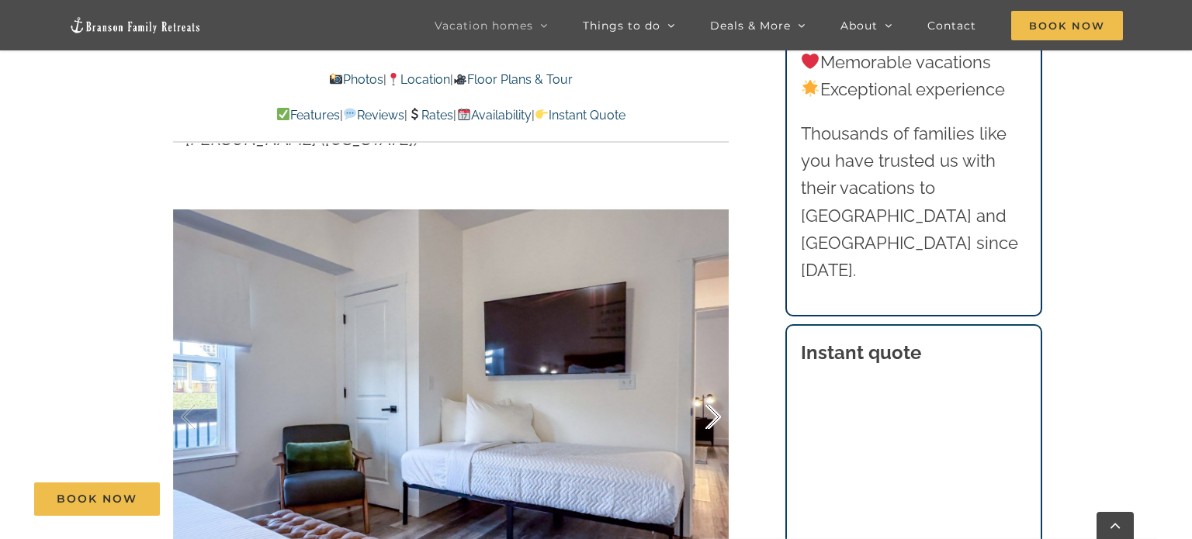
click at [715, 387] on div at bounding box center [697, 417] width 48 height 96
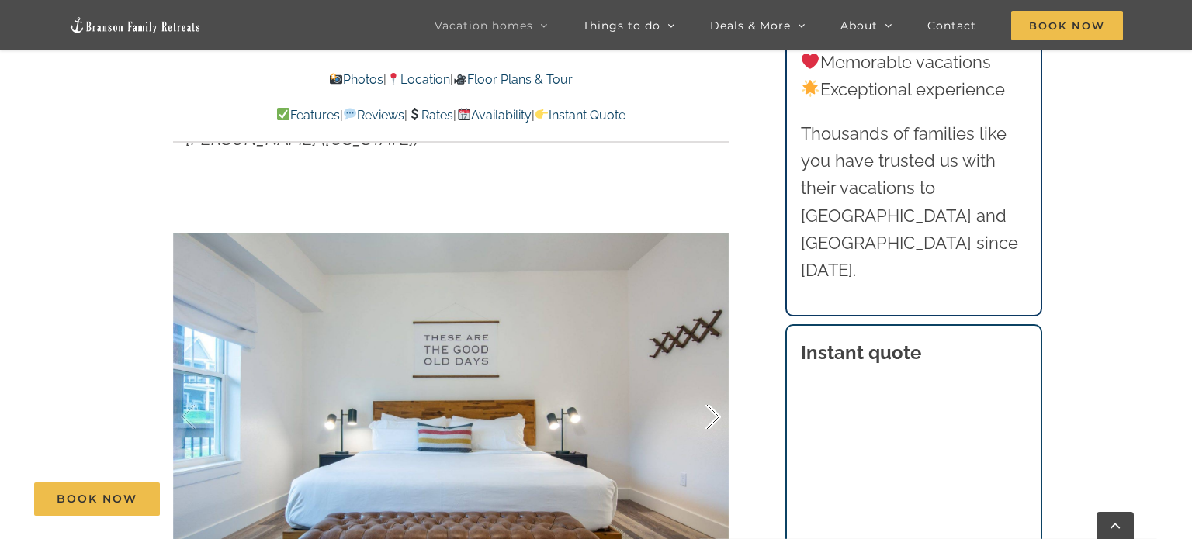
click at [715, 387] on div at bounding box center [697, 417] width 48 height 96
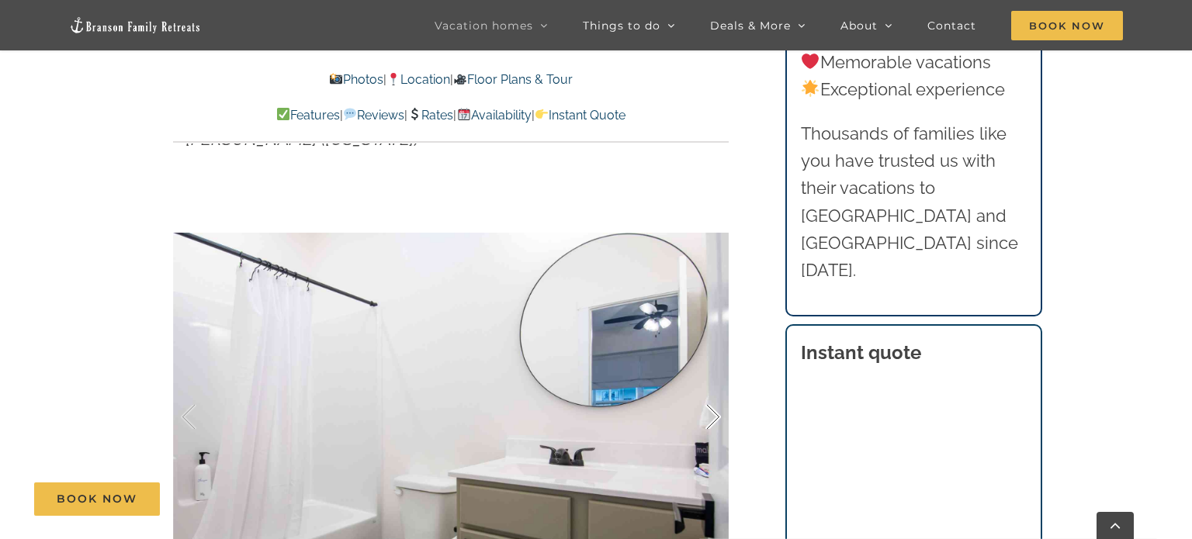
click at [715, 387] on div at bounding box center [697, 417] width 48 height 96
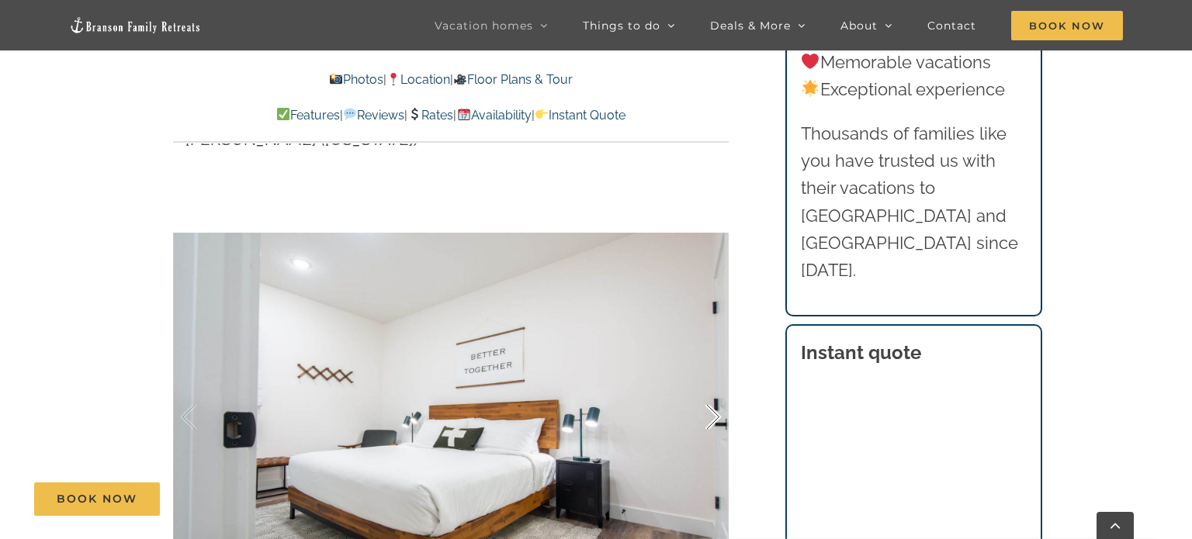
click at [715, 387] on div at bounding box center [697, 417] width 48 height 96
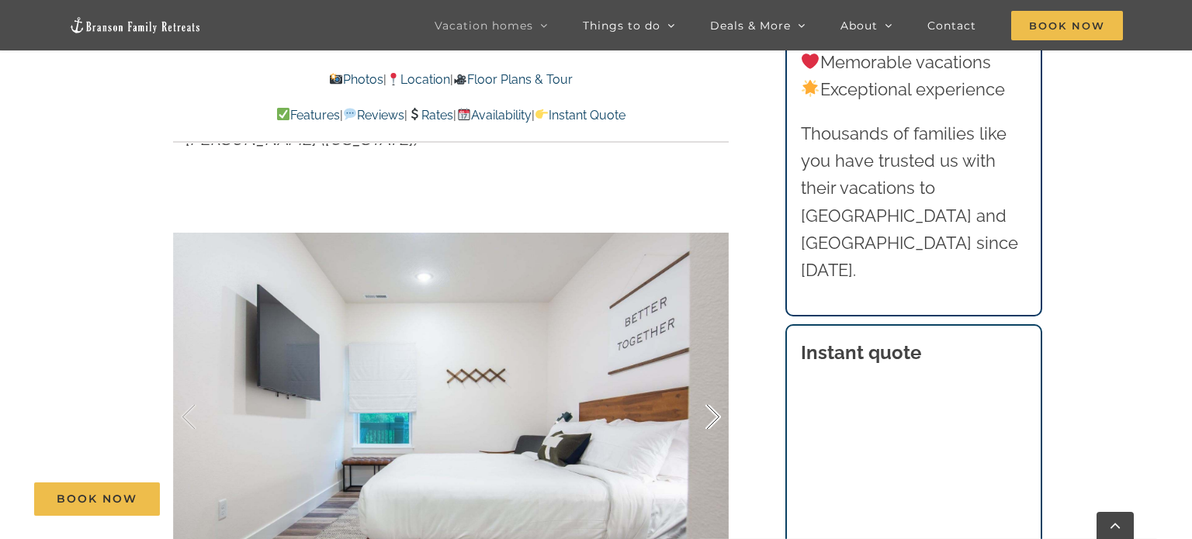
click at [715, 387] on div at bounding box center [697, 417] width 48 height 96
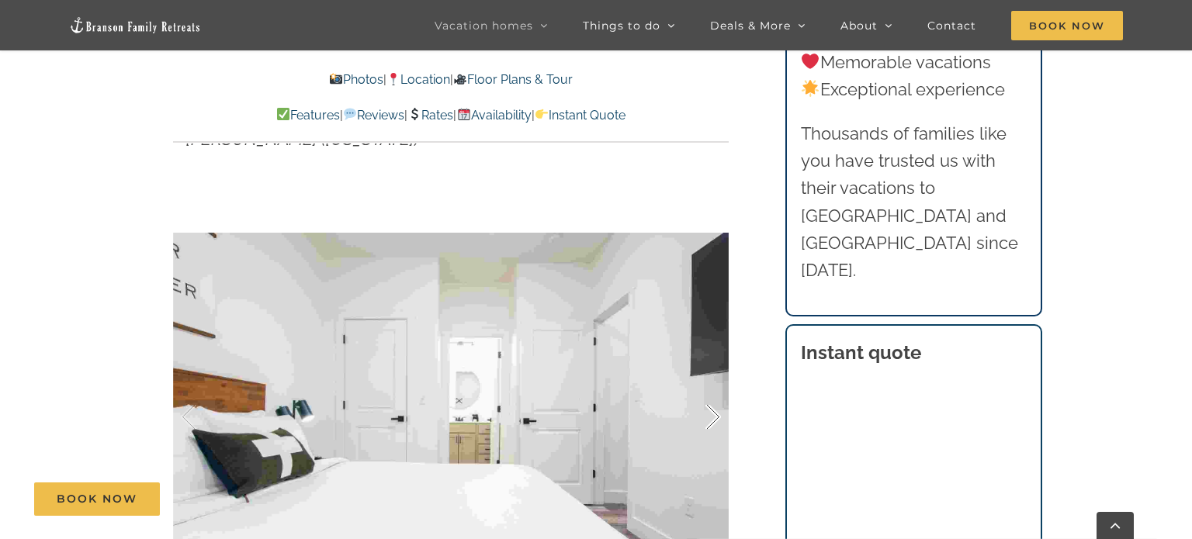
click at [715, 387] on div at bounding box center [697, 417] width 48 height 96
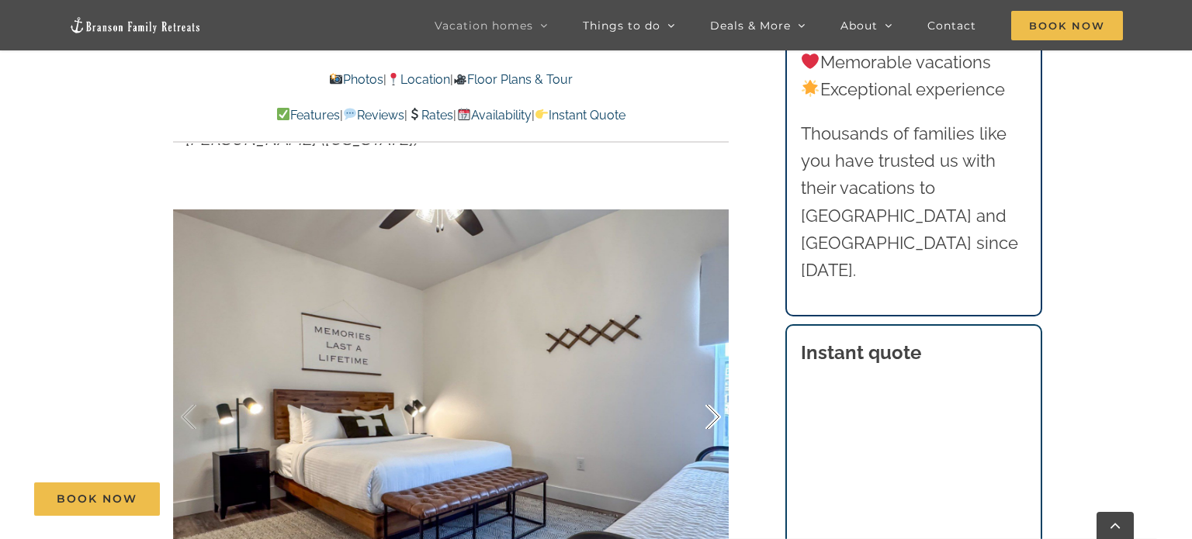
click at [715, 387] on div at bounding box center [697, 417] width 48 height 96
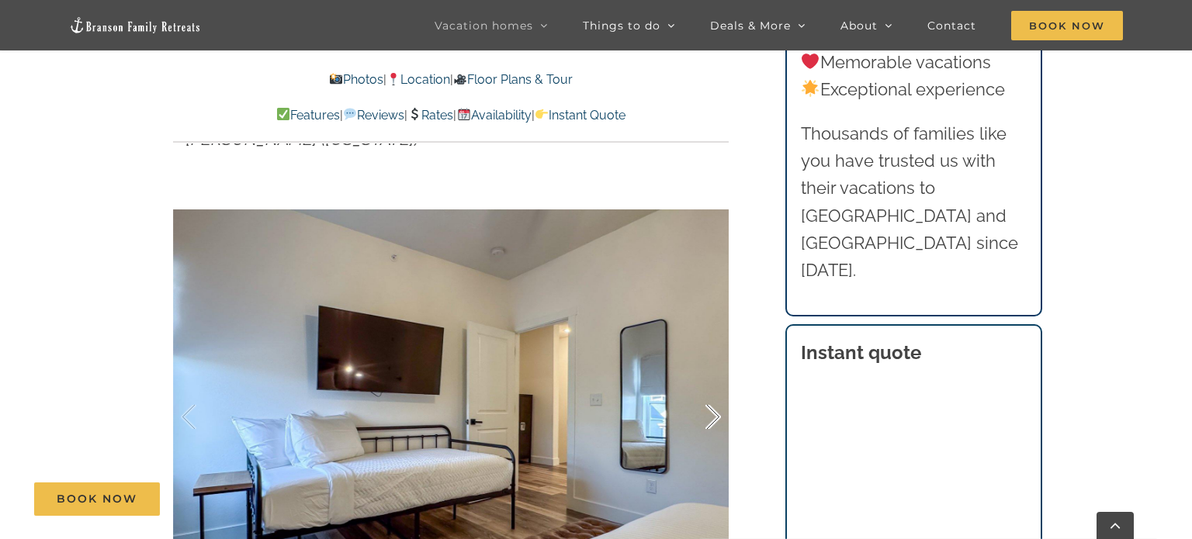
click at [715, 387] on div at bounding box center [697, 417] width 48 height 96
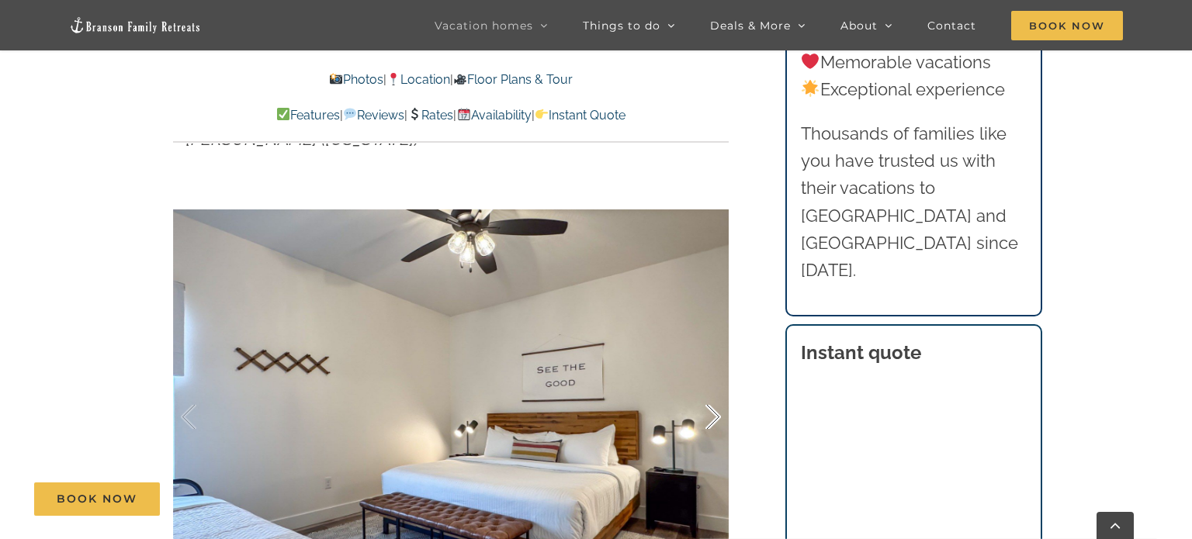
click at [715, 387] on div at bounding box center [697, 417] width 48 height 96
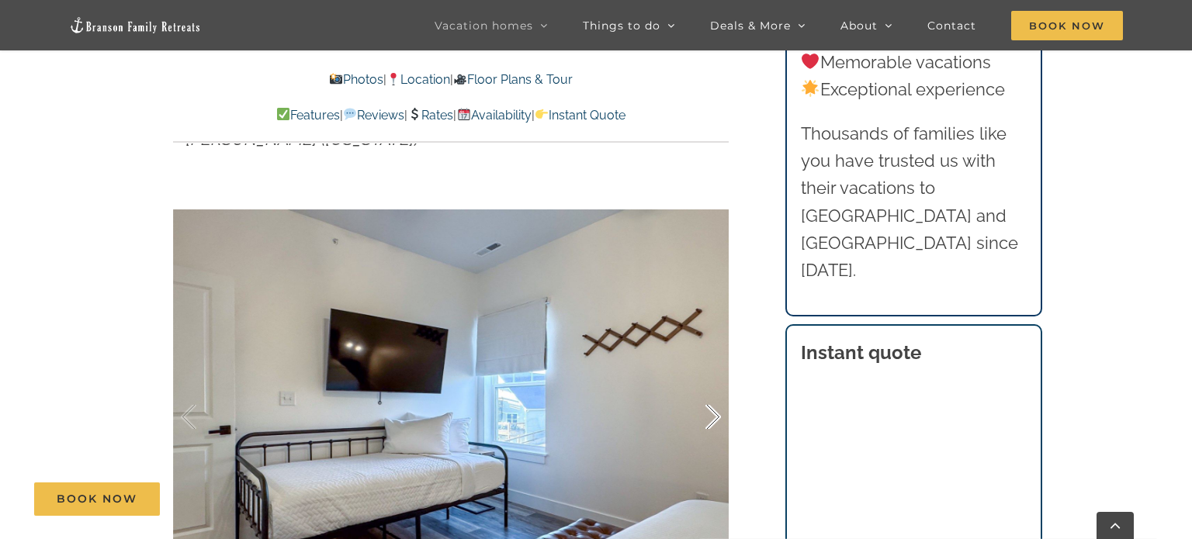
click at [707, 378] on div at bounding box center [697, 417] width 48 height 96
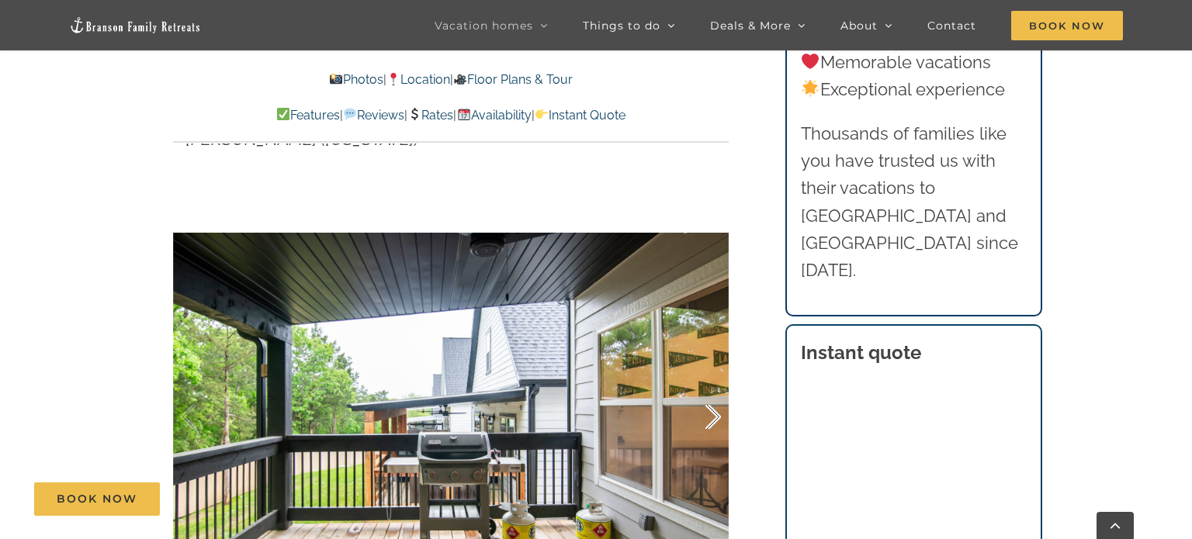
click at [707, 378] on div at bounding box center [697, 417] width 48 height 96
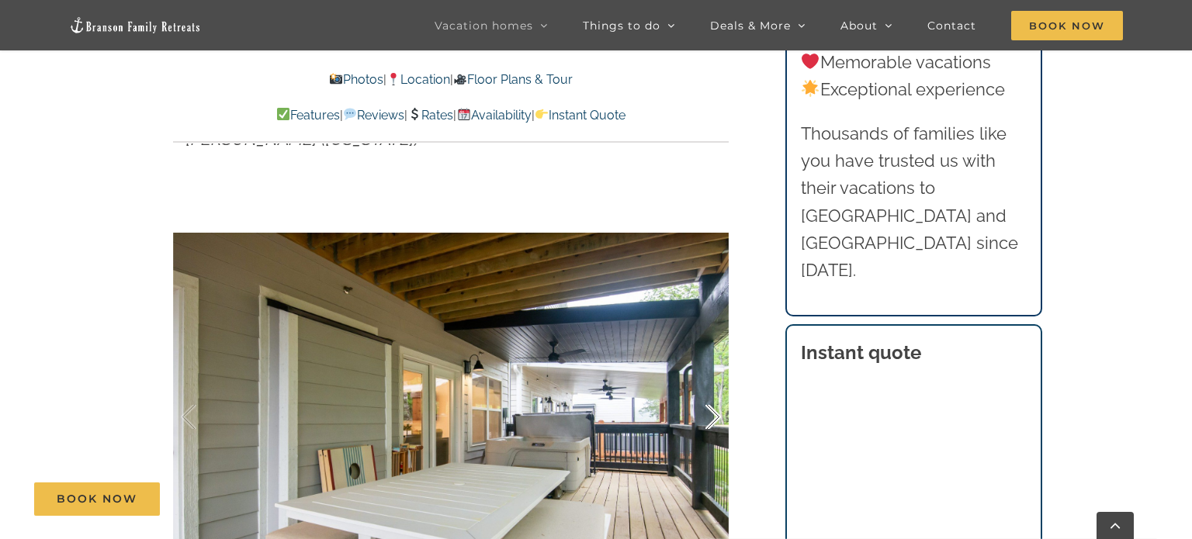
click at [707, 378] on div at bounding box center [697, 417] width 48 height 96
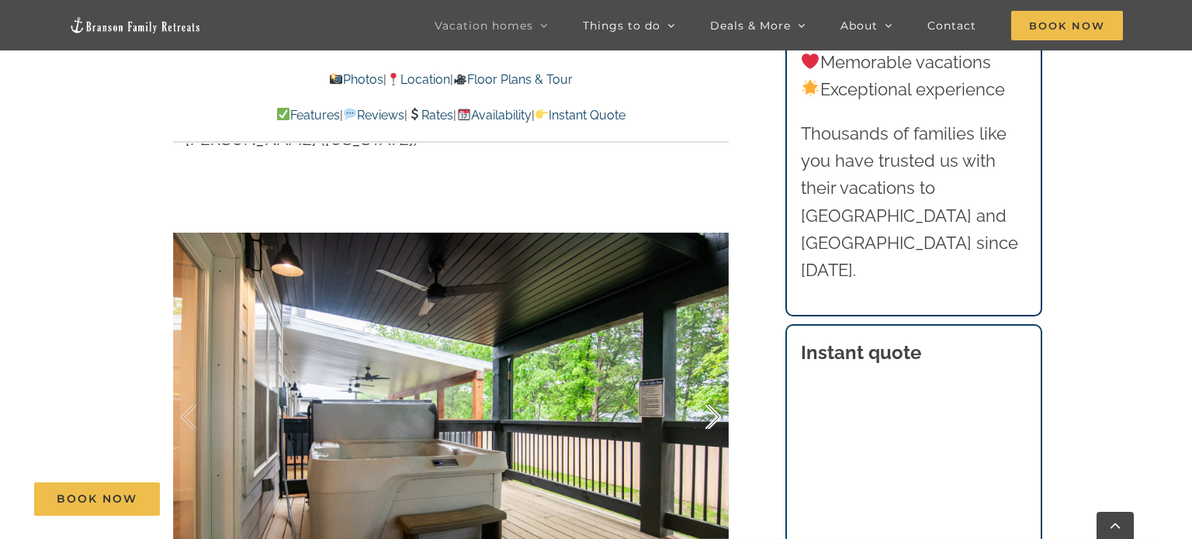
click at [707, 378] on div at bounding box center [697, 417] width 48 height 96
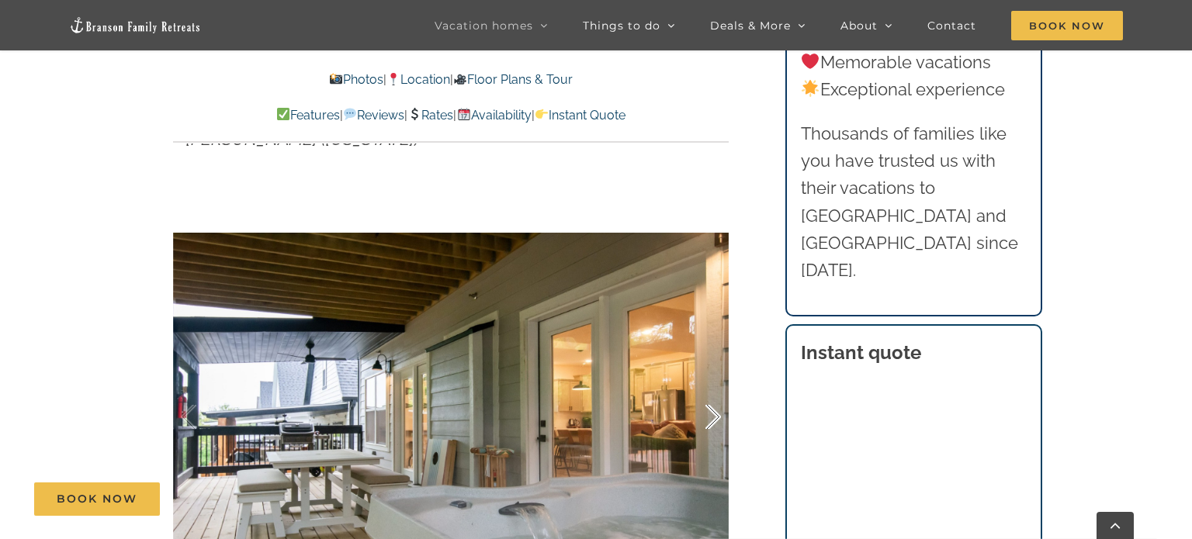
click at [707, 378] on div at bounding box center [697, 417] width 48 height 96
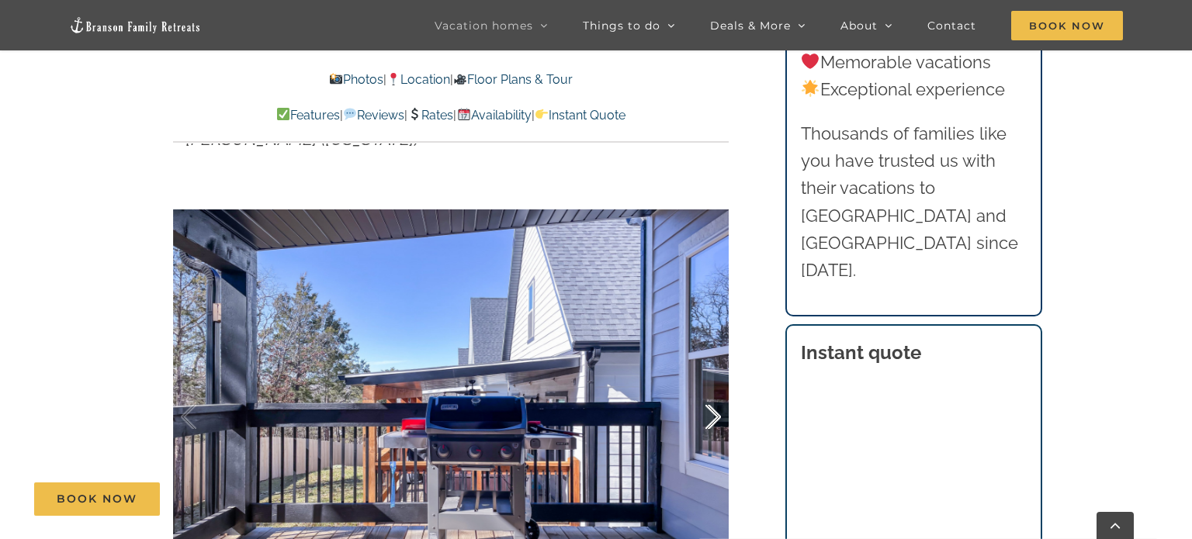
click at [707, 378] on div at bounding box center [697, 417] width 48 height 96
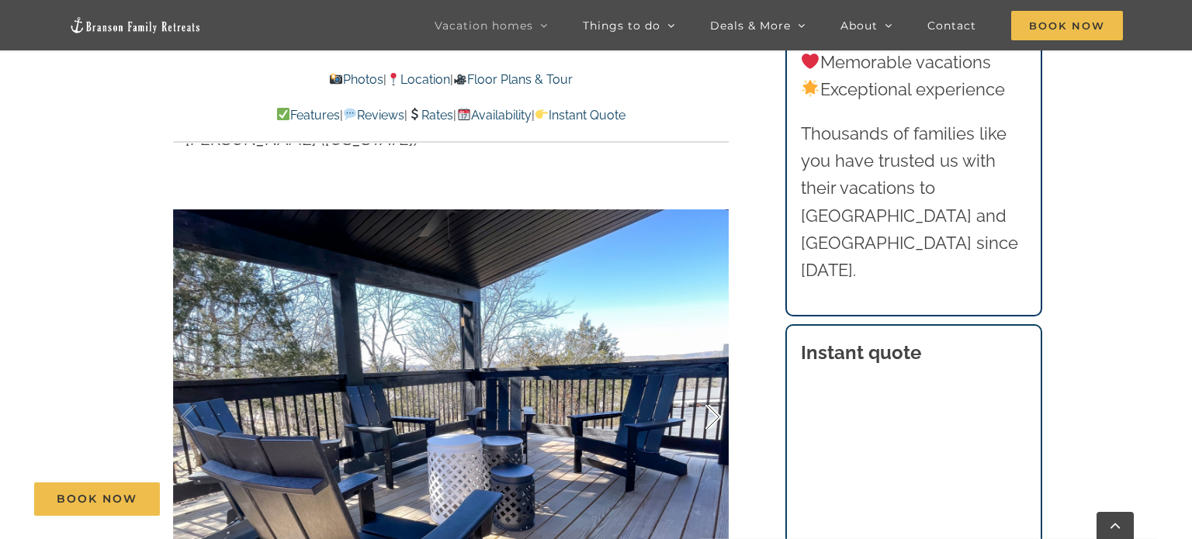
click at [707, 378] on div at bounding box center [697, 417] width 48 height 96
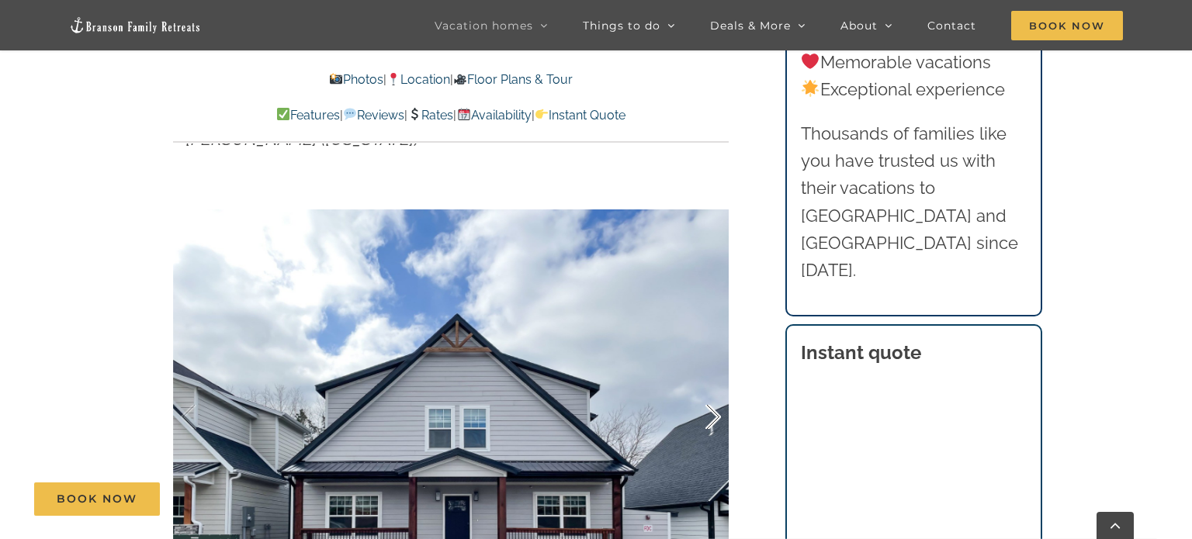
click at [707, 378] on div at bounding box center [697, 417] width 48 height 96
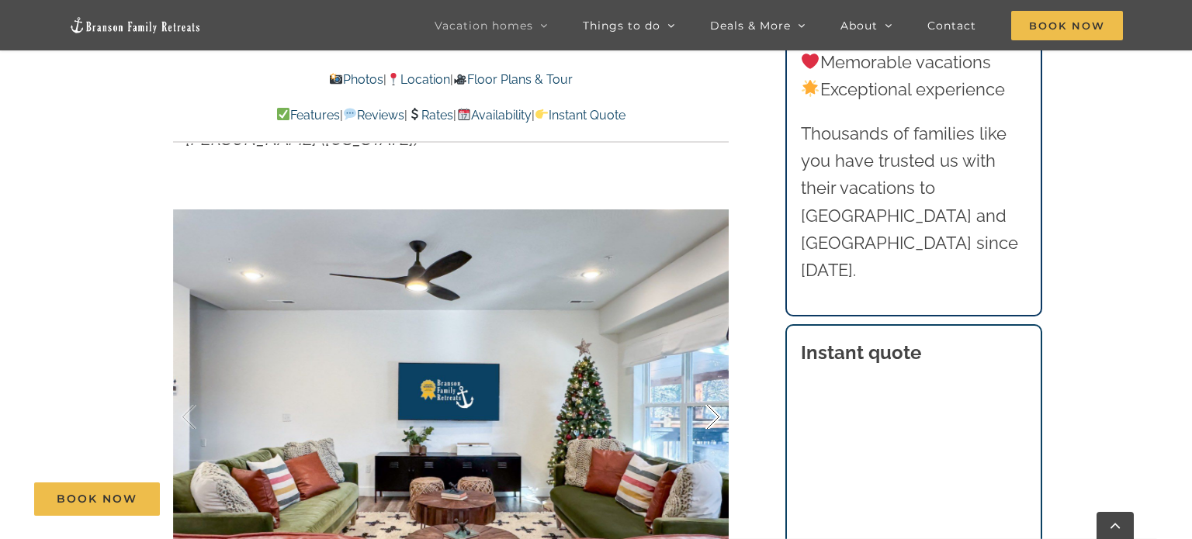
click at [707, 378] on div at bounding box center [697, 417] width 48 height 96
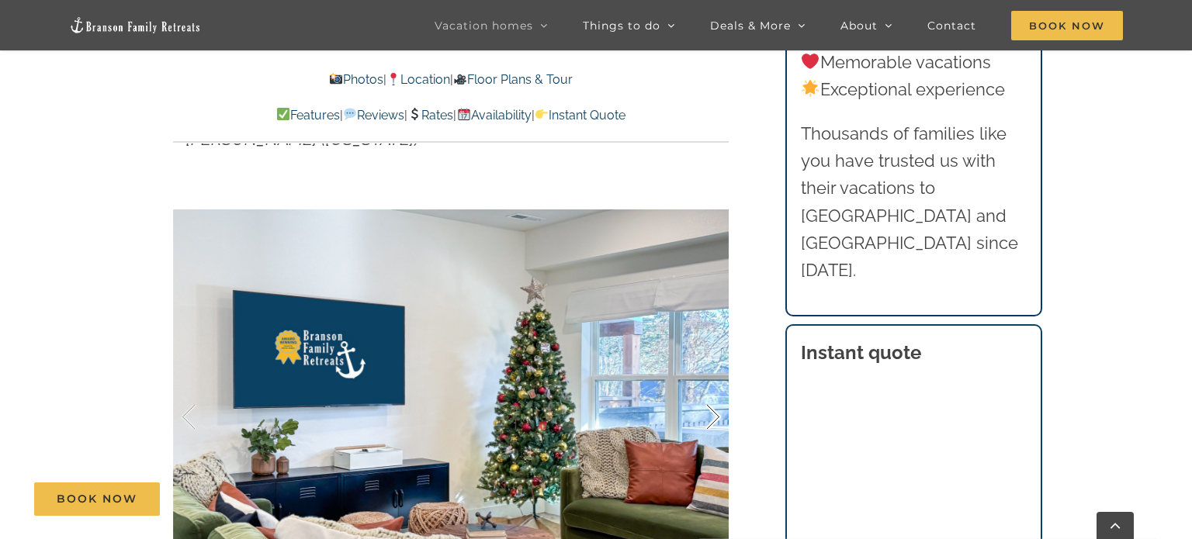
click at [707, 378] on div at bounding box center [697, 417] width 48 height 96
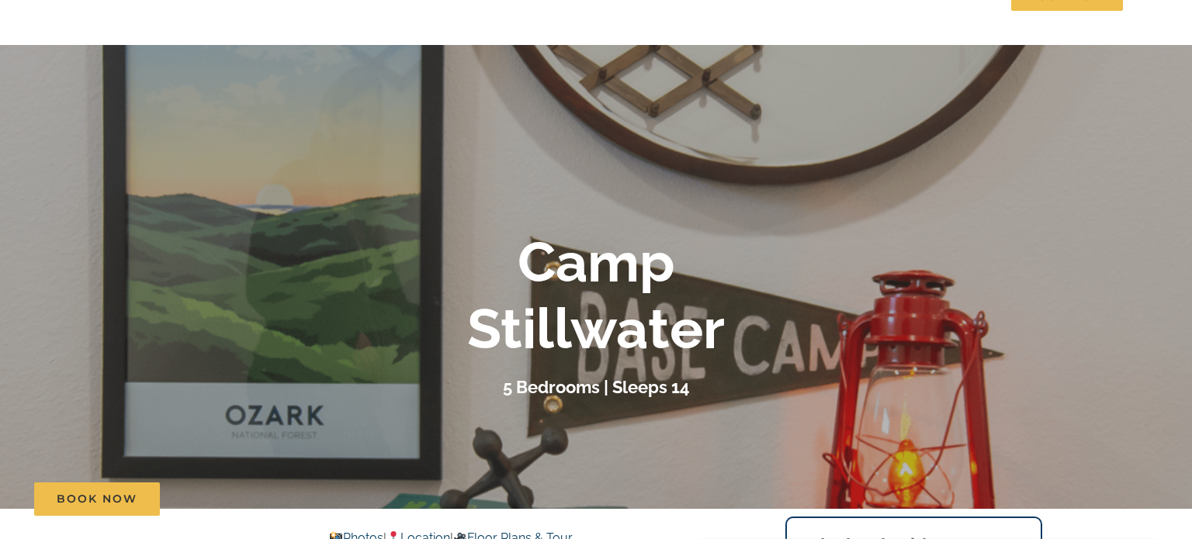
scroll to position [0, 0]
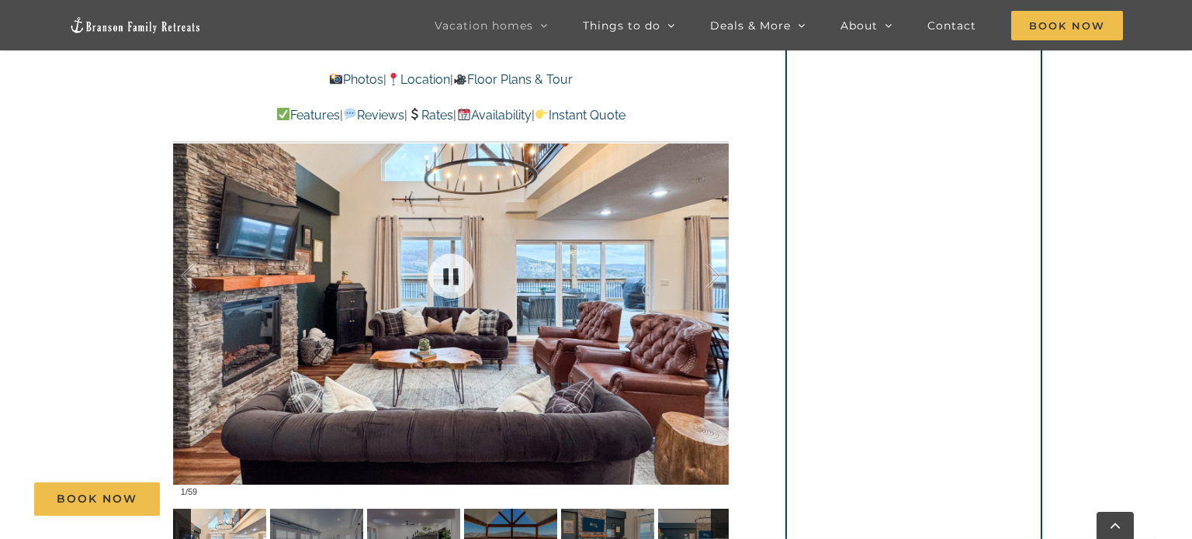
scroll to position [1140, 0]
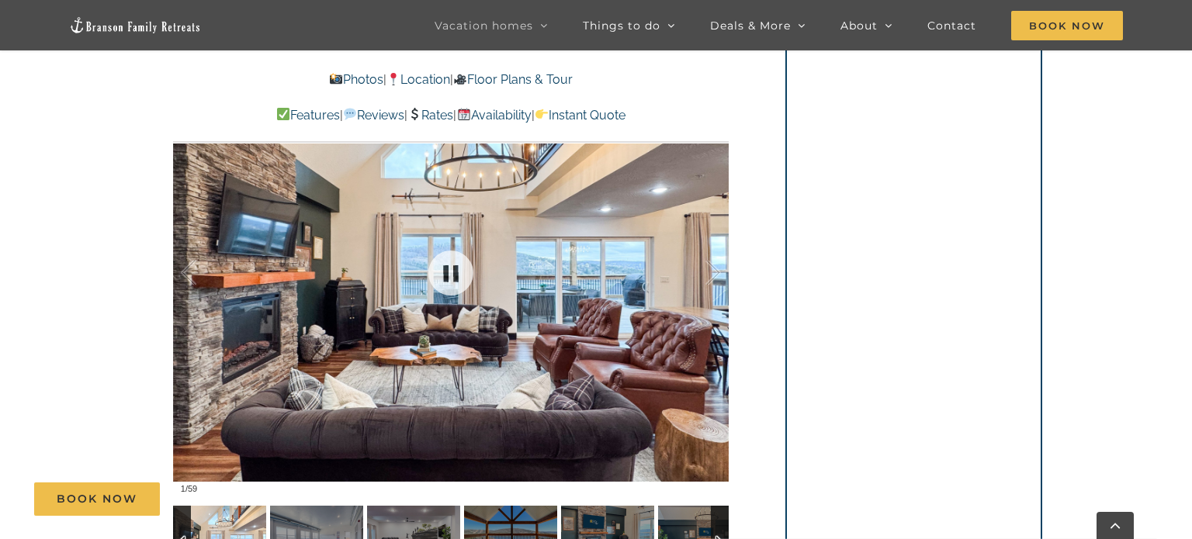
click at [515, 321] on div at bounding box center [451, 273] width 556 height 456
click at [709, 279] on div at bounding box center [697, 273] width 48 height 96
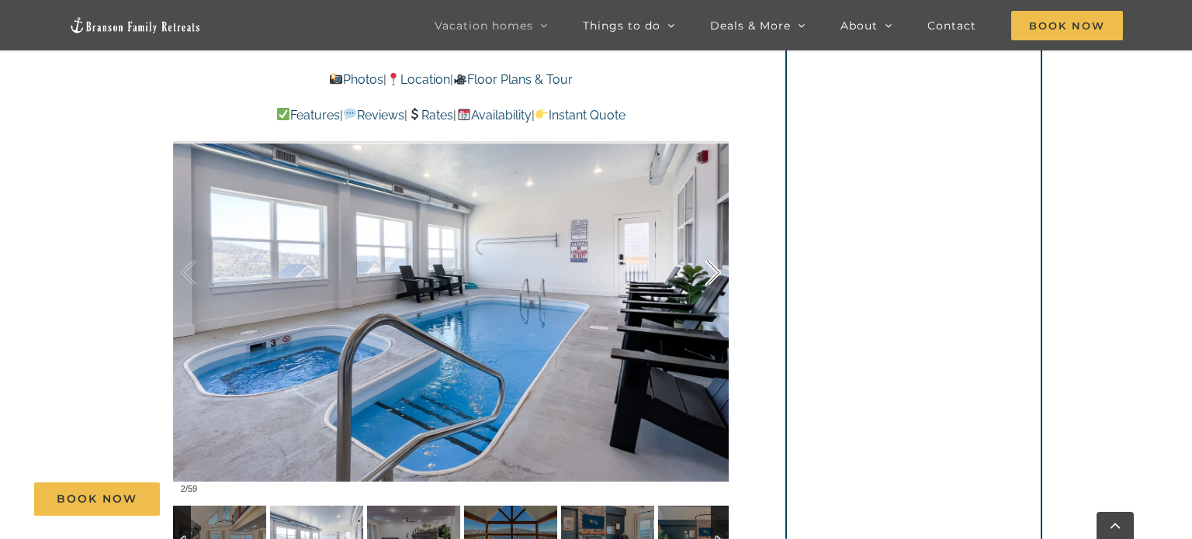
click at [709, 279] on div at bounding box center [697, 273] width 48 height 96
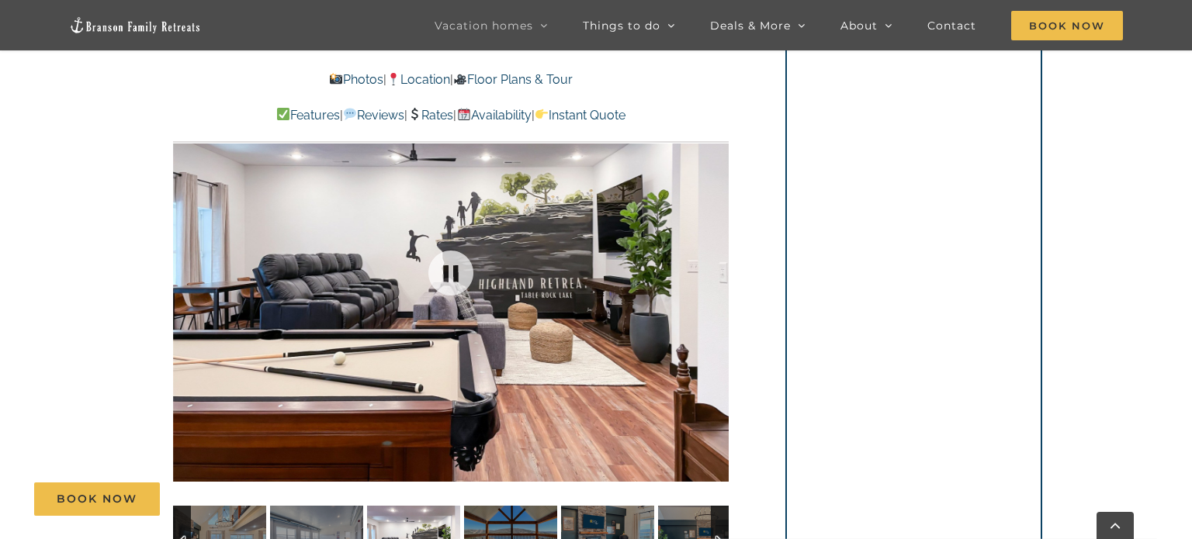
click at [709, 279] on div at bounding box center [451, 273] width 556 height 456
click at [713, 273] on div at bounding box center [697, 273] width 48 height 96
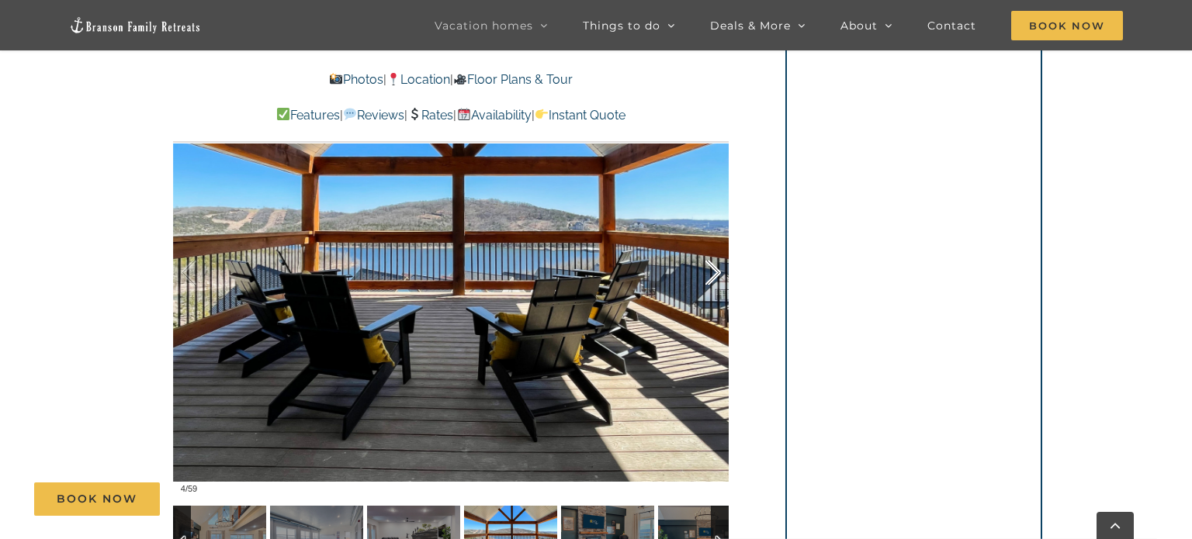
click at [713, 273] on div at bounding box center [697, 273] width 48 height 96
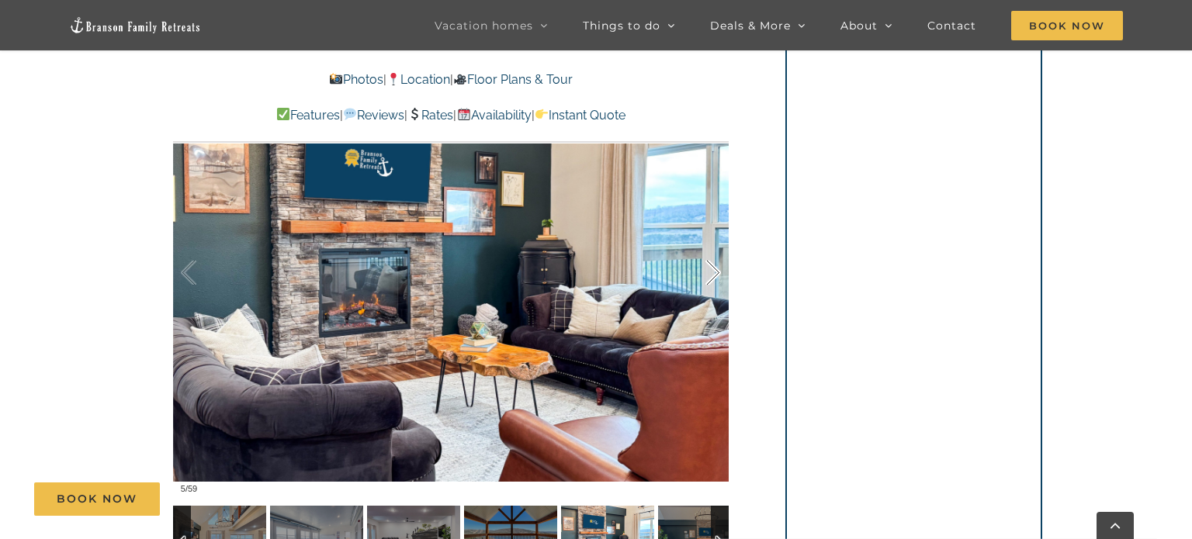
click at [713, 273] on div at bounding box center [697, 273] width 48 height 96
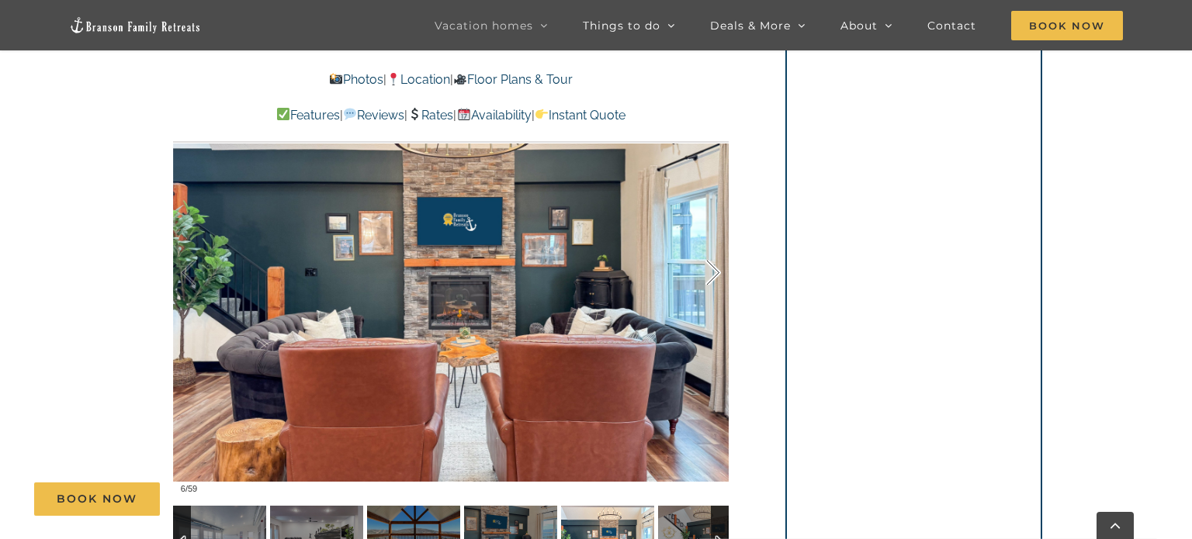
click at [713, 273] on div at bounding box center [697, 273] width 48 height 96
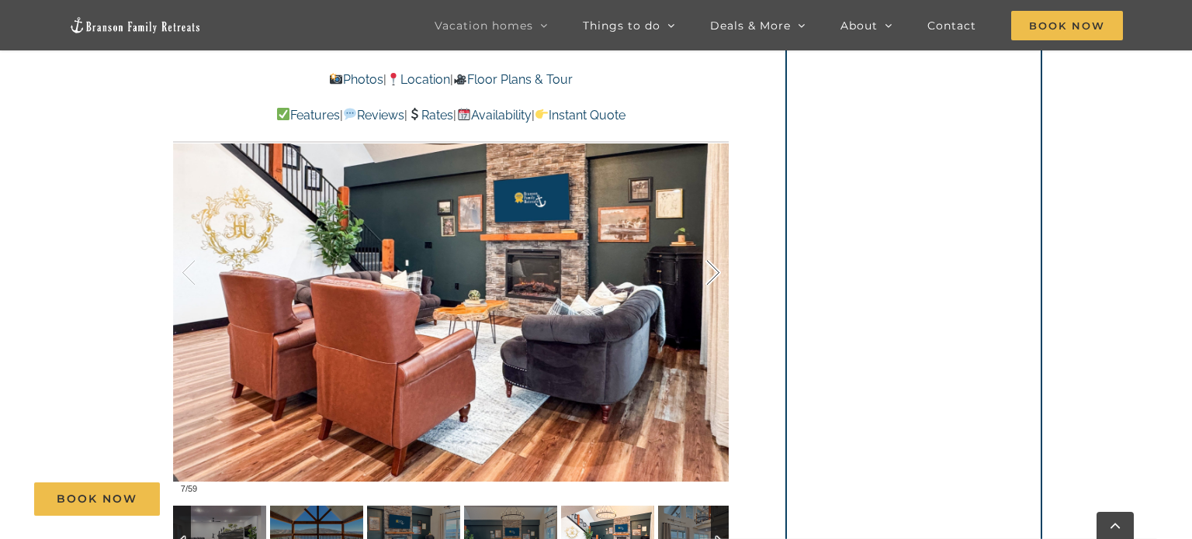
click at [713, 273] on div at bounding box center [697, 273] width 48 height 96
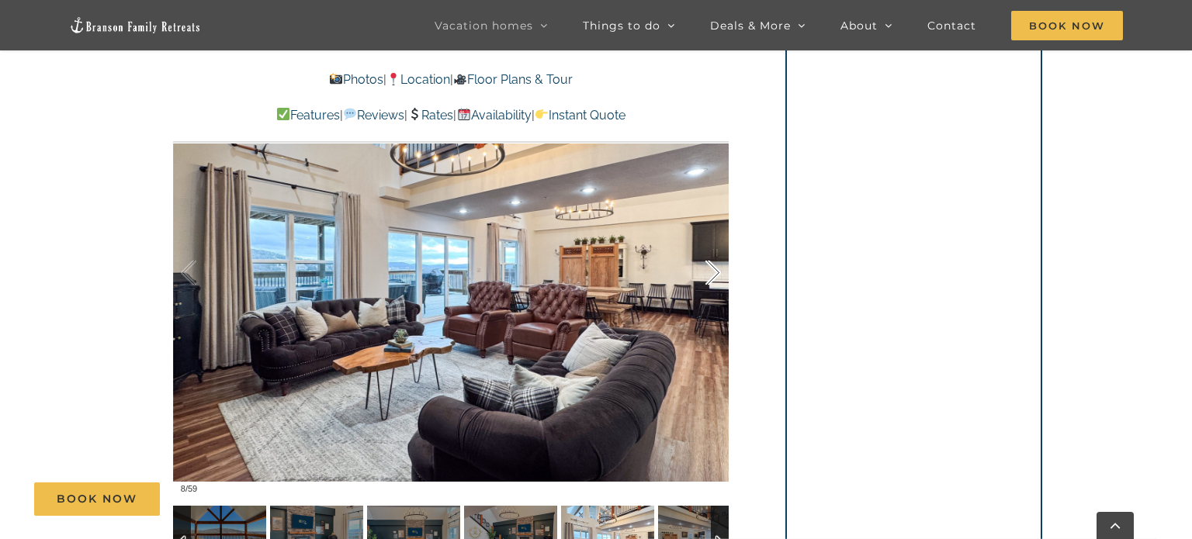
click at [713, 273] on div at bounding box center [697, 273] width 48 height 96
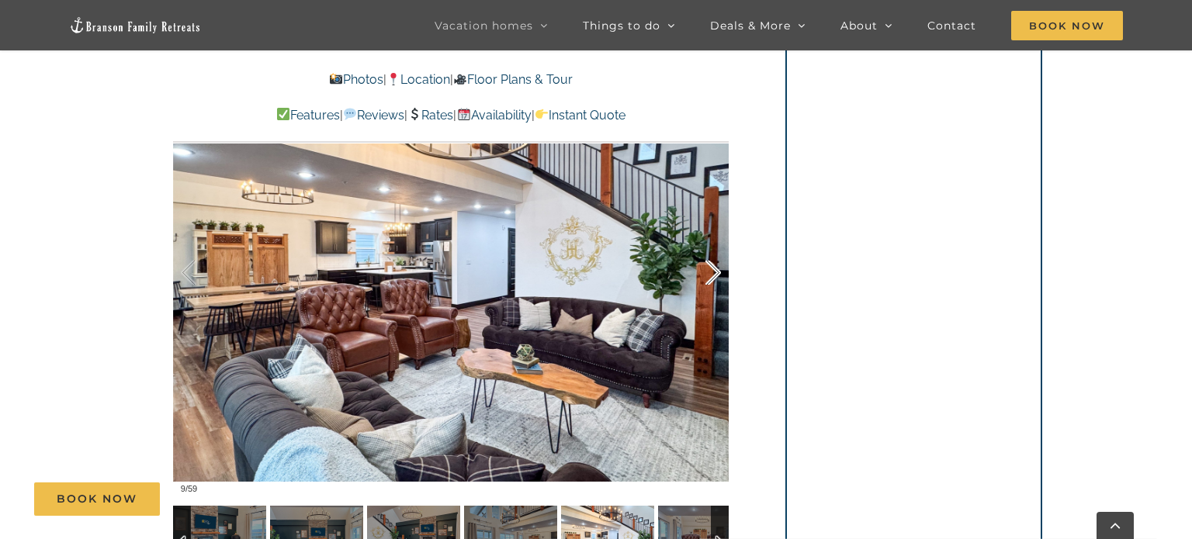
click at [713, 273] on div at bounding box center [697, 273] width 48 height 96
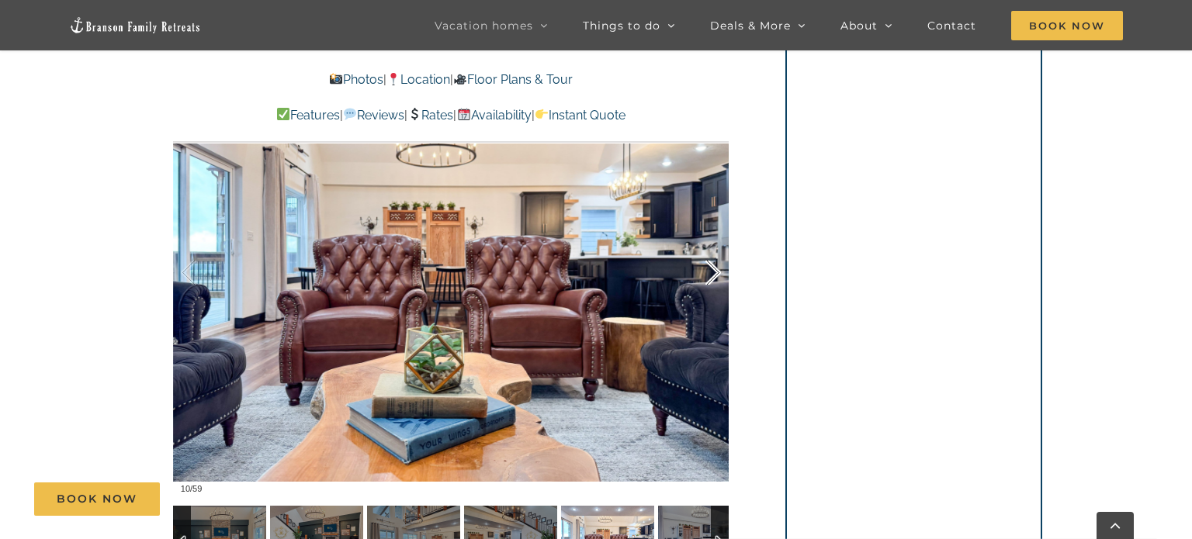
click at [713, 273] on div at bounding box center [697, 273] width 48 height 96
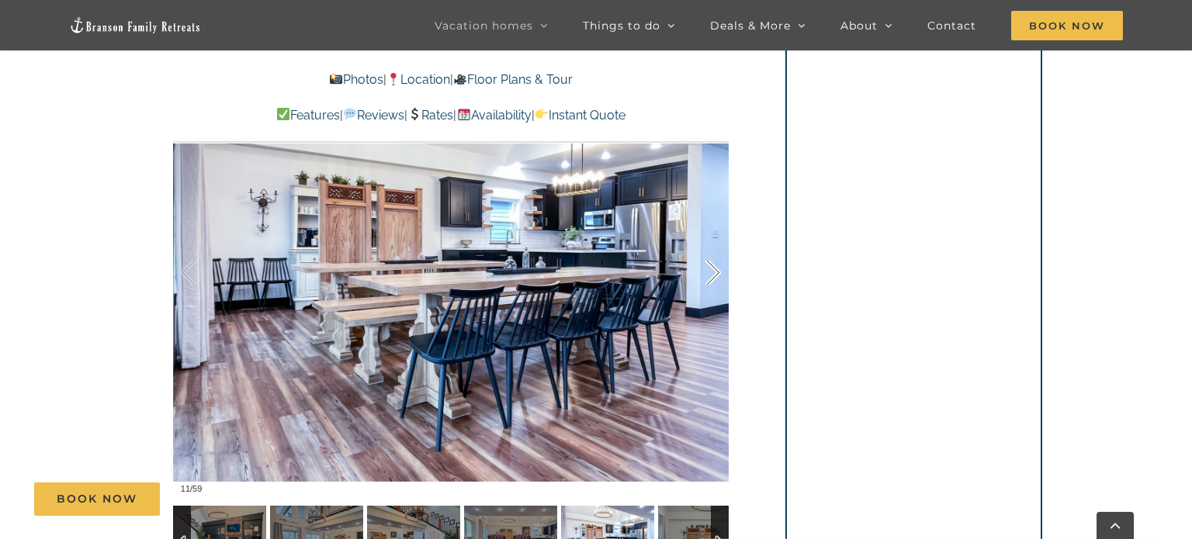
click at [713, 273] on div at bounding box center [697, 273] width 48 height 96
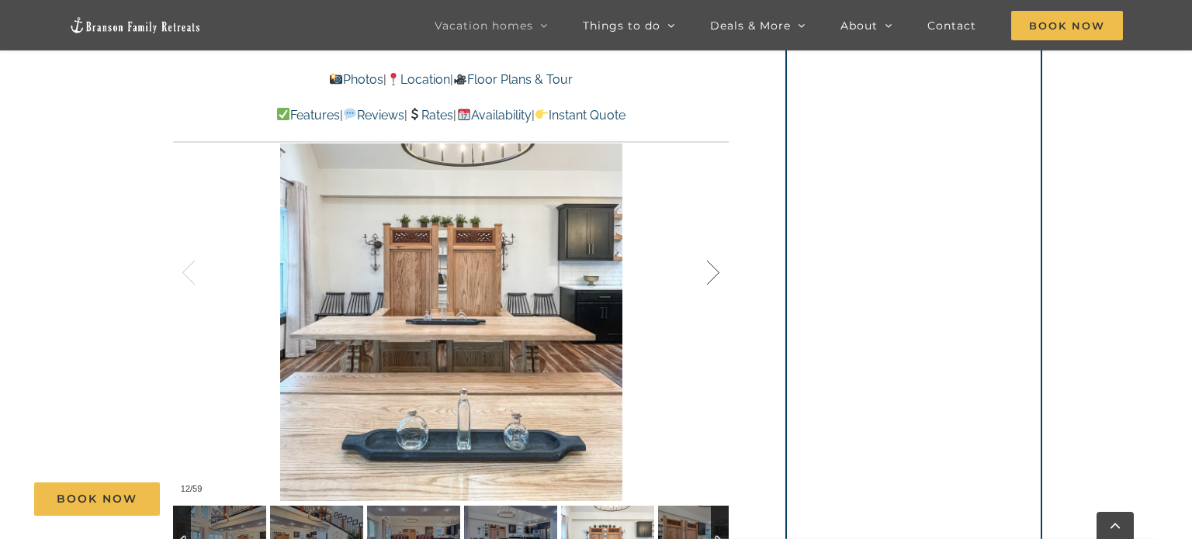
click at [713, 273] on div at bounding box center [697, 273] width 48 height 96
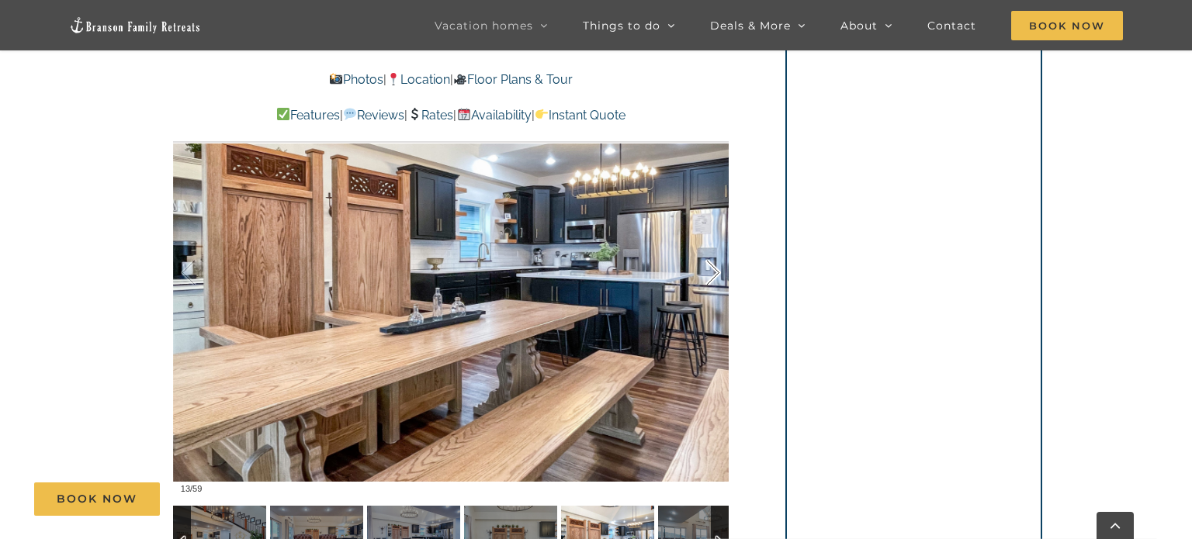
click at [713, 273] on div at bounding box center [697, 273] width 48 height 96
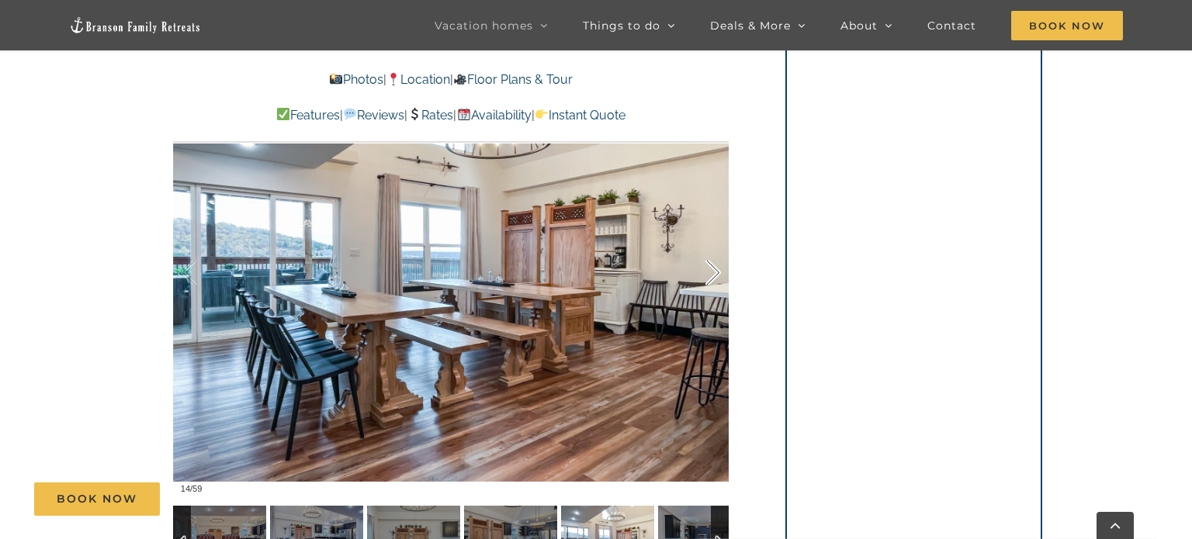
click at [713, 273] on div at bounding box center [697, 273] width 48 height 96
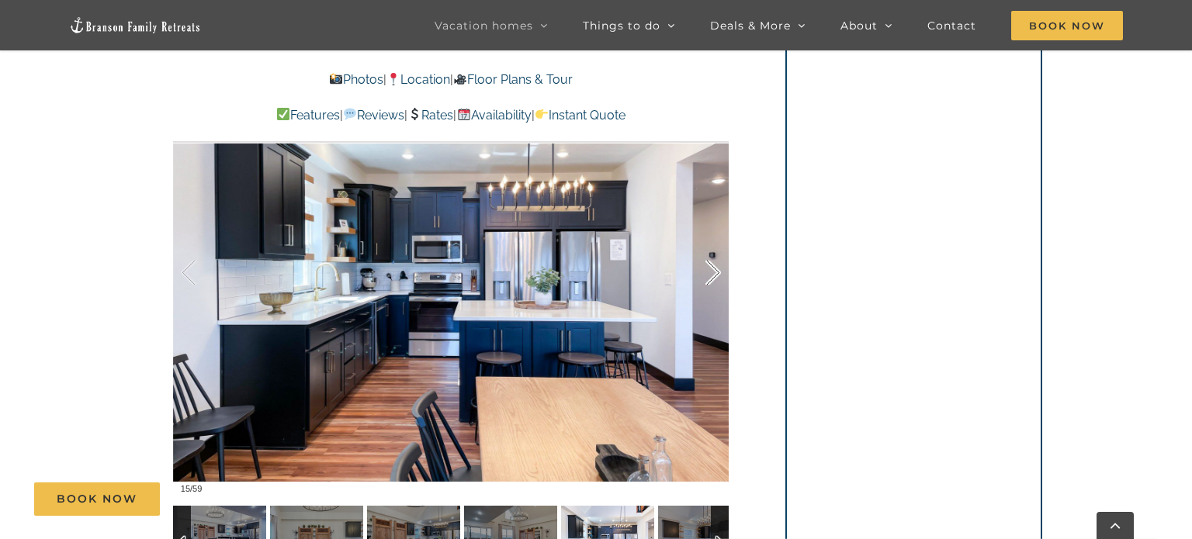
click at [713, 273] on div at bounding box center [697, 273] width 48 height 96
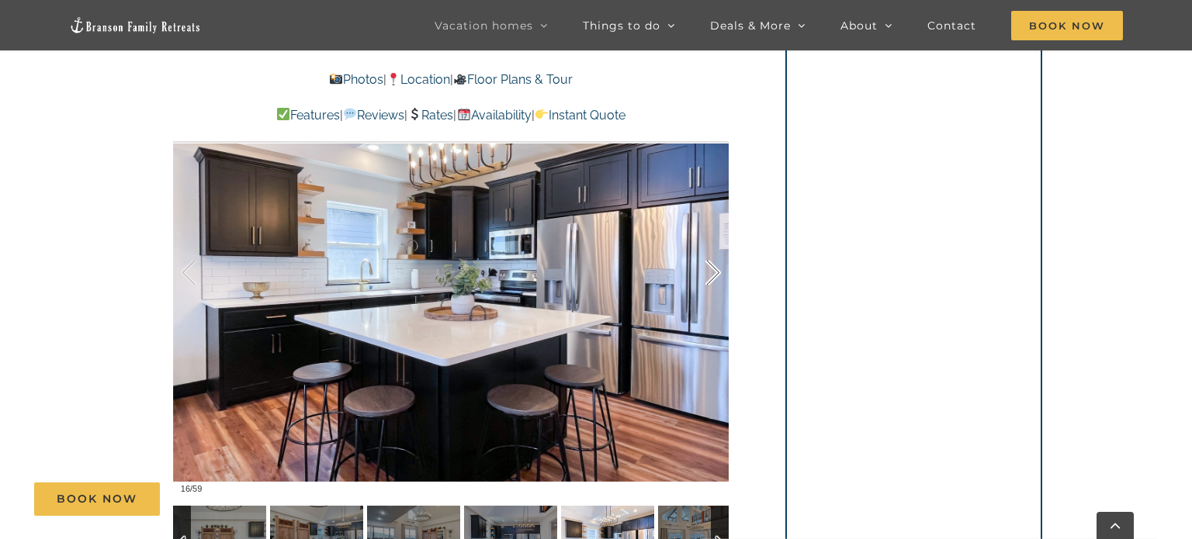
click at [713, 273] on div at bounding box center [697, 273] width 48 height 96
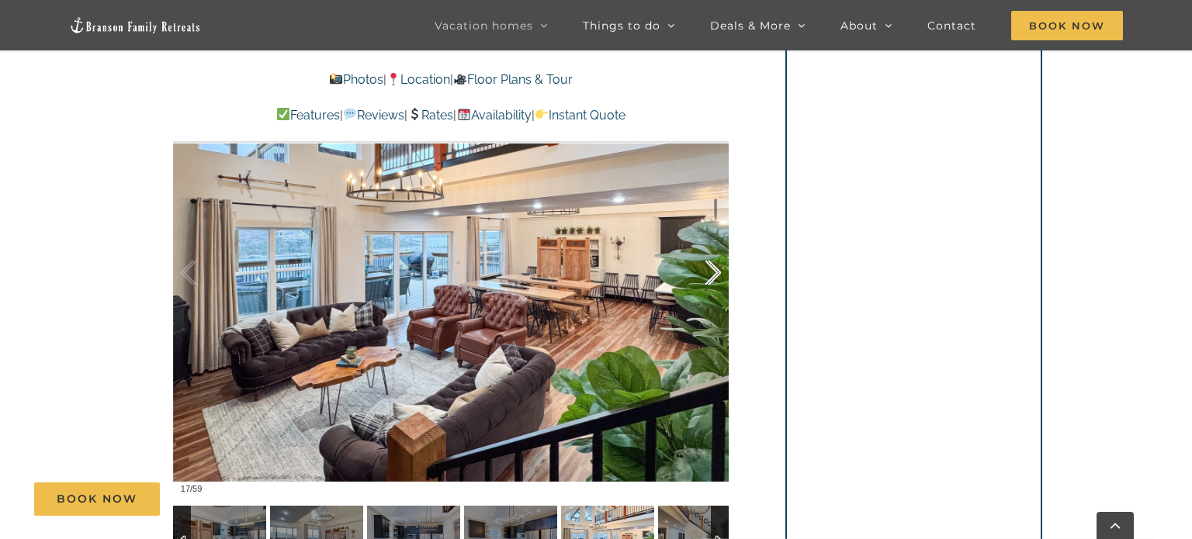
click at [713, 273] on div at bounding box center [697, 273] width 48 height 96
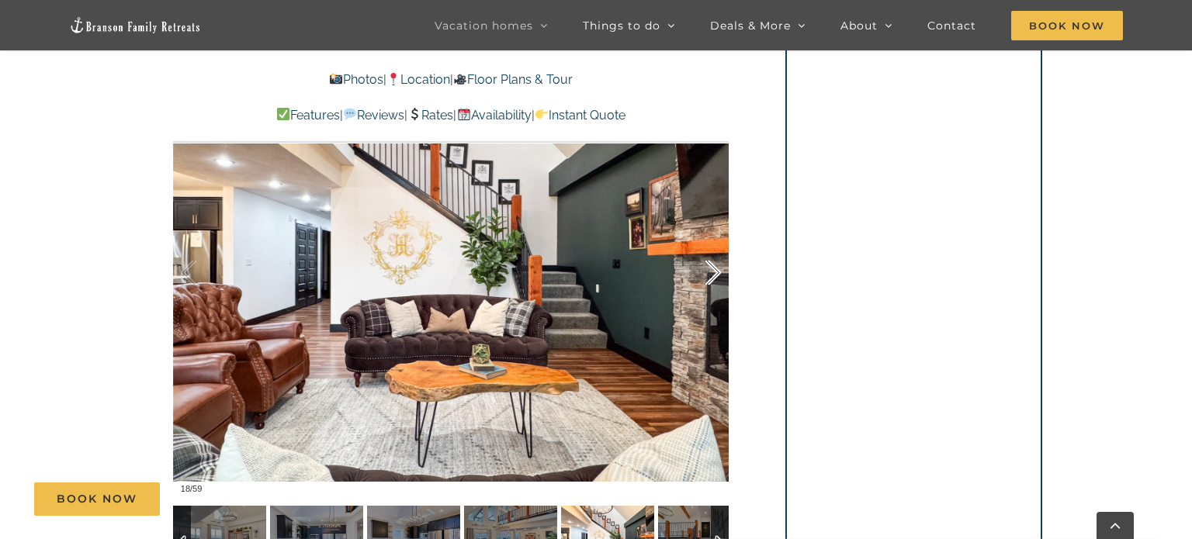
click at [713, 273] on div at bounding box center [697, 273] width 48 height 96
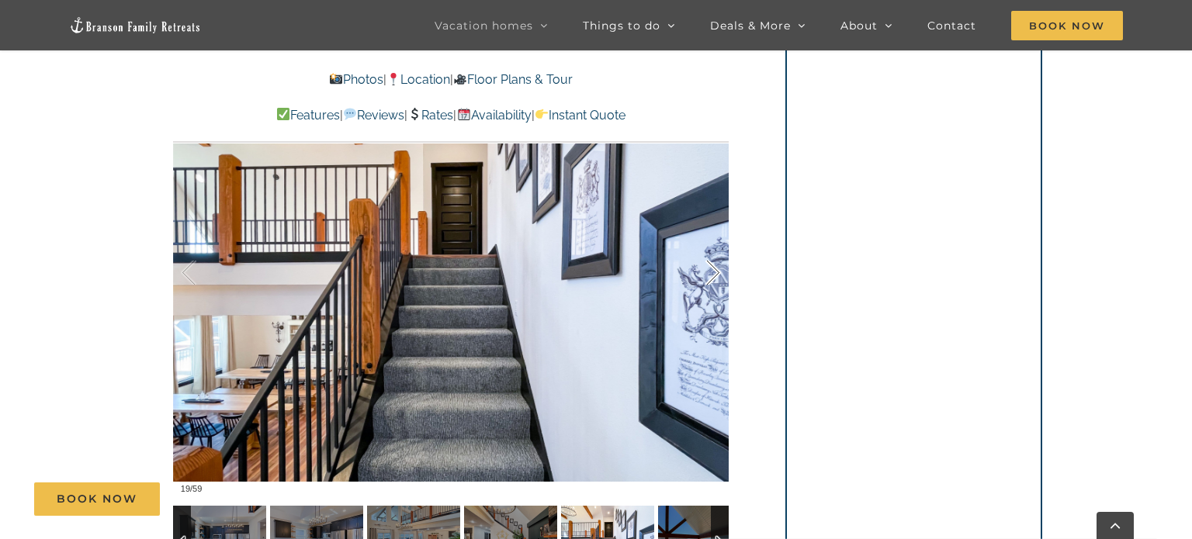
click at [713, 273] on div at bounding box center [697, 273] width 48 height 96
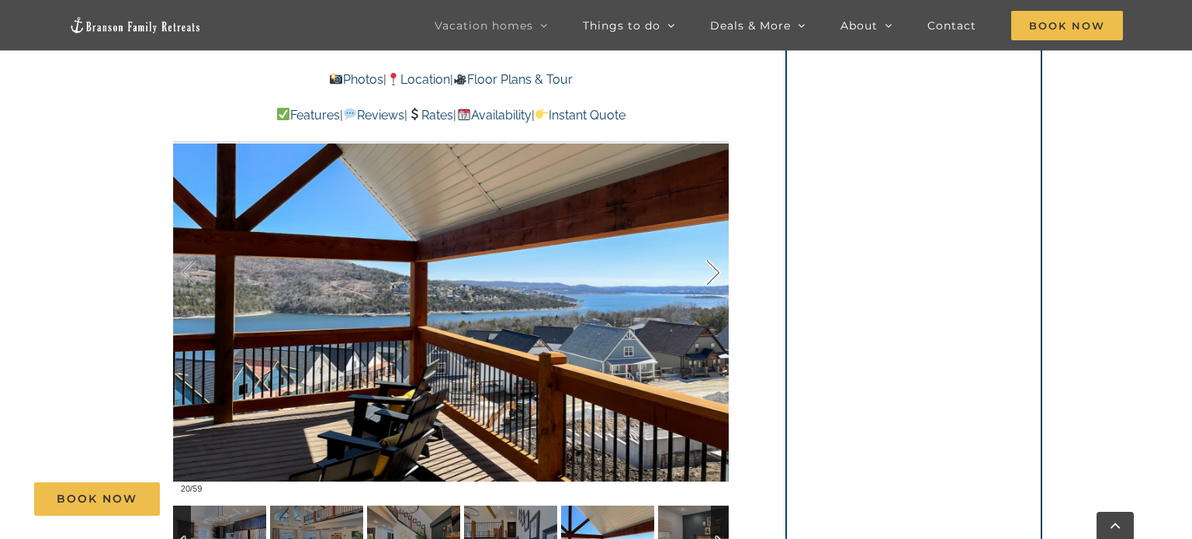
click at [713, 273] on div at bounding box center [697, 273] width 48 height 96
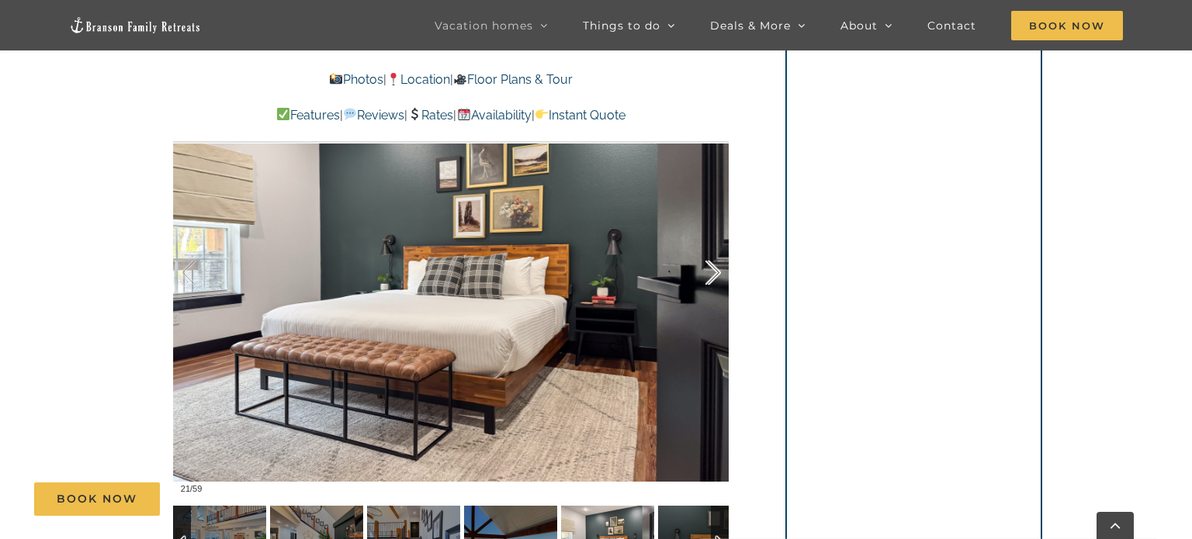
click at [713, 273] on div at bounding box center [697, 273] width 48 height 96
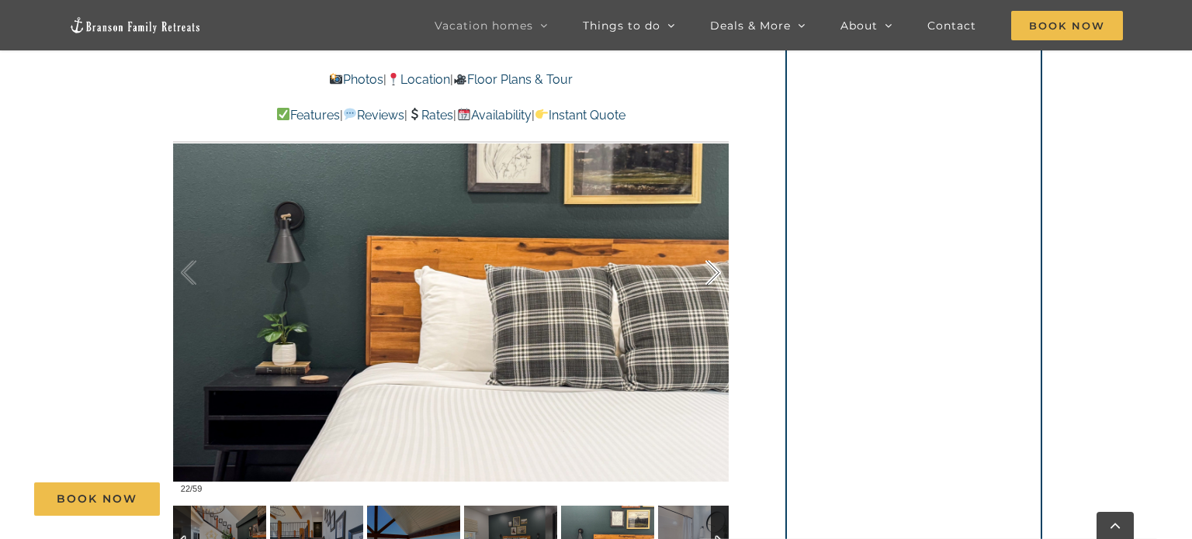
click at [713, 273] on div at bounding box center [697, 273] width 48 height 96
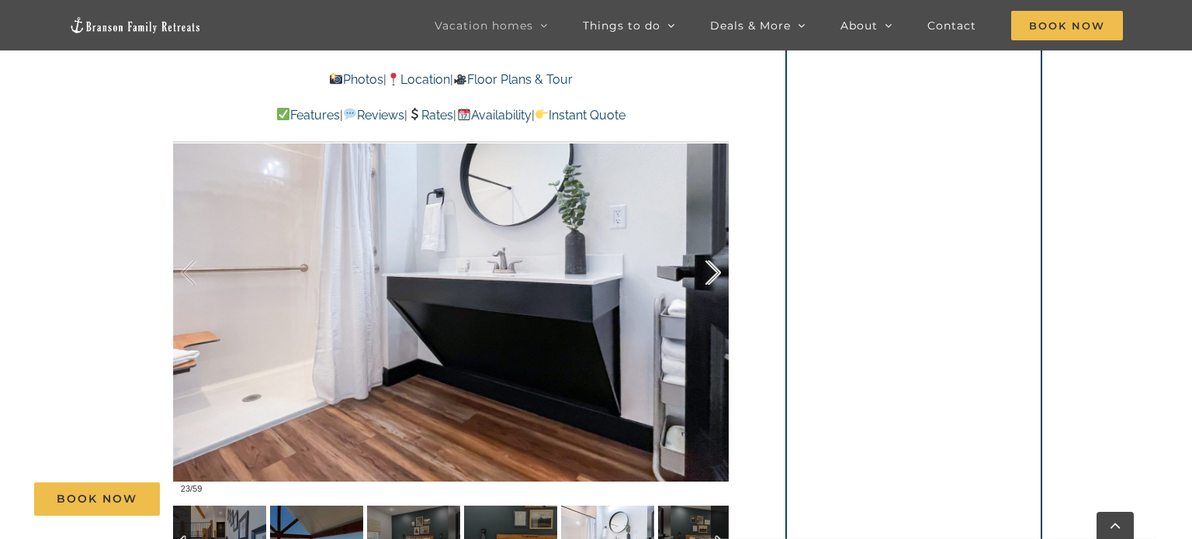
click at [713, 273] on div at bounding box center [697, 273] width 48 height 96
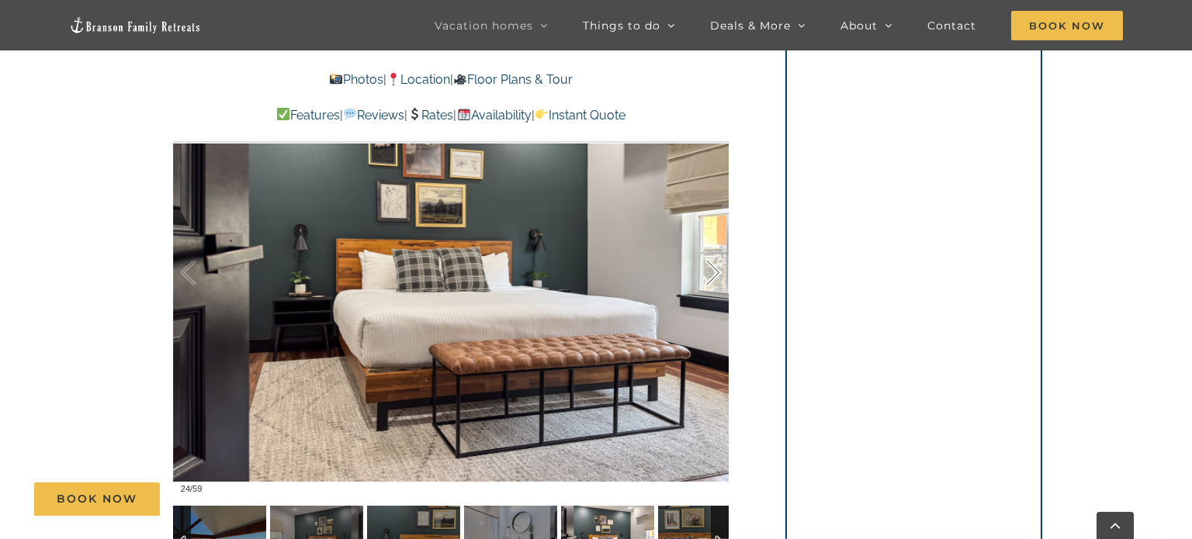
click at [713, 273] on div at bounding box center [697, 273] width 48 height 96
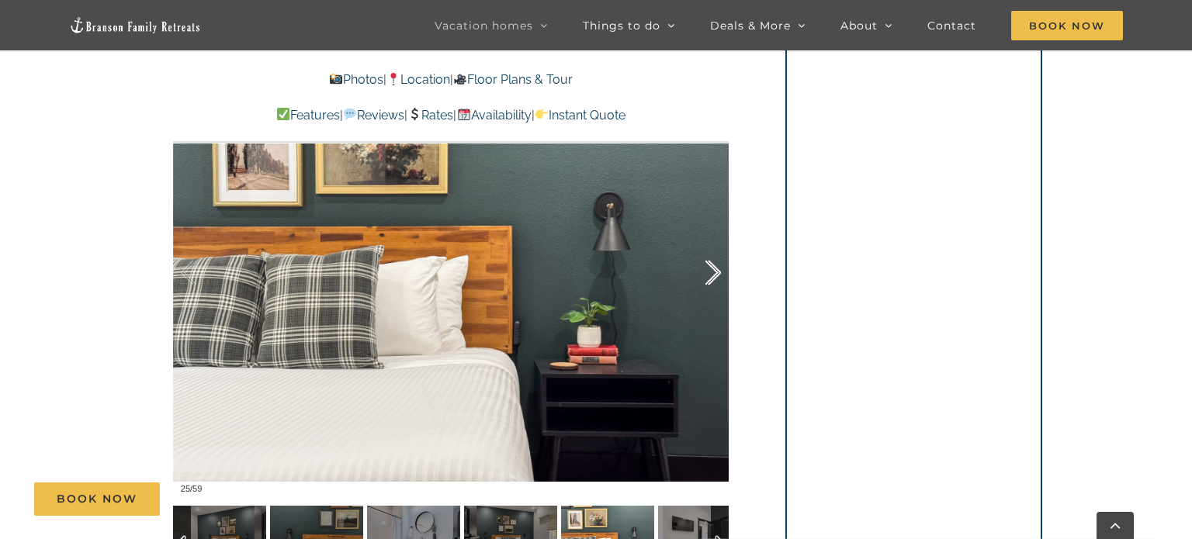
click at [713, 273] on div at bounding box center [697, 273] width 48 height 96
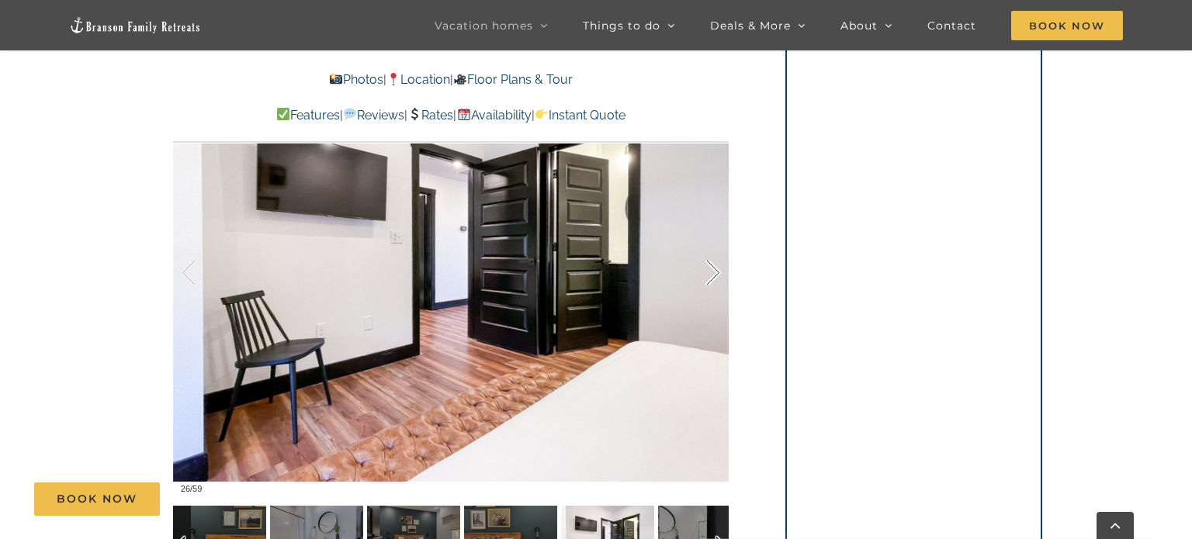
click at [713, 273] on div at bounding box center [697, 273] width 48 height 96
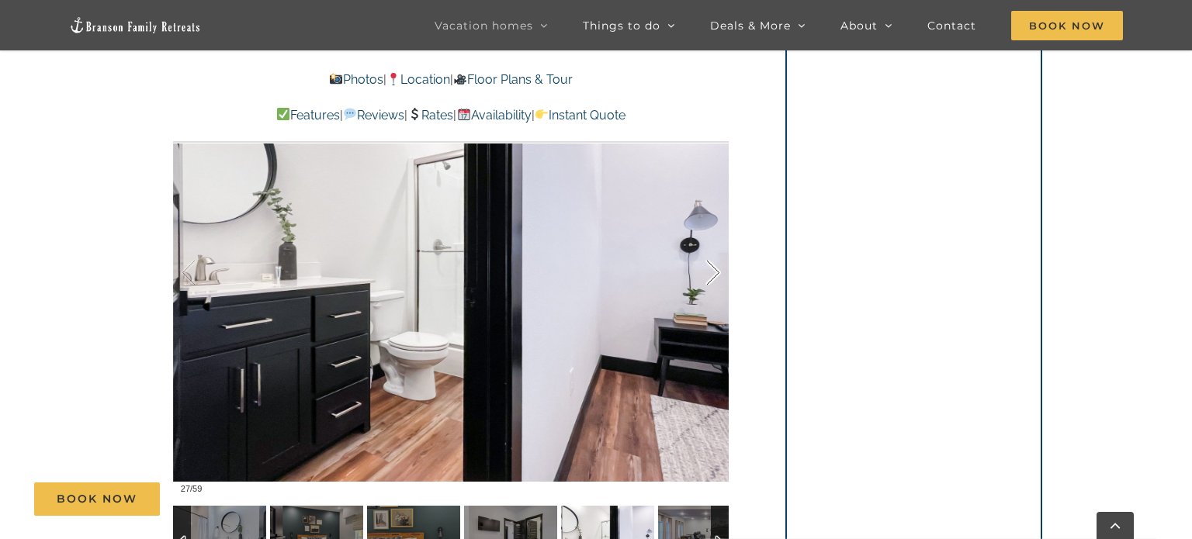
click at [713, 273] on div at bounding box center [697, 273] width 48 height 96
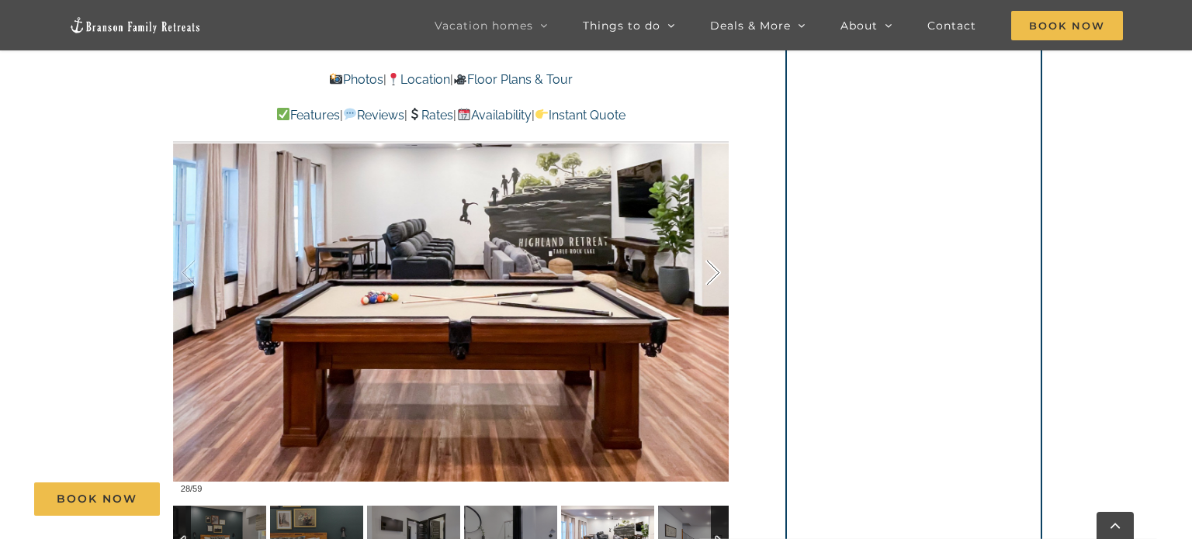
click at [713, 273] on div at bounding box center [697, 273] width 48 height 96
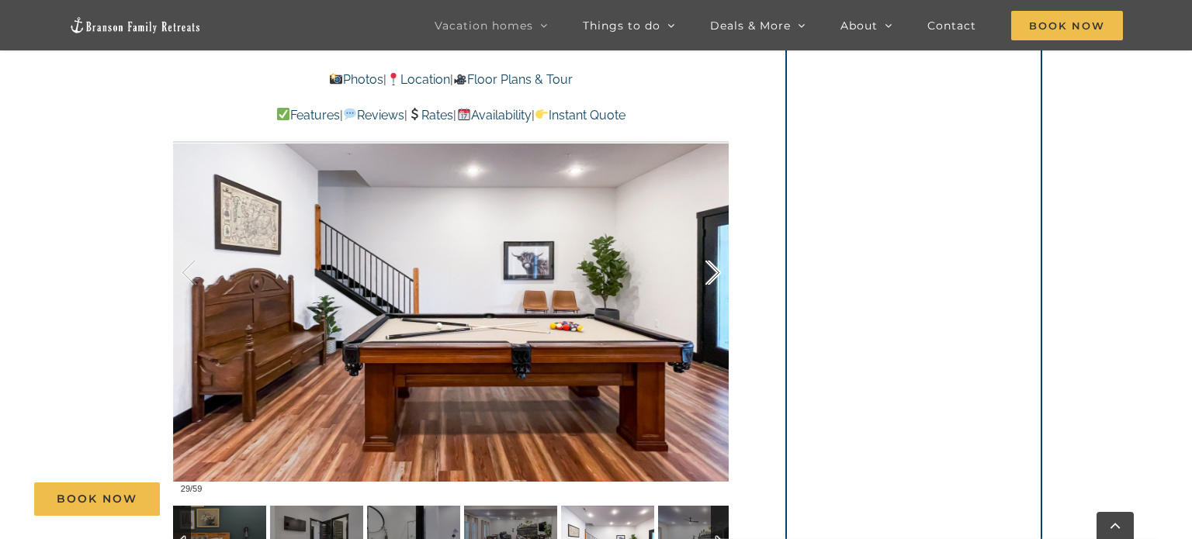
click at [713, 273] on div at bounding box center [697, 273] width 48 height 96
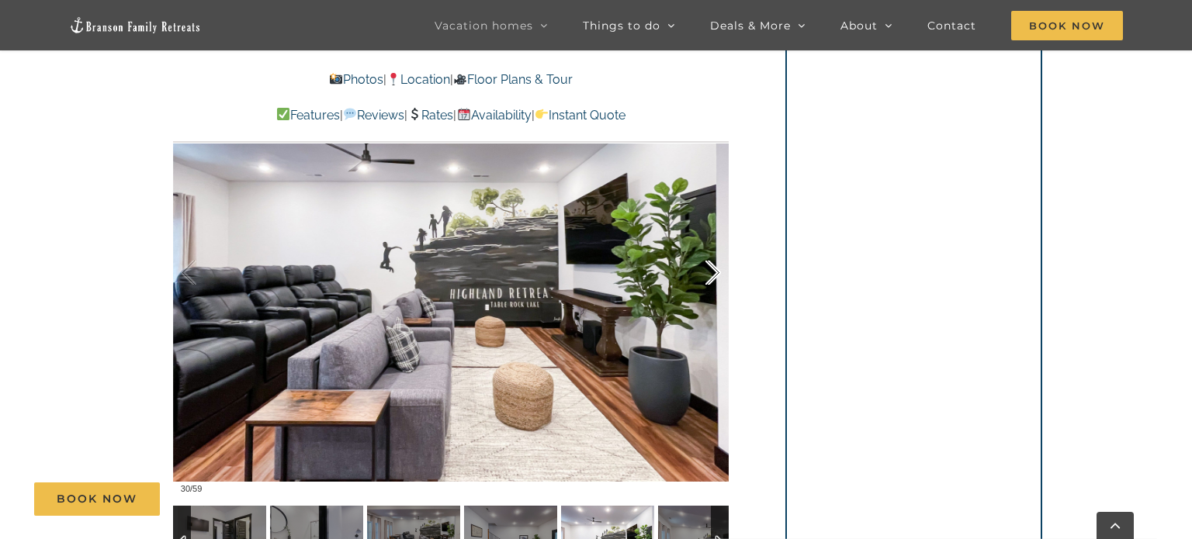
click at [713, 273] on div at bounding box center [697, 273] width 48 height 96
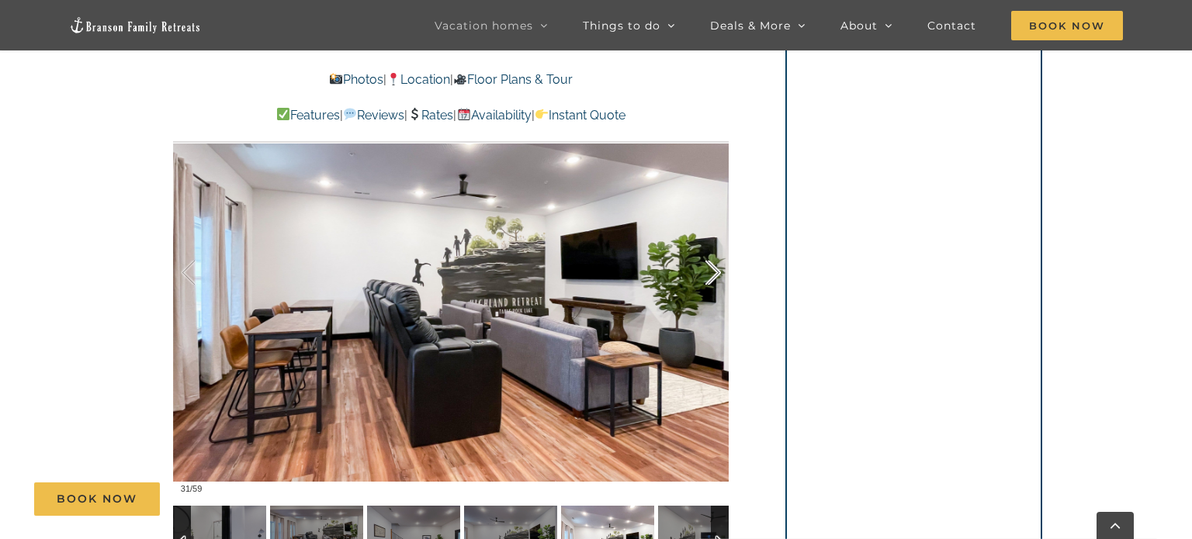
click at [713, 273] on div at bounding box center [697, 273] width 48 height 96
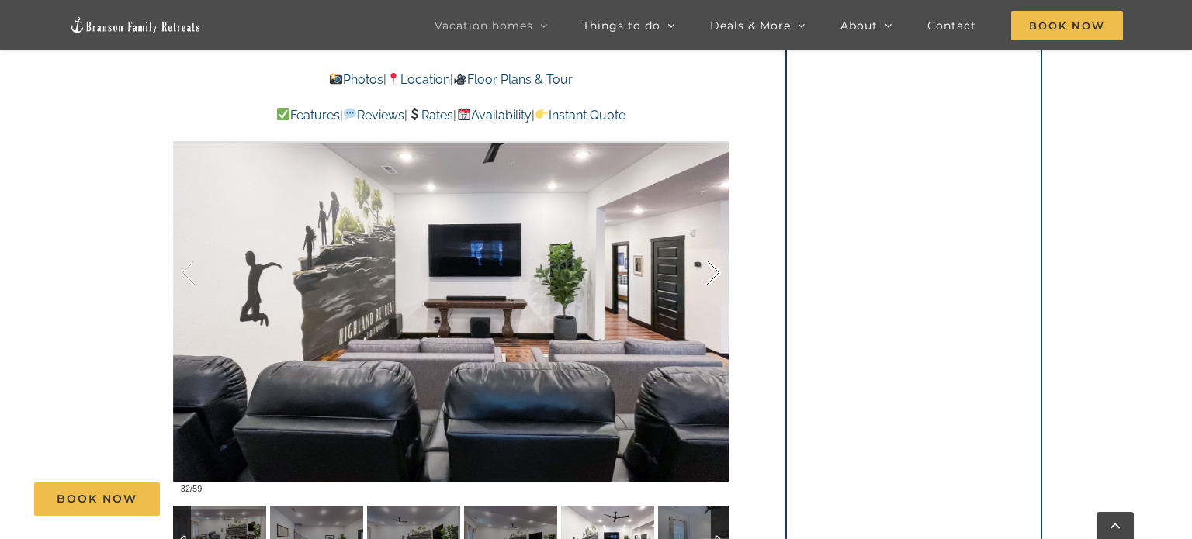
click at [713, 273] on div at bounding box center [697, 273] width 48 height 96
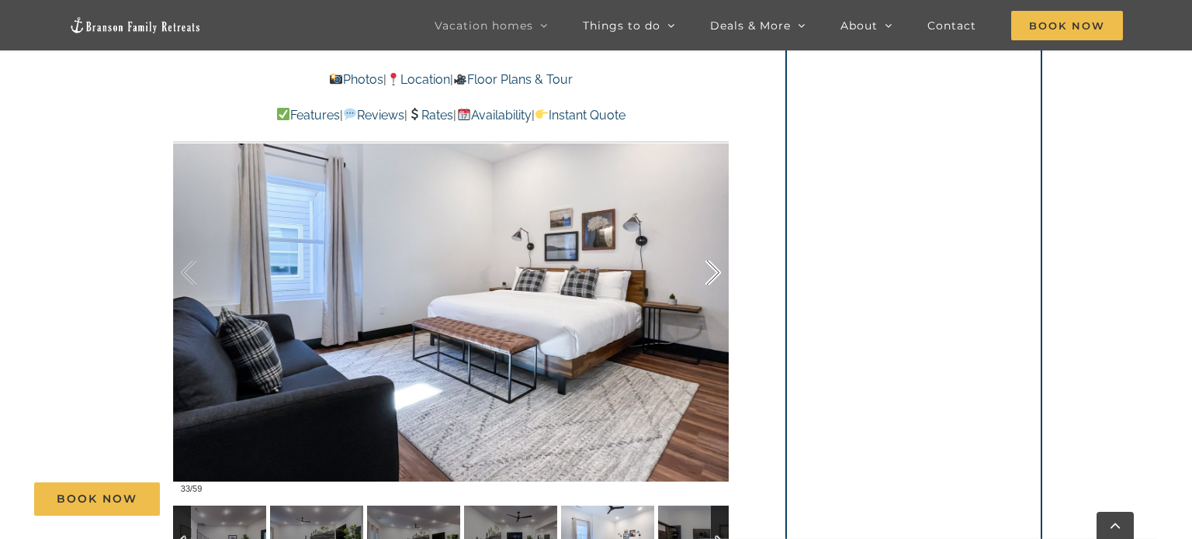
click at [713, 273] on div at bounding box center [697, 273] width 48 height 96
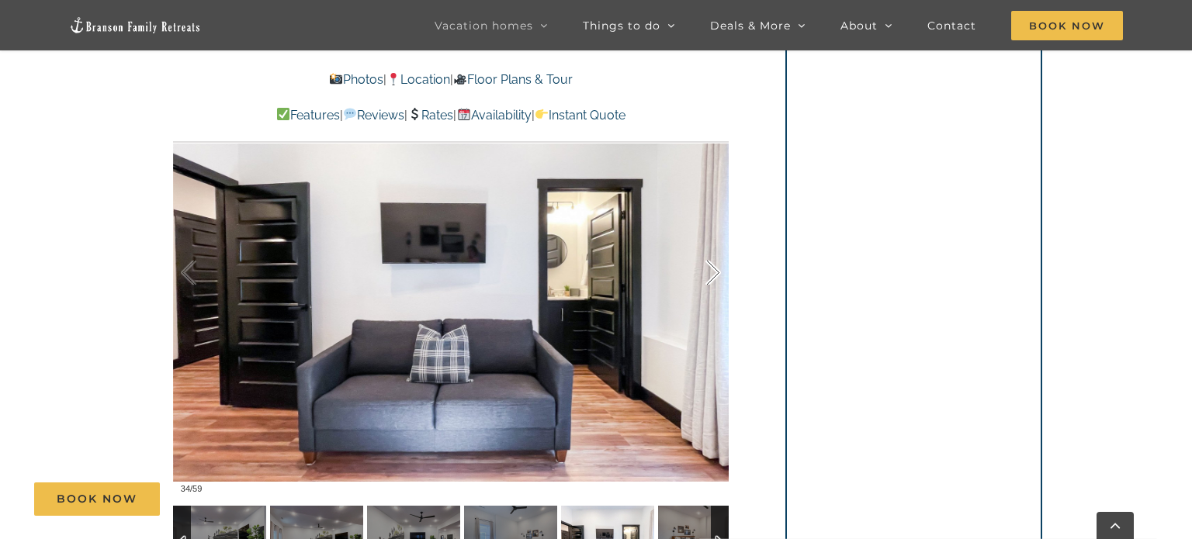
click at [713, 273] on div at bounding box center [697, 273] width 48 height 96
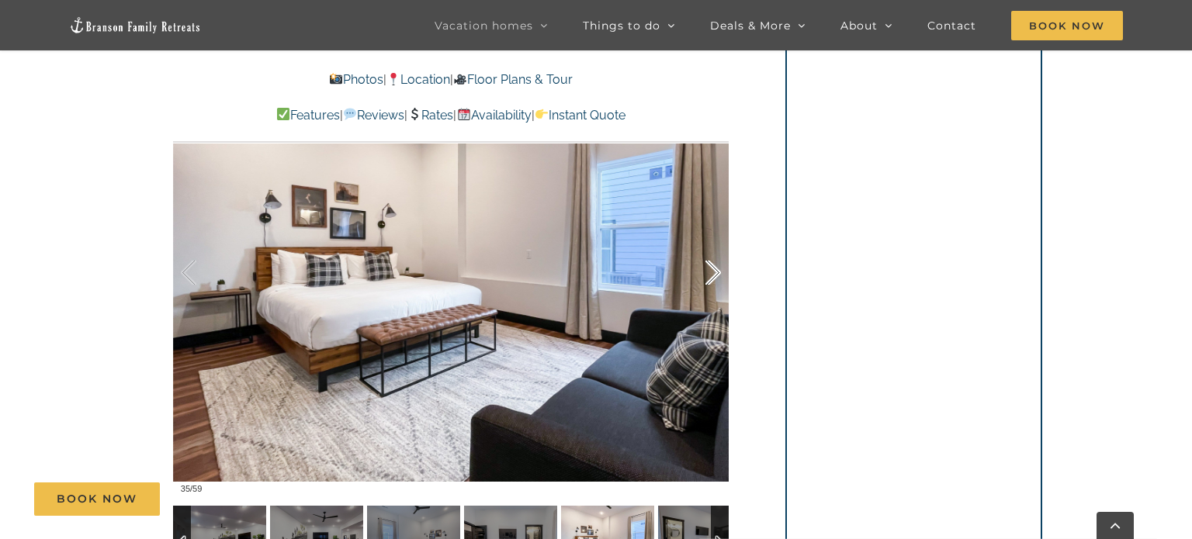
click at [713, 273] on div at bounding box center [697, 273] width 48 height 96
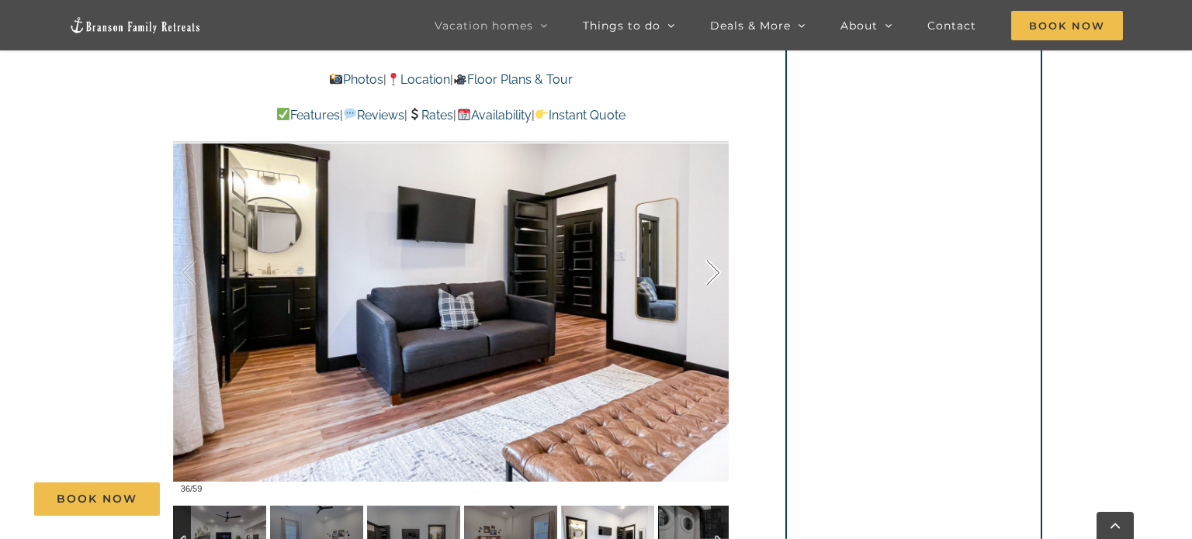
click at [713, 273] on div at bounding box center [697, 273] width 48 height 96
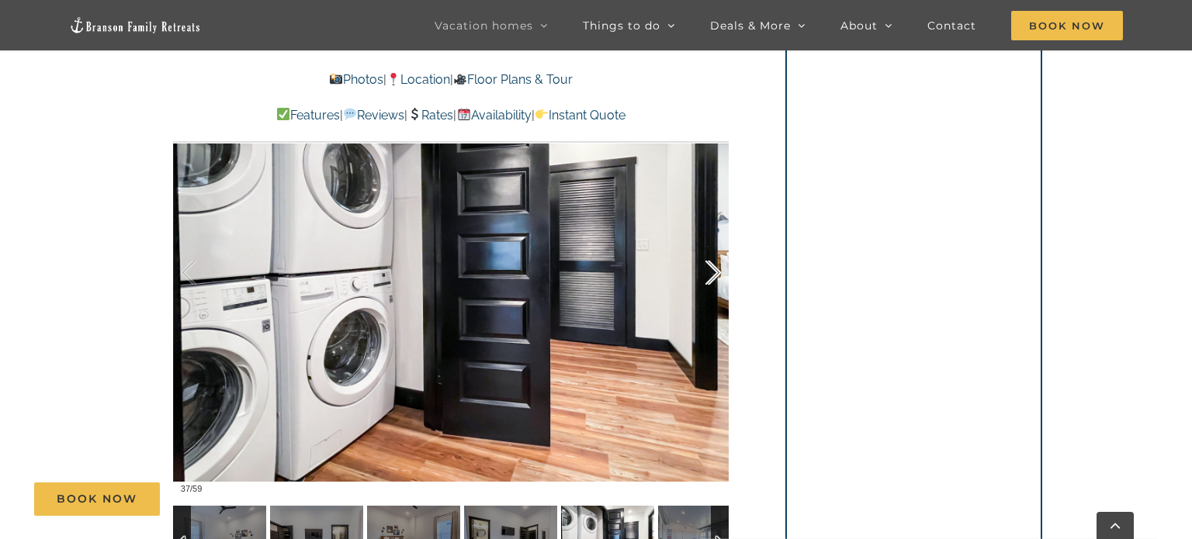
click at [713, 273] on div at bounding box center [697, 273] width 48 height 96
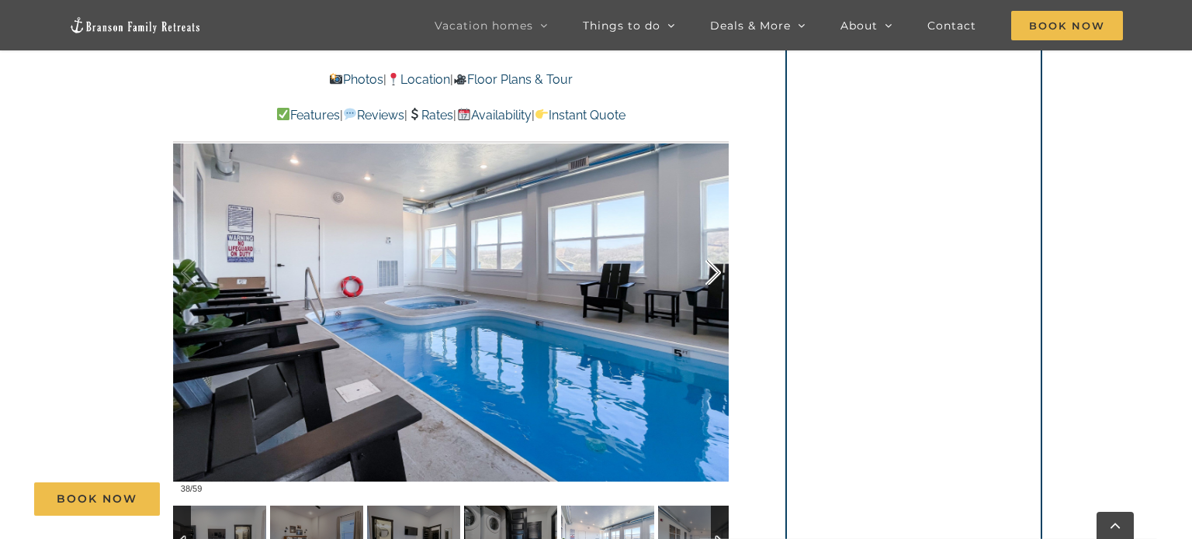
click at [713, 273] on div at bounding box center [697, 273] width 48 height 96
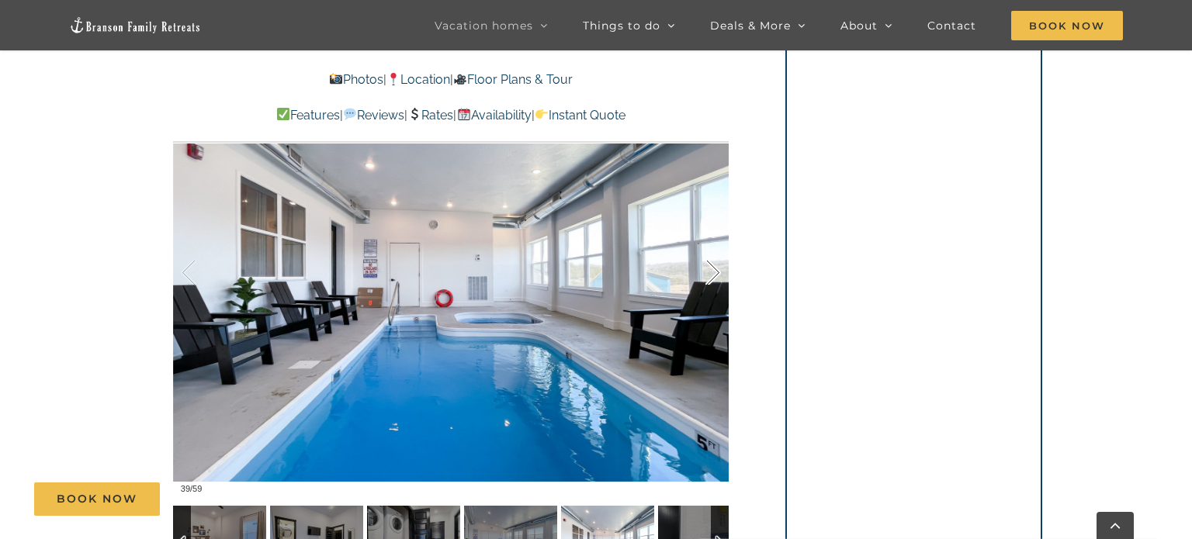
click at [713, 273] on div at bounding box center [697, 273] width 48 height 96
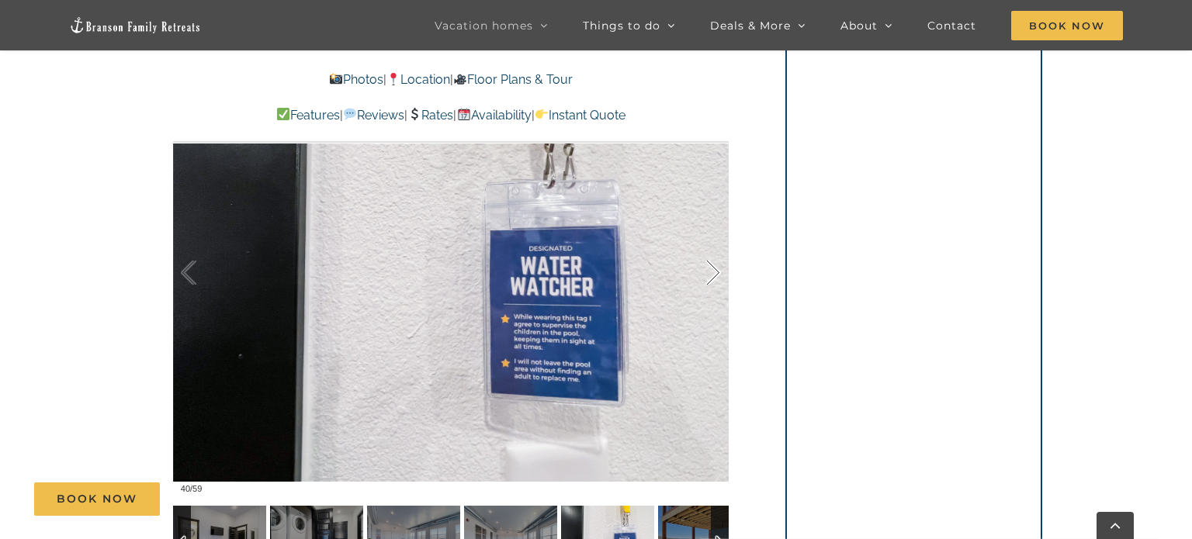
click at [713, 273] on div at bounding box center [697, 273] width 48 height 96
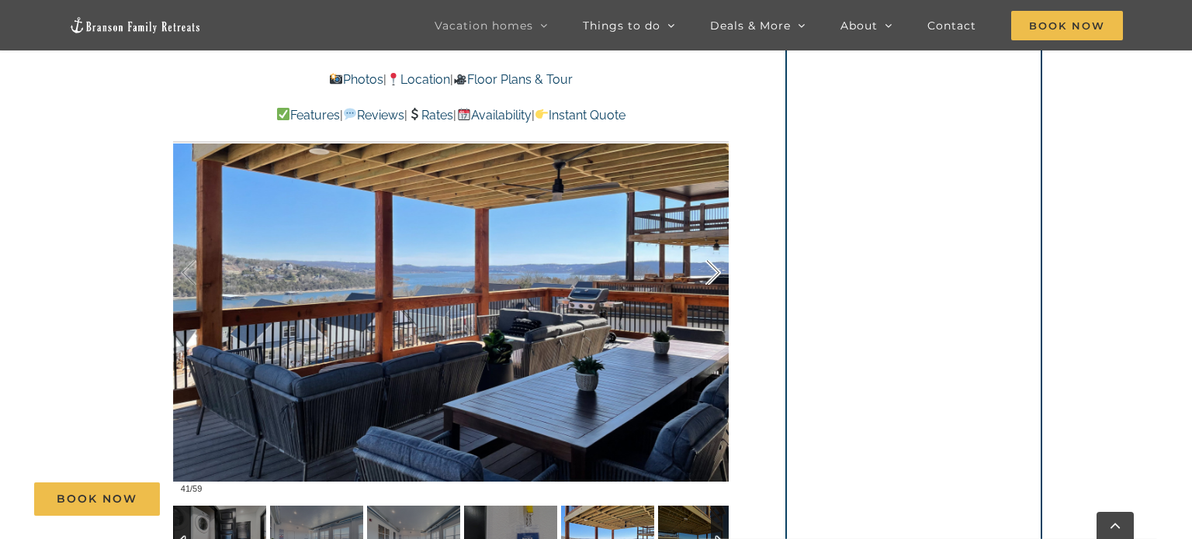
click at [713, 273] on div at bounding box center [697, 273] width 48 height 96
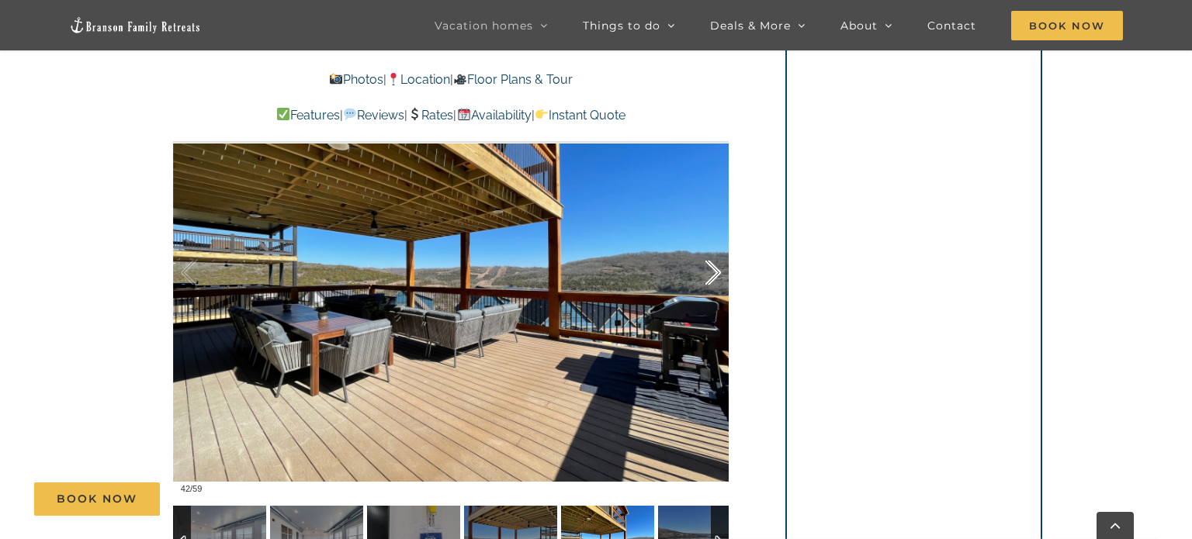
click at [713, 273] on div at bounding box center [697, 273] width 48 height 96
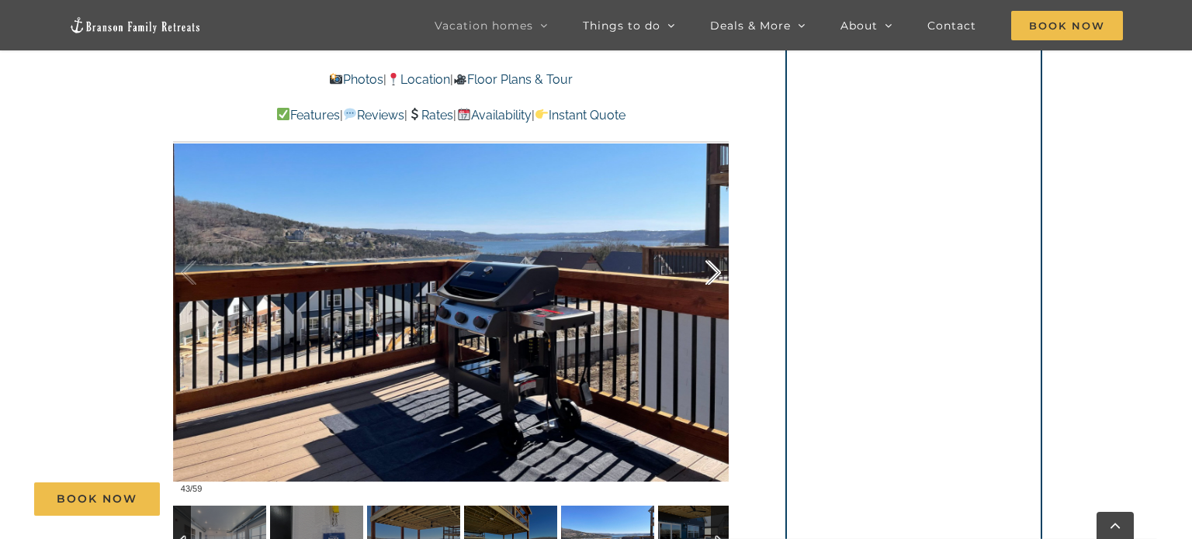
click at [713, 273] on div at bounding box center [697, 273] width 48 height 96
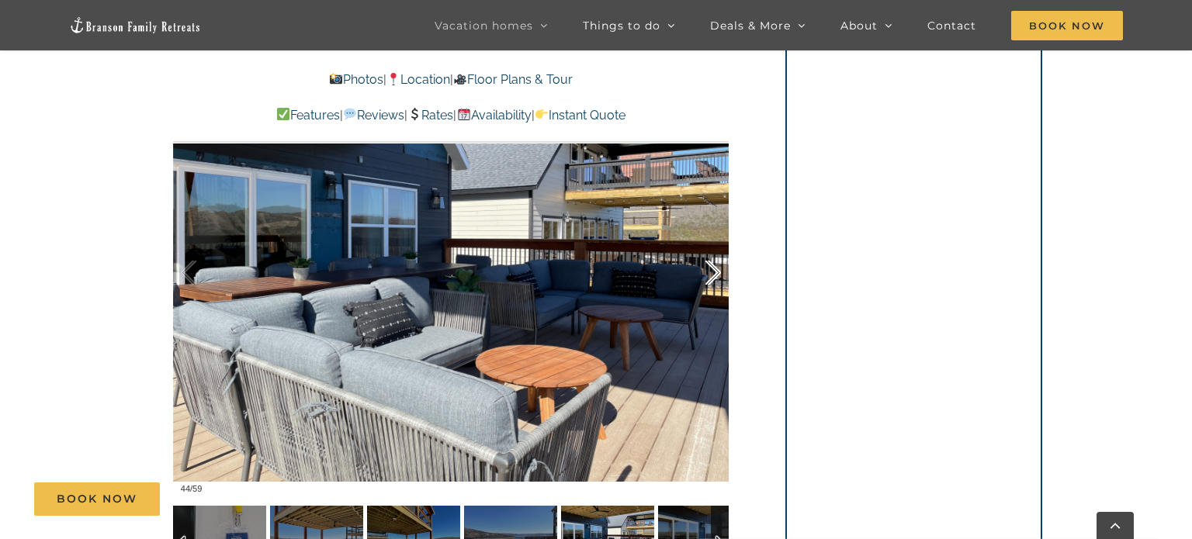
click at [713, 273] on div at bounding box center [697, 273] width 48 height 96
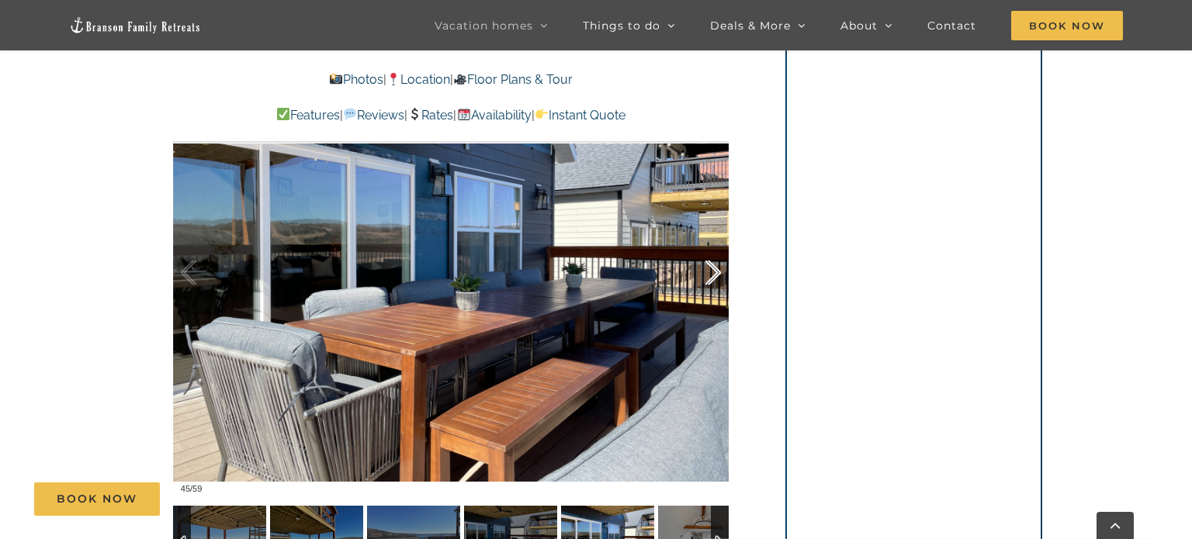
click at [713, 273] on div at bounding box center [697, 273] width 48 height 96
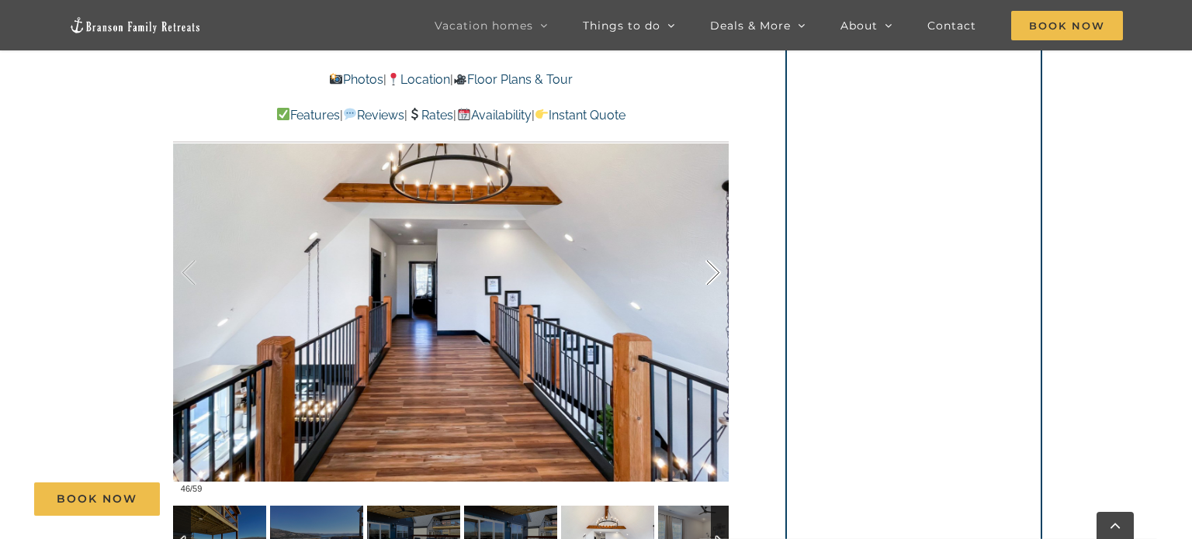
click at [713, 273] on div at bounding box center [697, 273] width 48 height 96
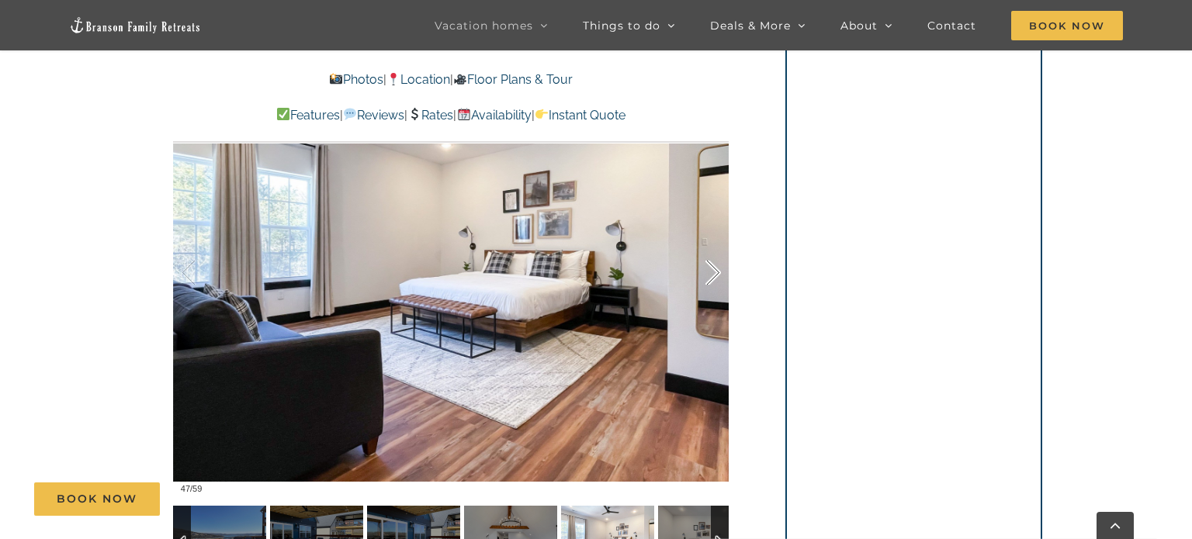
click at [713, 273] on div at bounding box center [697, 273] width 48 height 96
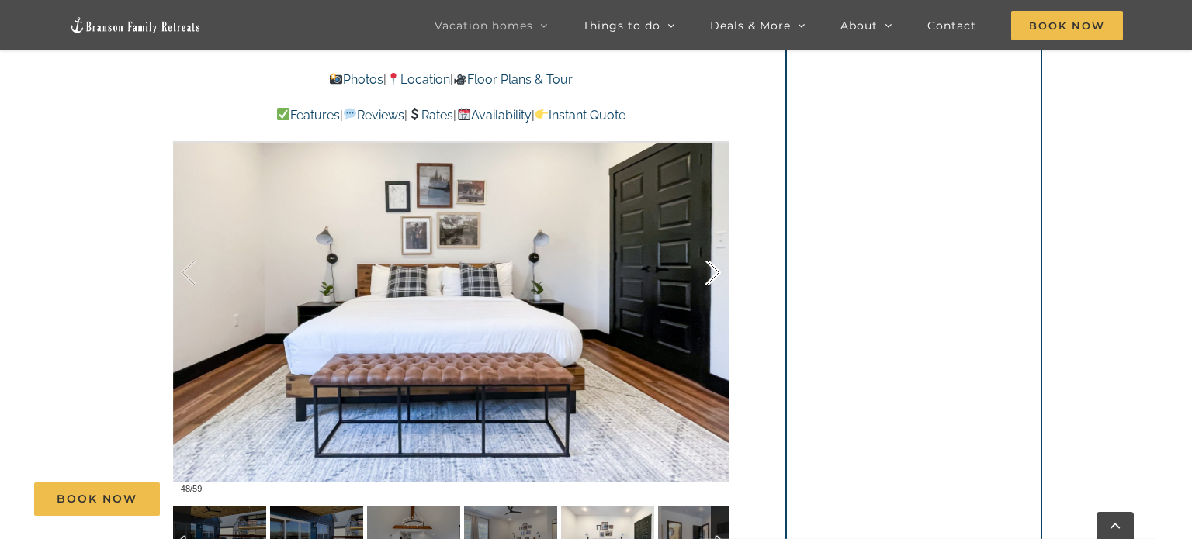
click at [713, 273] on div at bounding box center [697, 273] width 48 height 96
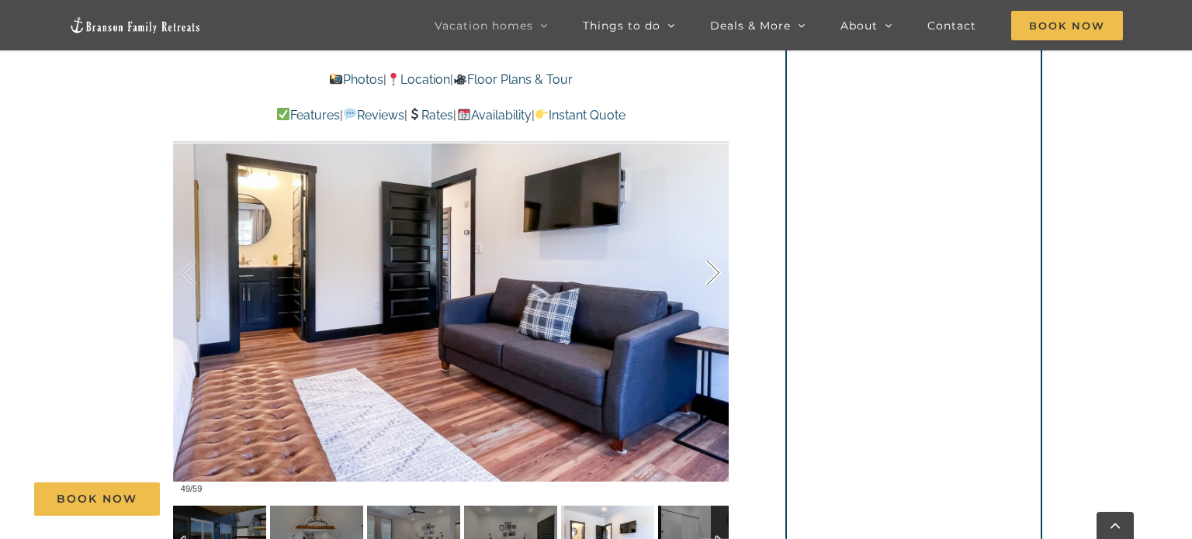
click at [713, 273] on div at bounding box center [697, 273] width 48 height 96
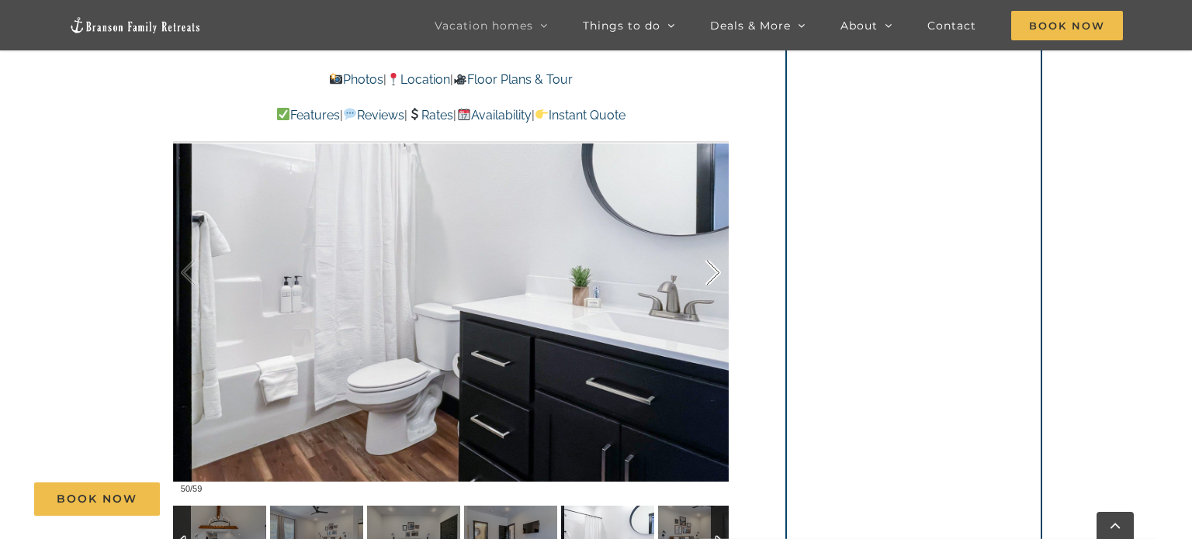
click at [713, 273] on div at bounding box center [697, 273] width 48 height 96
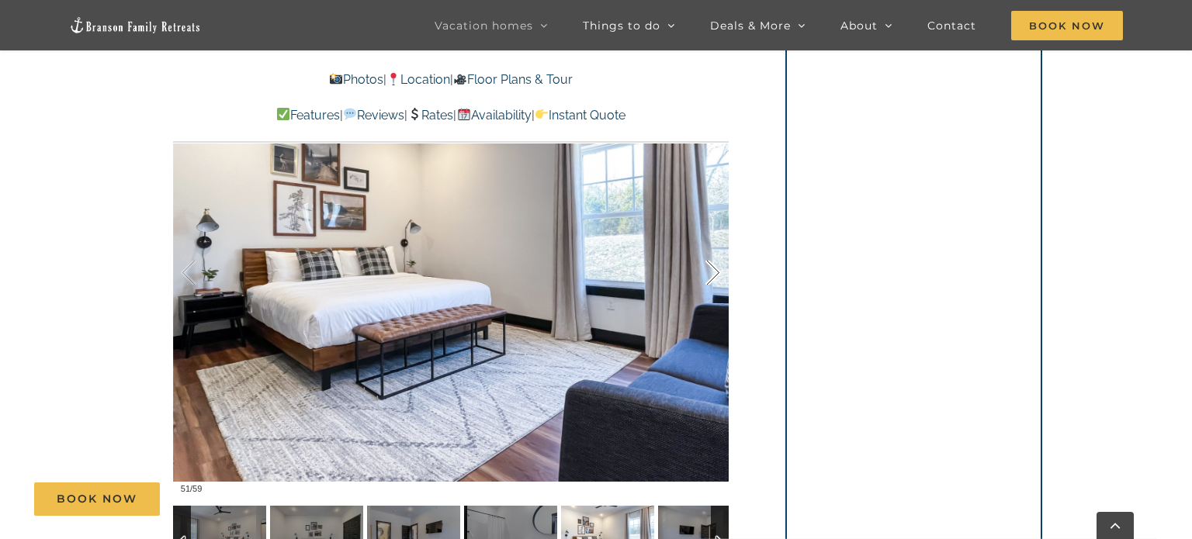
click at [713, 273] on div at bounding box center [697, 273] width 48 height 96
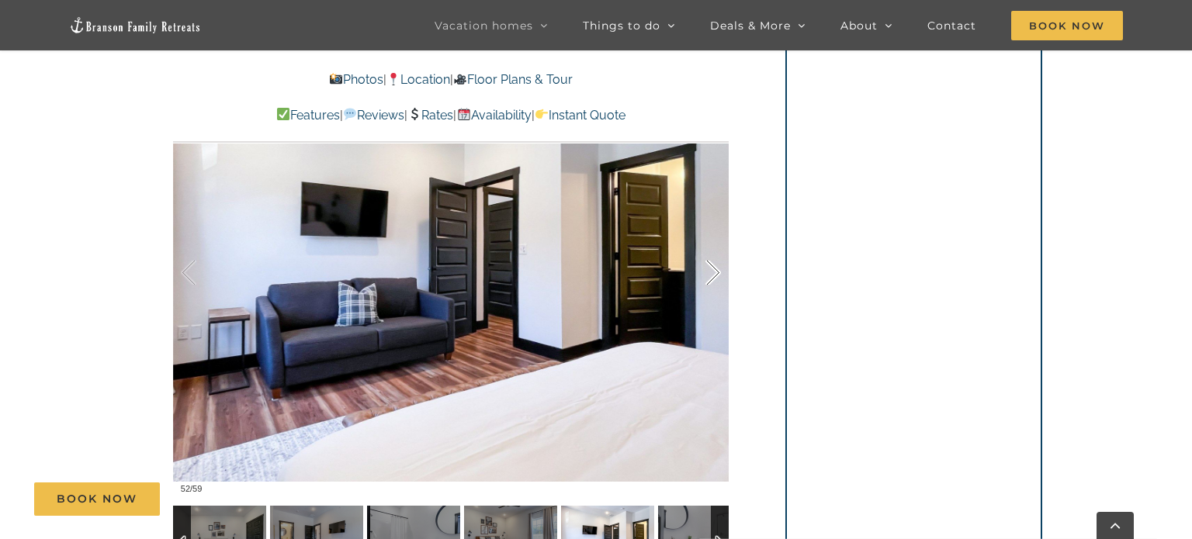
click at [713, 273] on div at bounding box center [697, 273] width 48 height 96
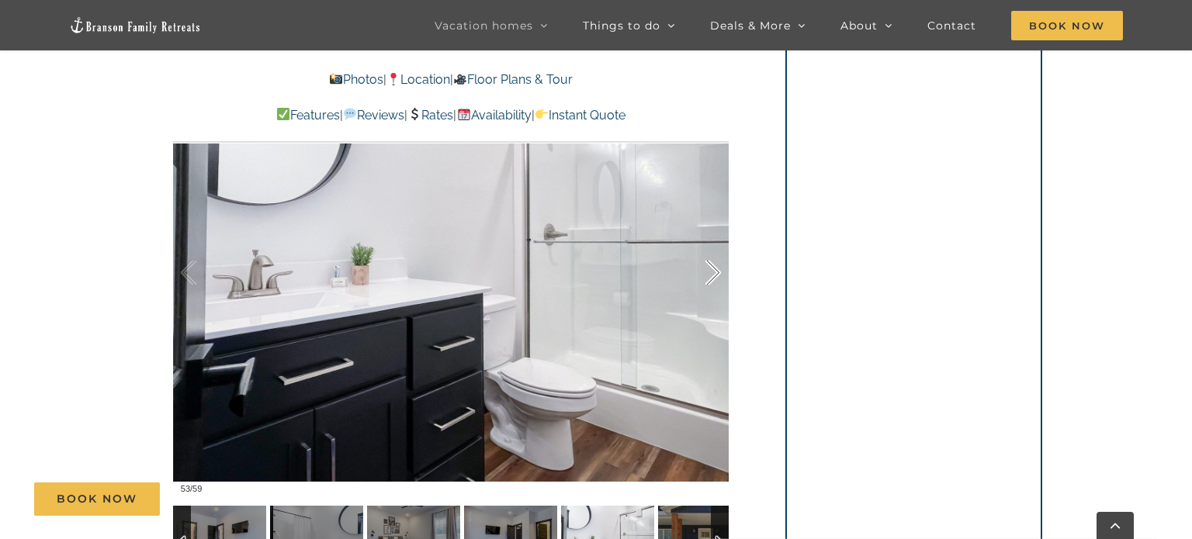
click at [713, 273] on div at bounding box center [697, 273] width 48 height 96
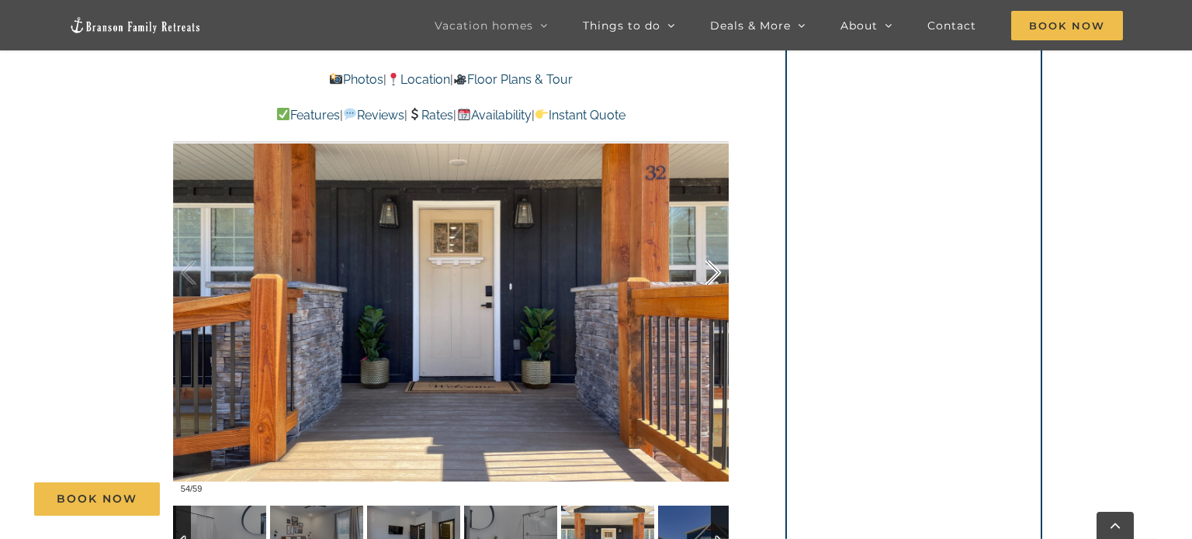
click at [713, 273] on div at bounding box center [697, 273] width 48 height 96
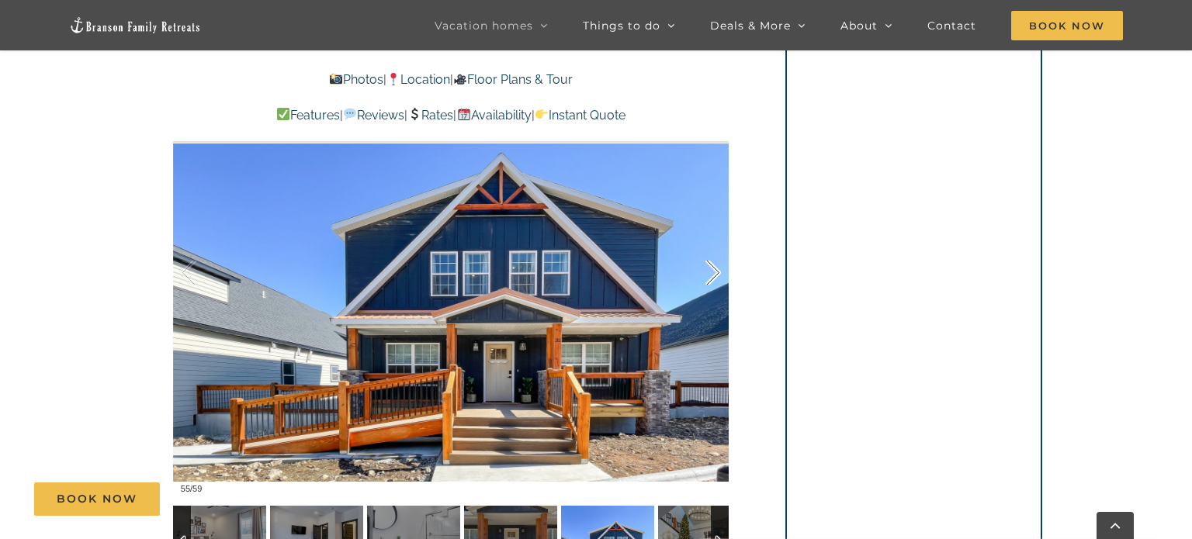
click at [713, 273] on div at bounding box center [697, 273] width 48 height 96
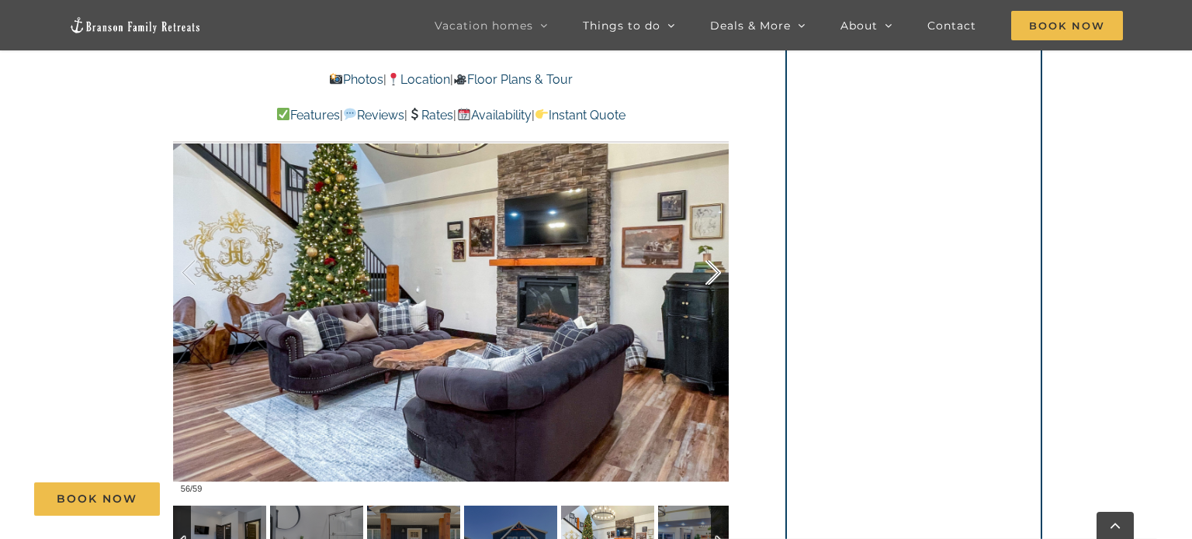
click at [713, 273] on div at bounding box center [697, 273] width 48 height 96
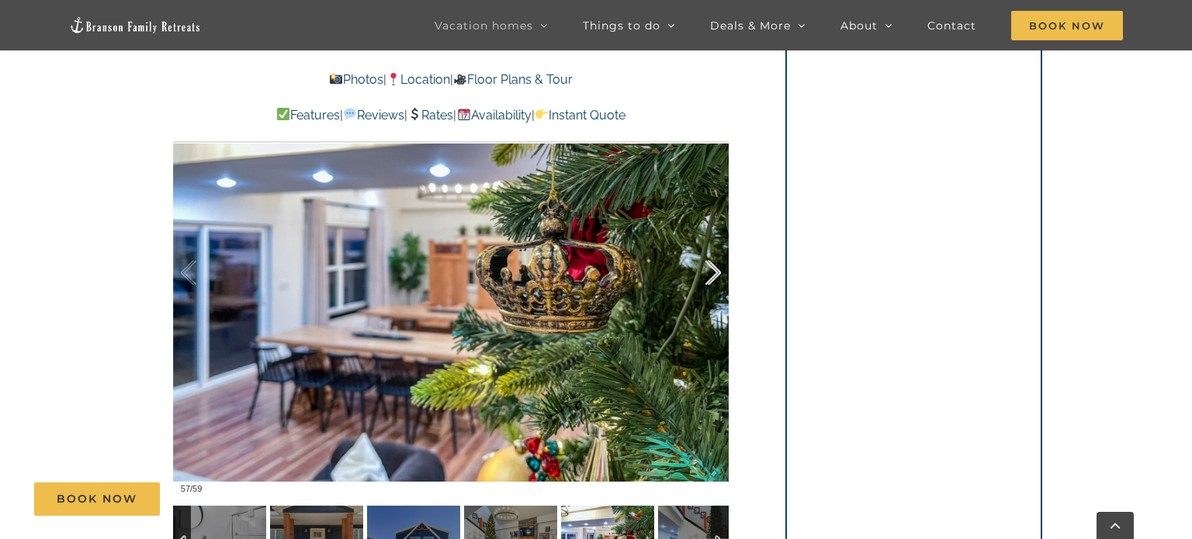
click at [713, 273] on div at bounding box center [697, 273] width 48 height 96
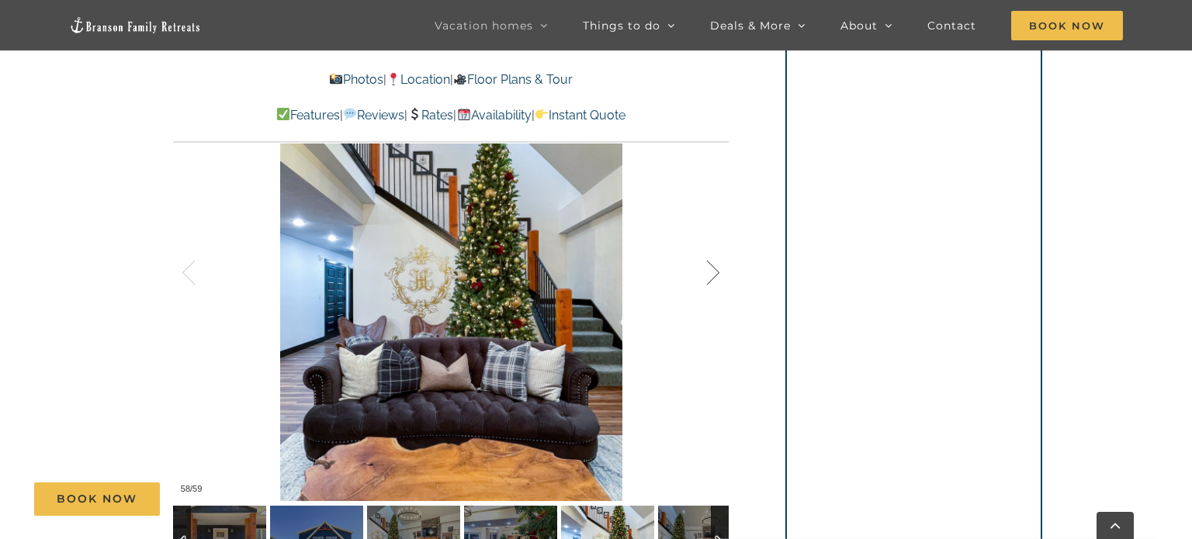
click at [713, 273] on div at bounding box center [697, 273] width 48 height 96
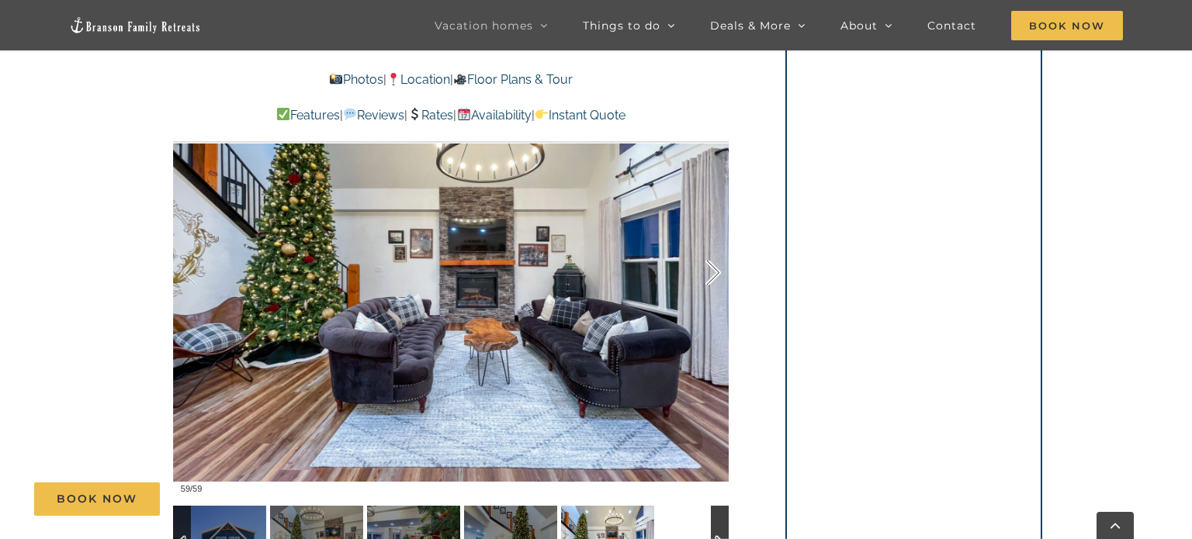
click at [713, 273] on div at bounding box center [697, 273] width 48 height 96
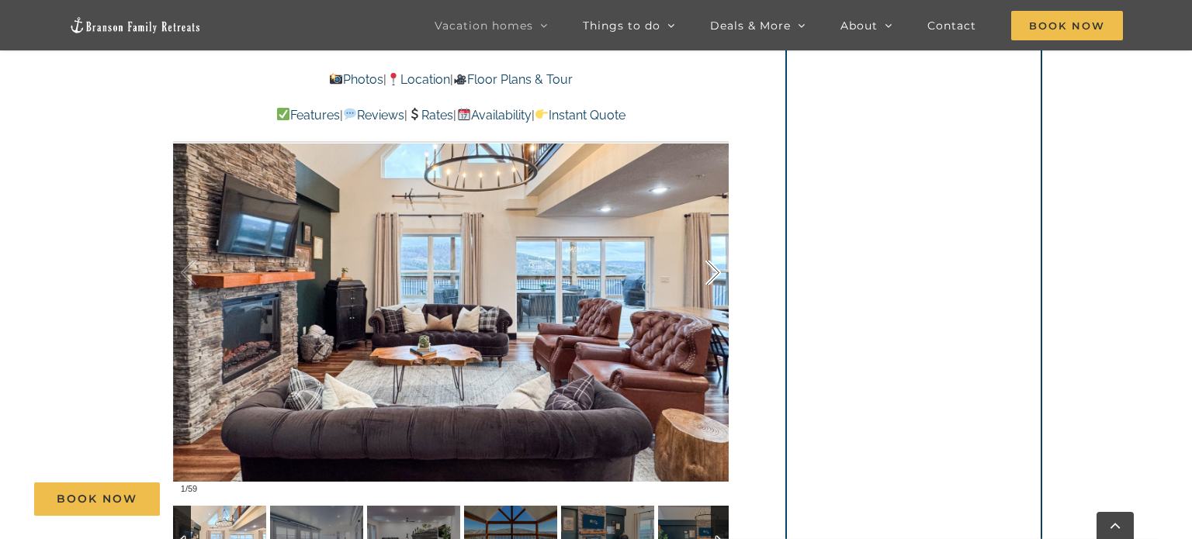
click at [713, 273] on div at bounding box center [697, 273] width 48 height 96
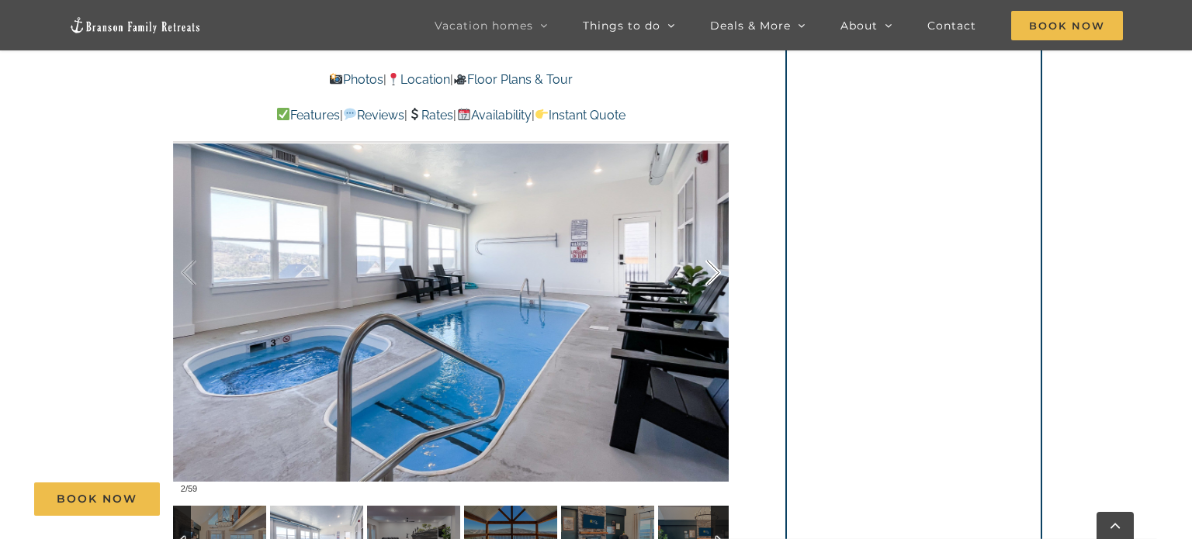
click at [713, 273] on div at bounding box center [697, 273] width 48 height 96
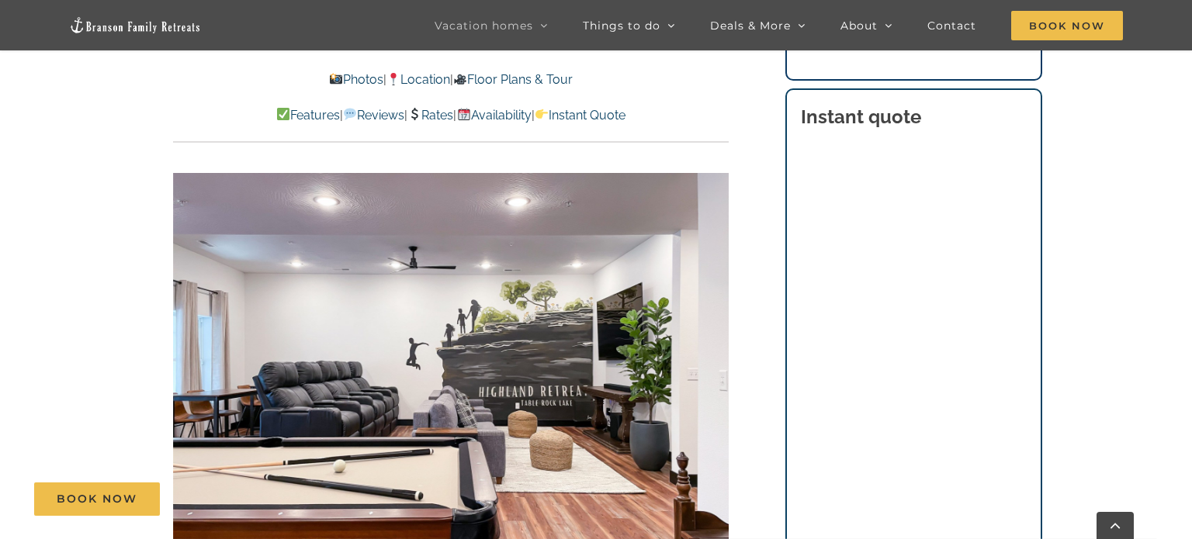
scroll to position [1027, 0]
